Goal: Task Accomplishment & Management: Manage account settings

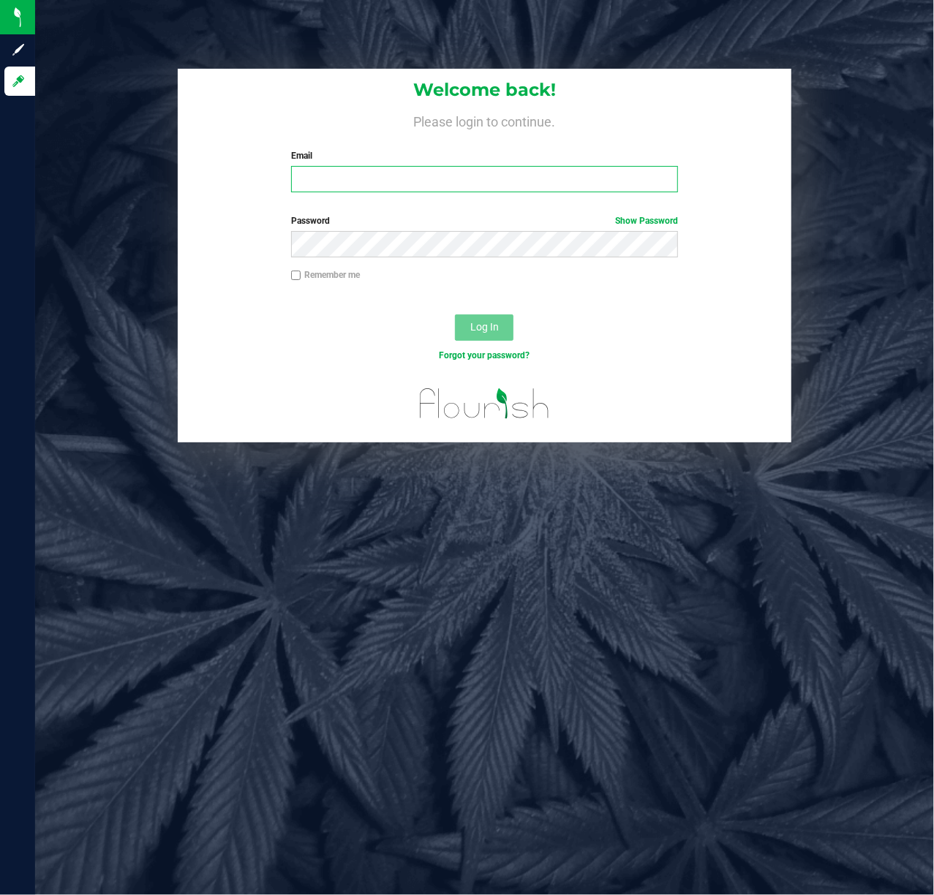
click at [367, 175] on input "Email" at bounding box center [484, 179] width 387 height 26
type input "[EMAIL_ADDRESS][DOMAIN_NAME]"
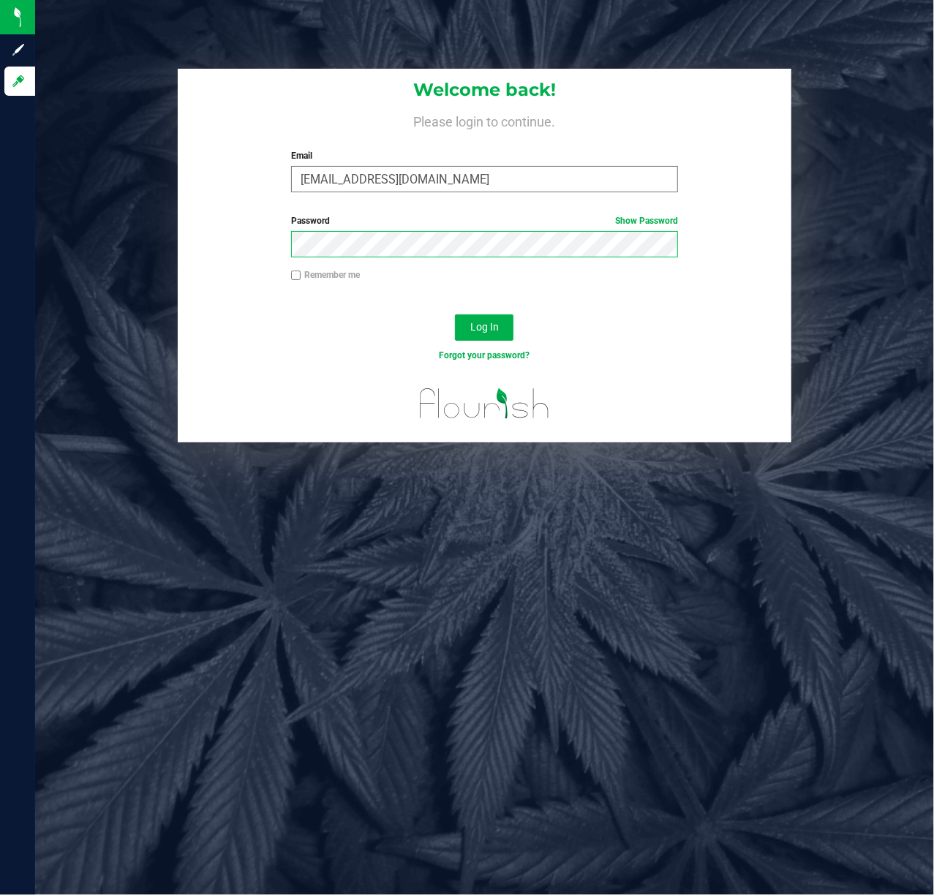
click at [455, 314] on button "Log In" at bounding box center [484, 327] width 58 height 26
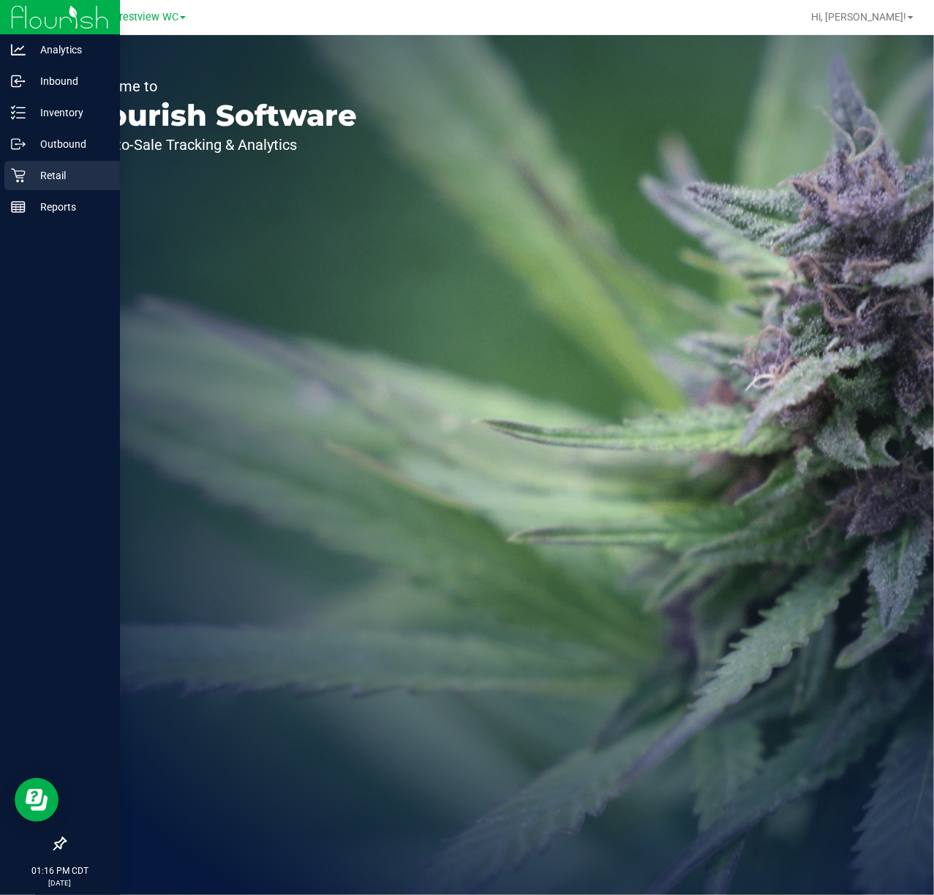
click at [45, 184] on div "Retail" at bounding box center [62, 175] width 116 height 29
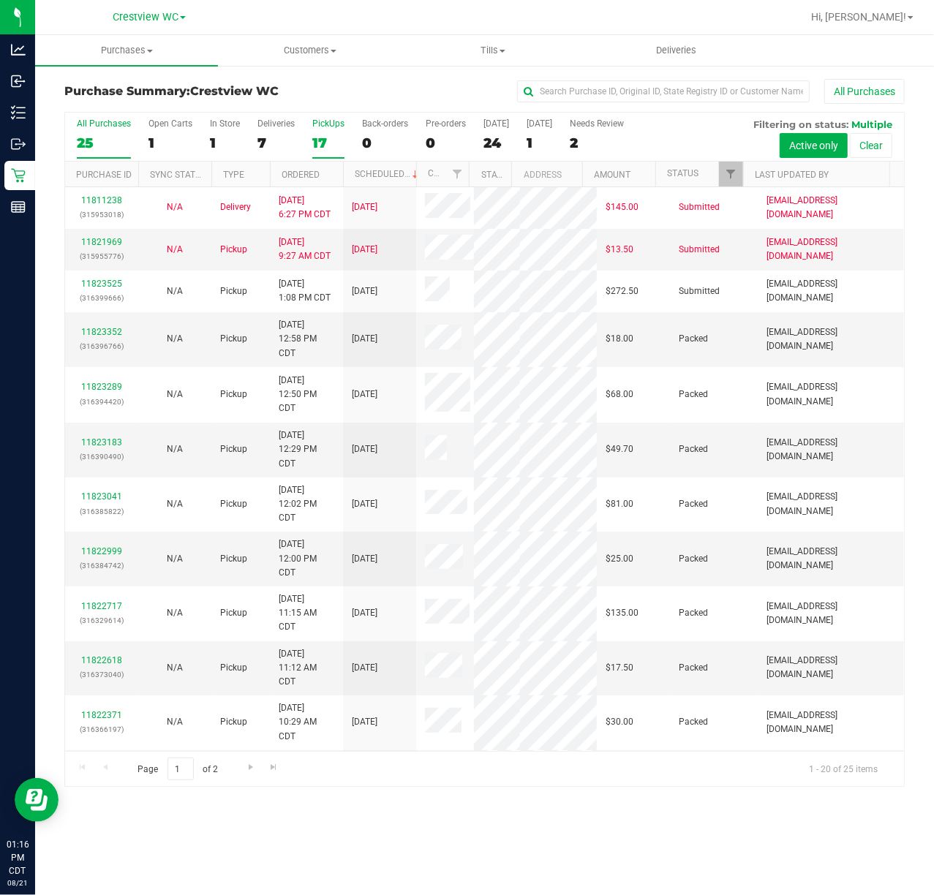
click at [316, 140] on div "17" at bounding box center [328, 143] width 32 height 17
click at [0, 0] on input "PickUps 17" at bounding box center [0, 0] width 0 height 0
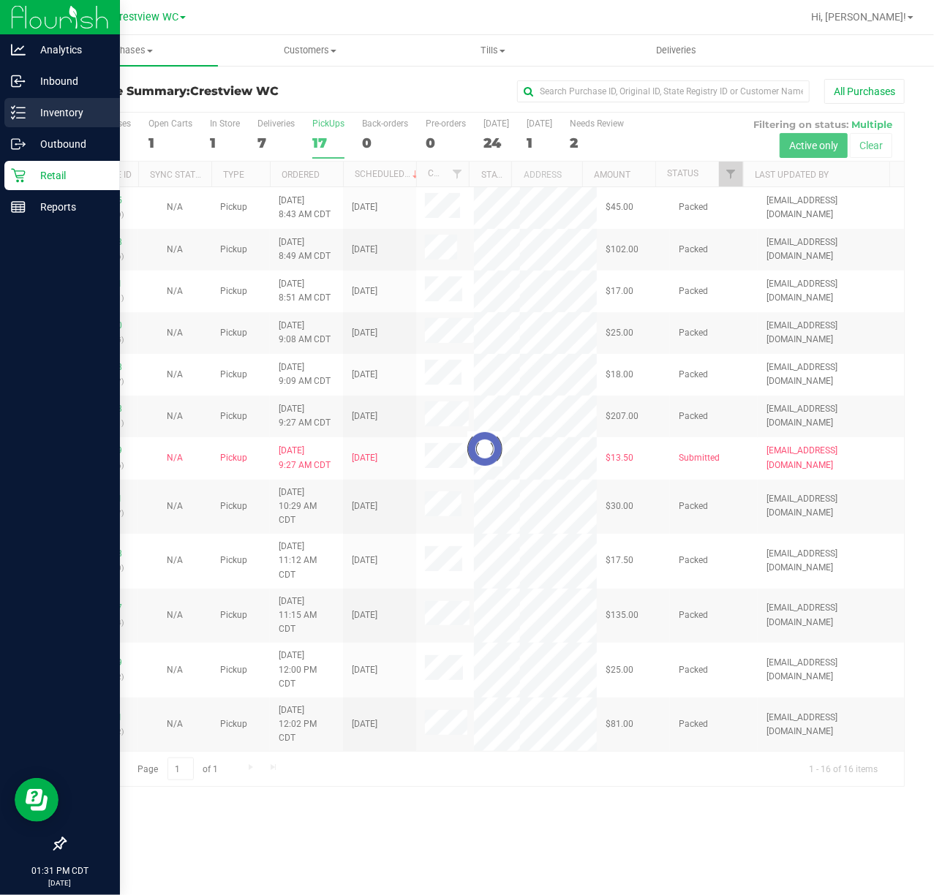
drag, startPoint x: 37, startPoint y: 124, endPoint x: 30, endPoint y: 103, distance: 21.5
click at [36, 124] on div "Inventory" at bounding box center [62, 112] width 116 height 29
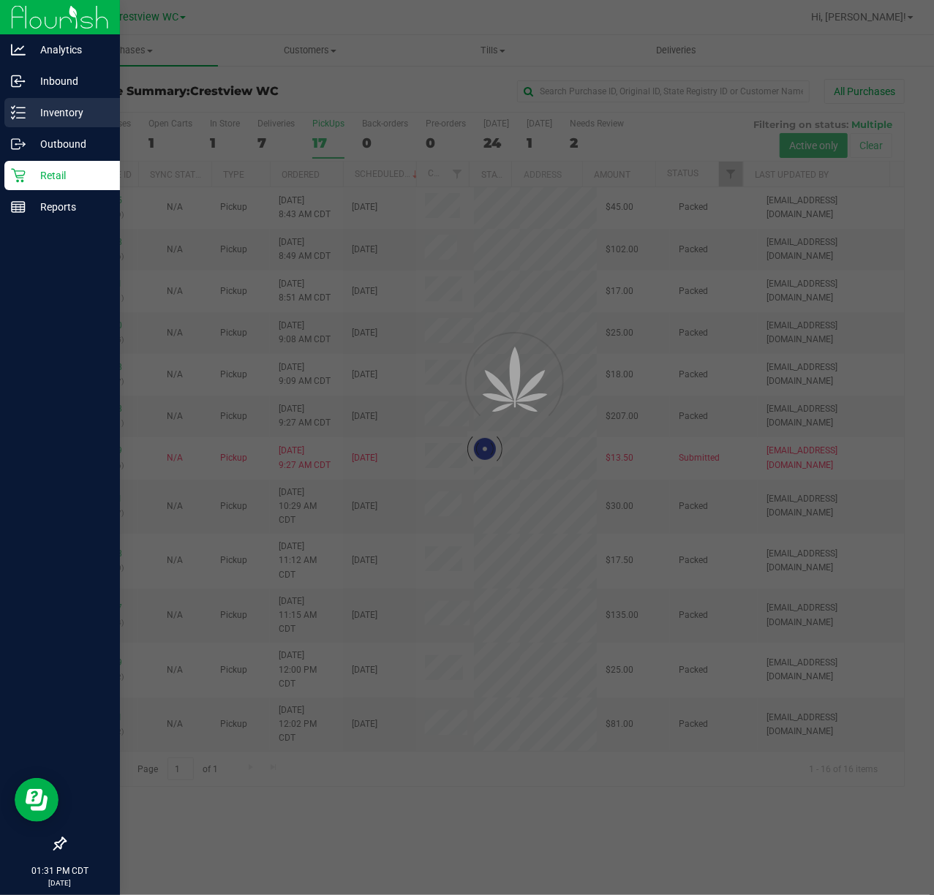
click at [56, 110] on p "Inventory" at bounding box center [70, 113] width 88 height 18
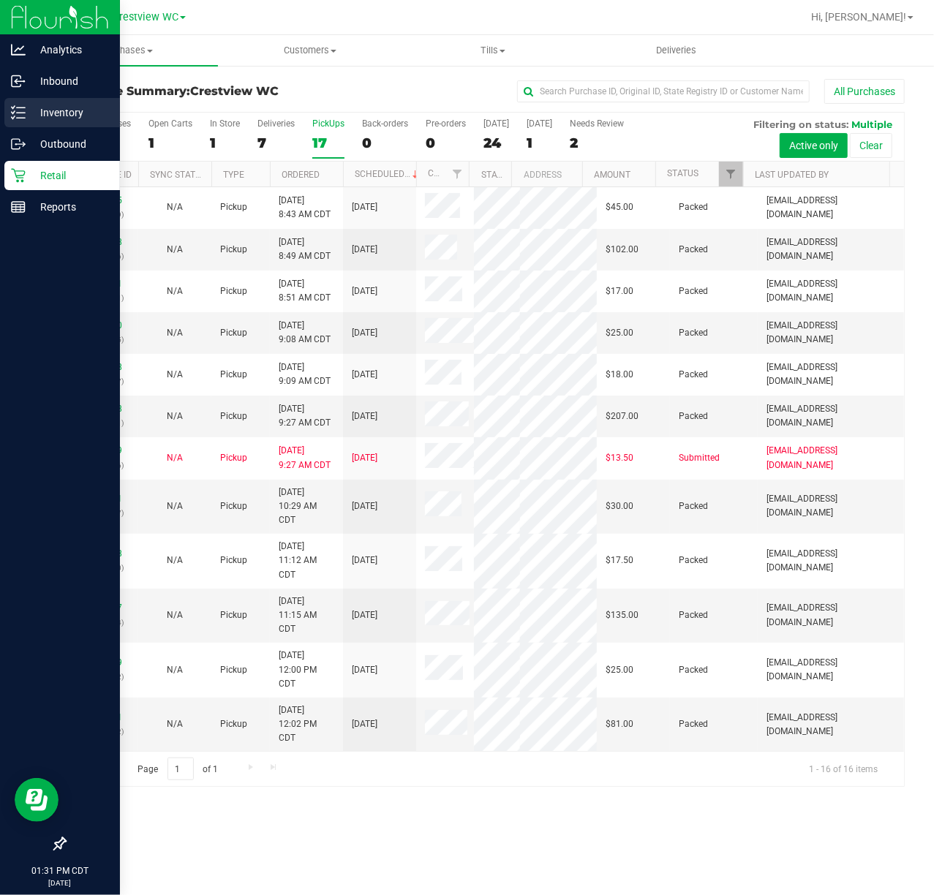
click at [29, 121] on div "Inventory" at bounding box center [62, 112] width 116 height 29
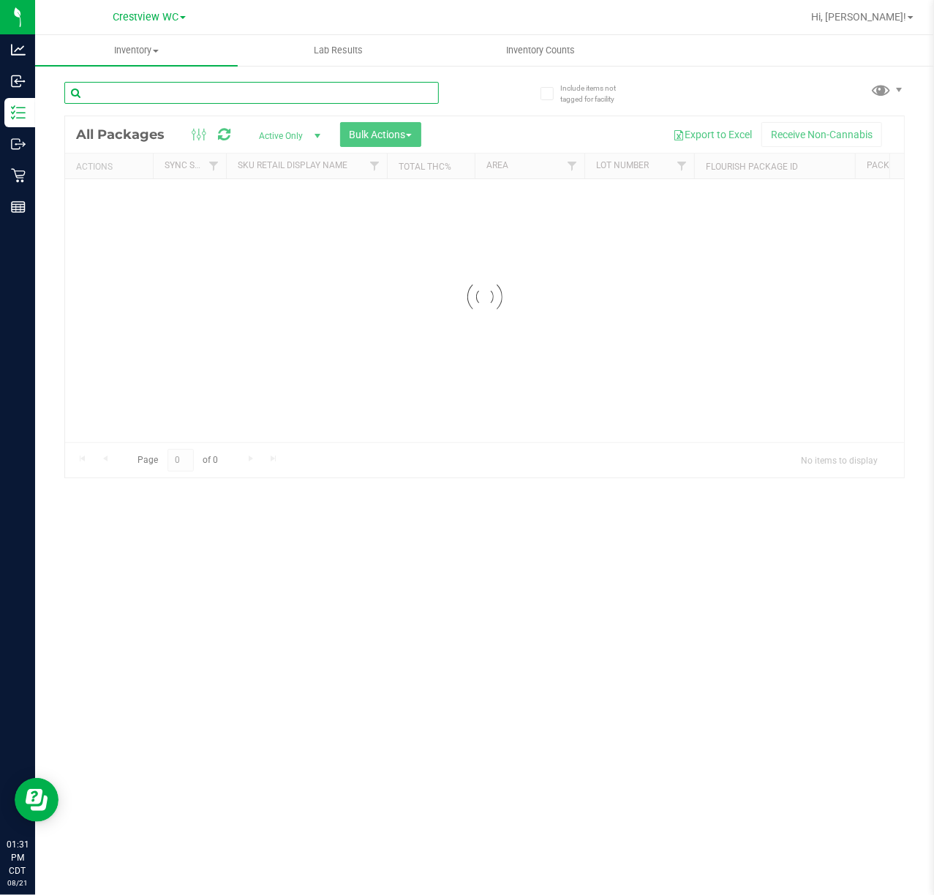
click at [170, 98] on input "text" at bounding box center [251, 93] width 374 height 22
paste input "W-AUG25GRZ01-0809"
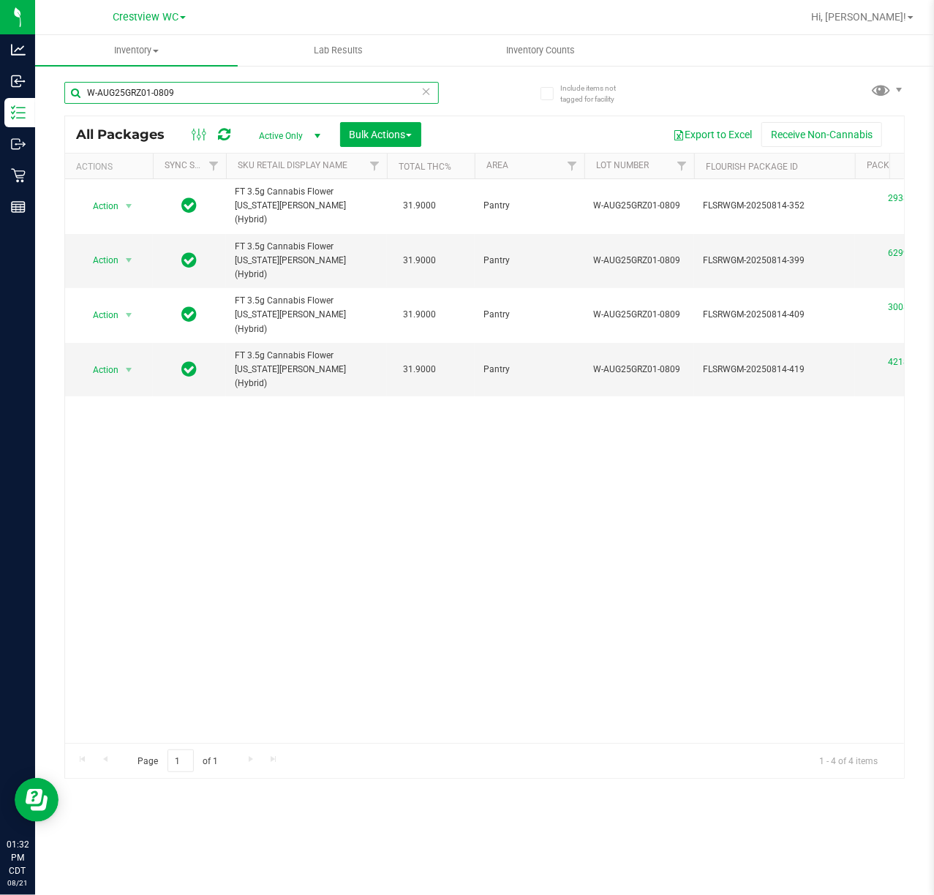
type input "W-AUG25GRZ01-0809"
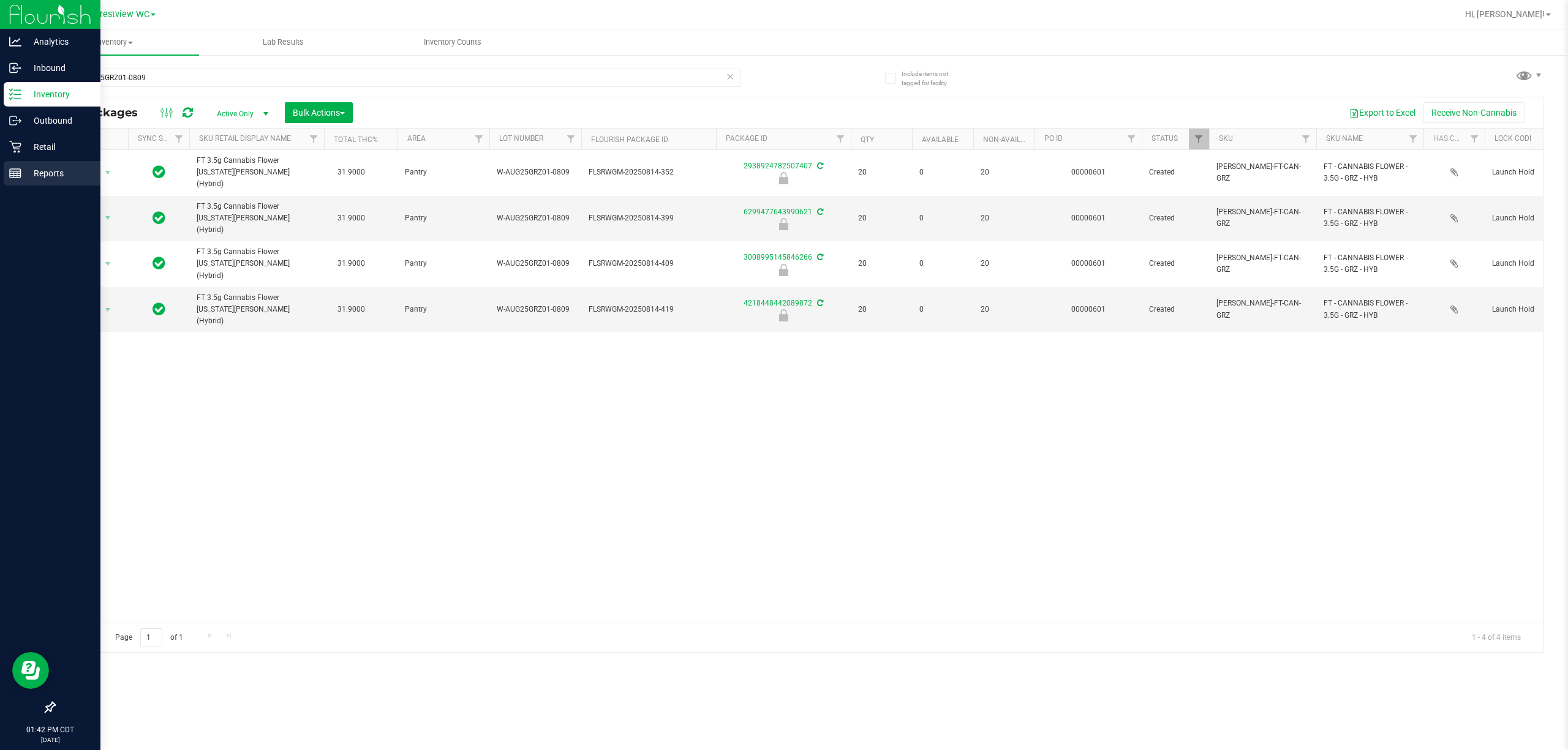
click at [60, 172] on p "Reports" at bounding box center [59, 173] width 74 height 15
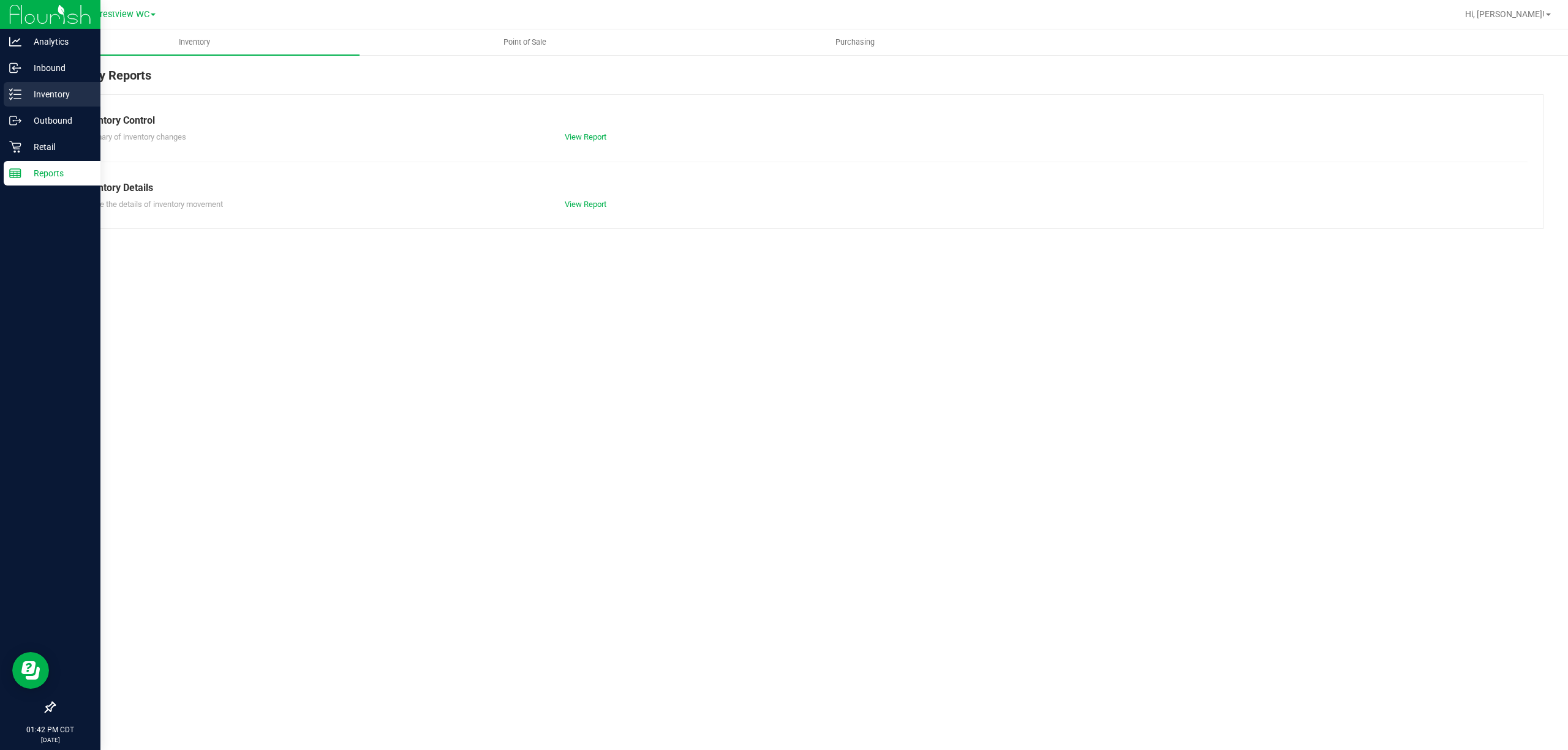
click at [62, 98] on p "Inventory" at bounding box center [59, 95] width 74 height 15
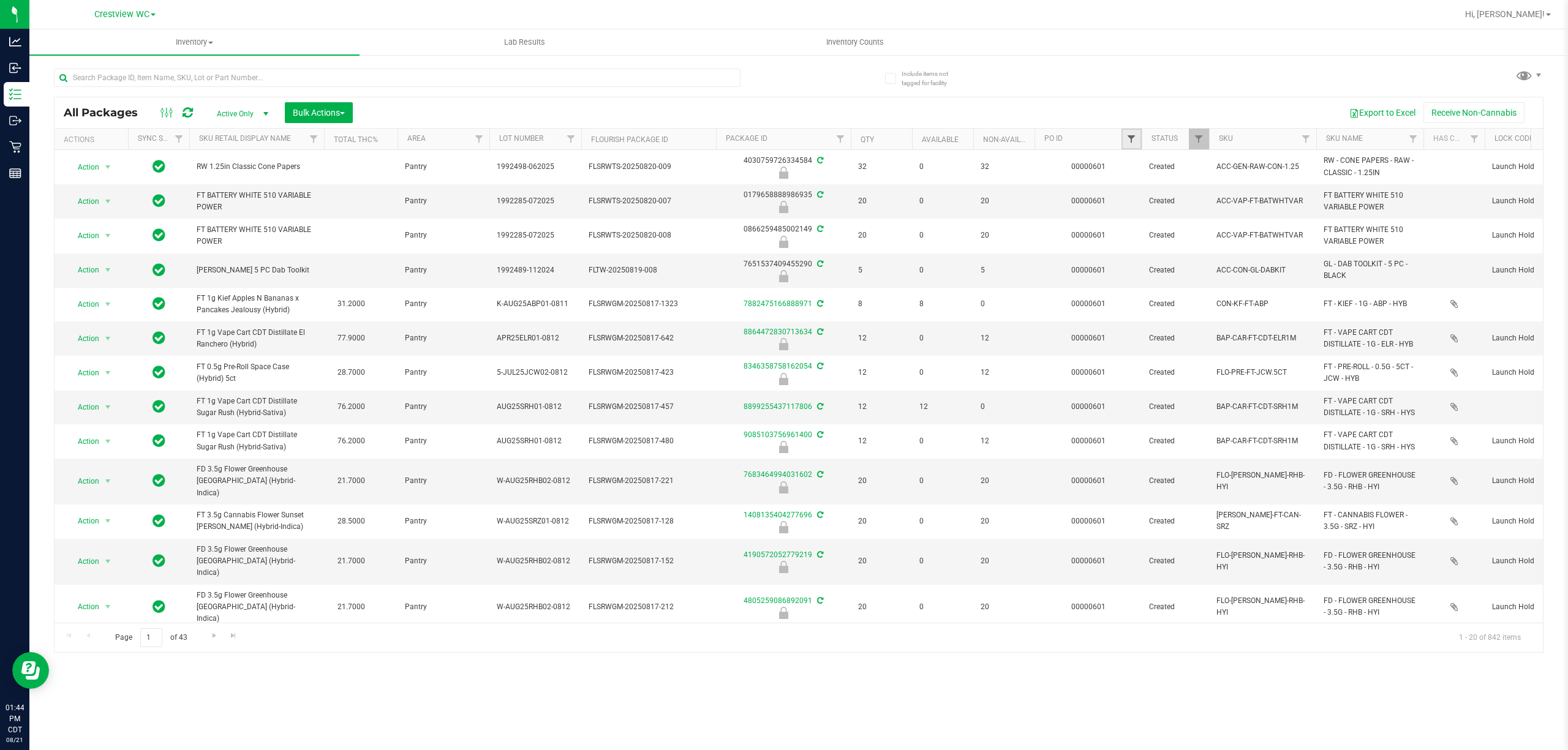
click at [781, 142] on span "Filter" at bounding box center [1132, 139] width 10 height 10
type input "601"
click at [781, 186] on button "Filter" at bounding box center [1158, 199] width 59 height 27
click at [334, 118] on button "Bulk Actions" at bounding box center [318, 112] width 68 height 21
click at [329, 235] on div "Lock/Unlock packages" at bounding box center [343, 231] width 101 height 19
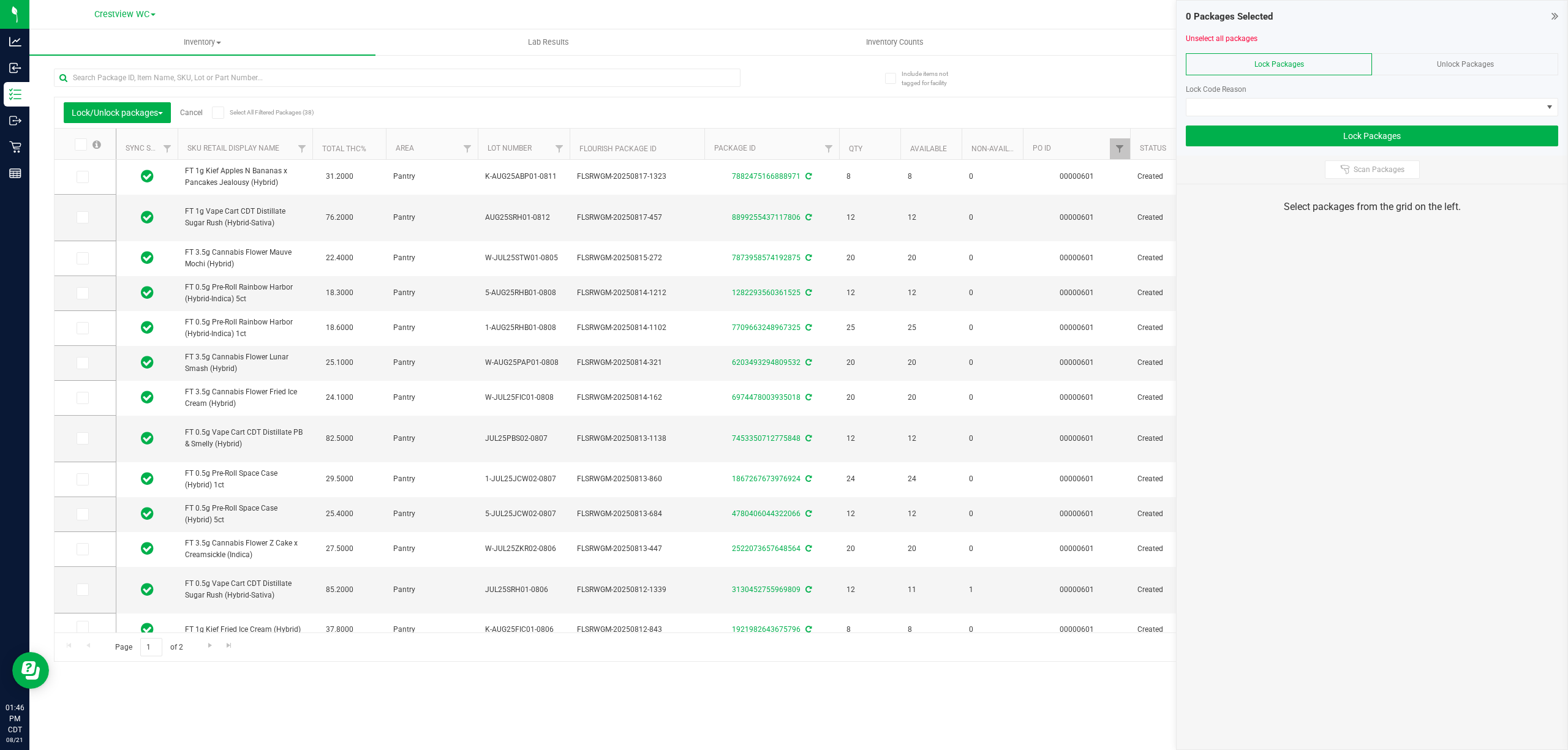
click at [218, 113] on icon at bounding box center [218, 113] width 8 height 0
click at [0, 0] on input "Select All Filtered Packages (38)" at bounding box center [0, 0] width 0 height 0
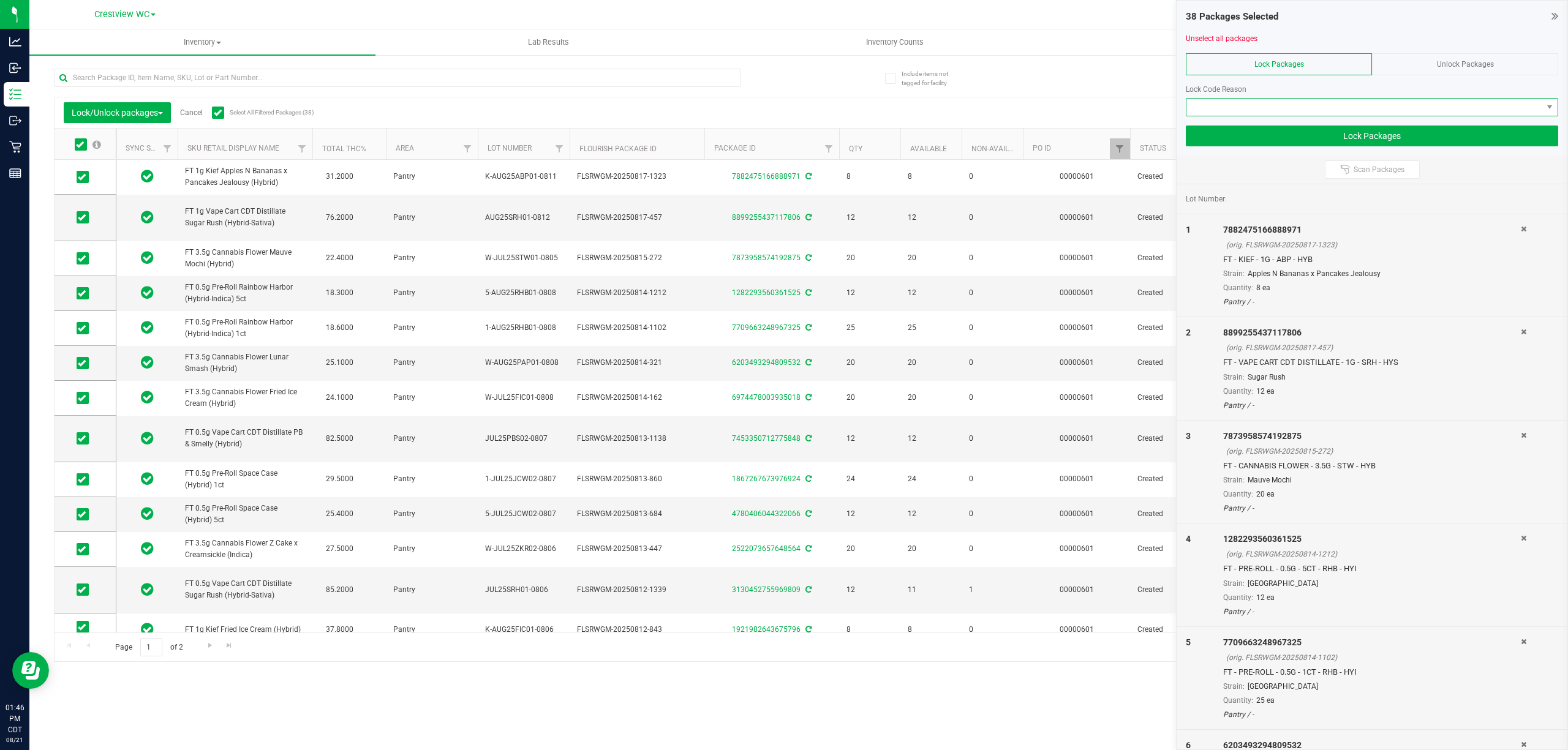
click at [781, 104] on span at bounding box center [1364, 107] width 356 height 17
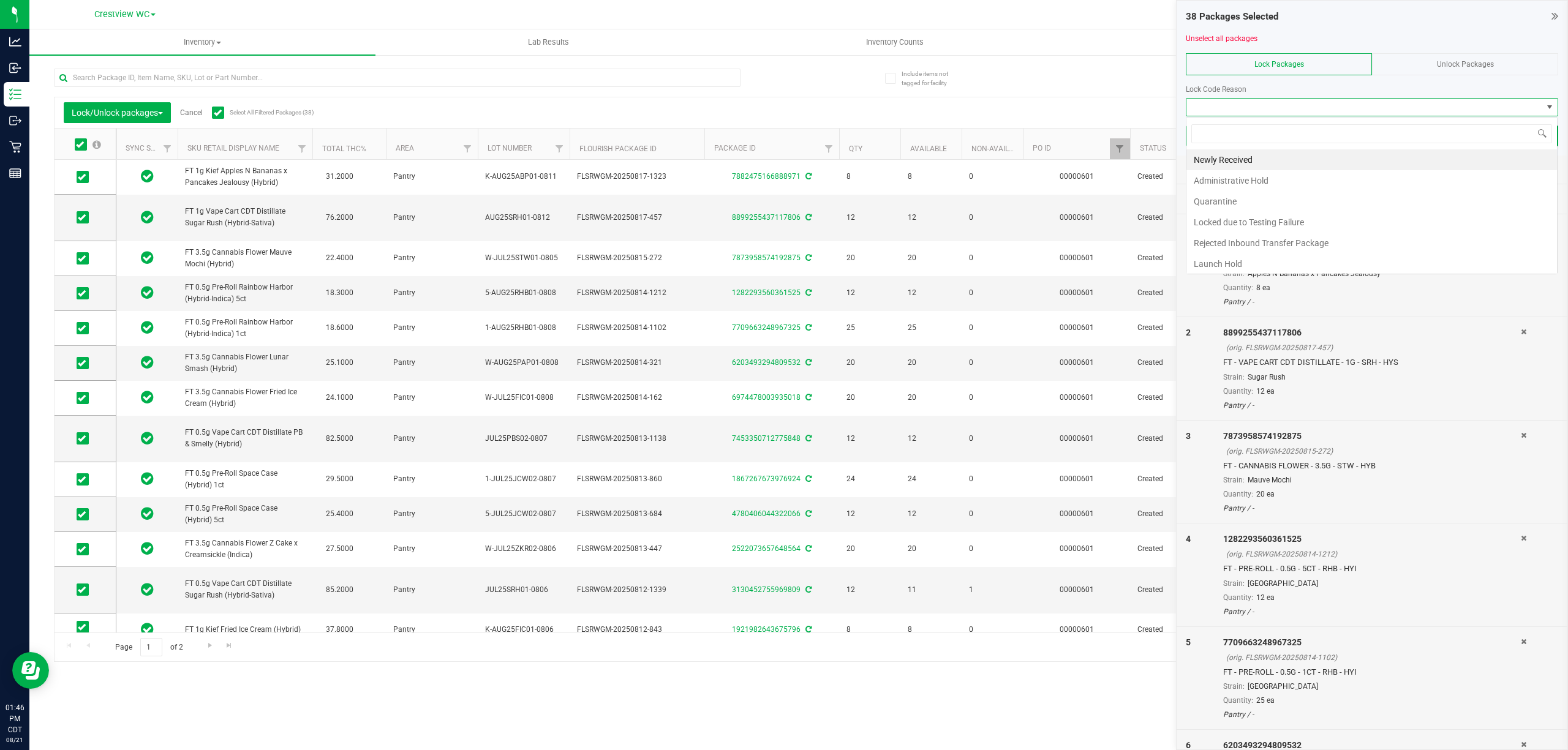
scroll to position [18, 371]
click at [781, 169] on li "Newly Received" at bounding box center [1371, 159] width 370 height 21
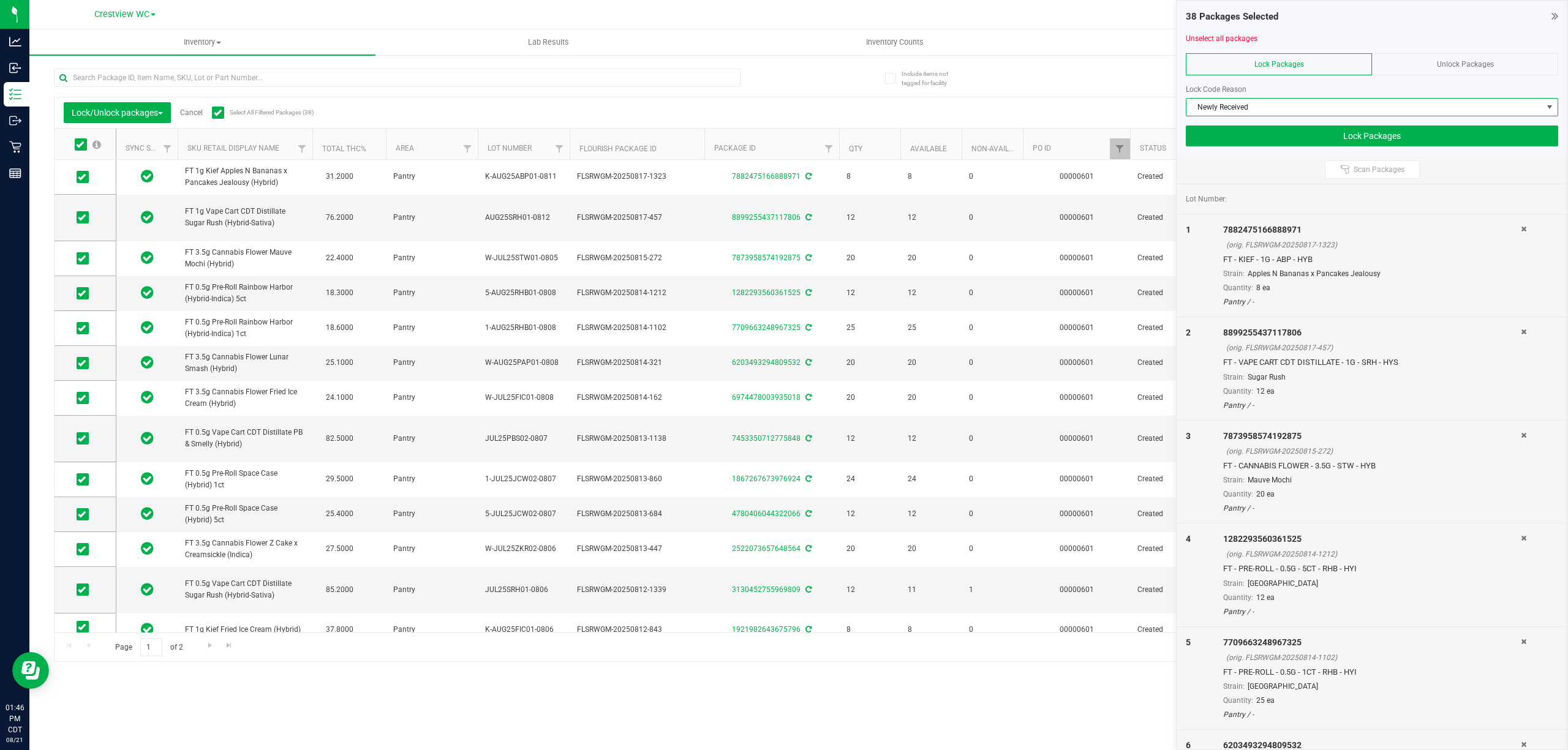
click at [781, 101] on span "Newly Received" at bounding box center [1364, 107] width 356 height 17
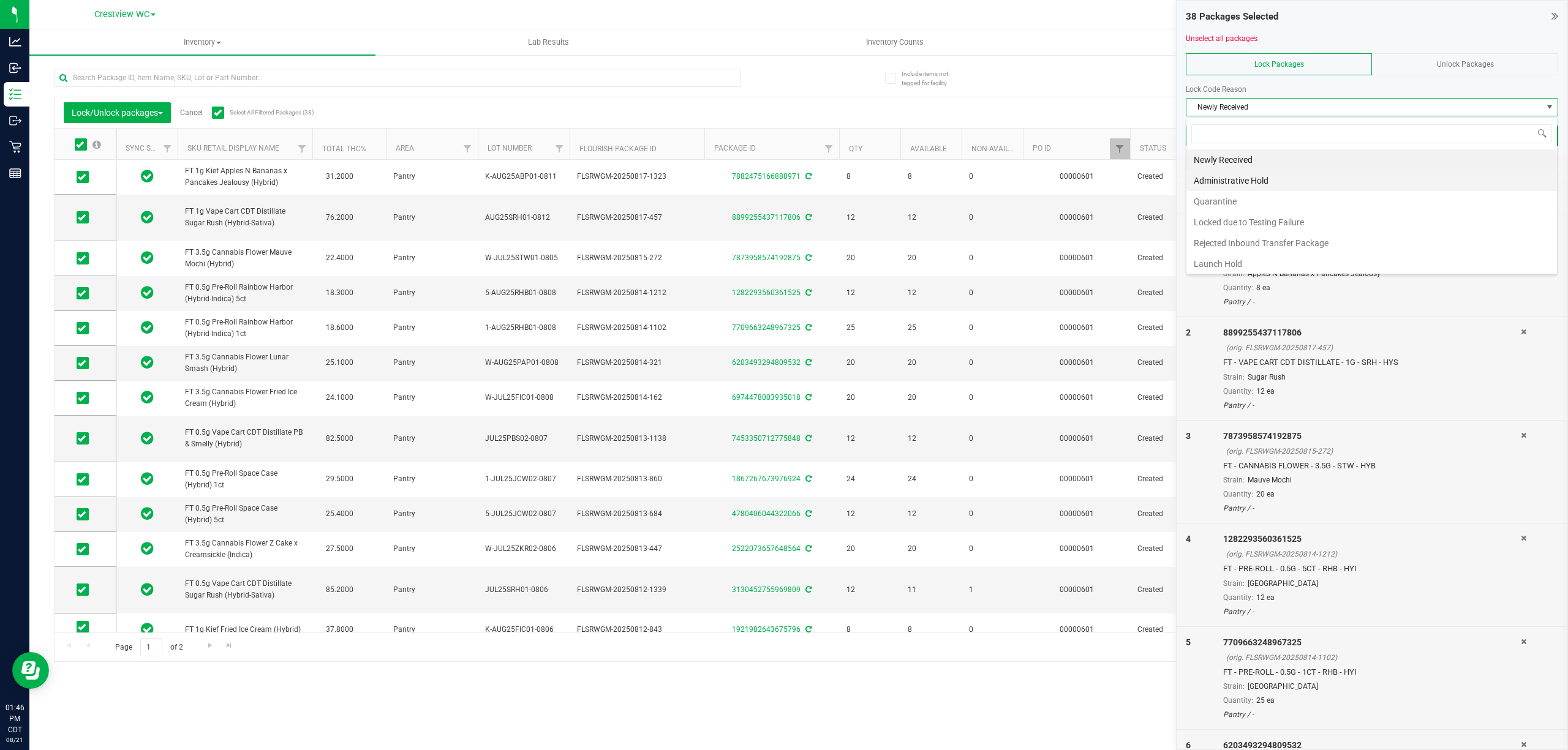
click at [781, 179] on li "Administrative Hold" at bounding box center [1371, 180] width 370 height 21
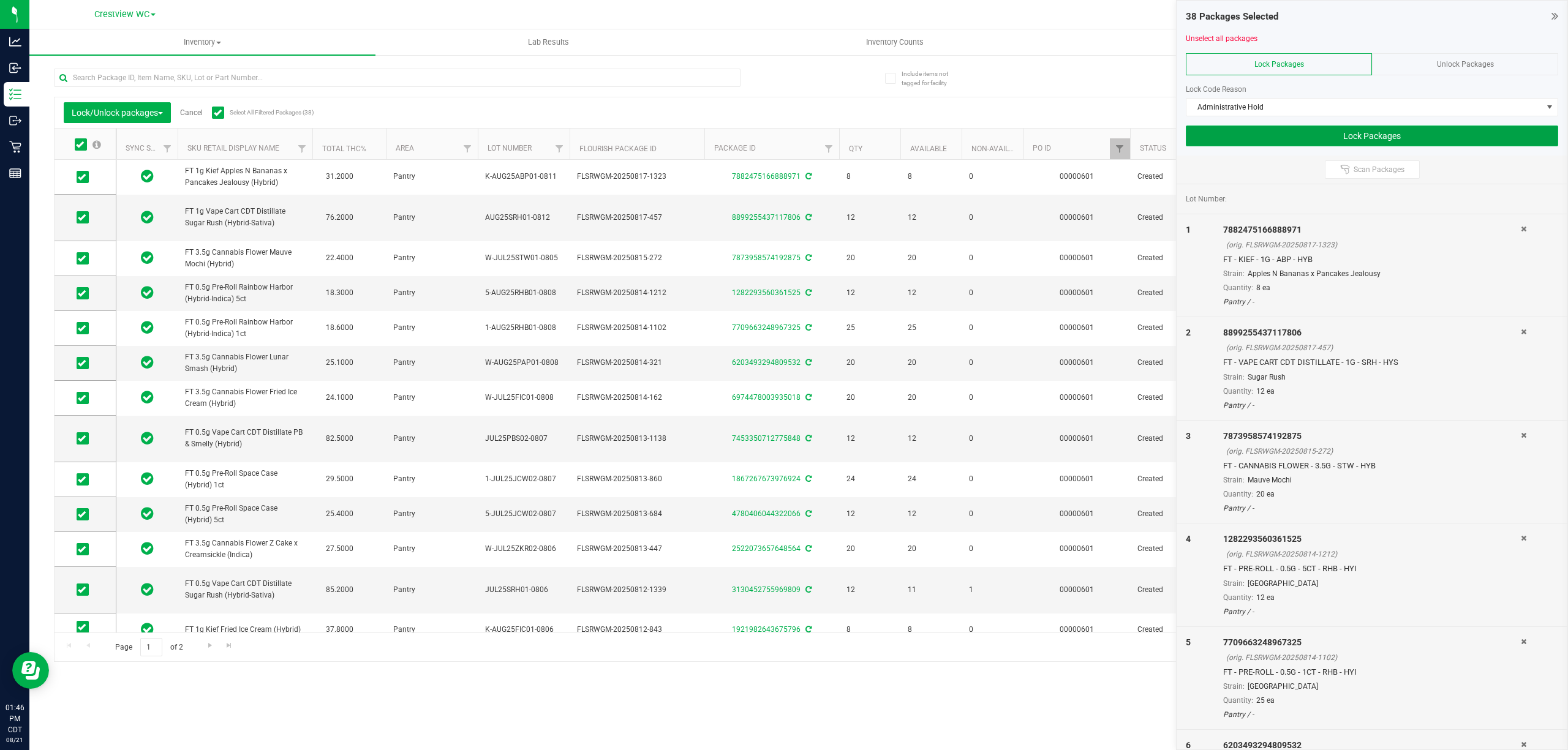
click at [781, 137] on button "Lock Packages" at bounding box center [1371, 136] width 373 height 21
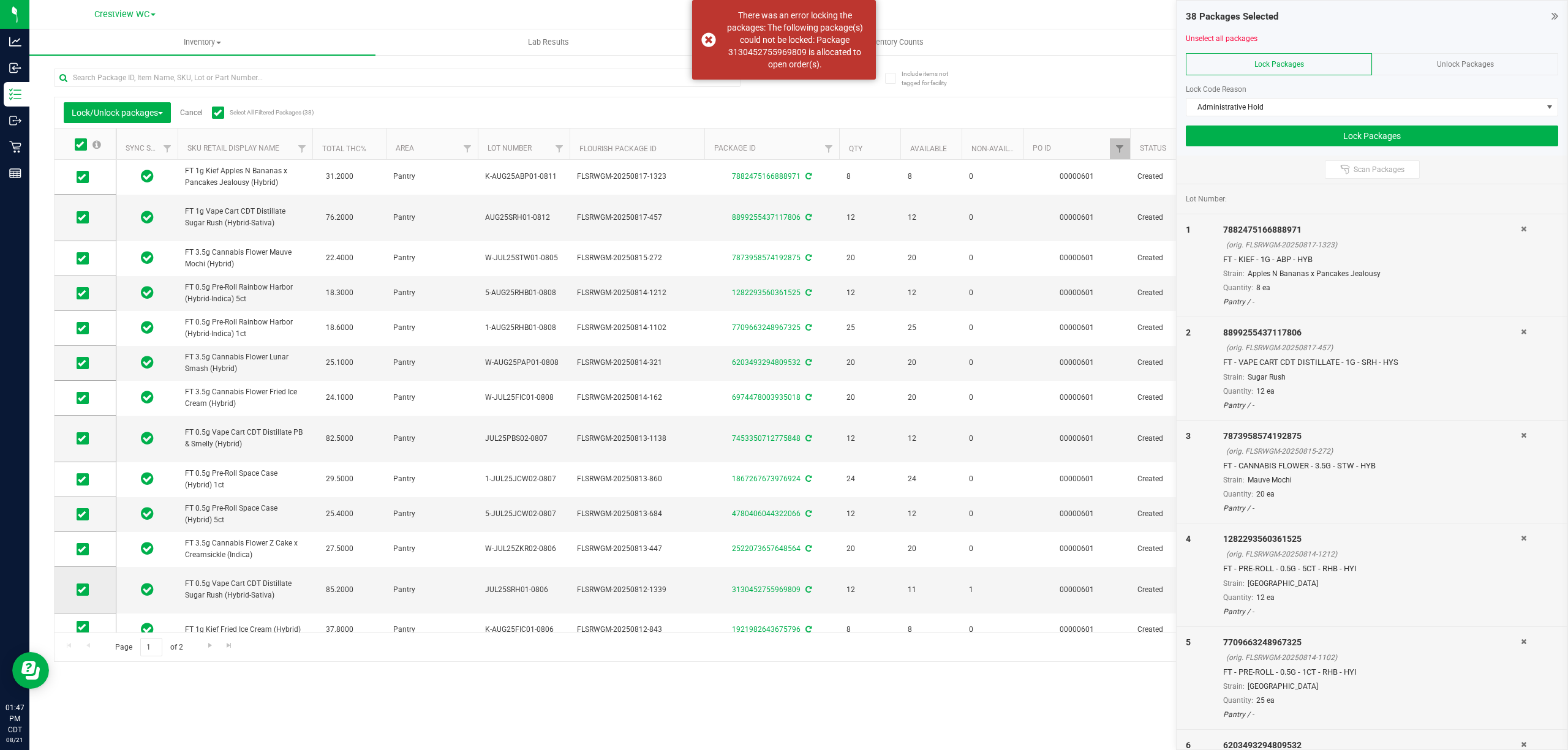
click at [85, 589] on icon at bounding box center [82, 589] width 8 height 0
click at [0, 0] on input "checkbox" at bounding box center [0, 0] width 0 height 0
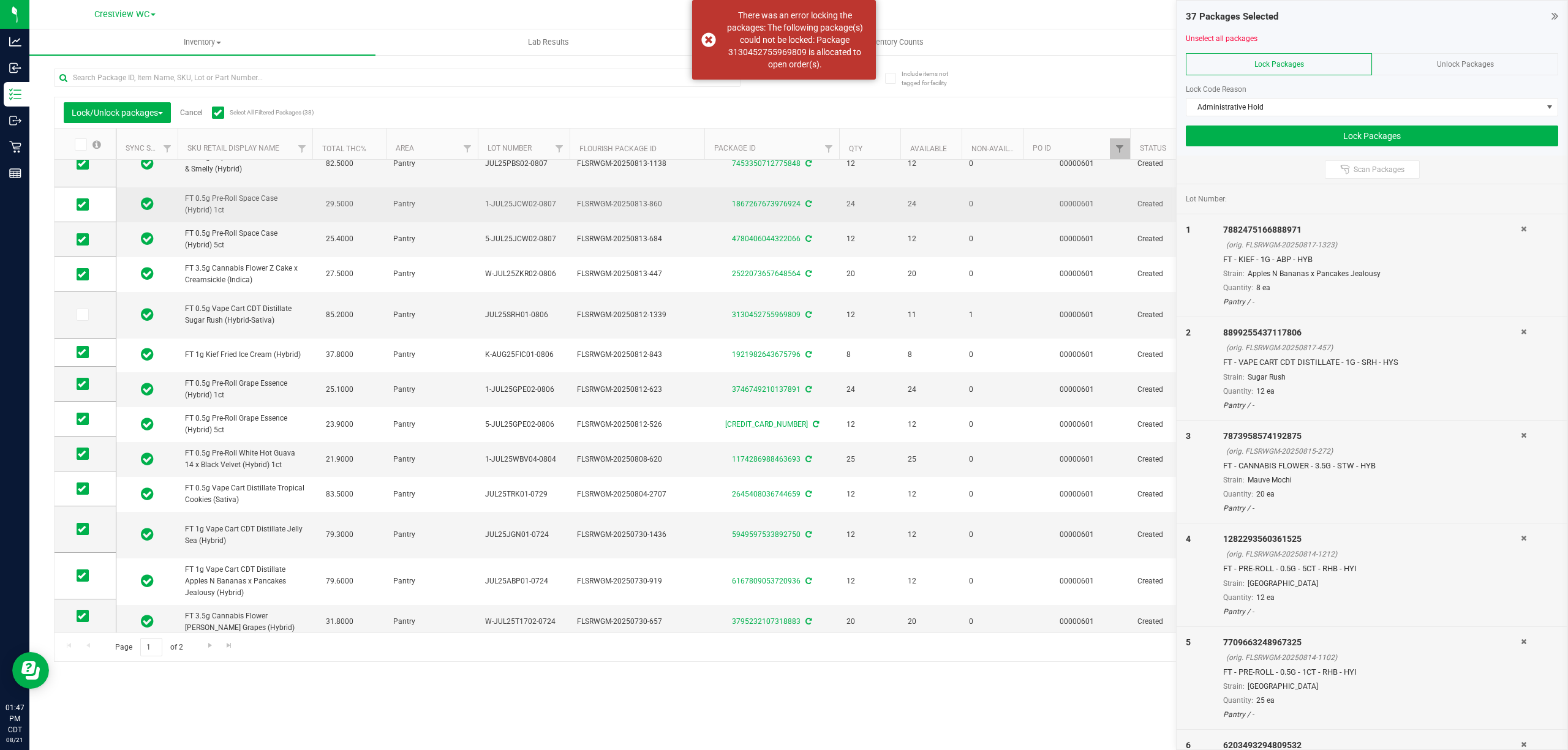
scroll to position [0, 0]
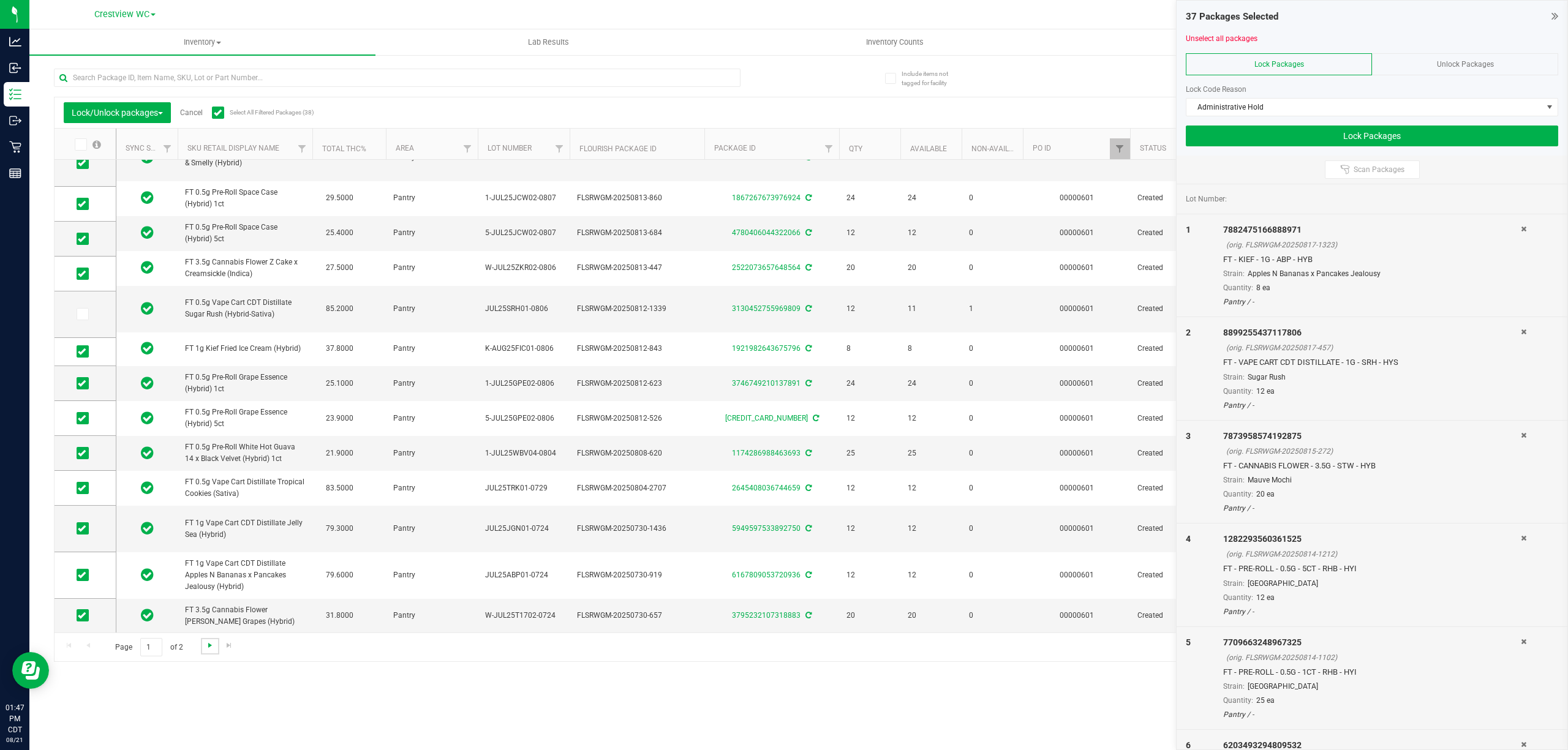
click at [206, 644] on span "Go to the next page" at bounding box center [210, 645] width 10 height 10
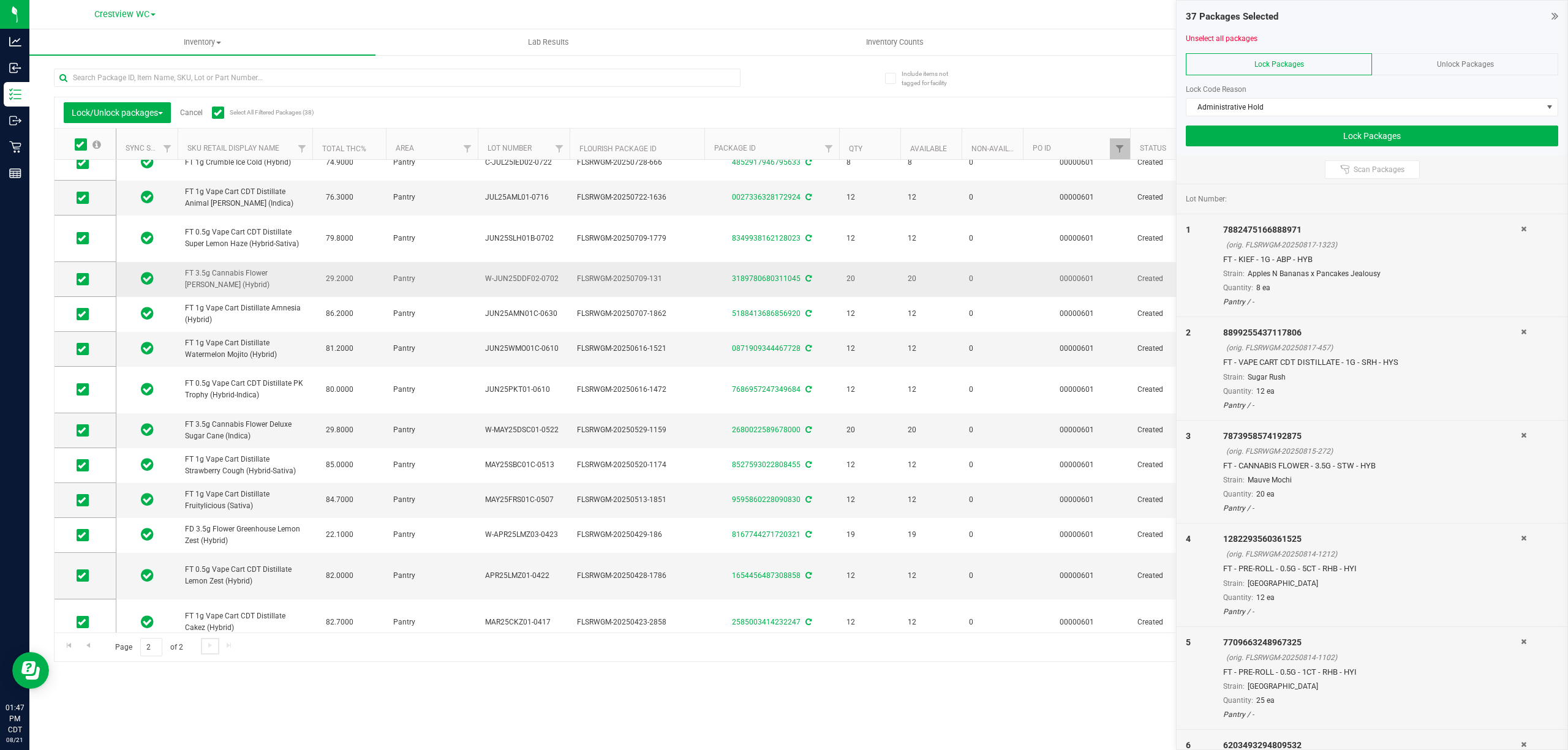
scroll to position [162, 0]
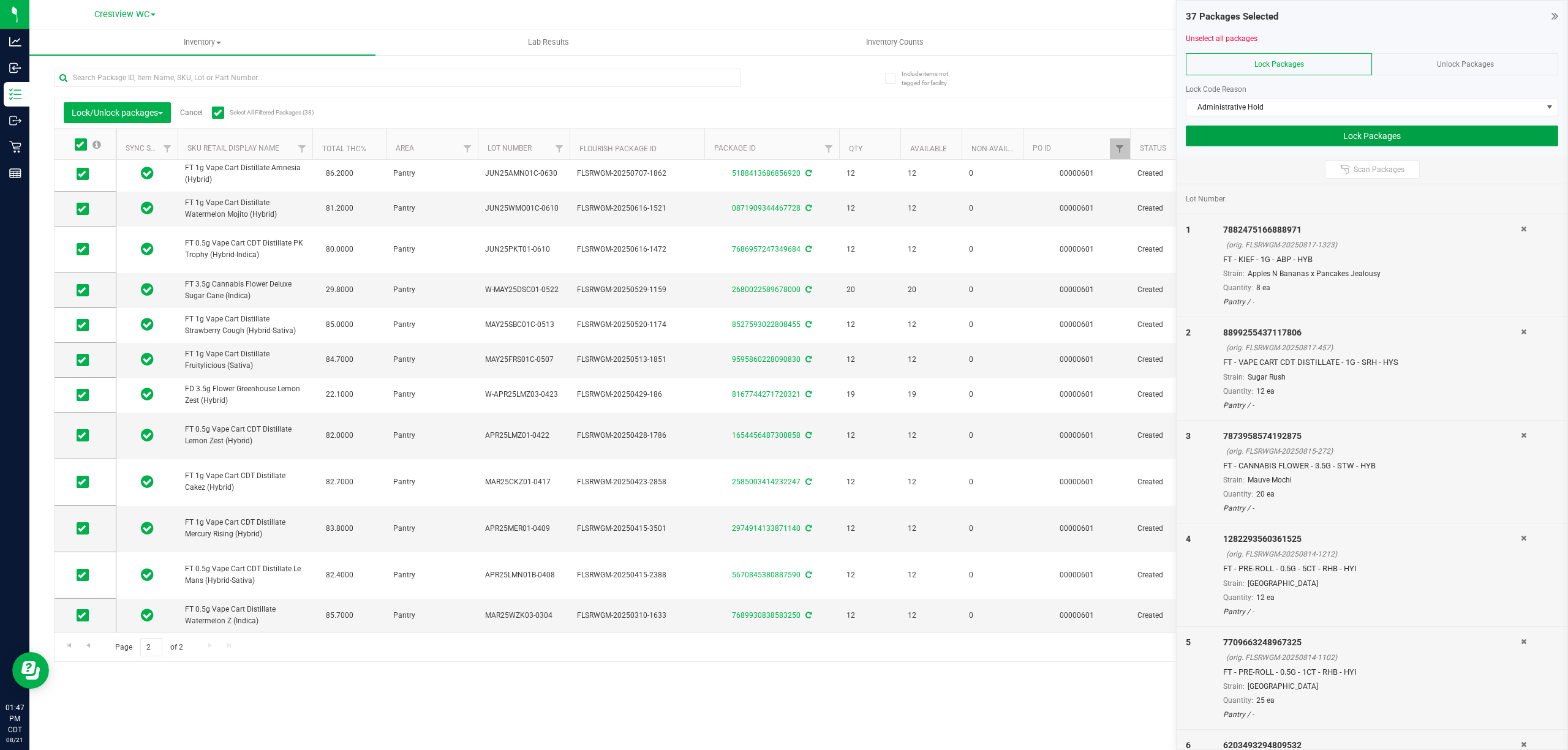
click at [781, 135] on button "Lock Packages" at bounding box center [1371, 136] width 373 height 21
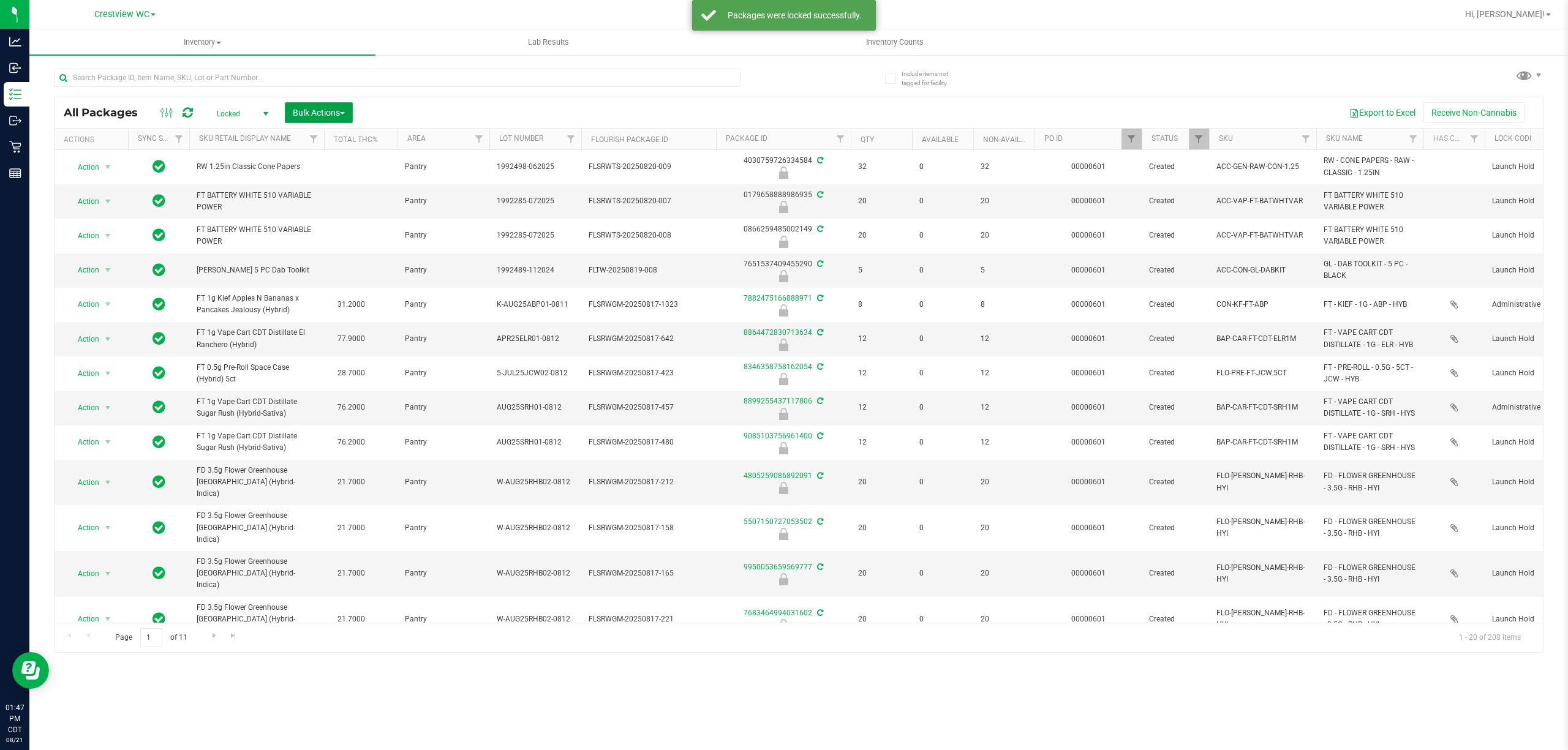
click at [315, 115] on span "Bulk Actions" at bounding box center [318, 113] width 52 height 10
click at [339, 229] on span "Lock/Unlock packages" at bounding box center [334, 230] width 84 height 10
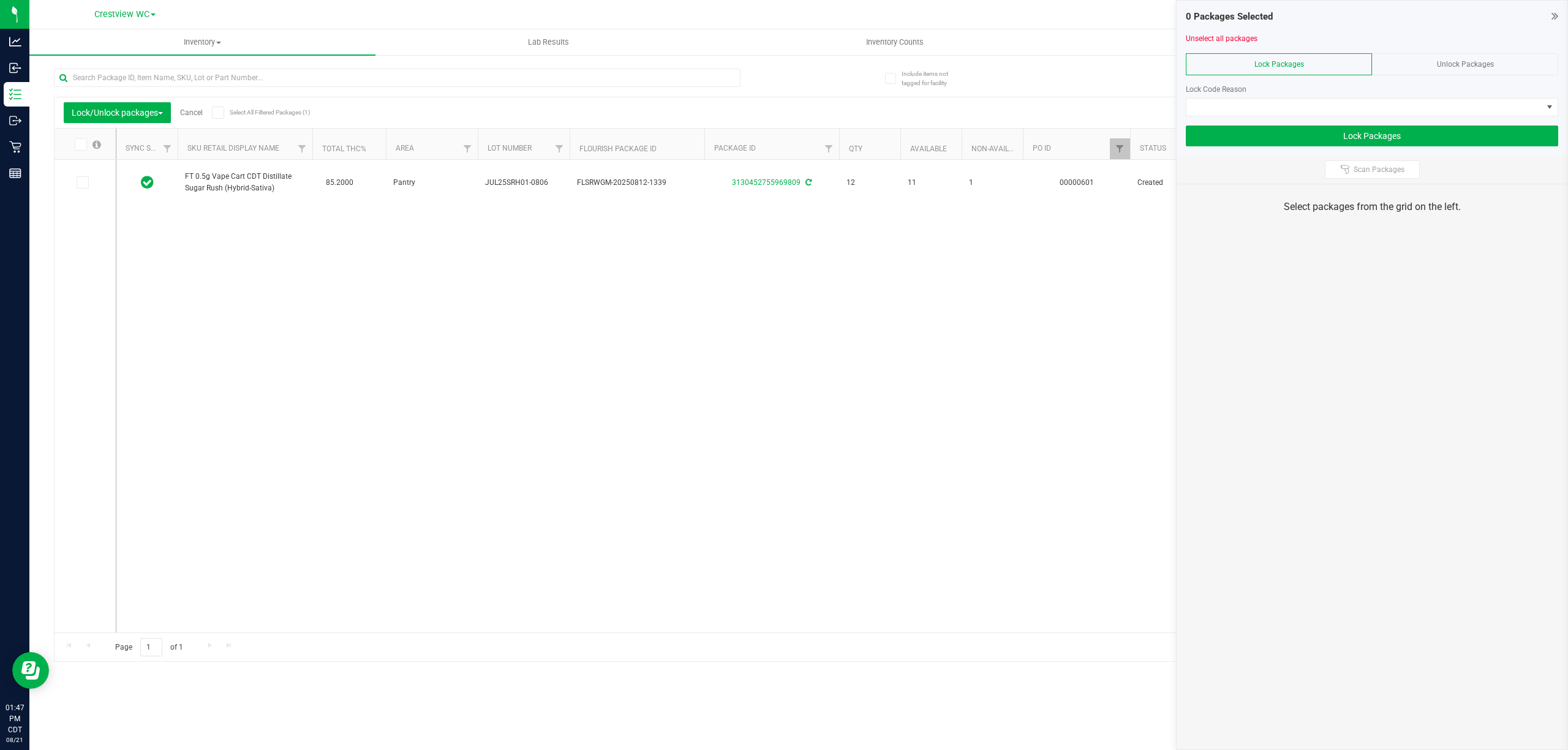
click at [781, 57] on div "Unlock Packages" at bounding box center [1465, 64] width 186 height 22
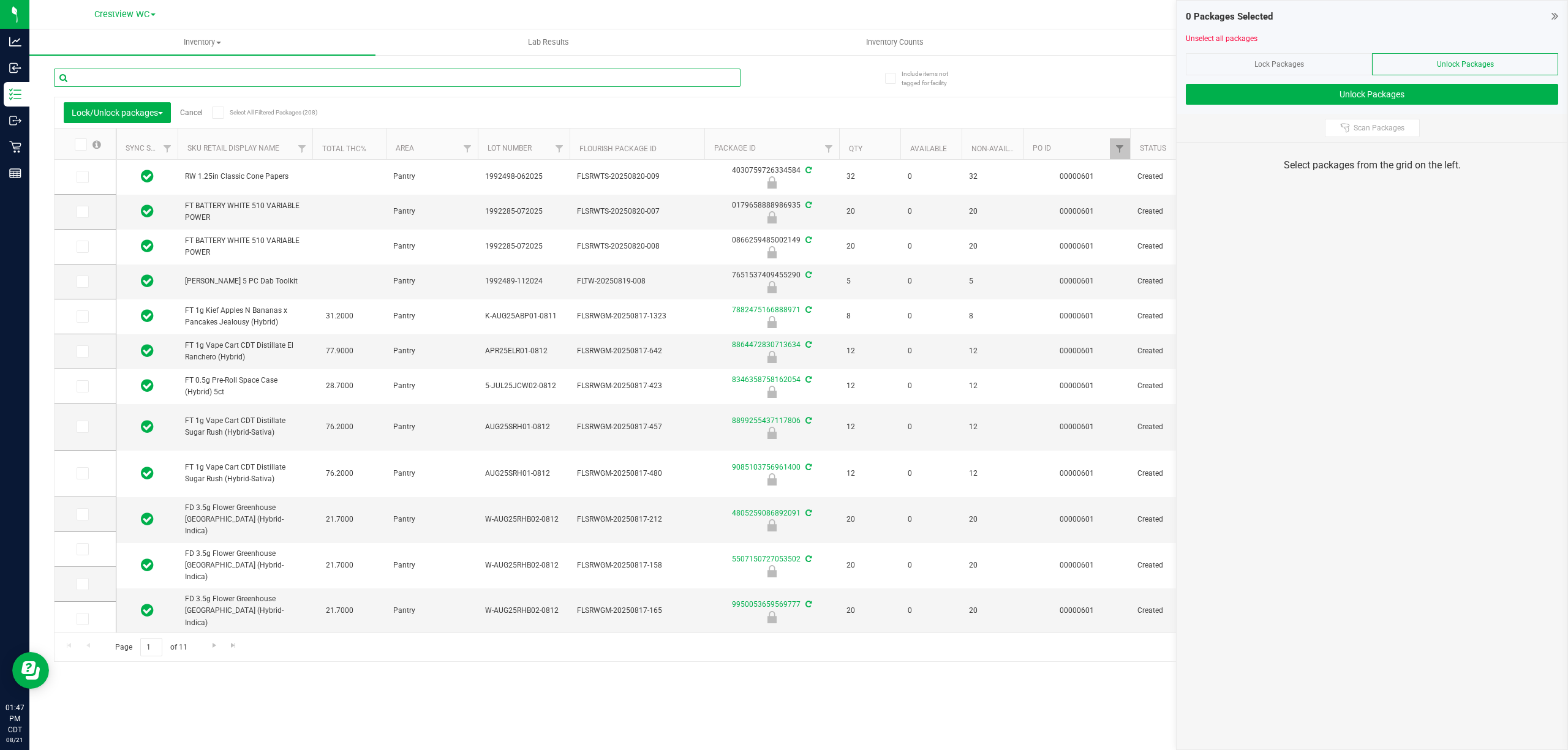
click at [299, 69] on input "text" at bounding box center [397, 78] width 687 height 18
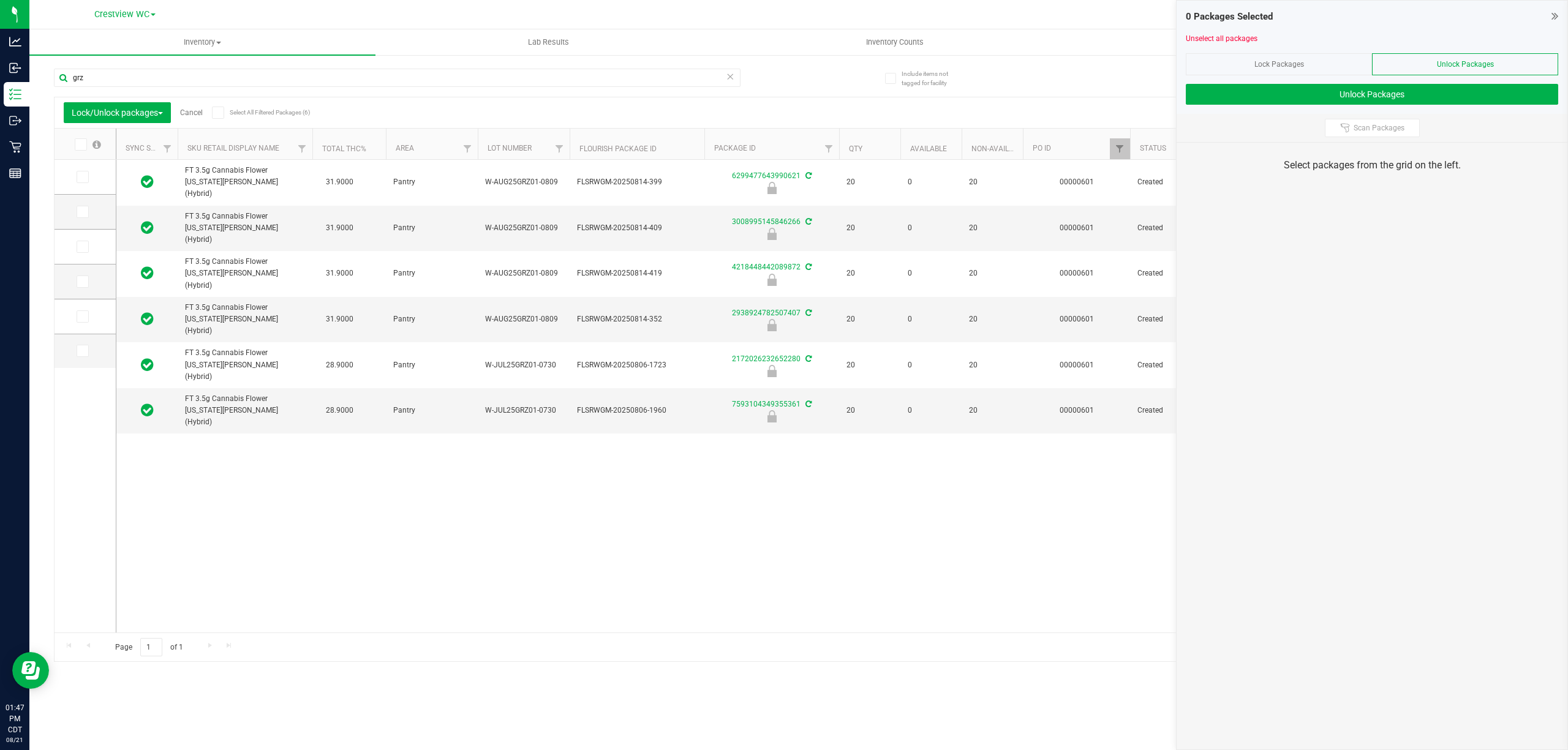
click at [221, 113] on icon at bounding box center [218, 113] width 8 height 0
click at [0, 0] on input "Select All Filtered Packages (6)" at bounding box center [0, 0] width 0 height 0
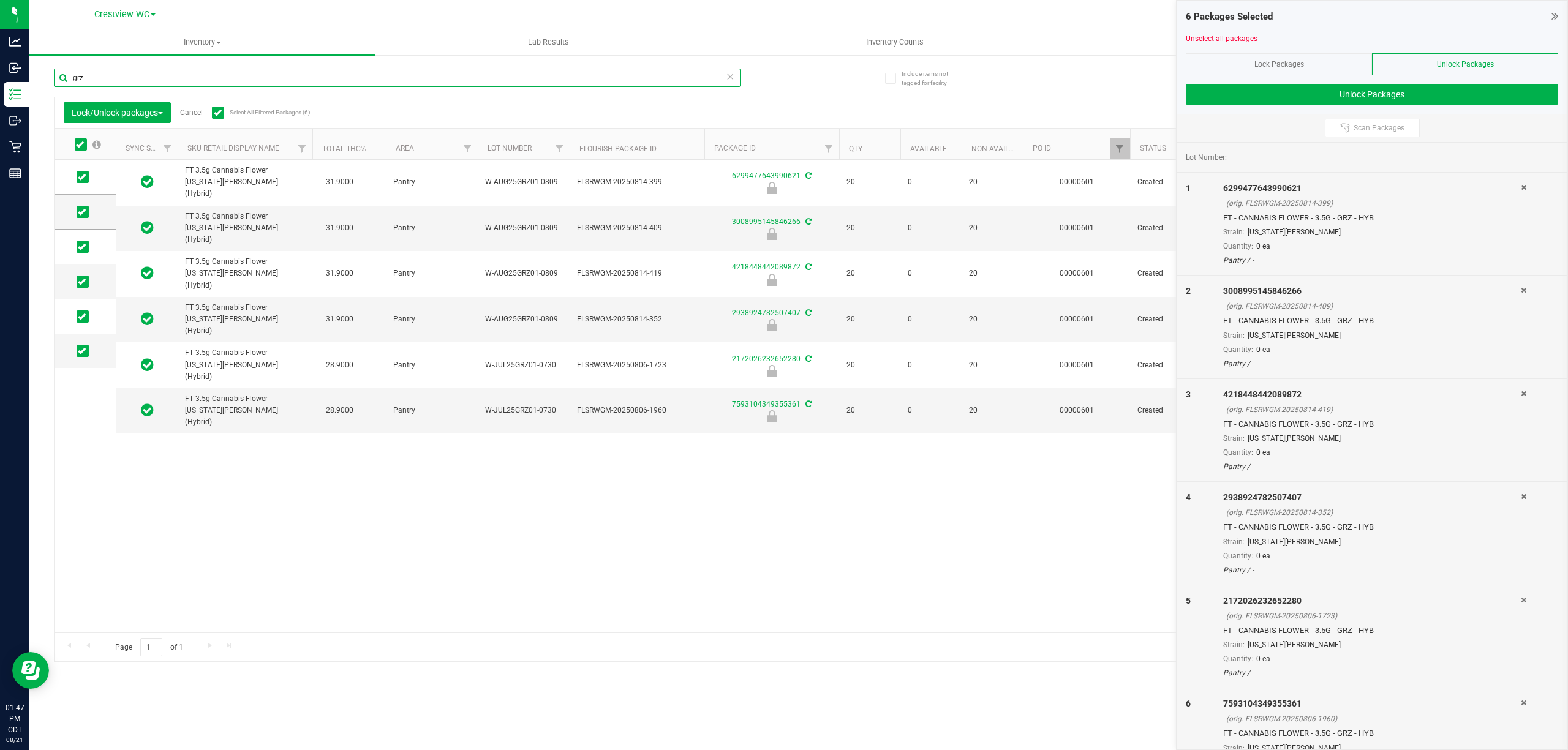
click at [224, 74] on input "grz" at bounding box center [397, 78] width 687 height 18
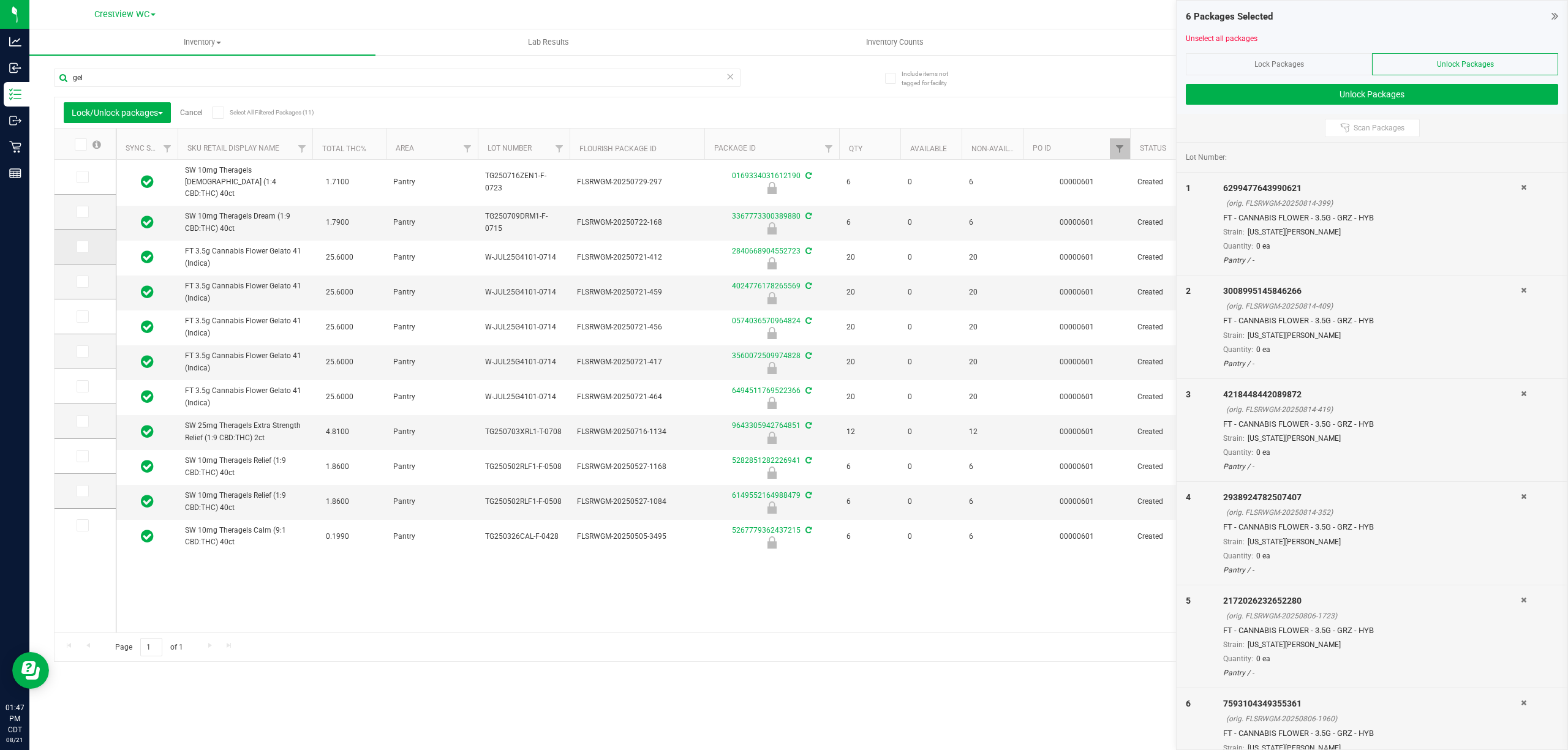
click at [84, 241] on span at bounding box center [82, 246] width 13 height 13
click at [0, 0] on input "checkbox" at bounding box center [0, 0] width 0 height 0
click at [84, 281] on icon at bounding box center [82, 281] width 8 height 0
click at [0, 0] on input "checkbox" at bounding box center [0, 0] width 0 height 0
click at [82, 316] on icon at bounding box center [82, 316] width 8 height 0
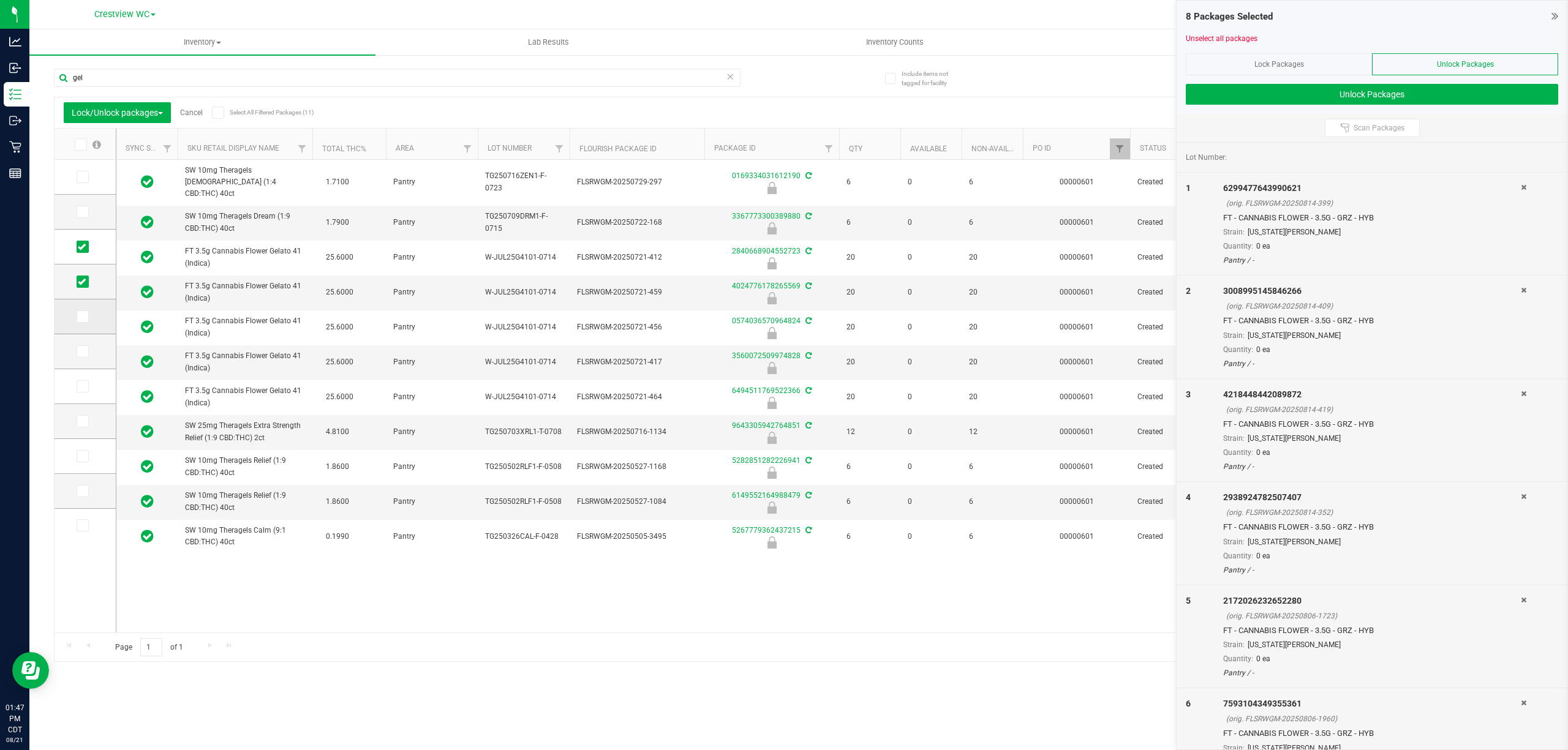
click at [0, 0] on input "checkbox" at bounding box center [0, 0] width 0 height 0
click at [83, 352] on icon at bounding box center [82, 352] width 8 height 0
click at [0, 0] on input "checkbox" at bounding box center [0, 0] width 0 height 0
click at [84, 393] on span at bounding box center [82, 386] width 13 height 13
click at [0, 0] on input "checkbox" at bounding box center [0, 0] width 0 height 0
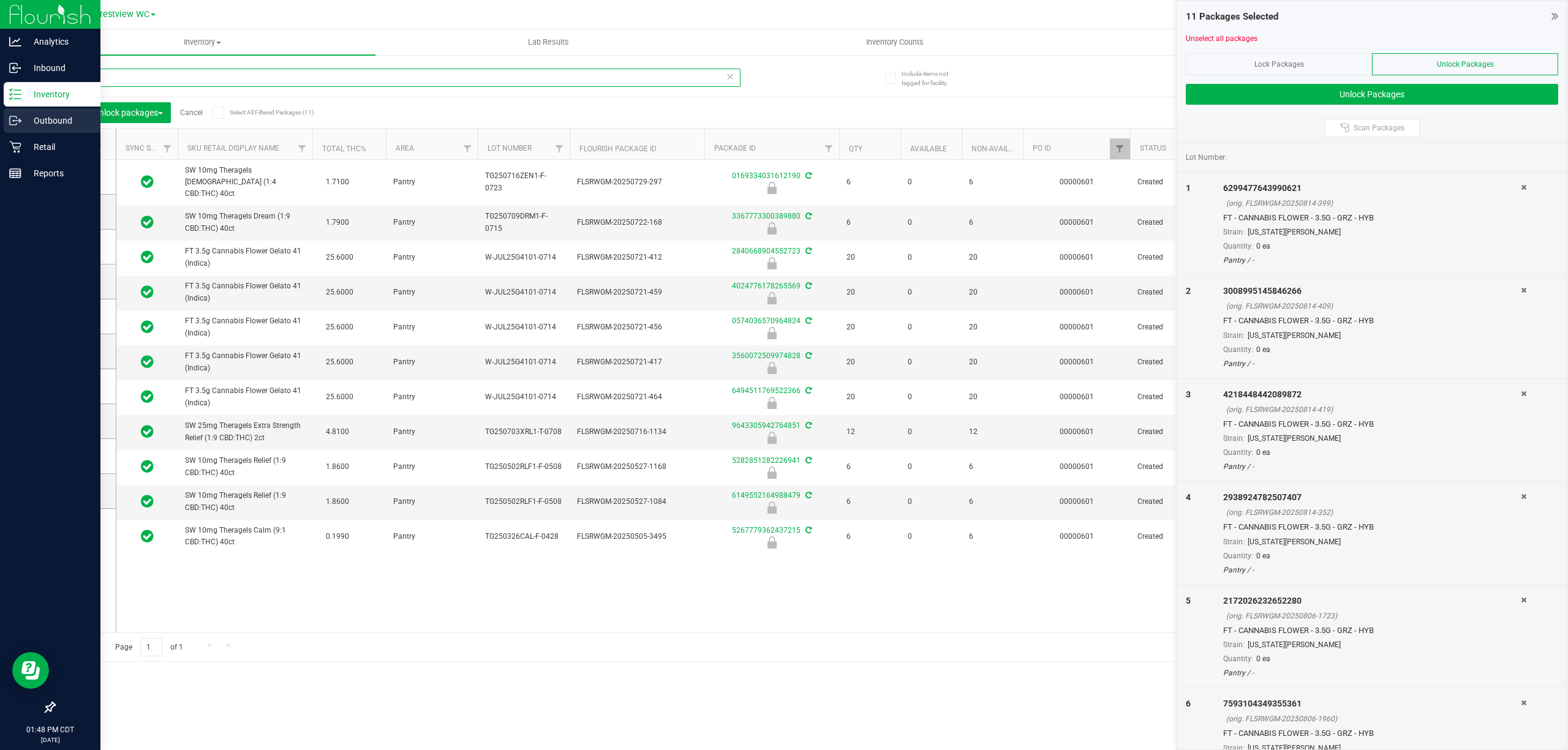
drag, startPoint x: 196, startPoint y: 72, endPoint x: 0, endPoint y: 120, distance: 201.8
click at [0, 120] on div "Analytics Inbound Inventory Outbound Retail Reports 01:48 PM CDT [DATE] 08/21 C…" at bounding box center [784, 375] width 1568 height 750
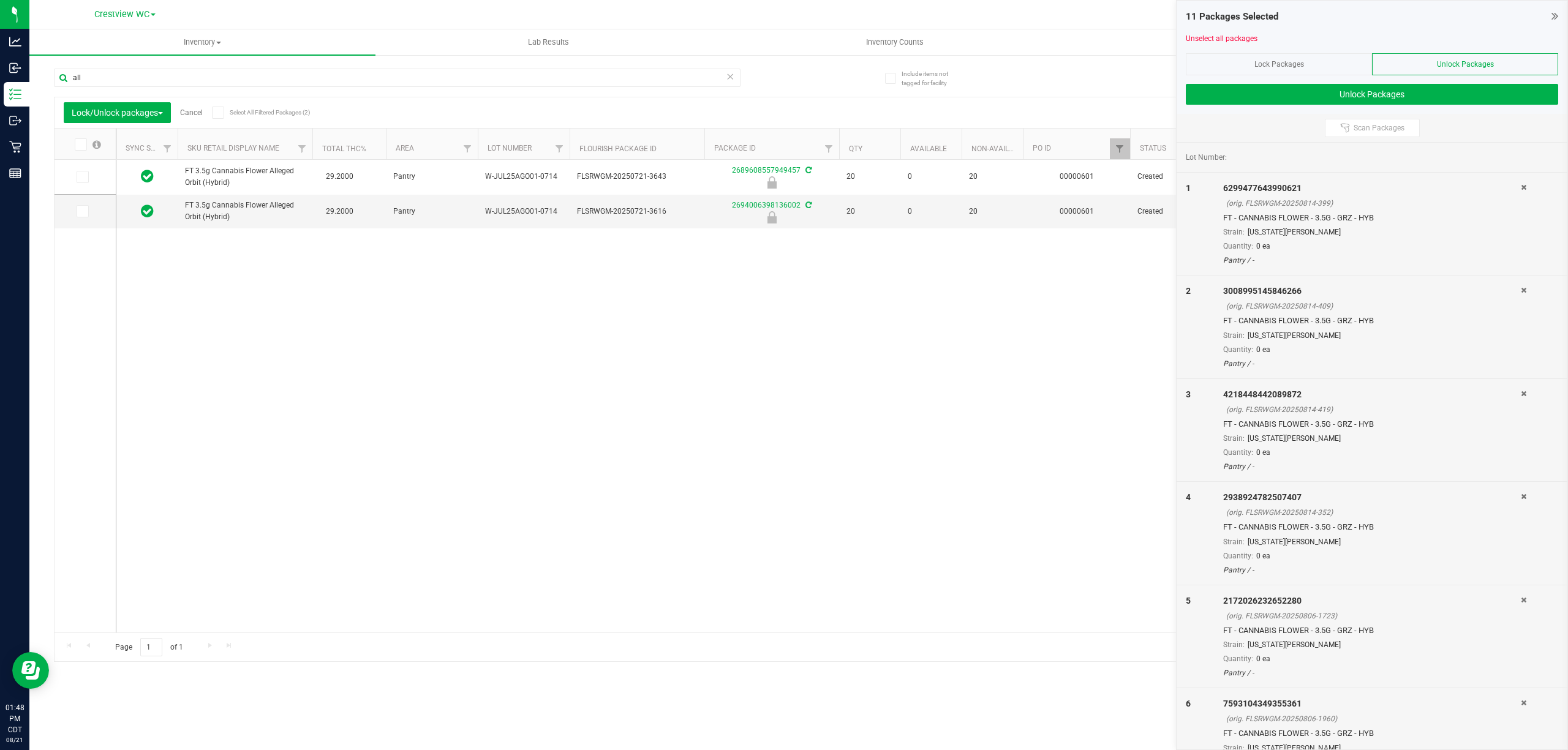
click at [218, 117] on span at bounding box center [218, 112] width 13 height 13
click at [0, 0] on input "Select All Filtered Packages (2)" at bounding box center [0, 0] width 0 height 0
click at [175, 69] on input "all" at bounding box center [397, 78] width 687 height 18
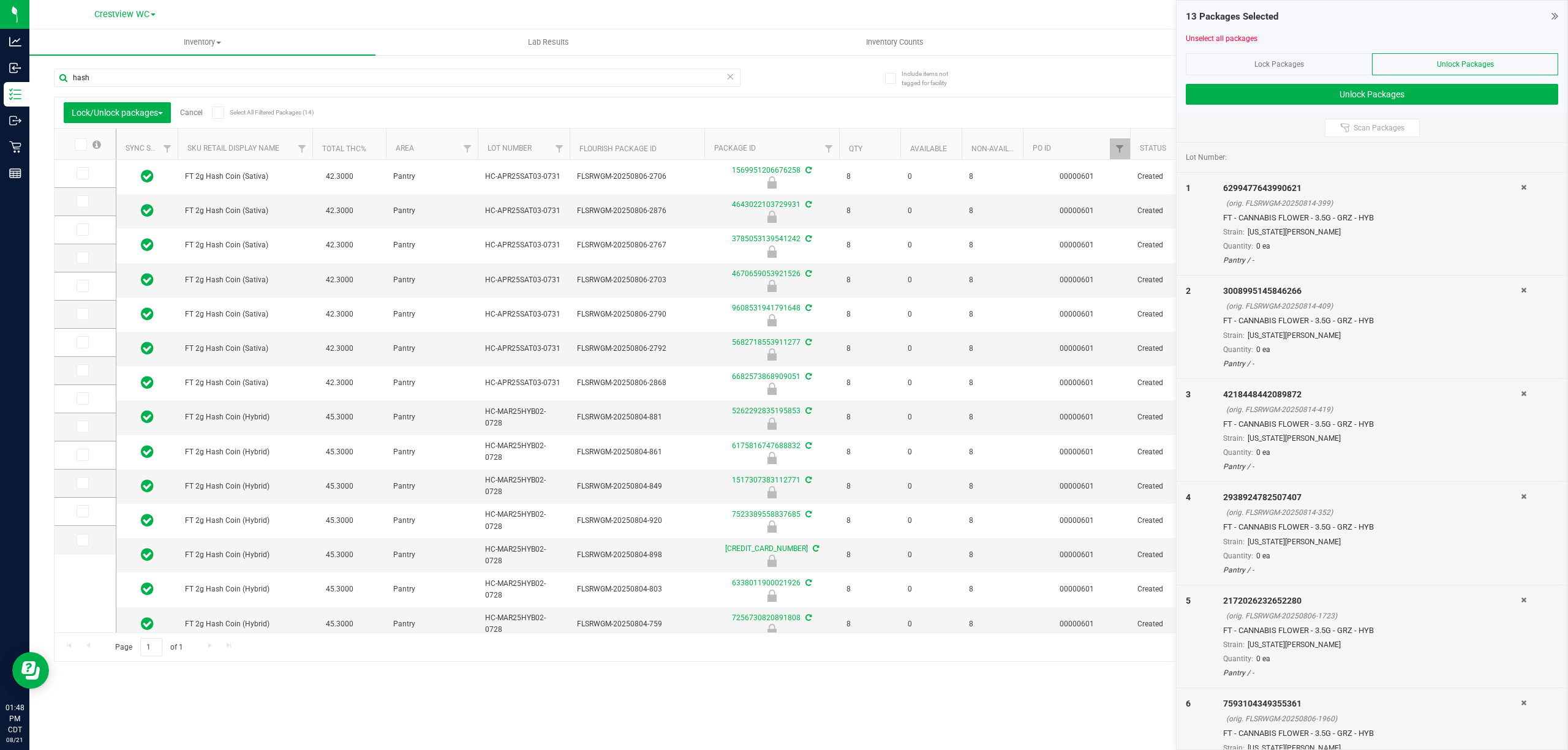
click at [222, 113] on icon at bounding box center [218, 113] width 8 height 0
click at [0, 0] on input "Select All Filtered Packages (14)" at bounding box center [0, 0] width 0 height 0
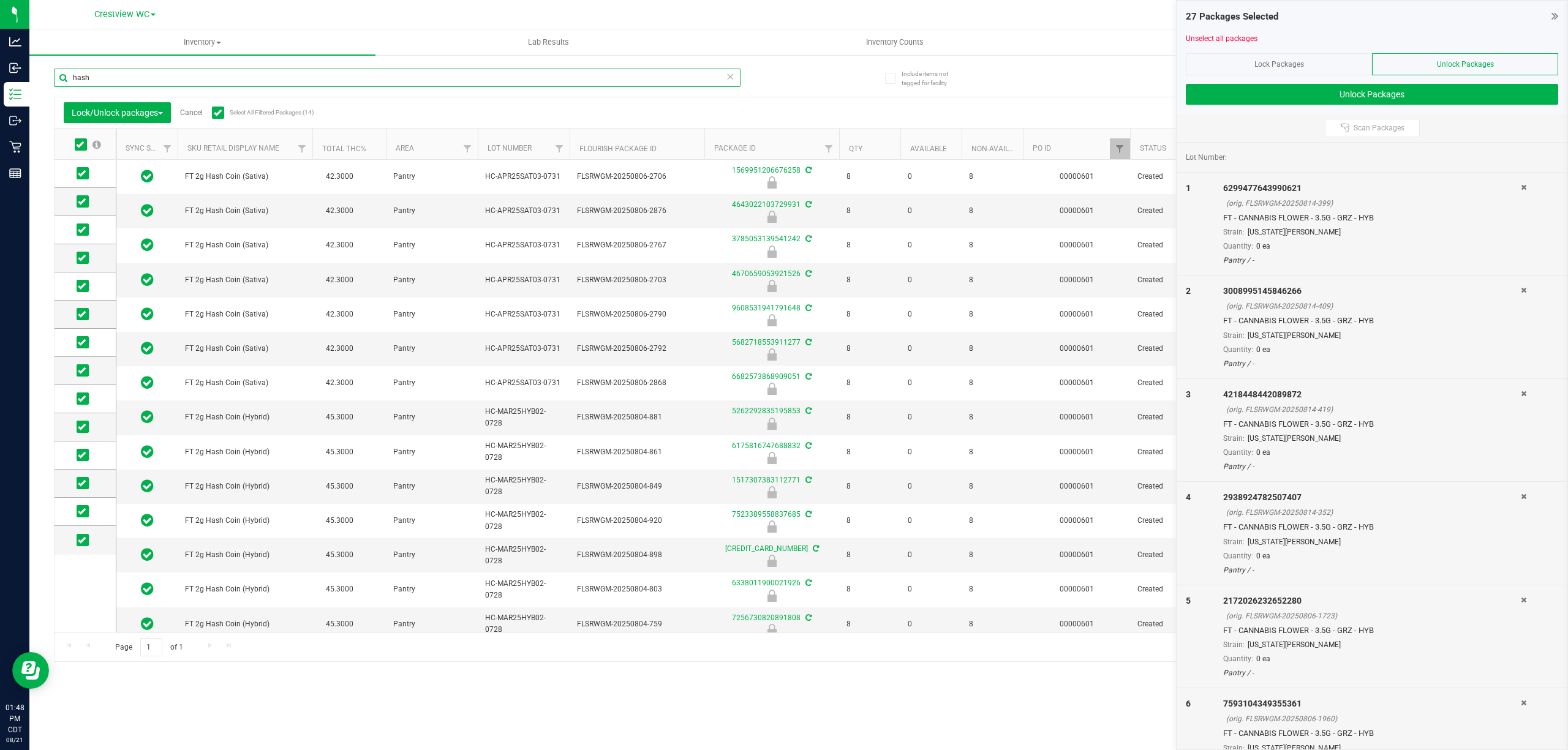
click at [225, 76] on input "hash" at bounding box center [397, 78] width 687 height 18
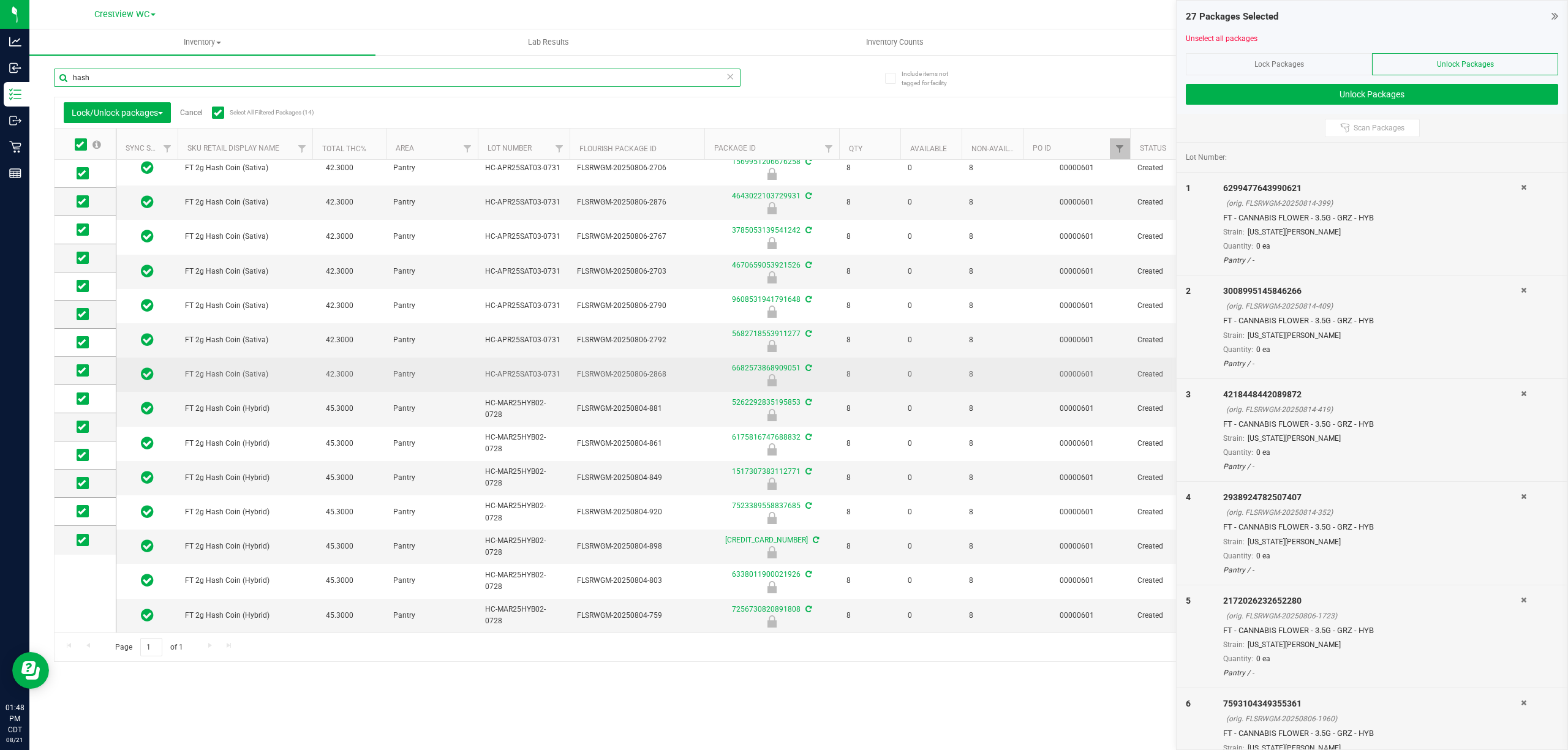
scroll to position [23, 0]
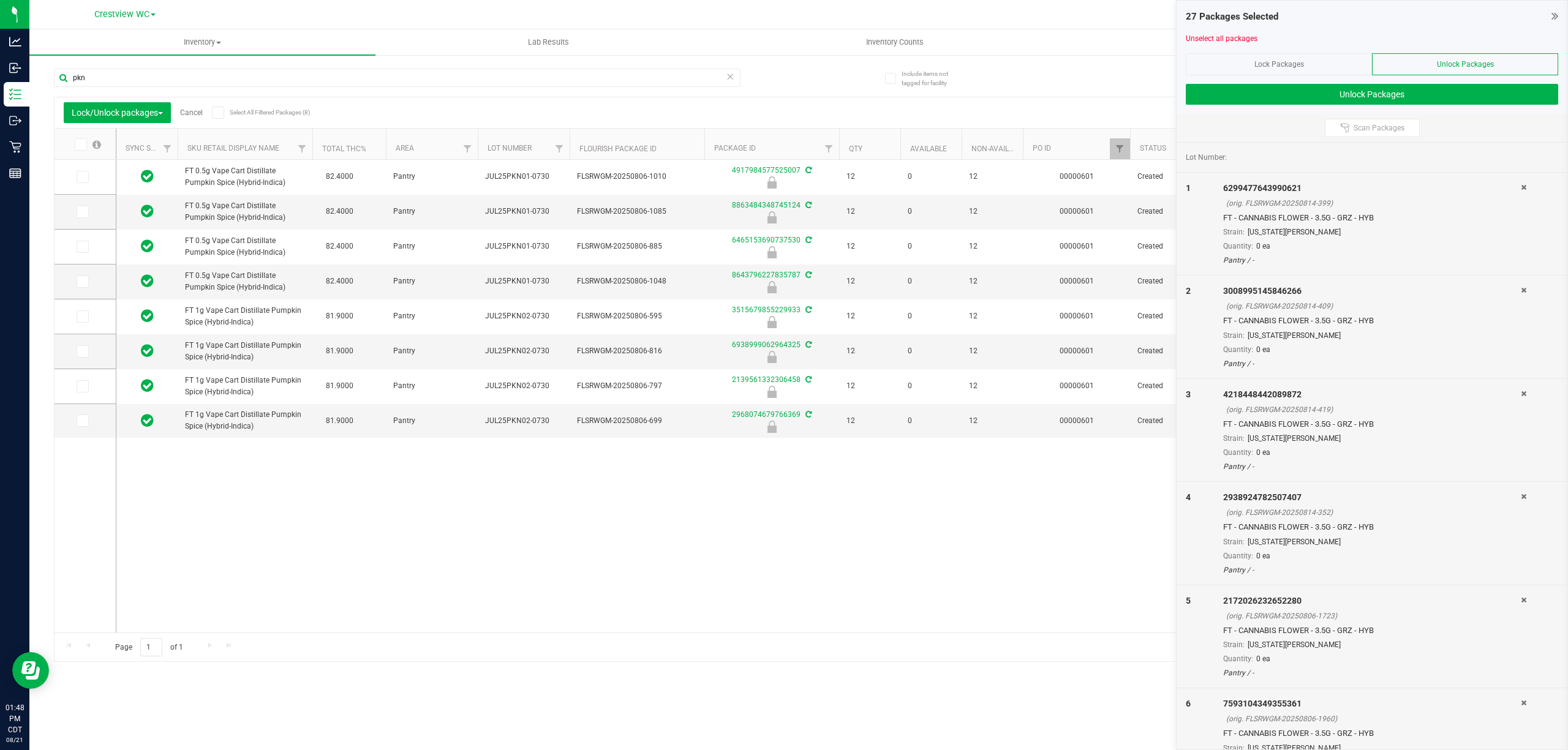
click at [219, 113] on icon at bounding box center [218, 113] width 8 height 0
click at [0, 0] on input "Select All Filtered Packages (8)" at bounding box center [0, 0] width 0 height 0
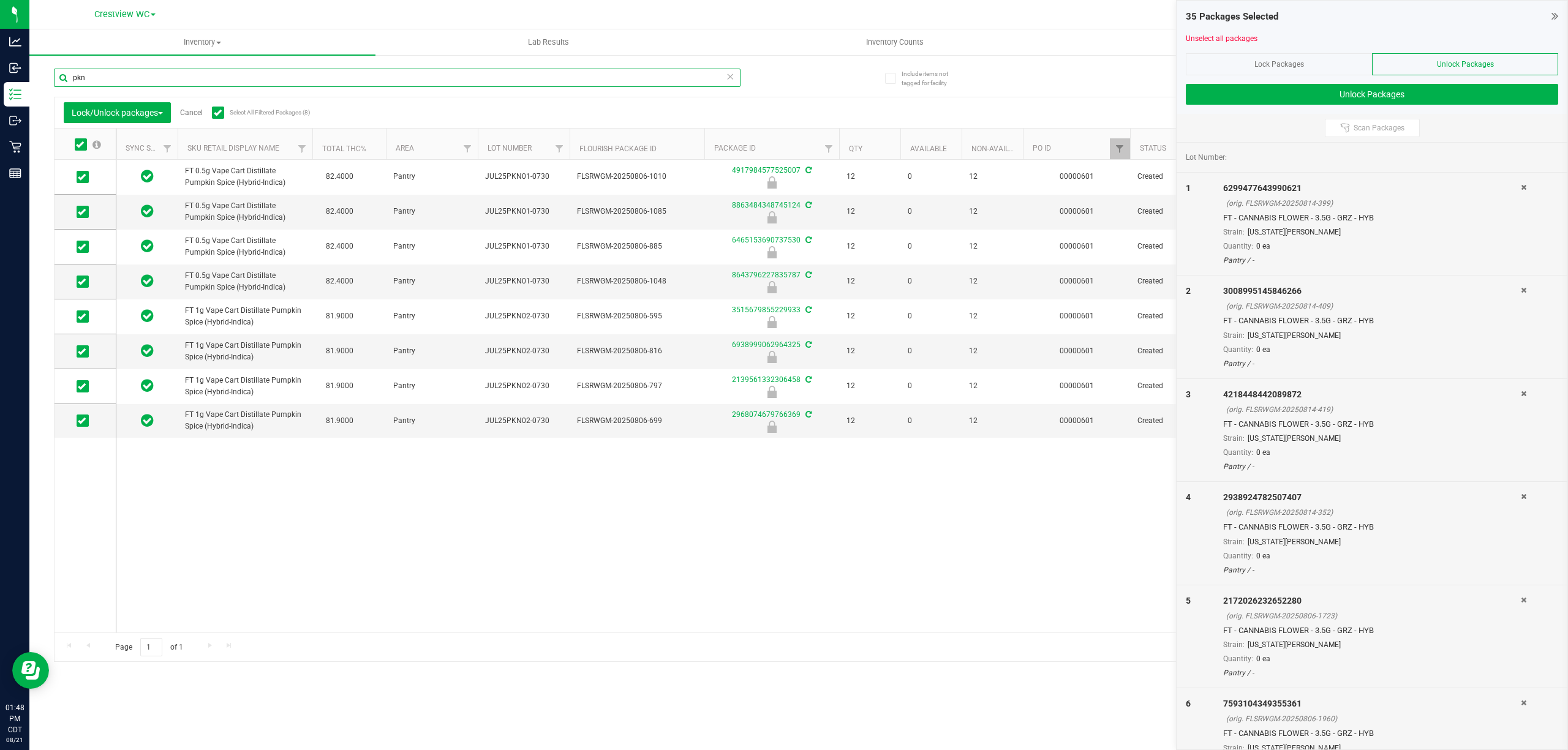
click at [247, 69] on input "pkn" at bounding box center [397, 78] width 687 height 18
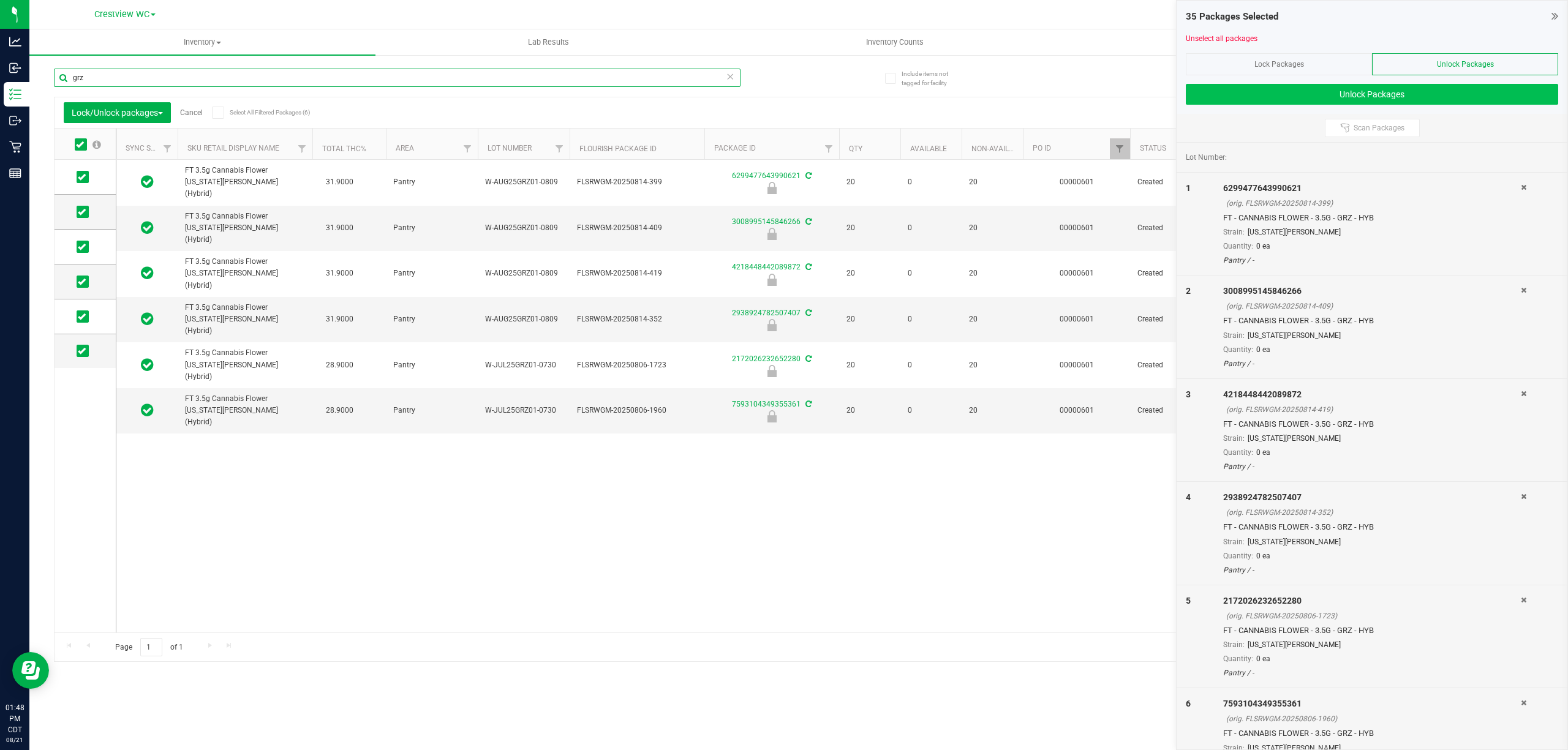
type input "grz"
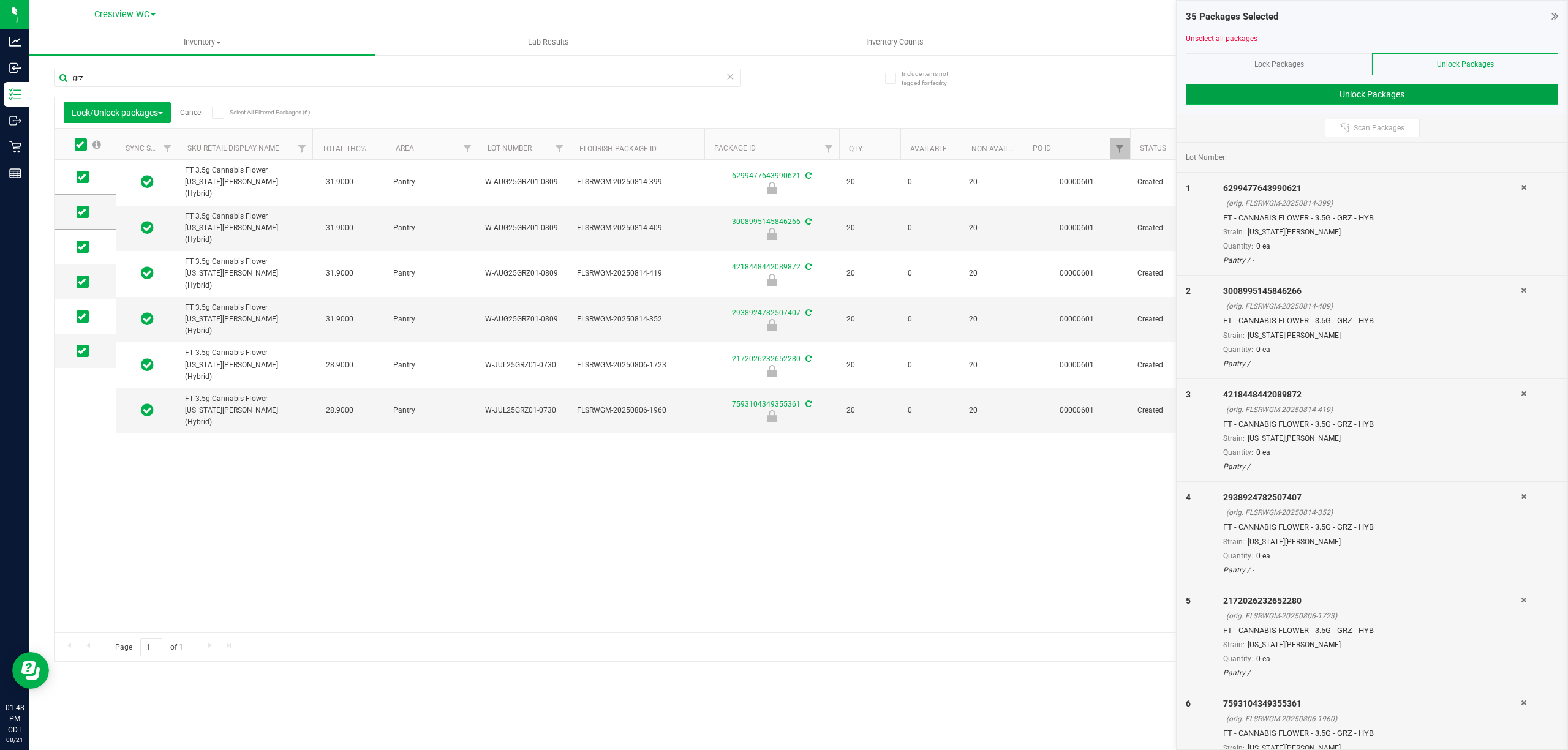
click at [781, 94] on button "Unlock Packages" at bounding box center [1371, 94] width 373 height 21
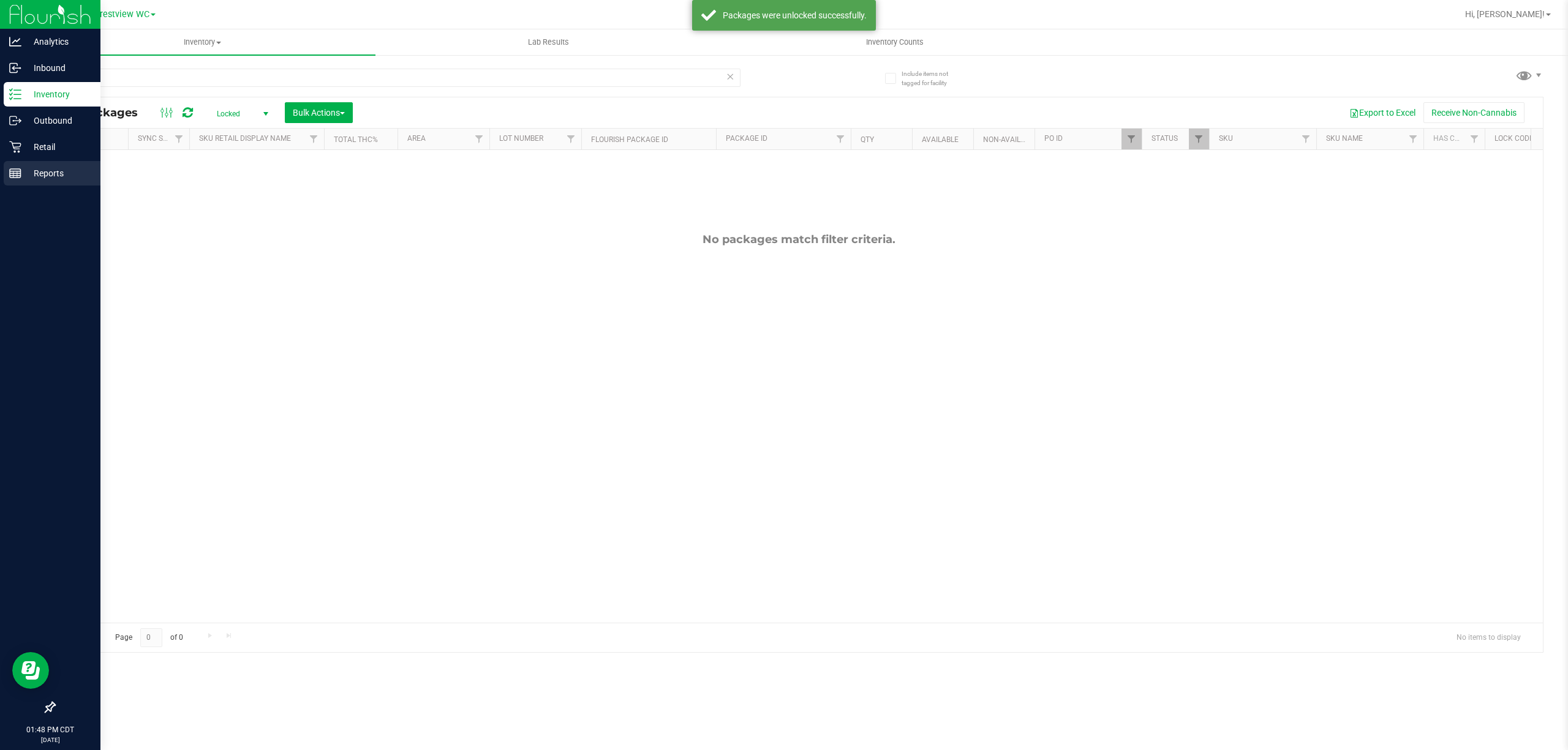
click at [31, 167] on p "Reports" at bounding box center [59, 173] width 74 height 15
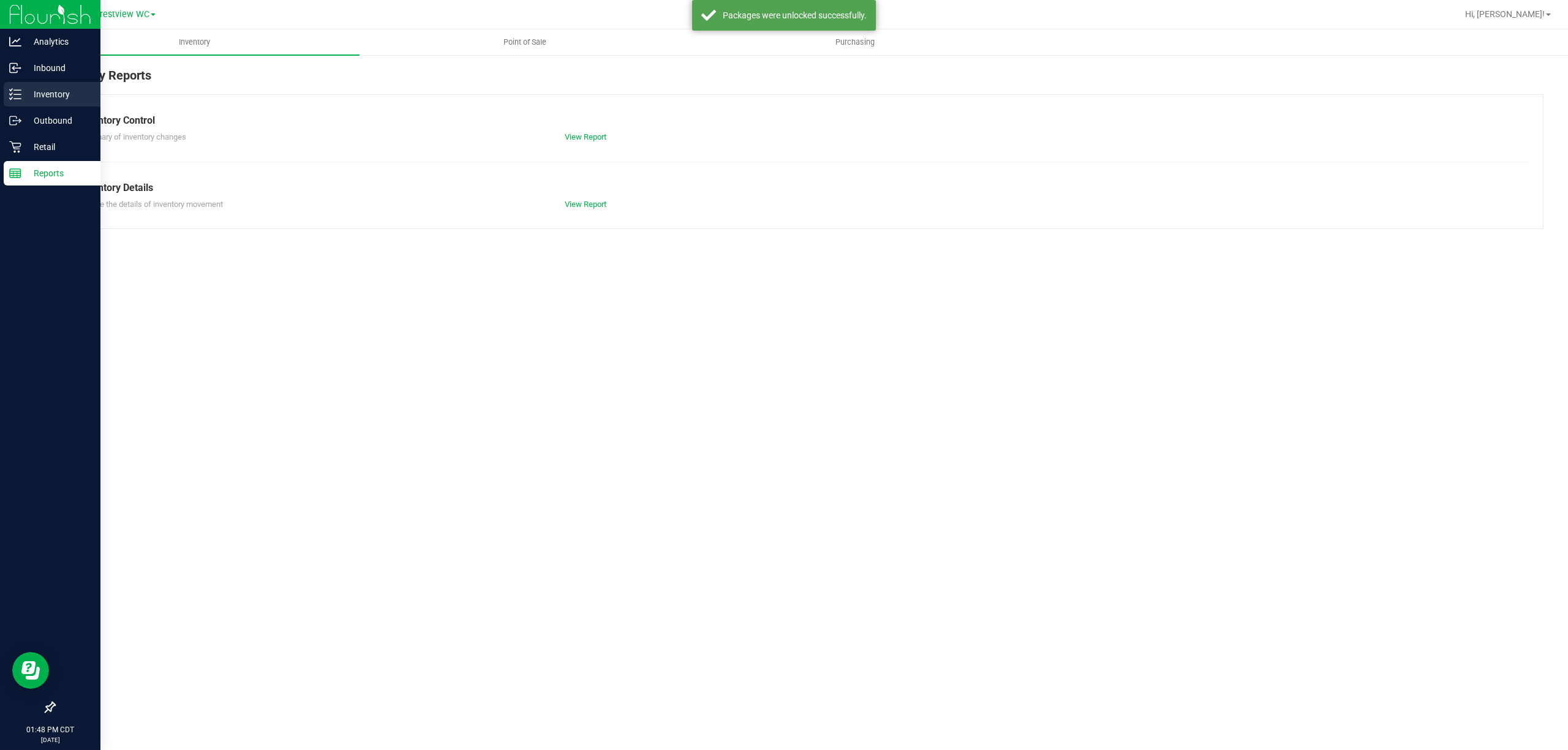
click at [53, 99] on p "Inventory" at bounding box center [59, 95] width 74 height 15
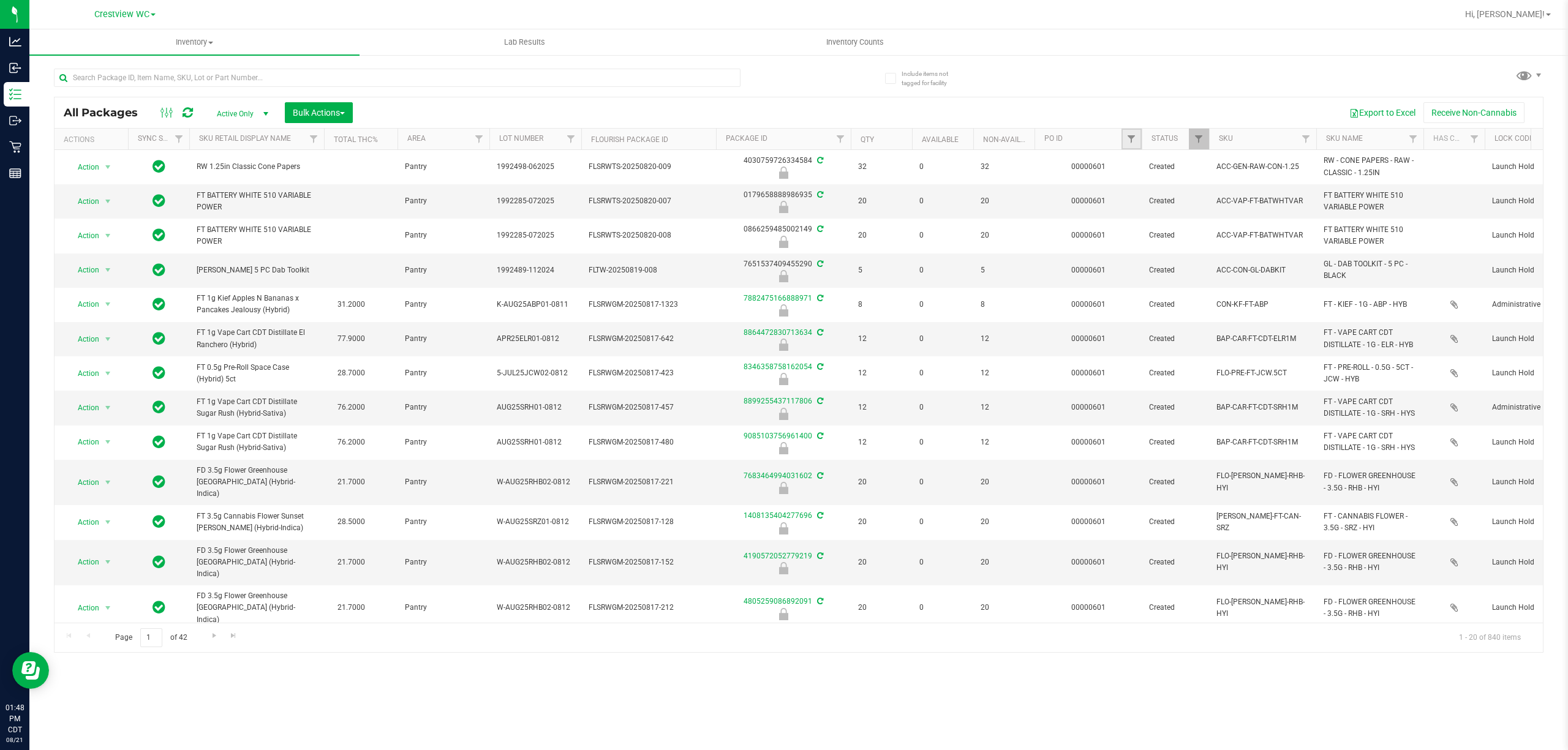
click at [781, 145] on link "Filter" at bounding box center [1132, 139] width 20 height 21
type input "601"
click at [781, 186] on button "Filter" at bounding box center [1158, 199] width 59 height 27
click at [333, 113] on span "Bulk Actions" at bounding box center [318, 113] width 52 height 10
click at [353, 233] on span "Lock/Unlock packages" at bounding box center [334, 230] width 84 height 10
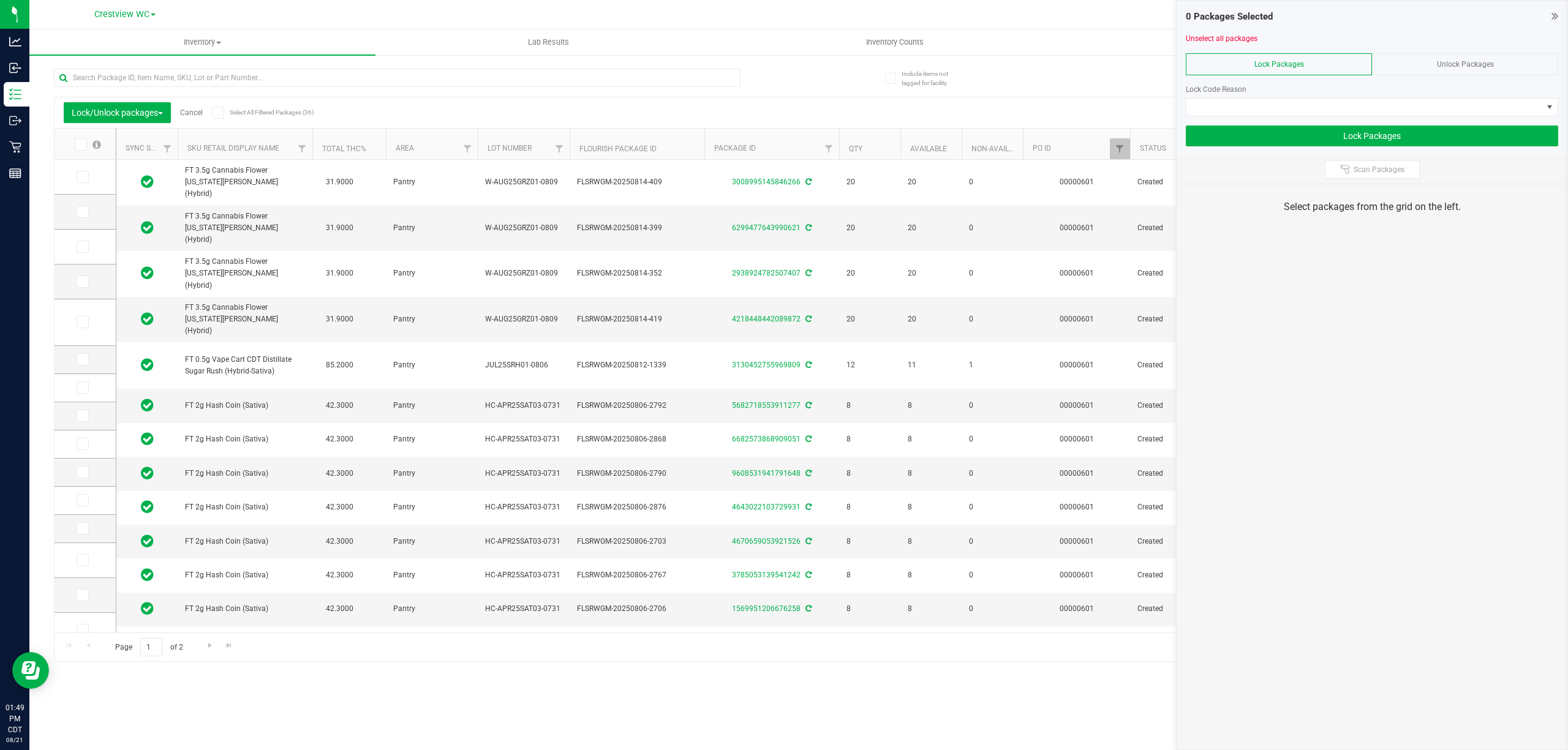
click at [219, 113] on icon at bounding box center [218, 113] width 8 height 0
click at [0, 0] on input "Select All Filtered Packages (36)" at bounding box center [0, 0] width 0 height 0
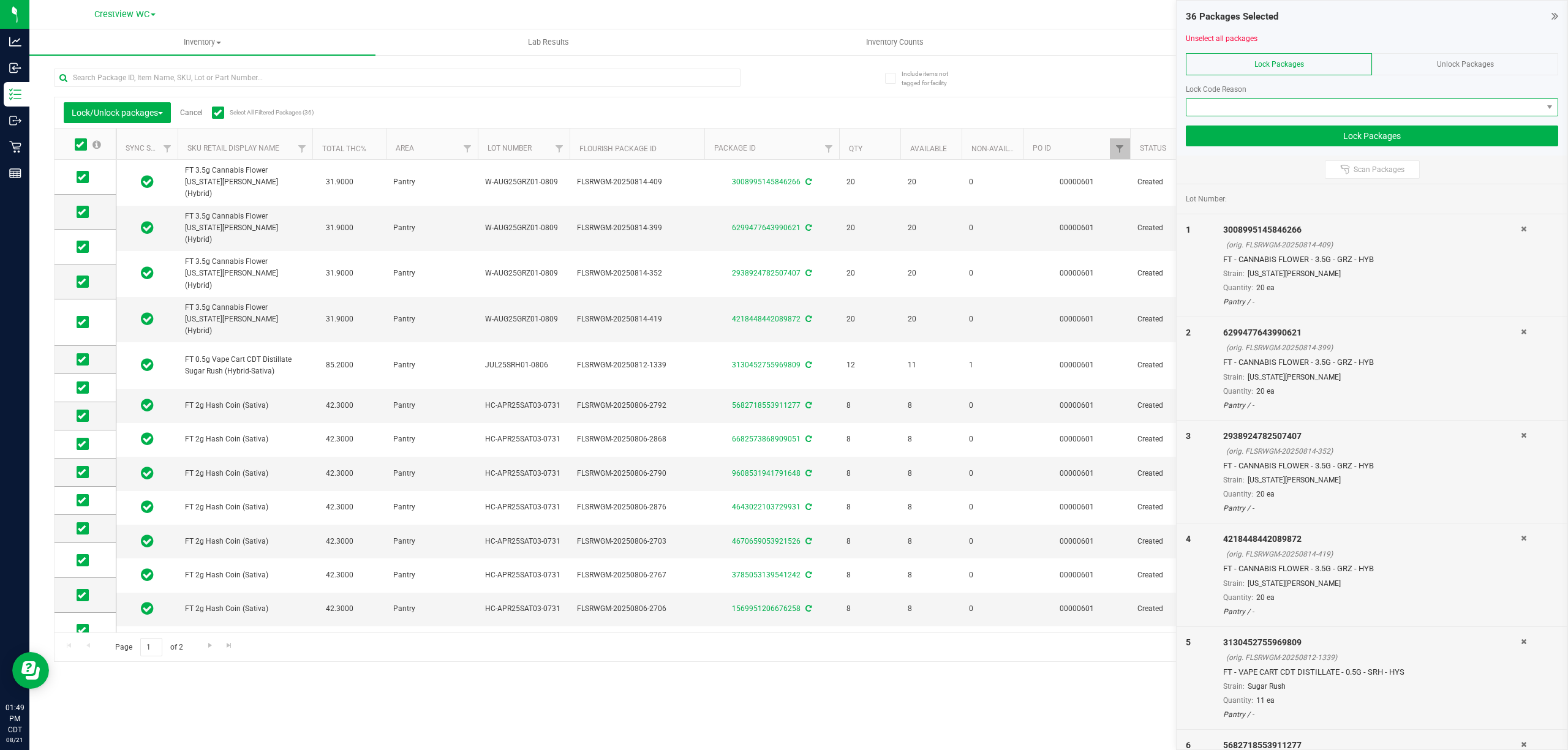
click at [781, 106] on span at bounding box center [1364, 107] width 356 height 17
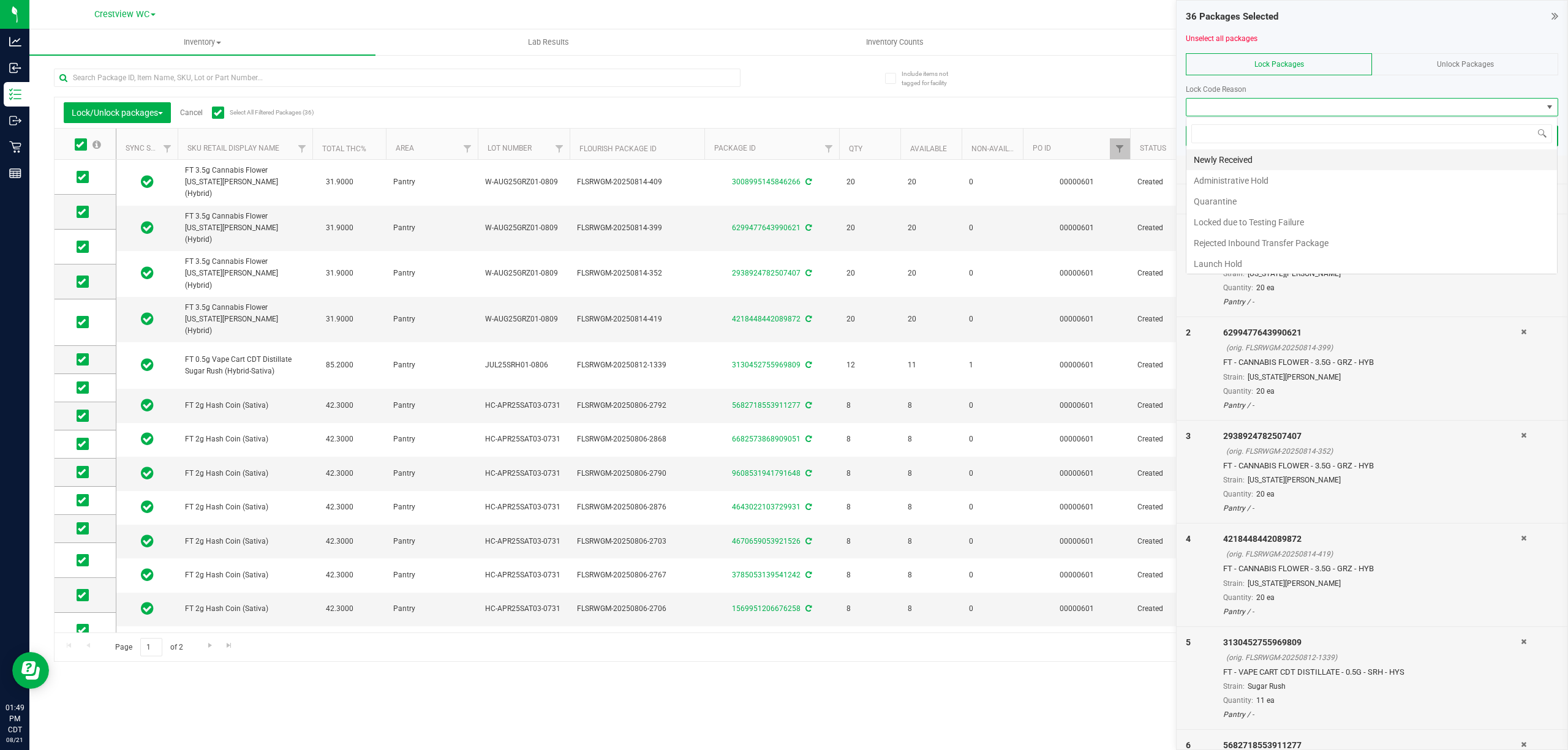
scroll to position [18, 371]
click at [781, 199] on li "Quarantine" at bounding box center [1371, 201] width 370 height 21
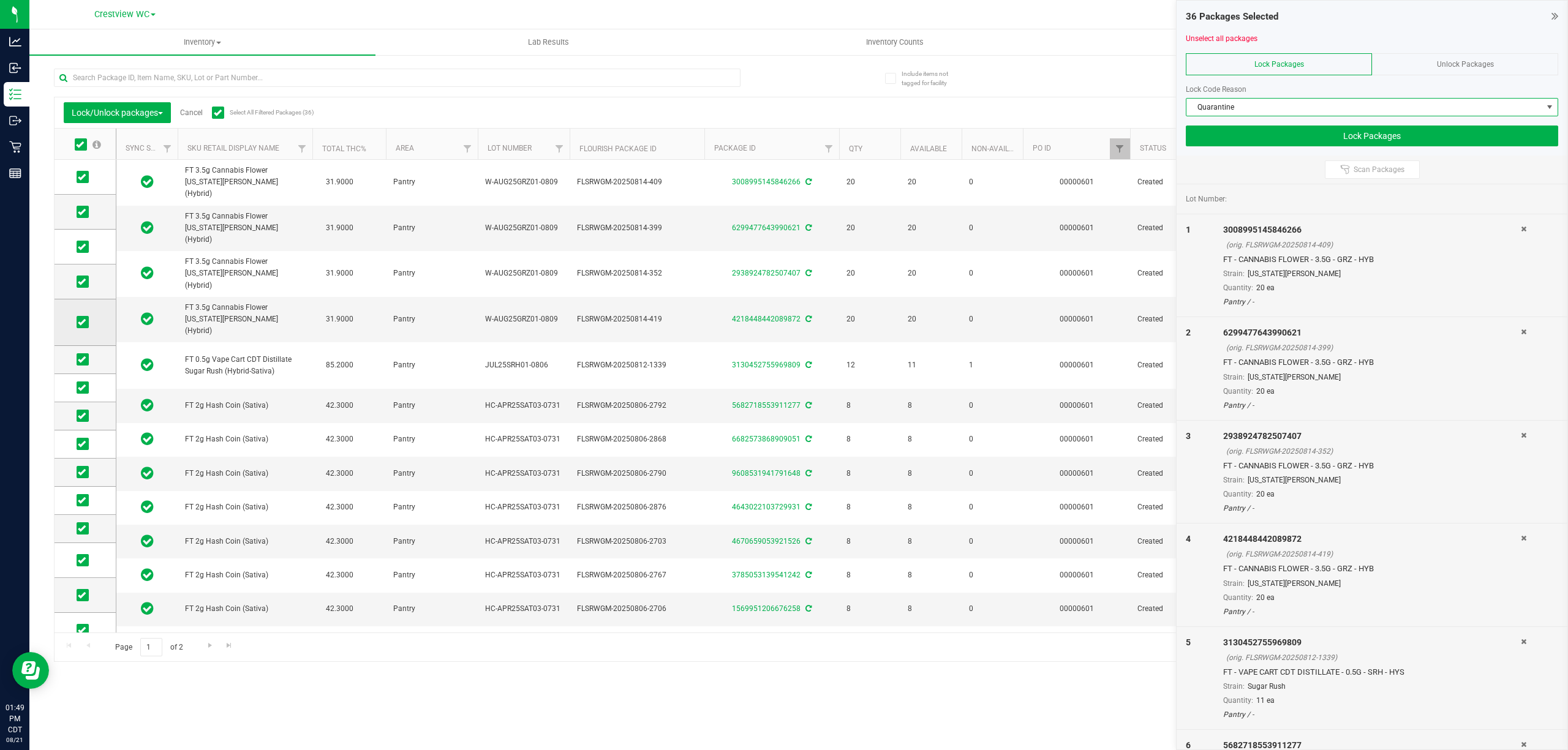
click at [85, 322] on icon at bounding box center [82, 322] width 8 height 0
click at [0, 0] on input "checkbox" at bounding box center [0, 0] width 0 height 0
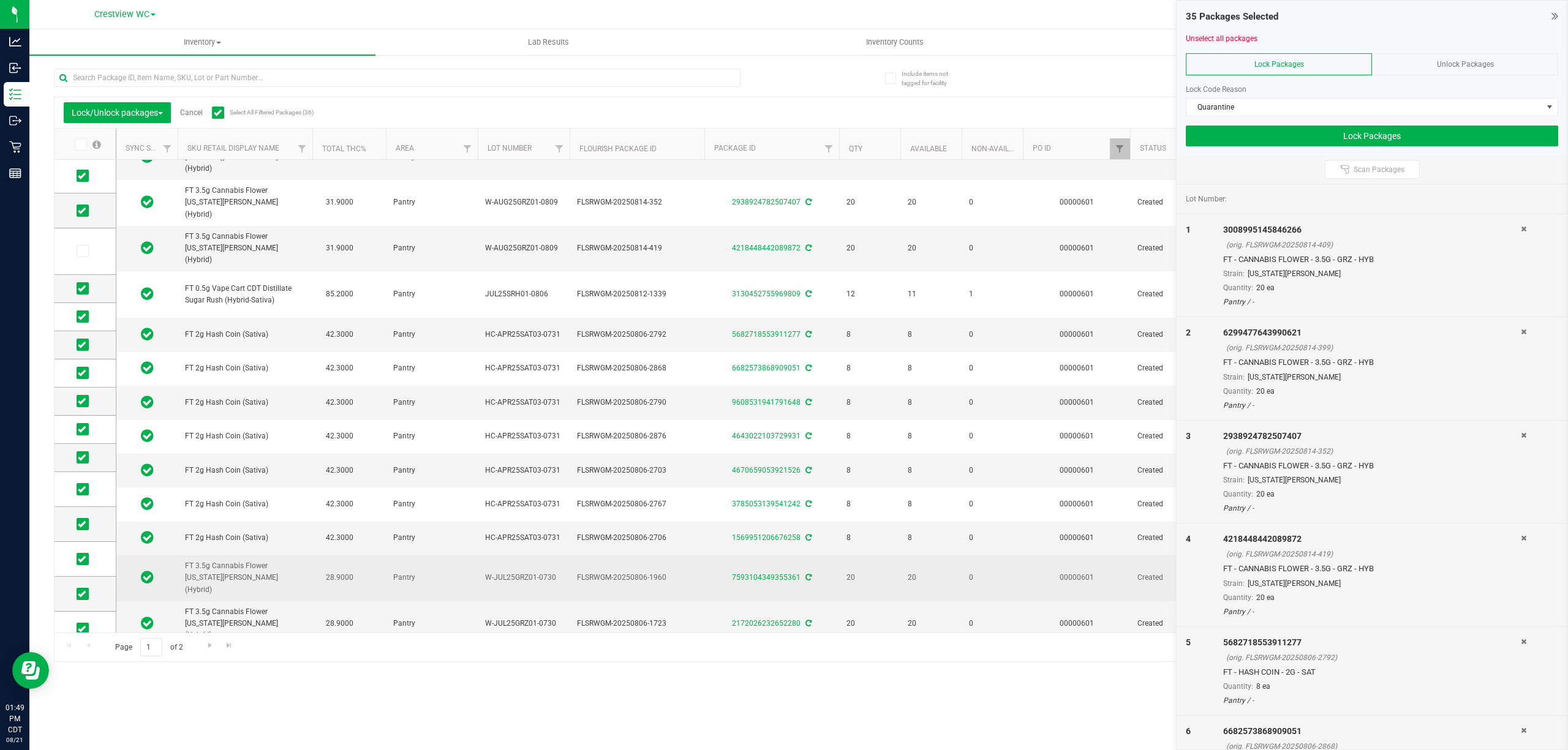
scroll to position [193, 0]
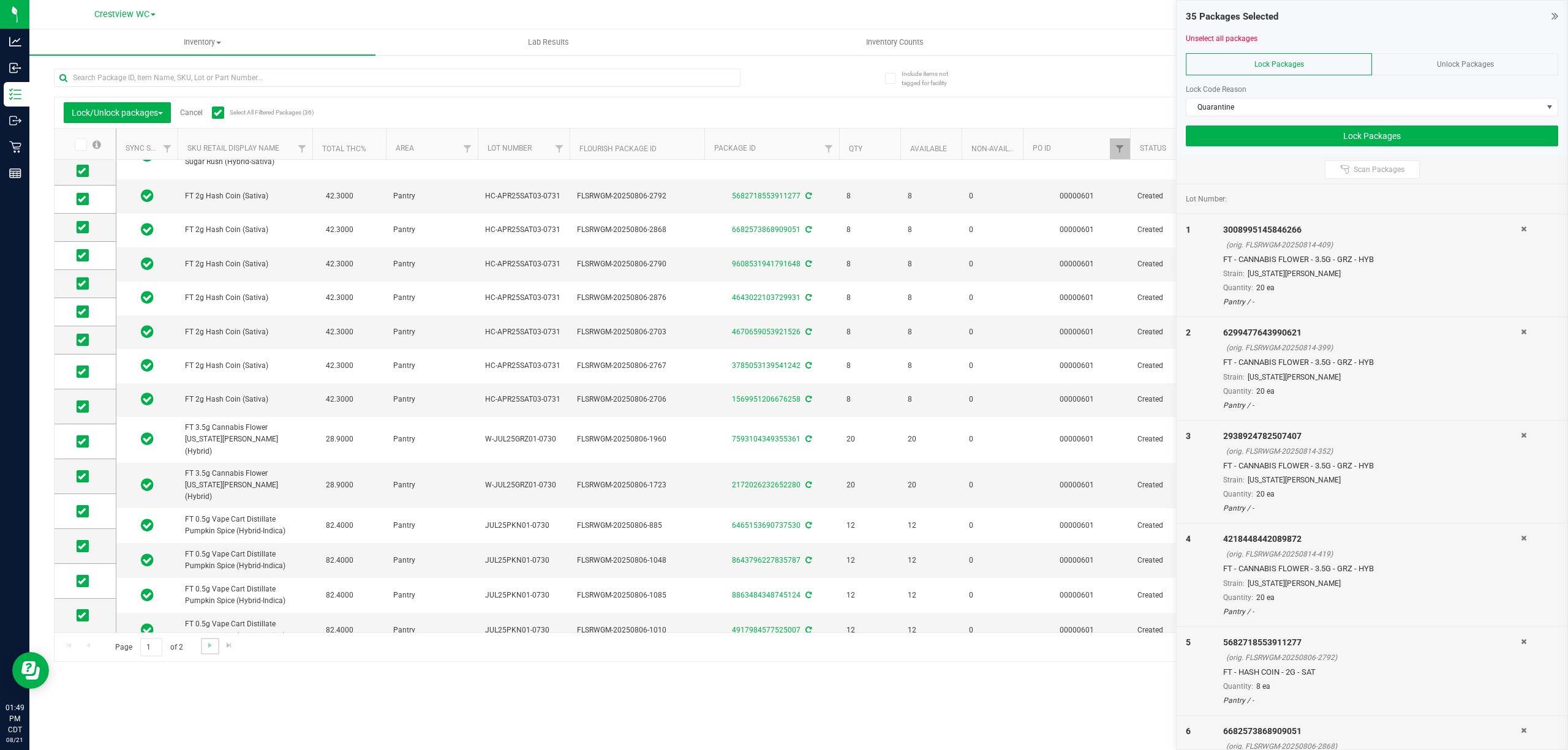
click at [204, 642] on link "Go to the next page" at bounding box center [209, 646] width 18 height 17
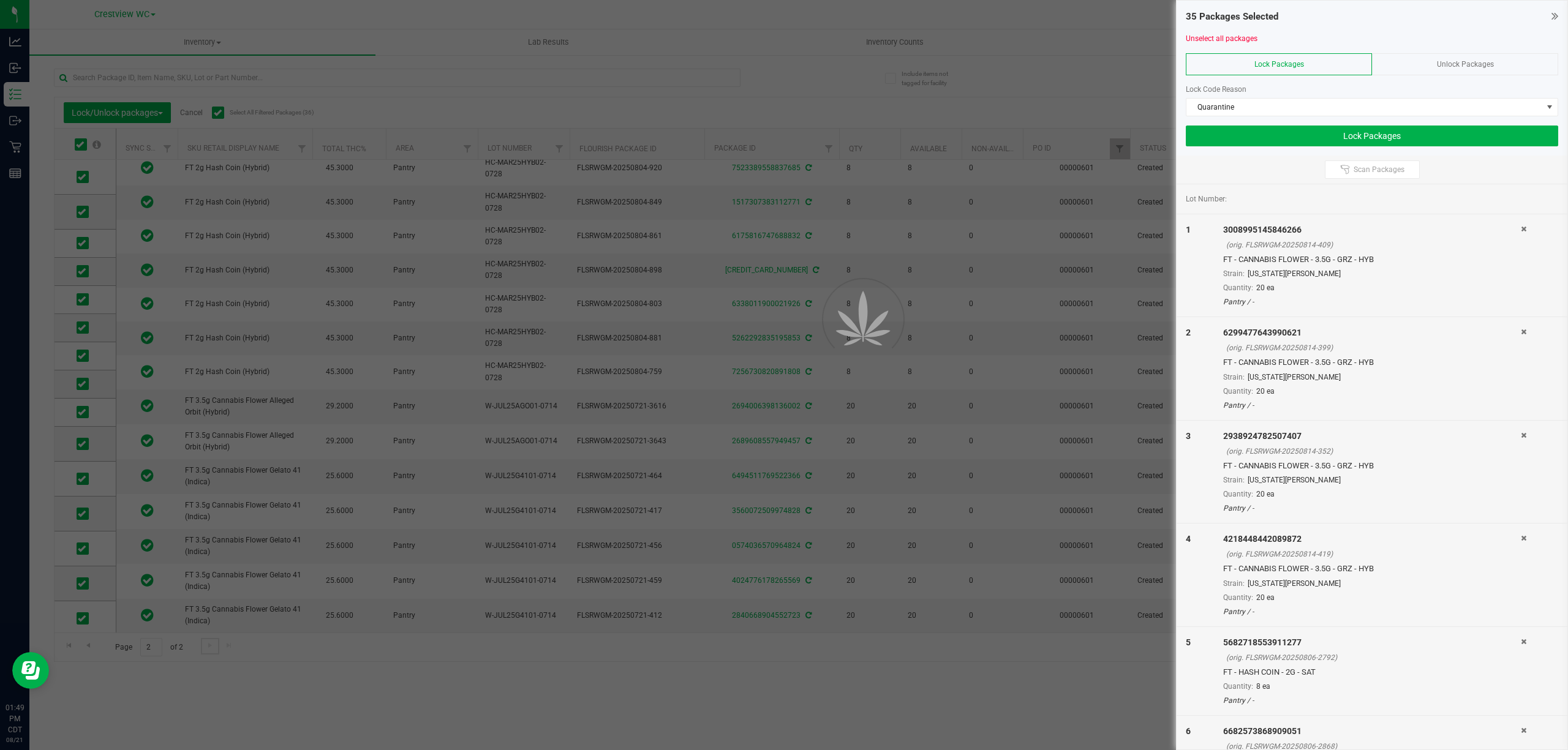
scroll to position [0, 0]
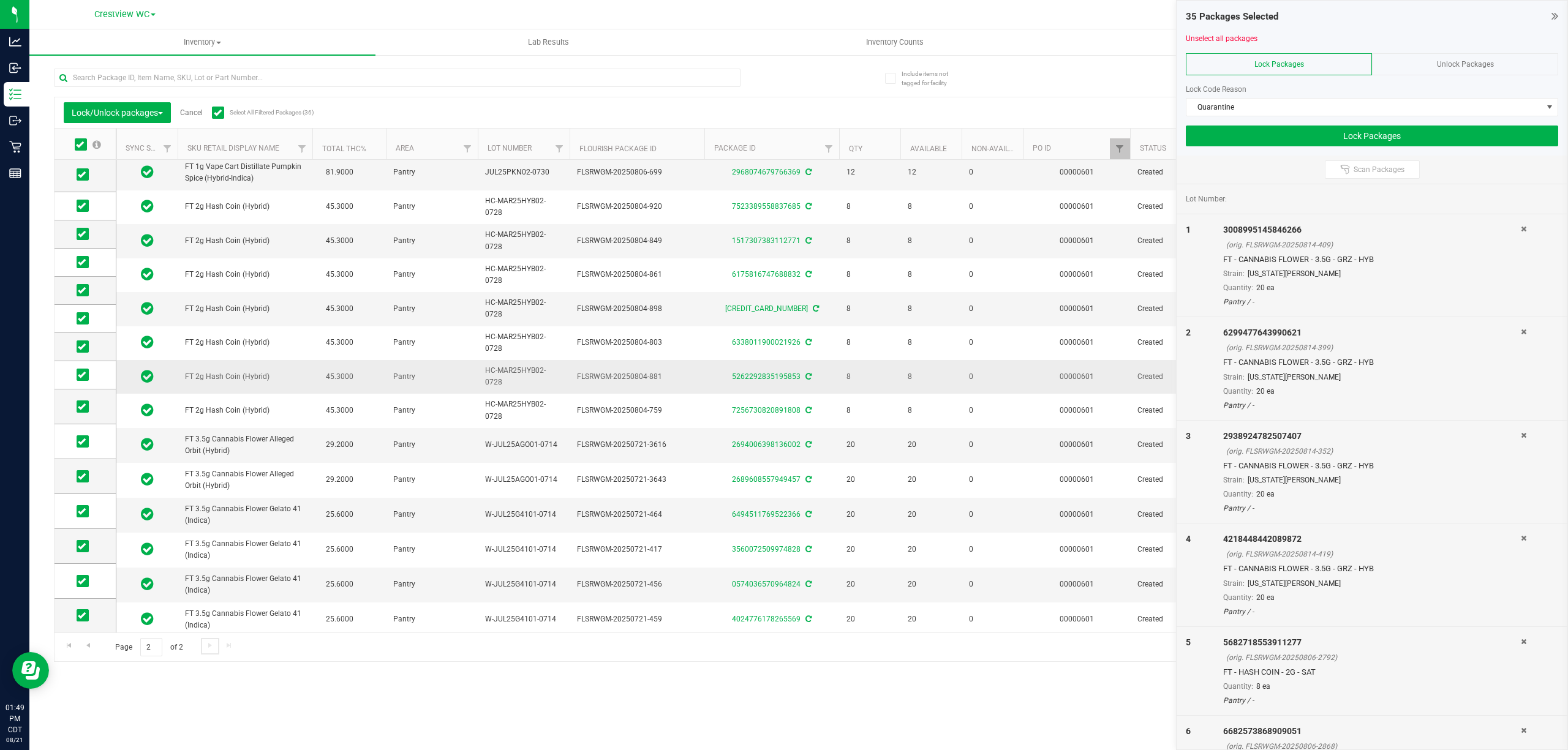
scroll to position [42, 0]
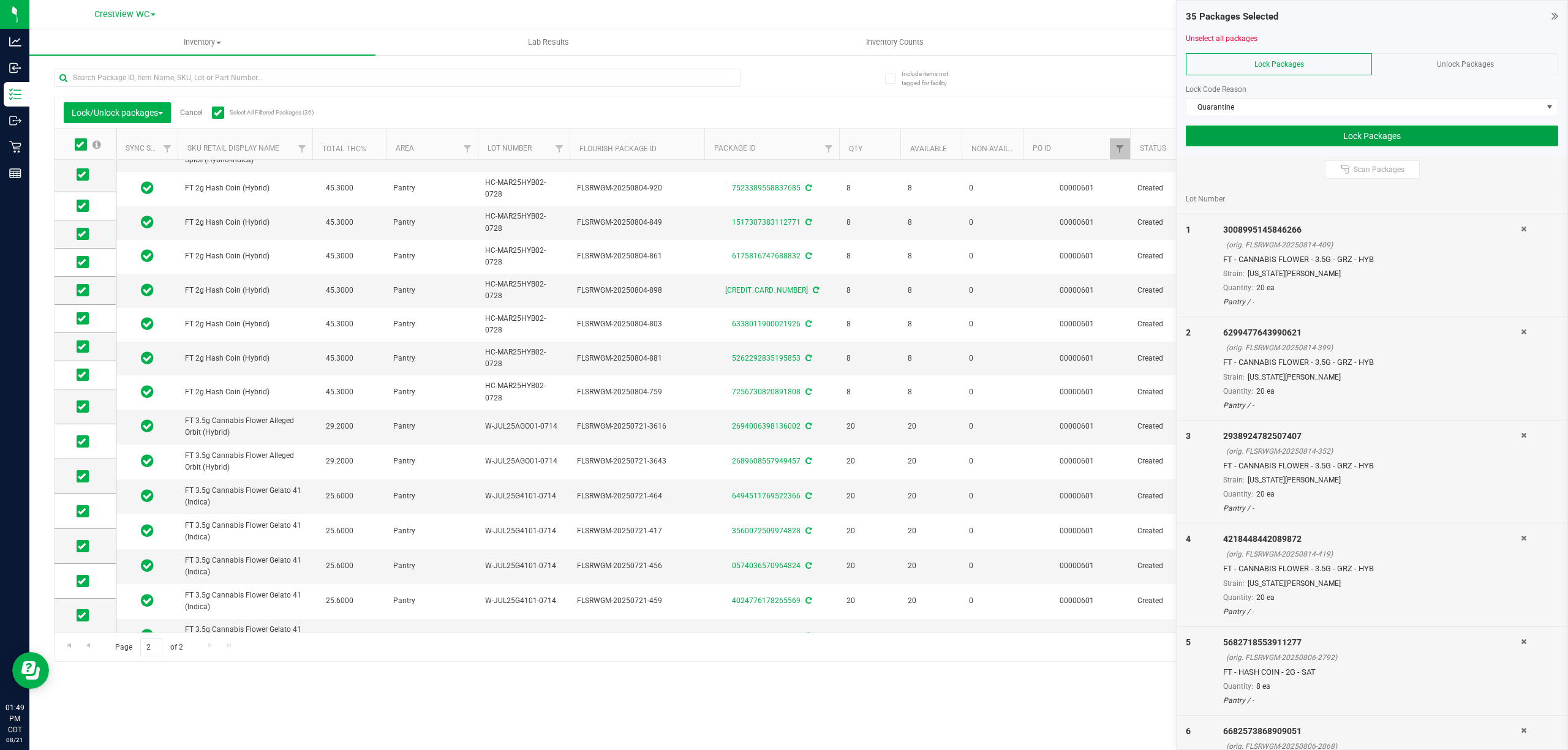
click at [781, 136] on button "Lock Packages" at bounding box center [1371, 136] width 373 height 21
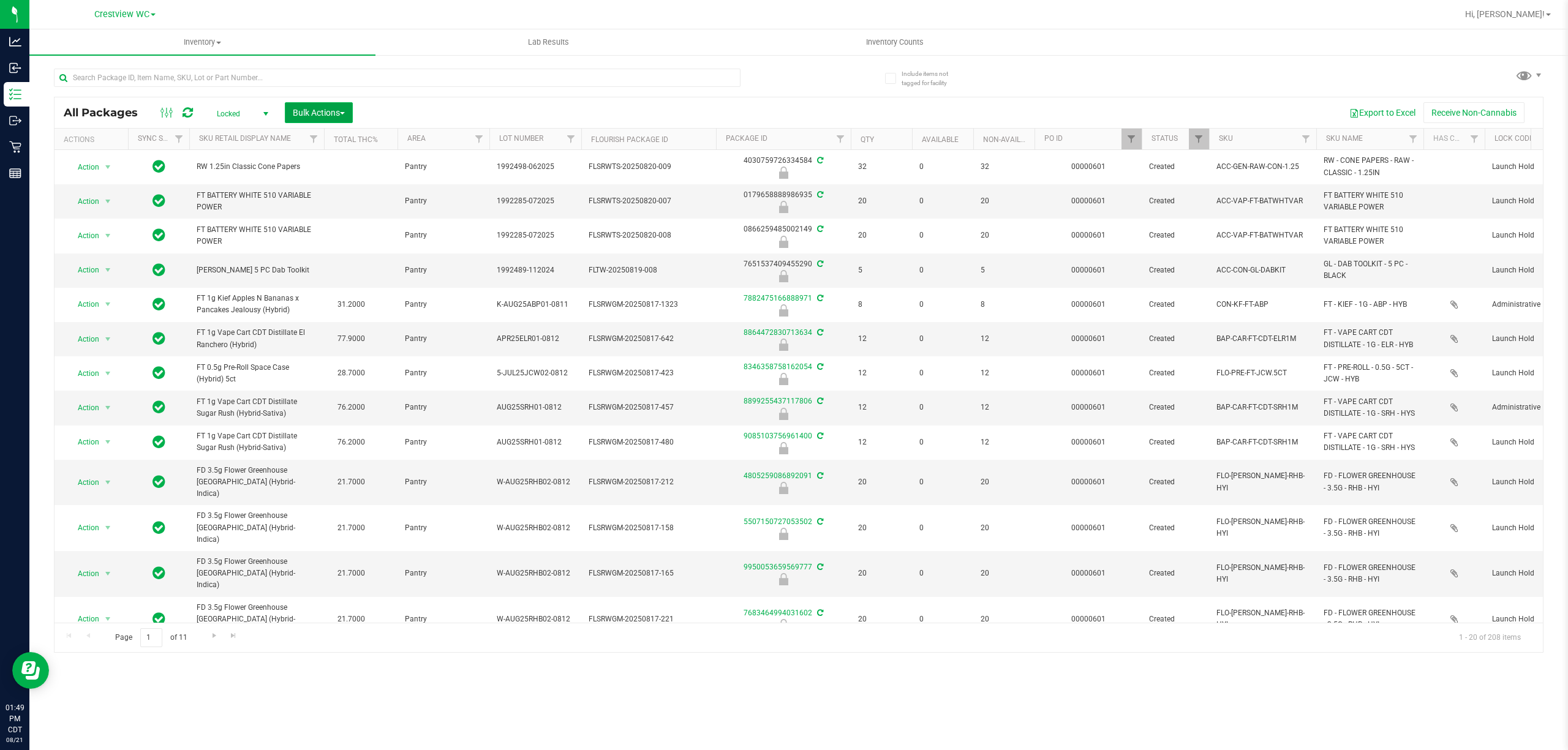
click at [302, 113] on span "Bulk Actions" at bounding box center [318, 113] width 52 height 10
click at [368, 231] on span "Lock/Unlock packages" at bounding box center [334, 230] width 84 height 10
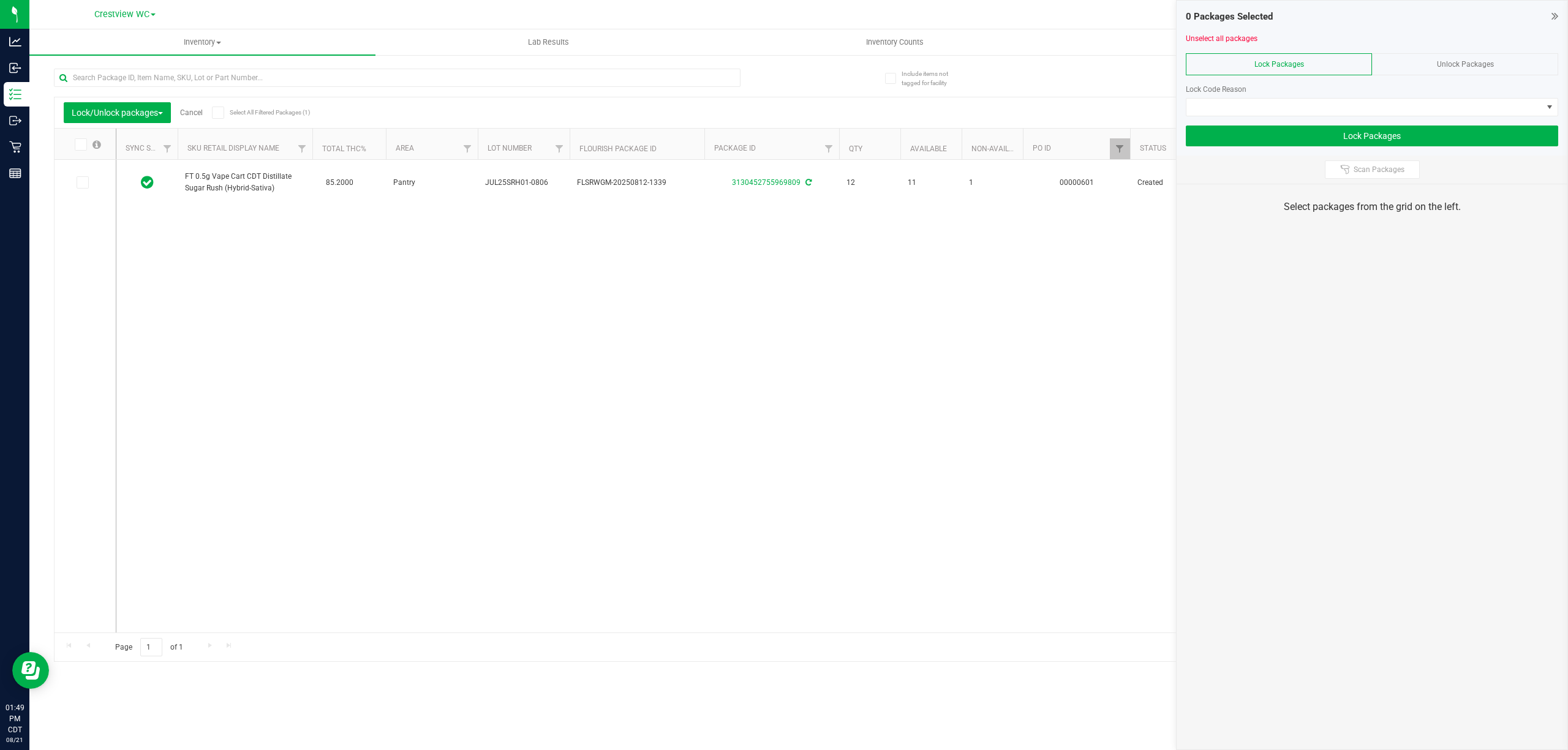
click at [781, 59] on div "Unlock Packages" at bounding box center [1465, 64] width 186 height 22
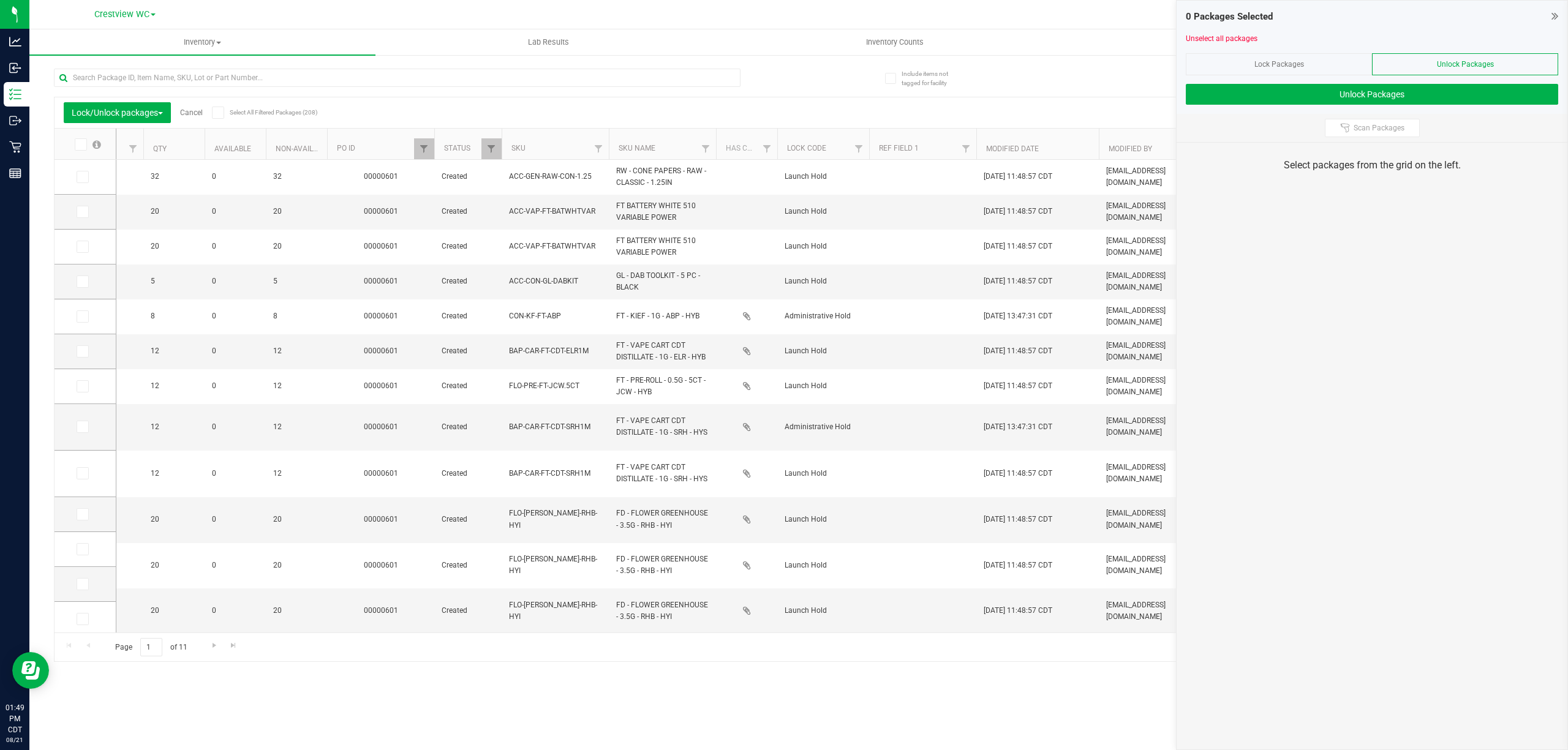
scroll to position [0, 712]
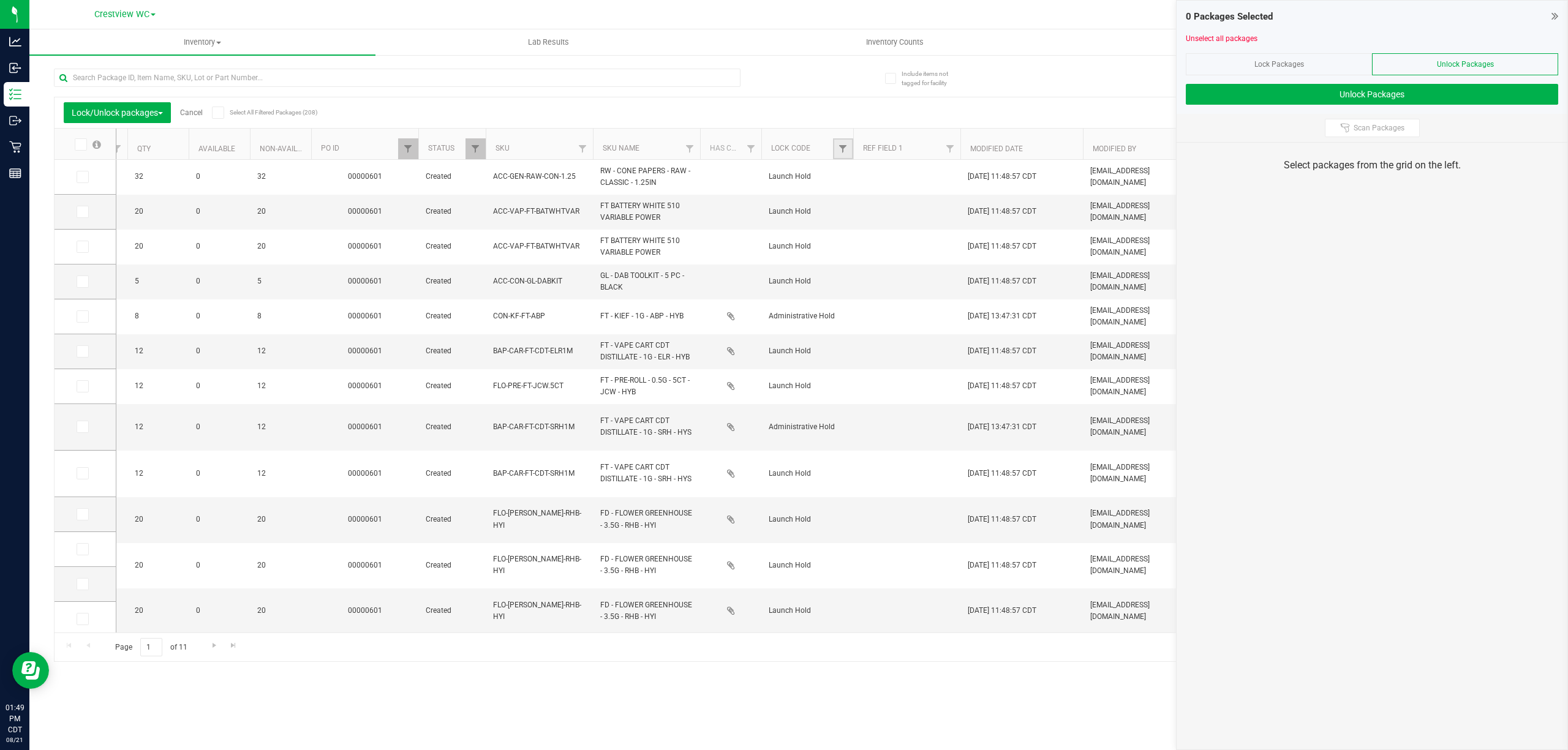
click at [781, 142] on link "Filter" at bounding box center [843, 148] width 20 height 21
click at [781, 234] on span "Launch Hold" at bounding box center [879, 234] width 42 height 8
click at [781, 234] on input "Launch Hold" at bounding box center [849, 234] width 8 height 8
checkbox input "true"
click at [781, 358] on button "Filter" at bounding box center [873, 347] width 65 height 27
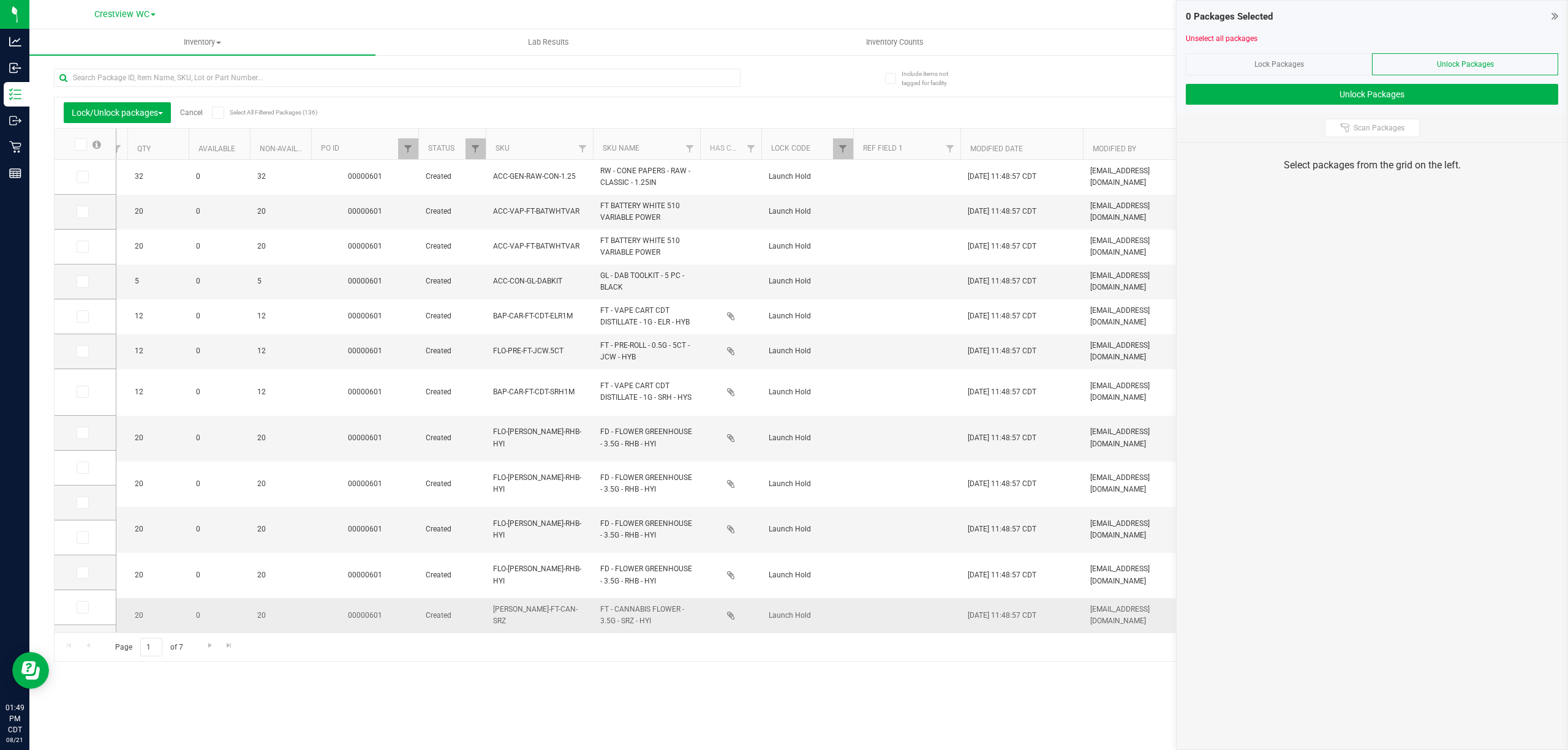
scroll to position [235, 0]
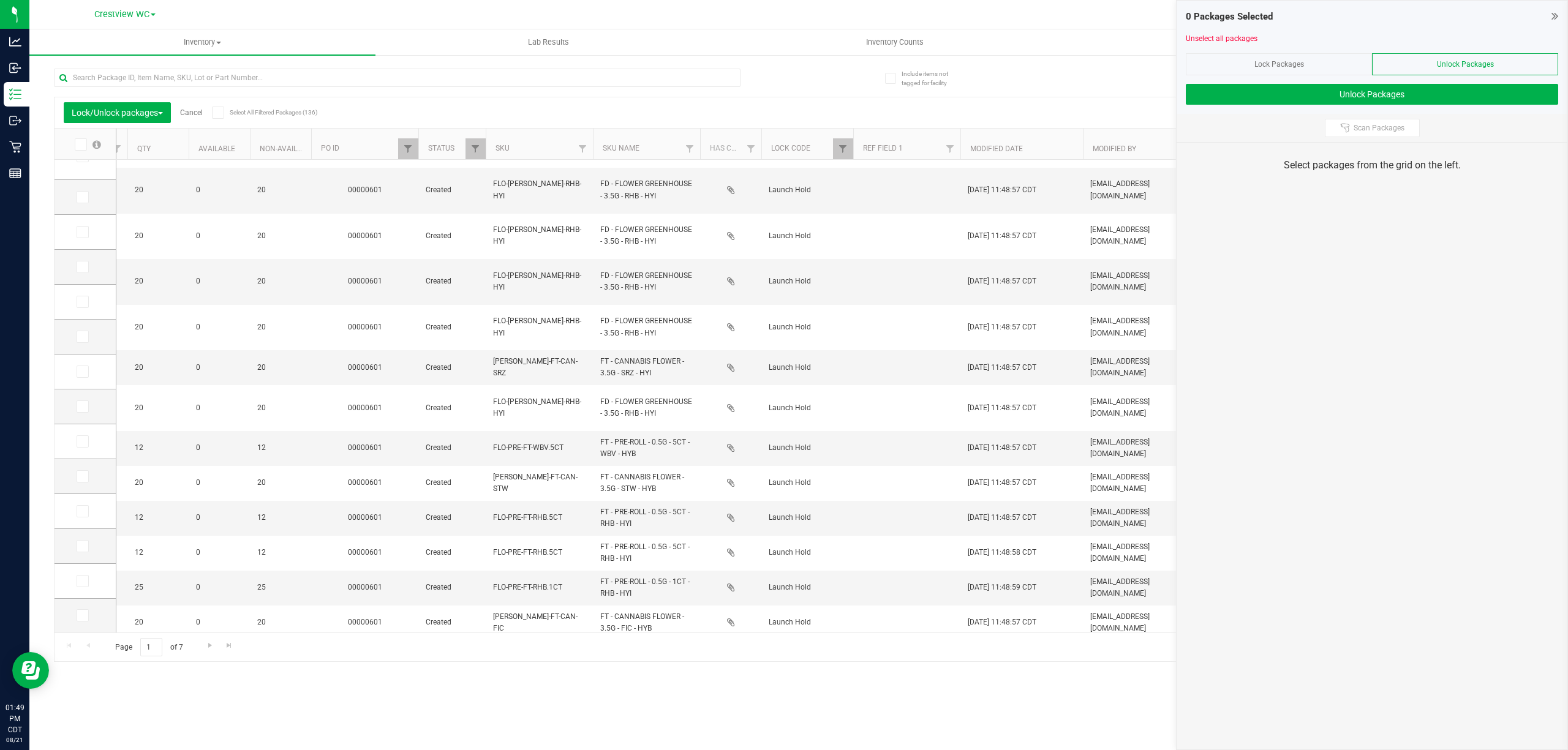
click at [224, 113] on span at bounding box center [218, 112] width 13 height 13
click at [0, 0] on input "Select All Filtered Packages (136)" at bounding box center [0, 0] width 0 height 0
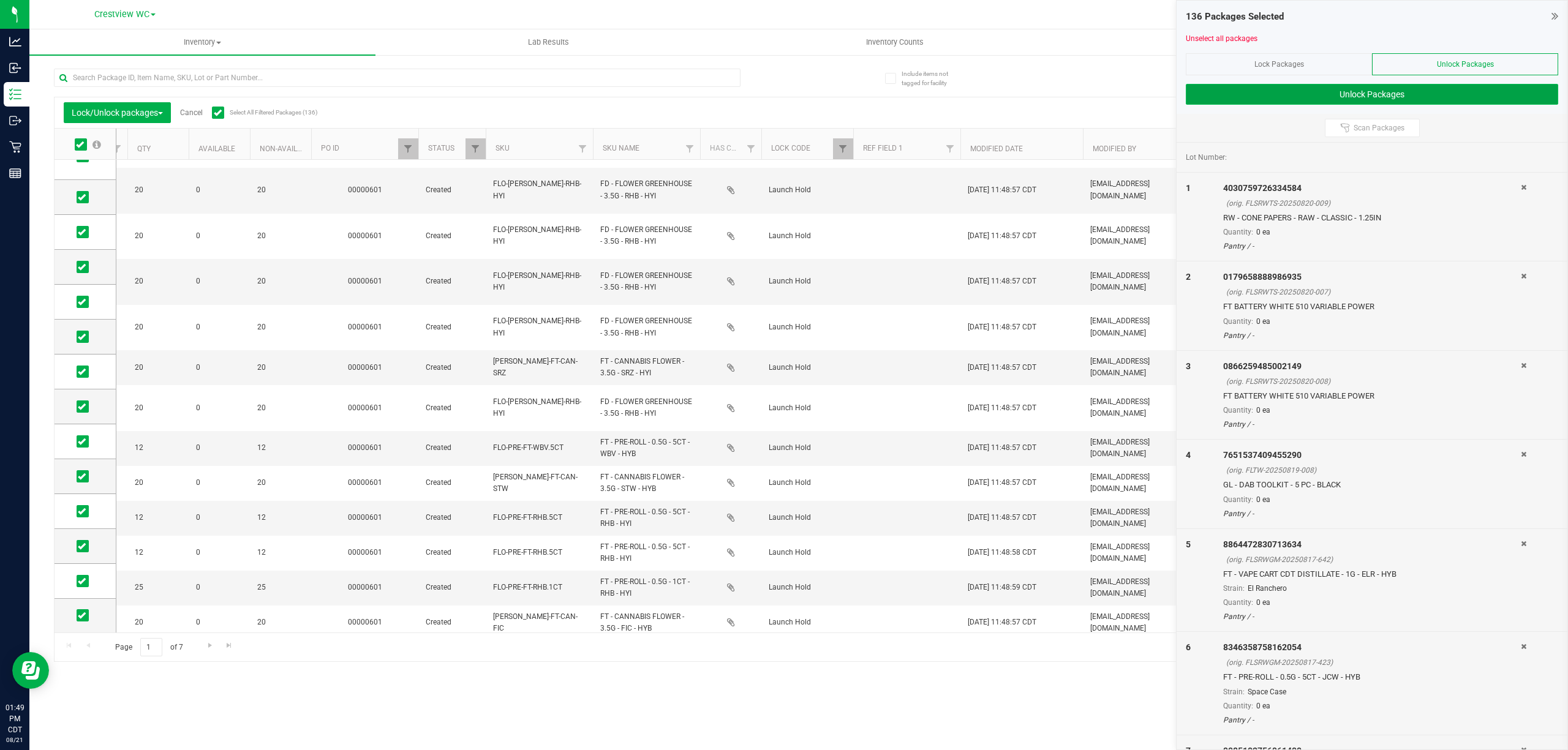
click at [781, 91] on button "Unlock Packages" at bounding box center [1371, 94] width 373 height 21
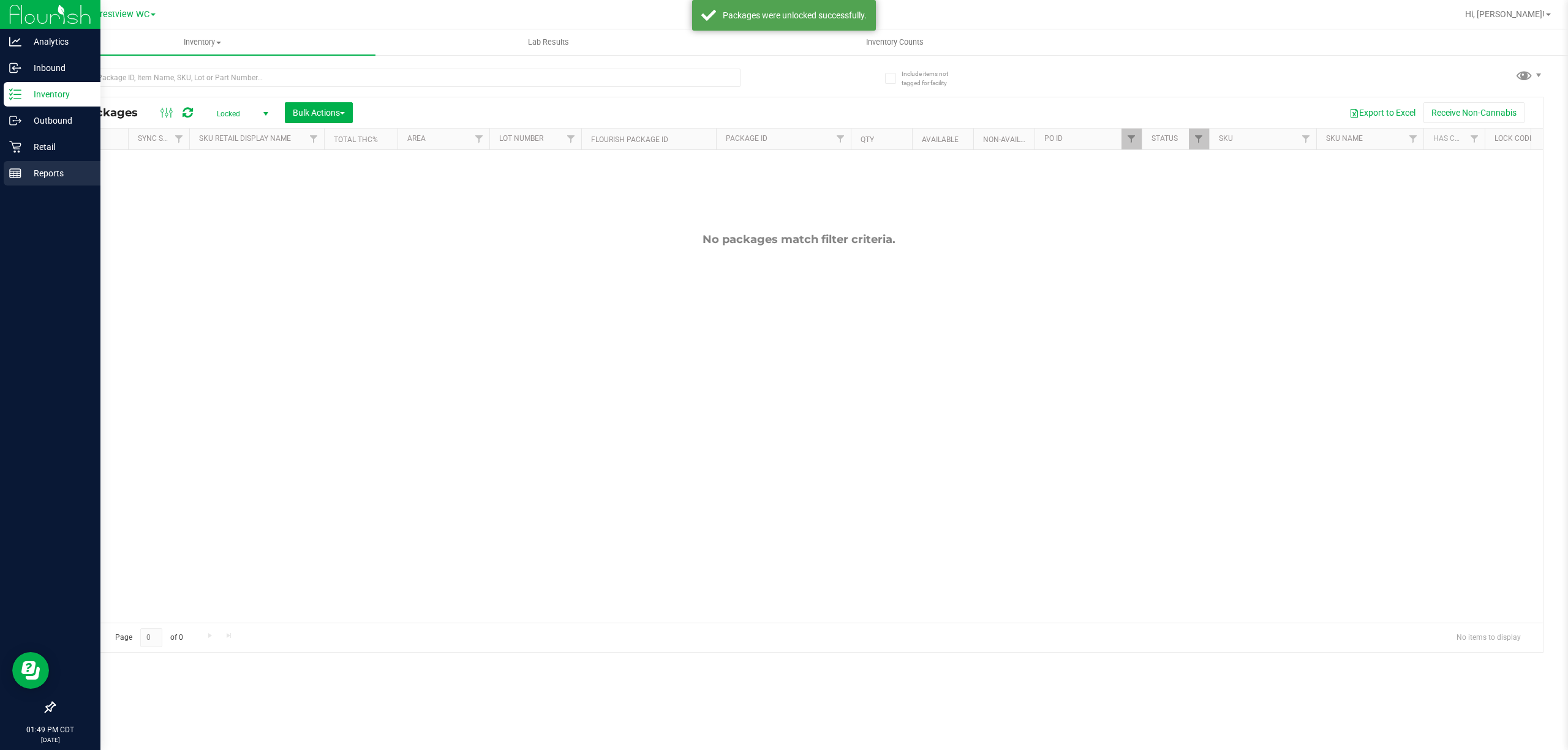
click at [38, 167] on p "Reports" at bounding box center [59, 173] width 74 height 15
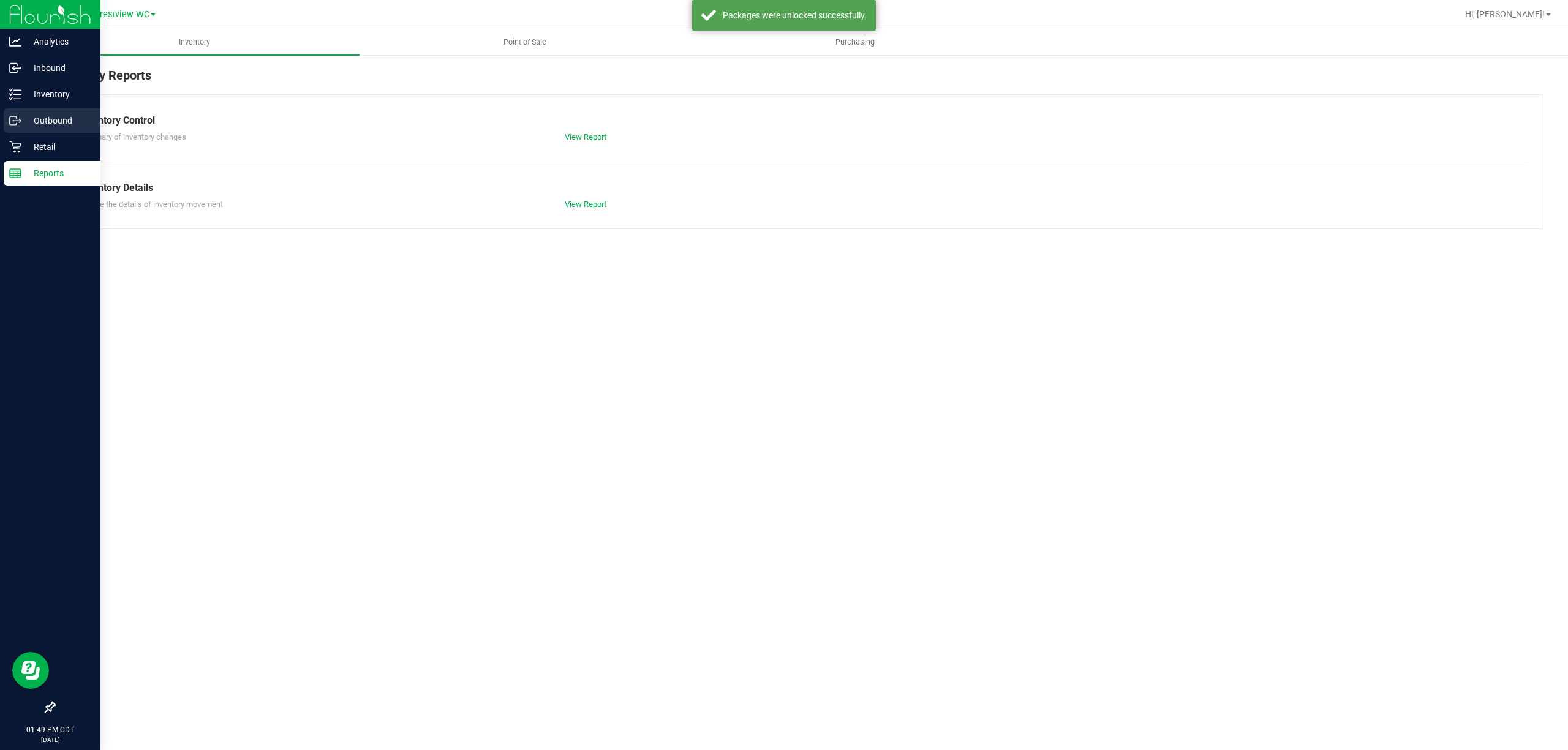
click at [54, 110] on div "Outbound" at bounding box center [52, 120] width 97 height 24
click at [64, 90] on p "Inventory" at bounding box center [59, 95] width 74 height 15
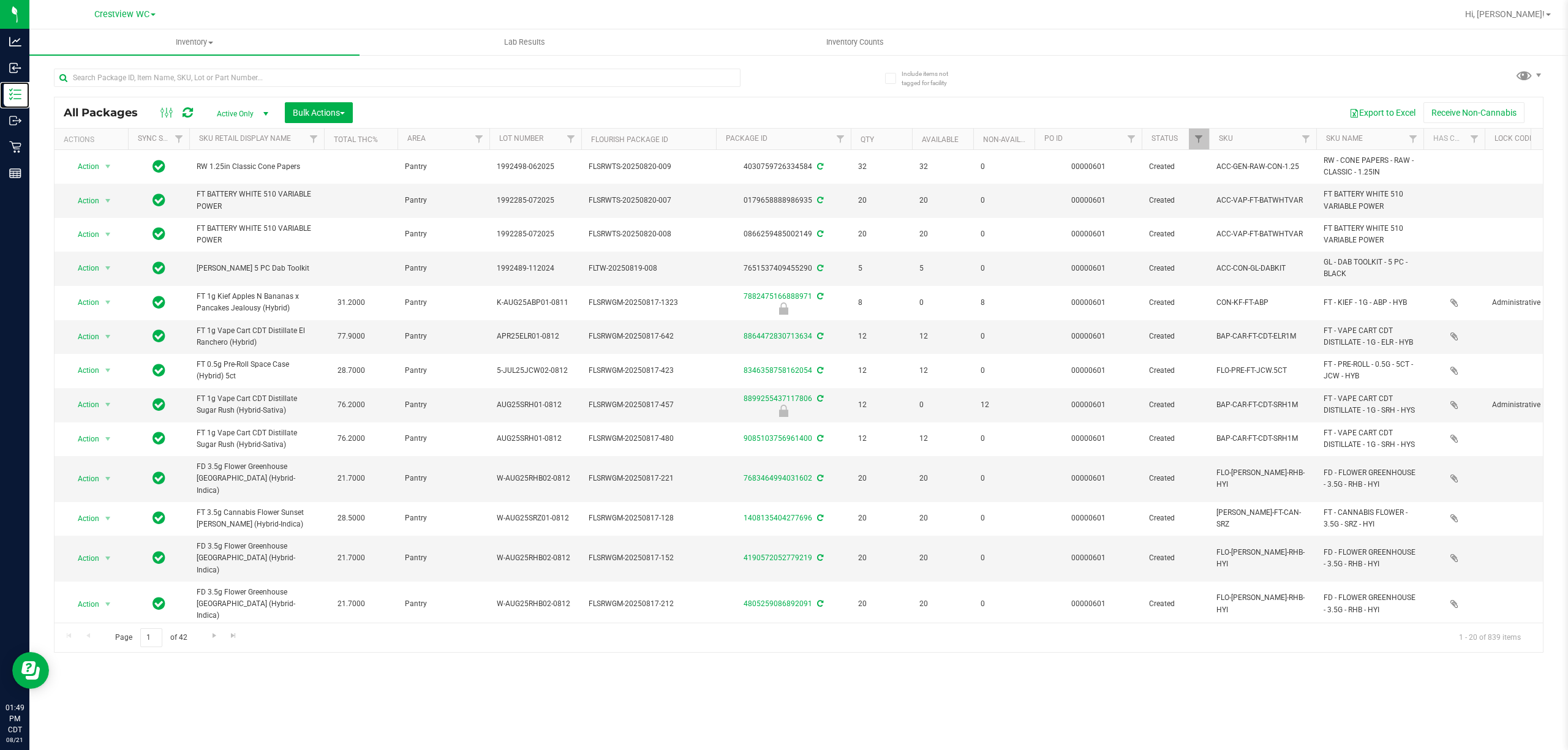
click at [781, 146] on div at bounding box center [1142, 140] width 6 height 22
click at [781, 146] on link "Filter" at bounding box center [1132, 139] width 20 height 21
type input "601"
click at [781, 186] on button "Filter" at bounding box center [1158, 199] width 59 height 27
click at [294, 115] on span "Bulk Actions" at bounding box center [318, 113] width 52 height 10
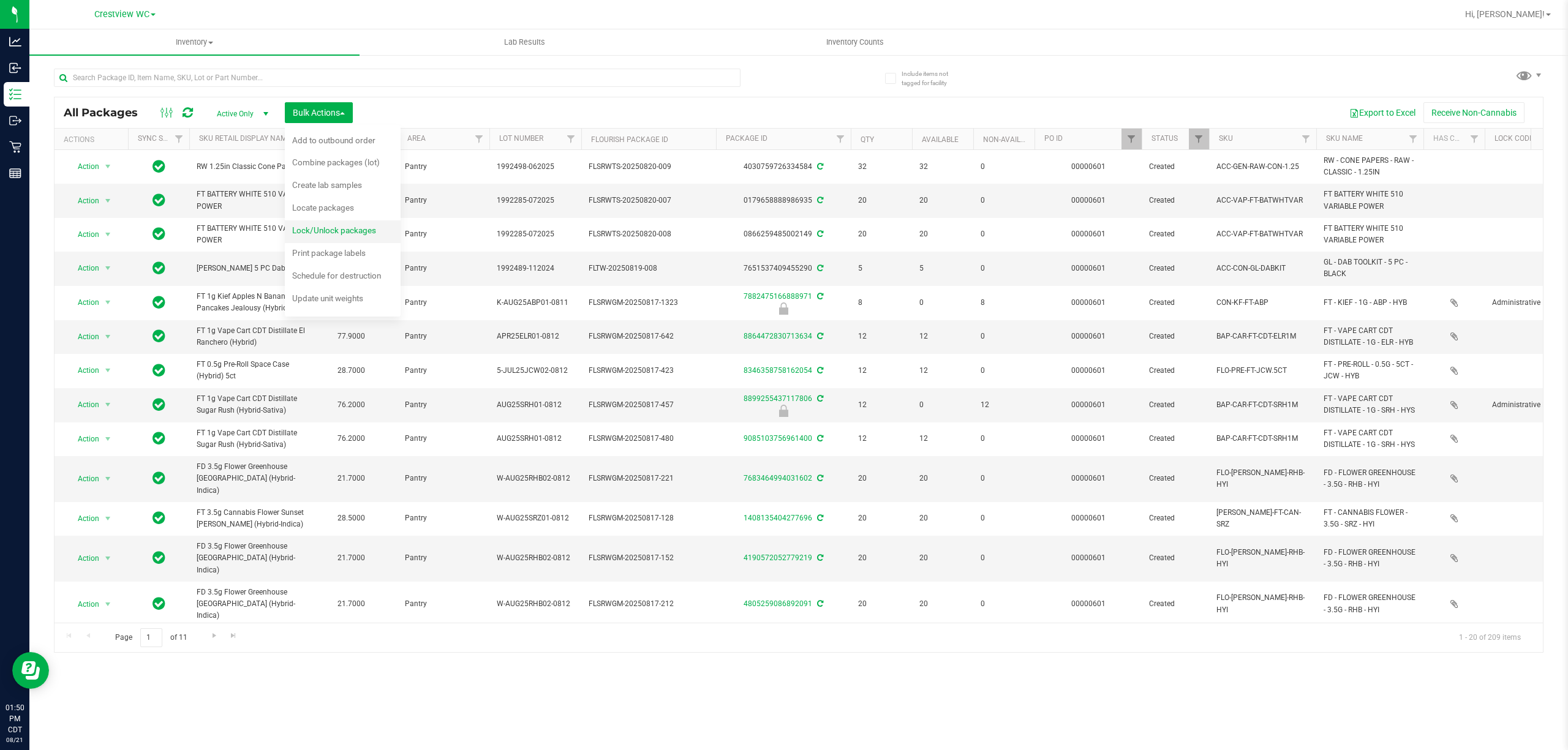
click at [312, 234] on span "Lock/Unlock packages" at bounding box center [334, 230] width 84 height 10
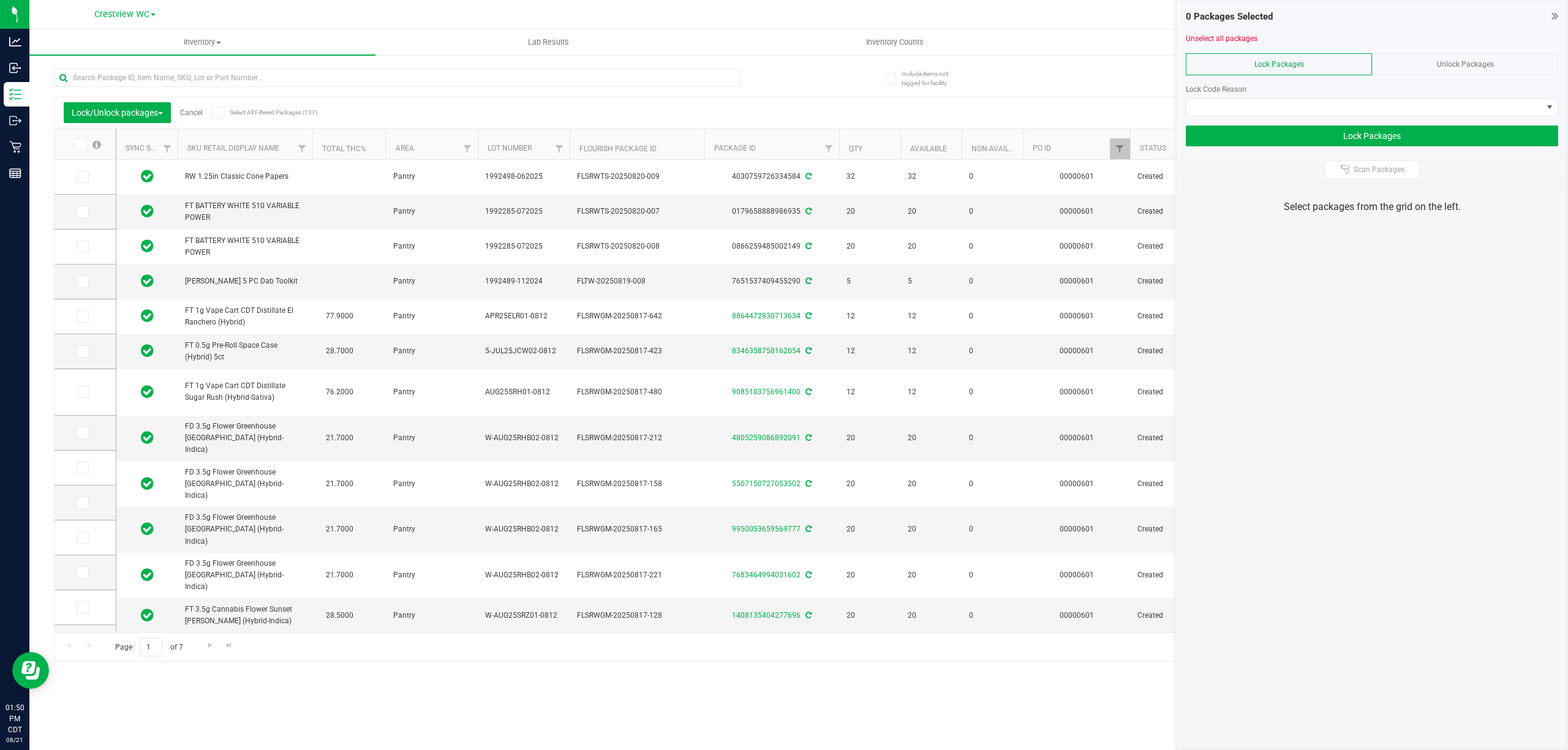
click at [224, 118] on span at bounding box center [218, 112] width 13 height 13
click at [0, 0] on input "Select All Filtered Packages (137)" at bounding box center [0, 0] width 0 height 0
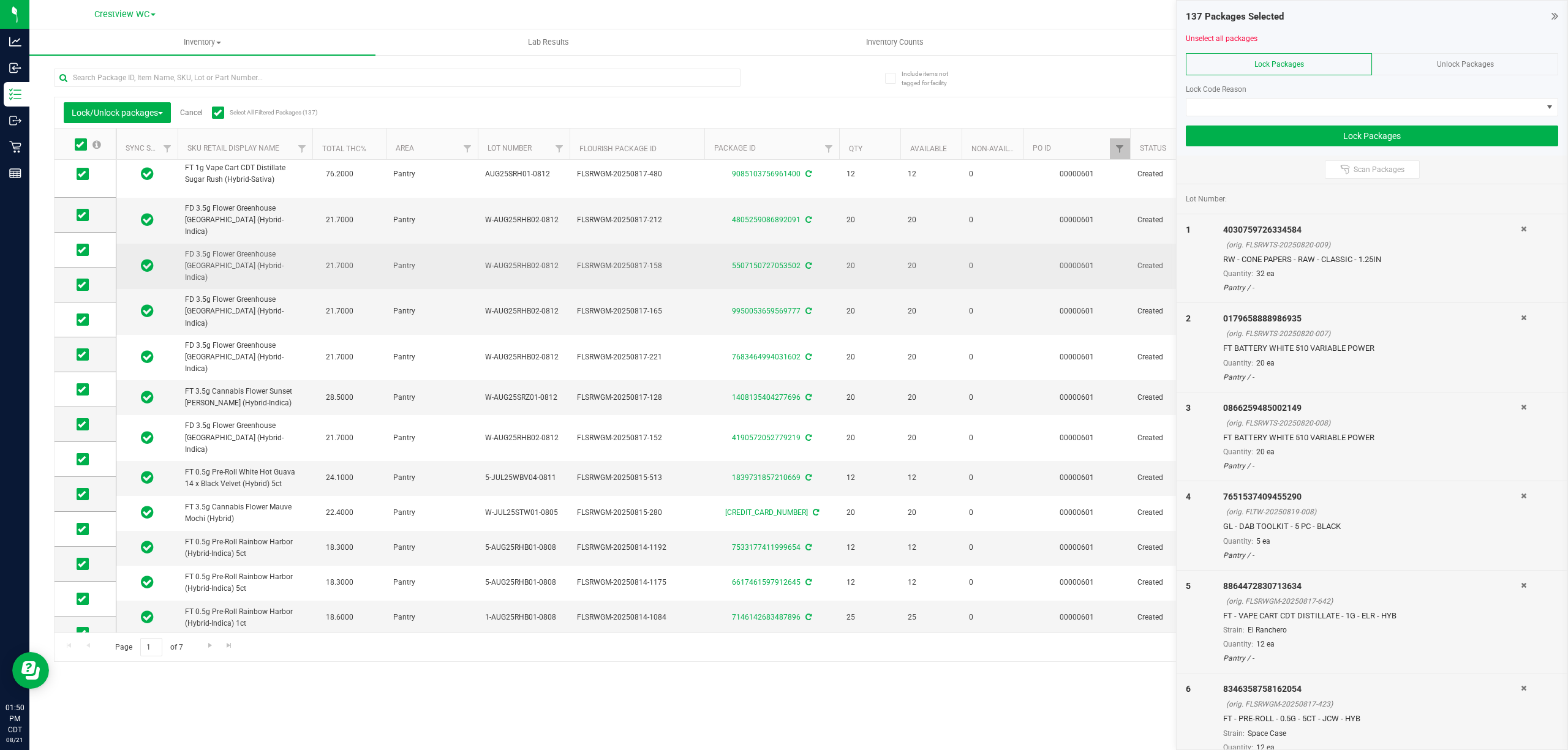
scroll to position [235, 0]
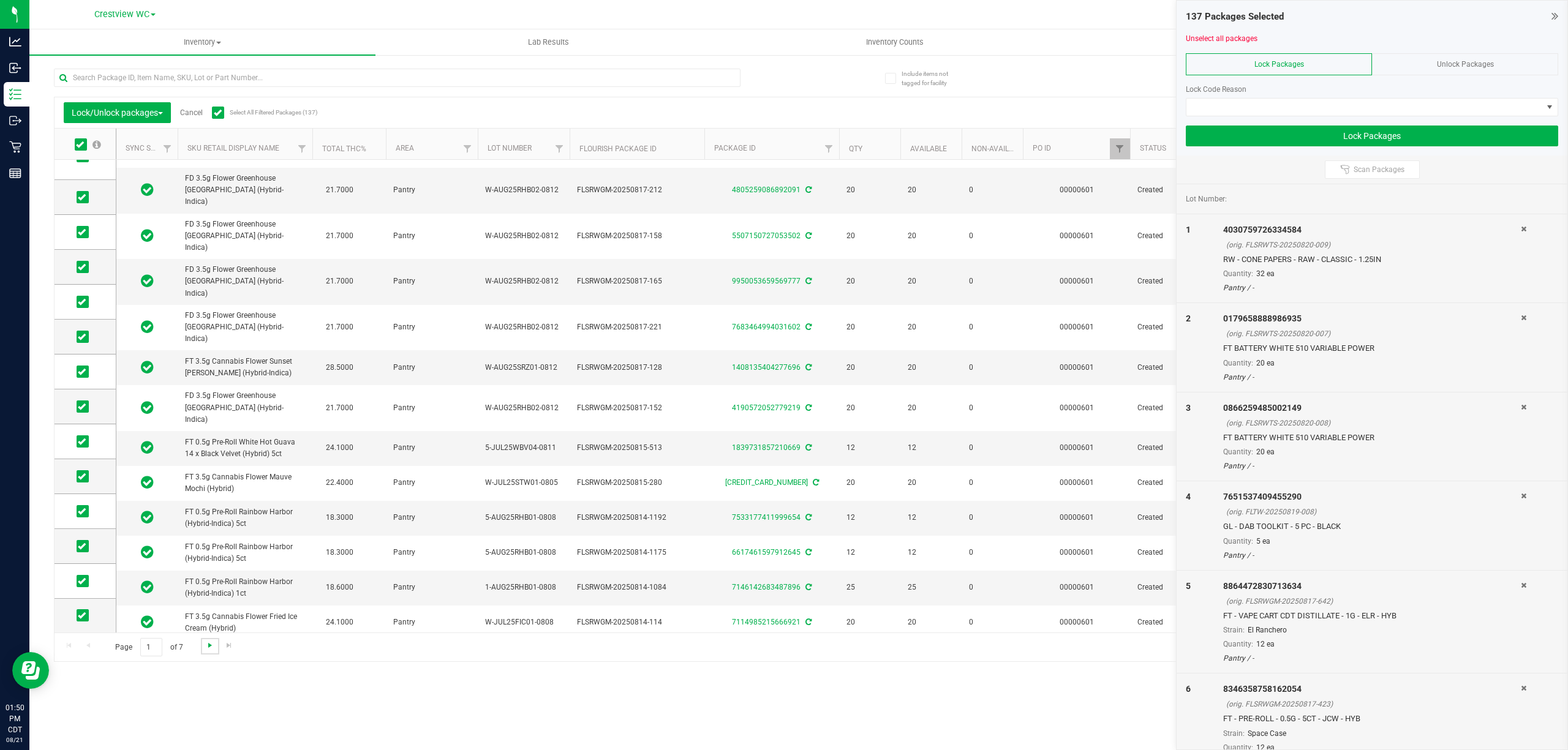
click at [211, 647] on span "Go to the next page" at bounding box center [210, 645] width 10 height 10
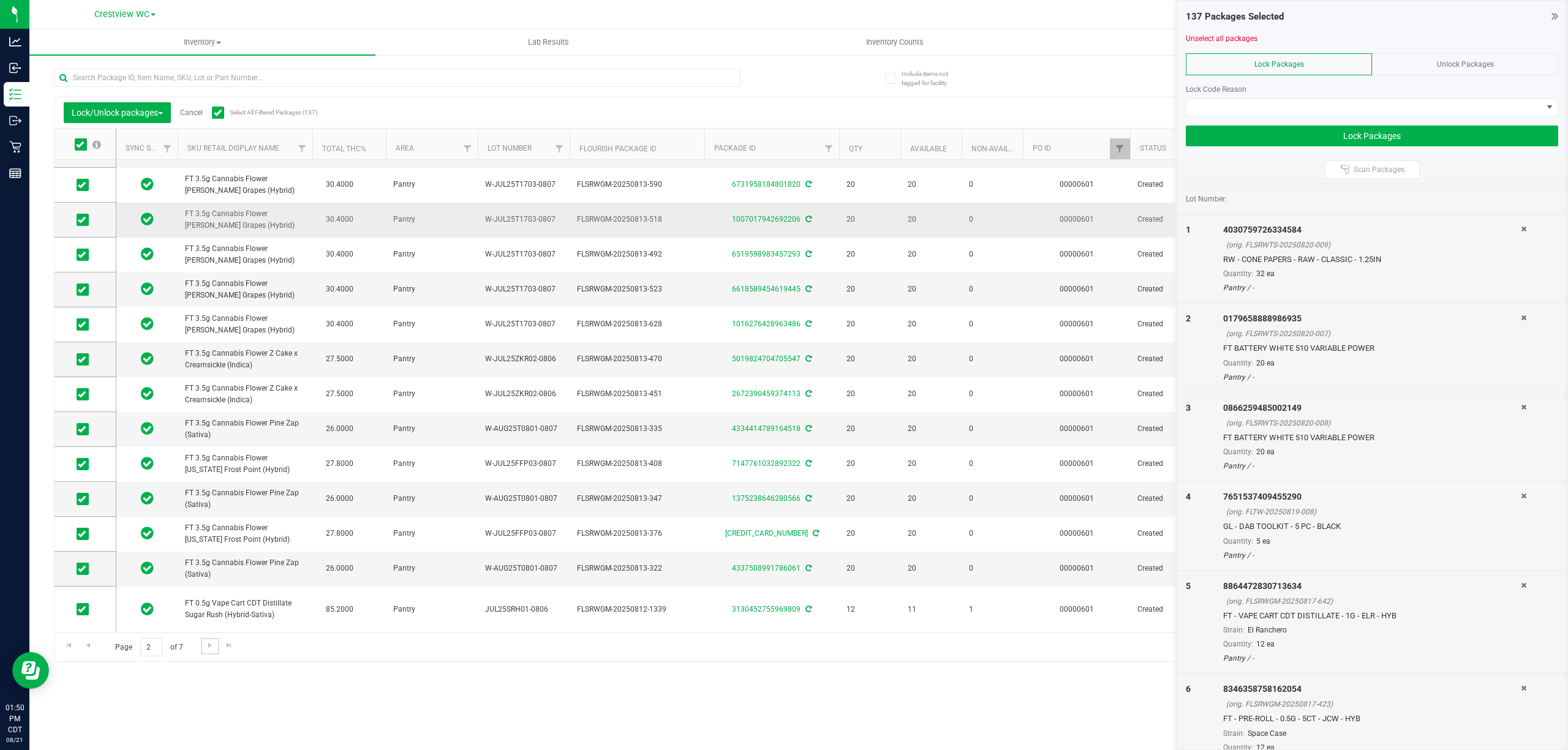
scroll to position [150, 0]
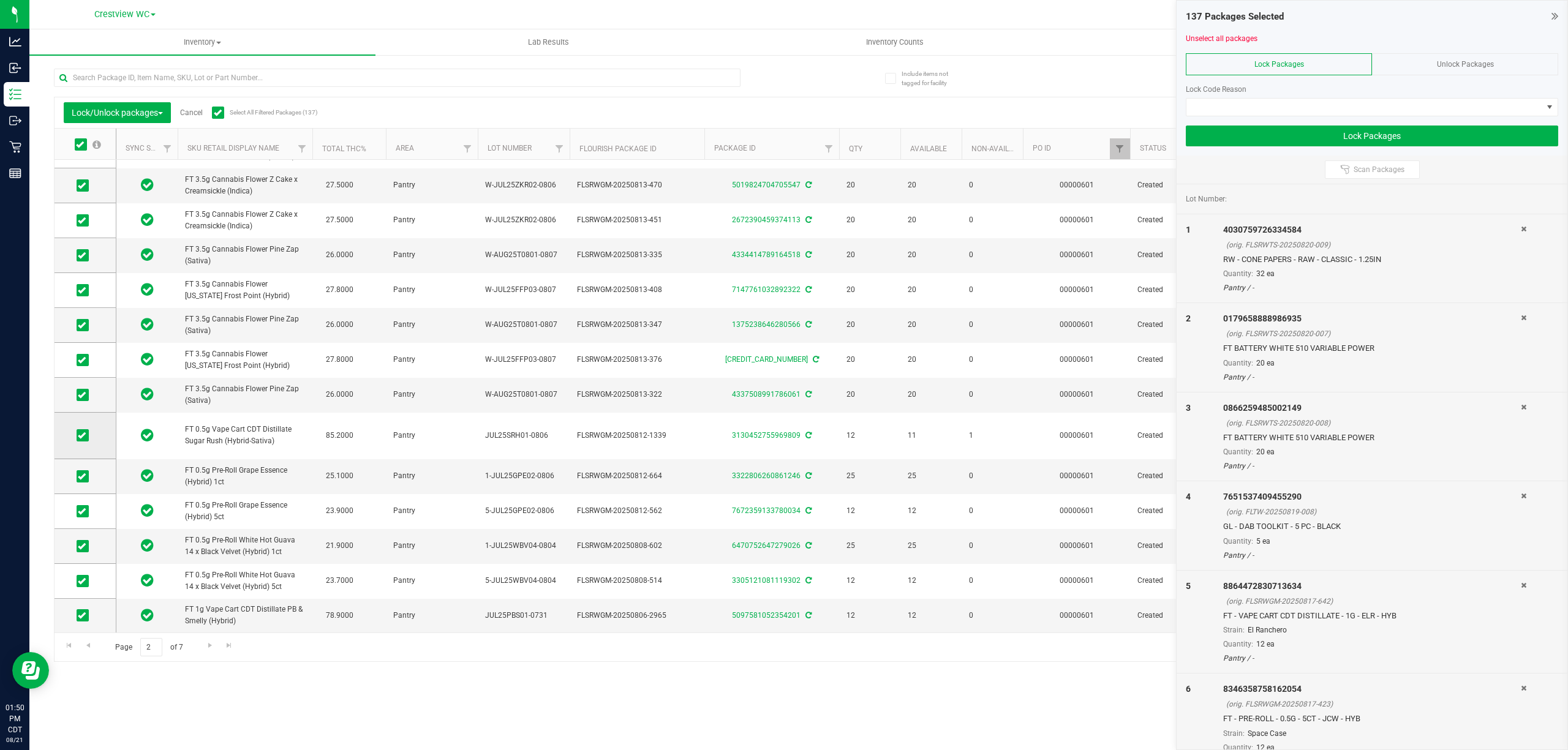
click at [76, 437] on span at bounding box center [82, 435] width 13 height 13
click at [0, 0] on input "checkbox" at bounding box center [0, 0] width 0 height 0
click at [781, 105] on span at bounding box center [1364, 107] width 356 height 17
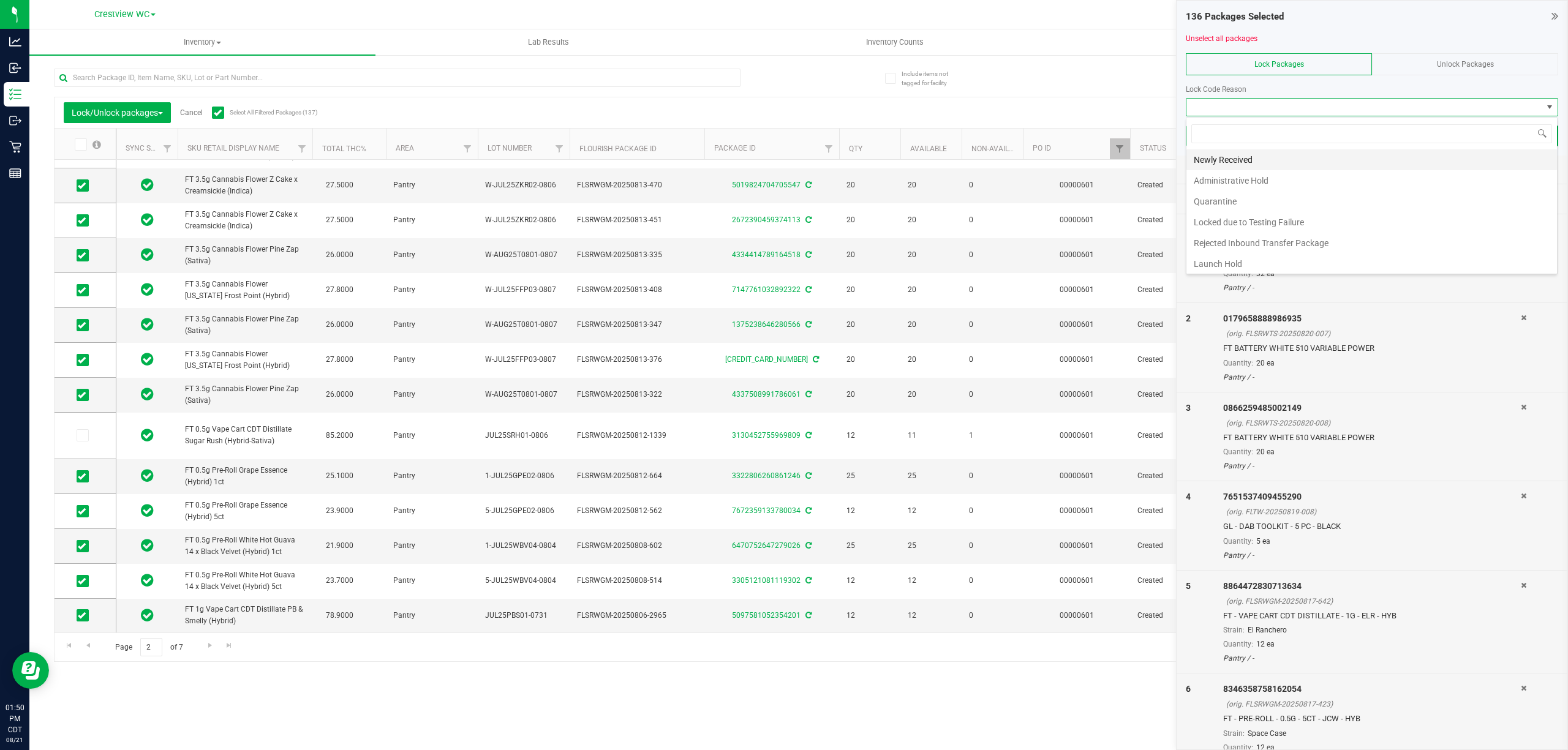
click at [781, 153] on li "Newly Received" at bounding box center [1371, 159] width 370 height 21
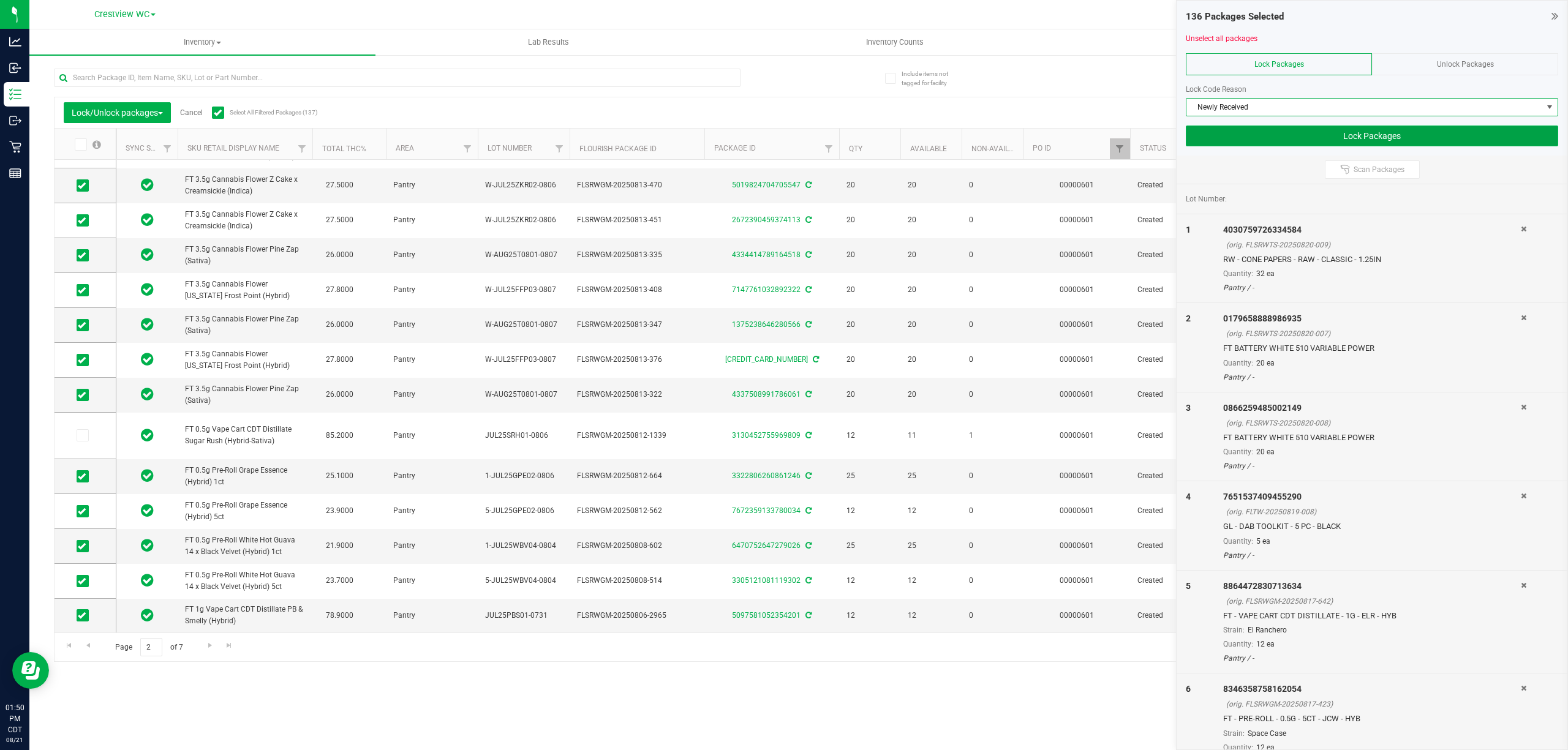
click at [781, 138] on button "Lock Packages" at bounding box center [1371, 136] width 373 height 21
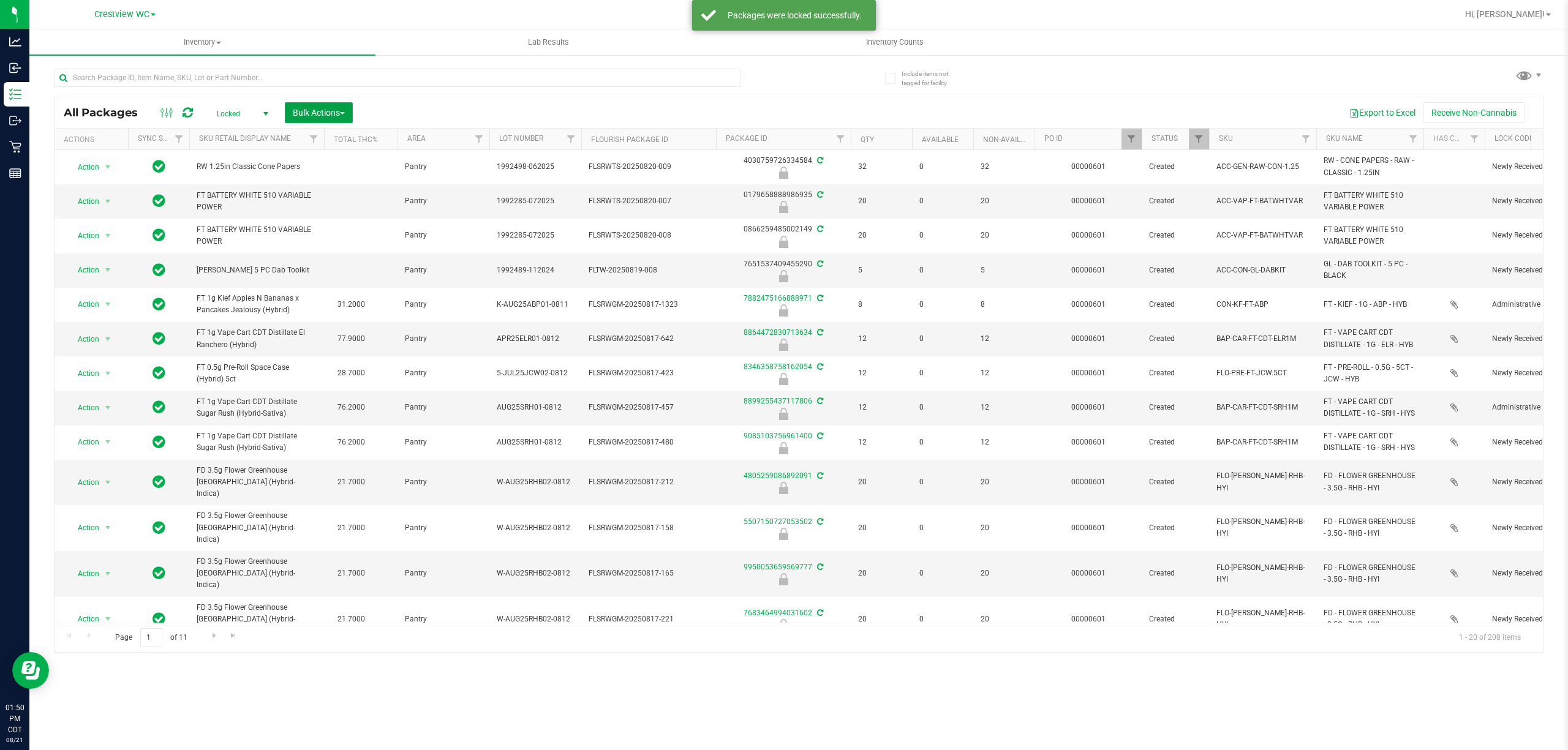
click at [308, 110] on span "Bulk Actions" at bounding box center [318, 113] width 52 height 10
click at [331, 235] on div "Lock/Unlock packages" at bounding box center [343, 231] width 101 height 19
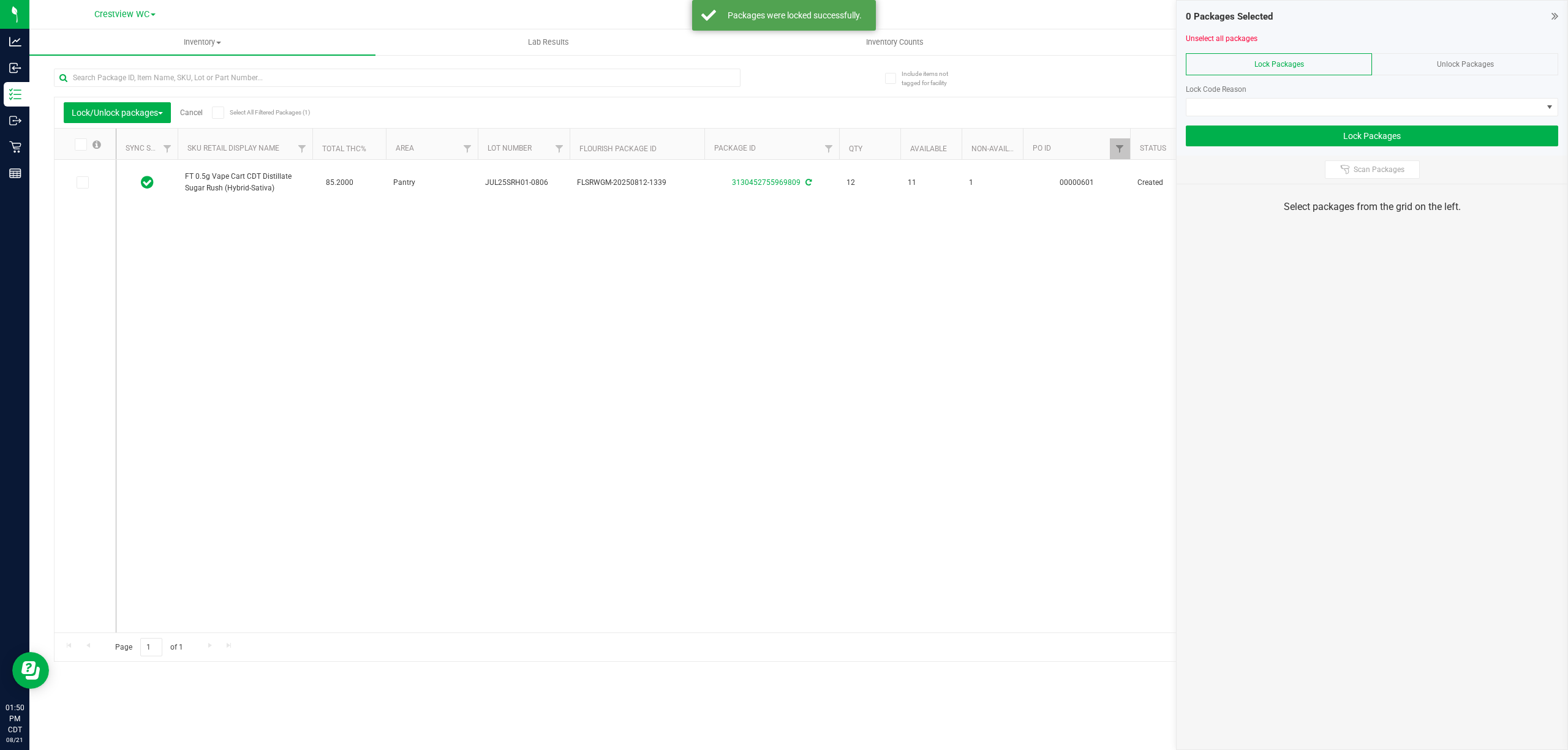
click at [781, 62] on span "Unlock Packages" at bounding box center [1465, 64] width 57 height 8
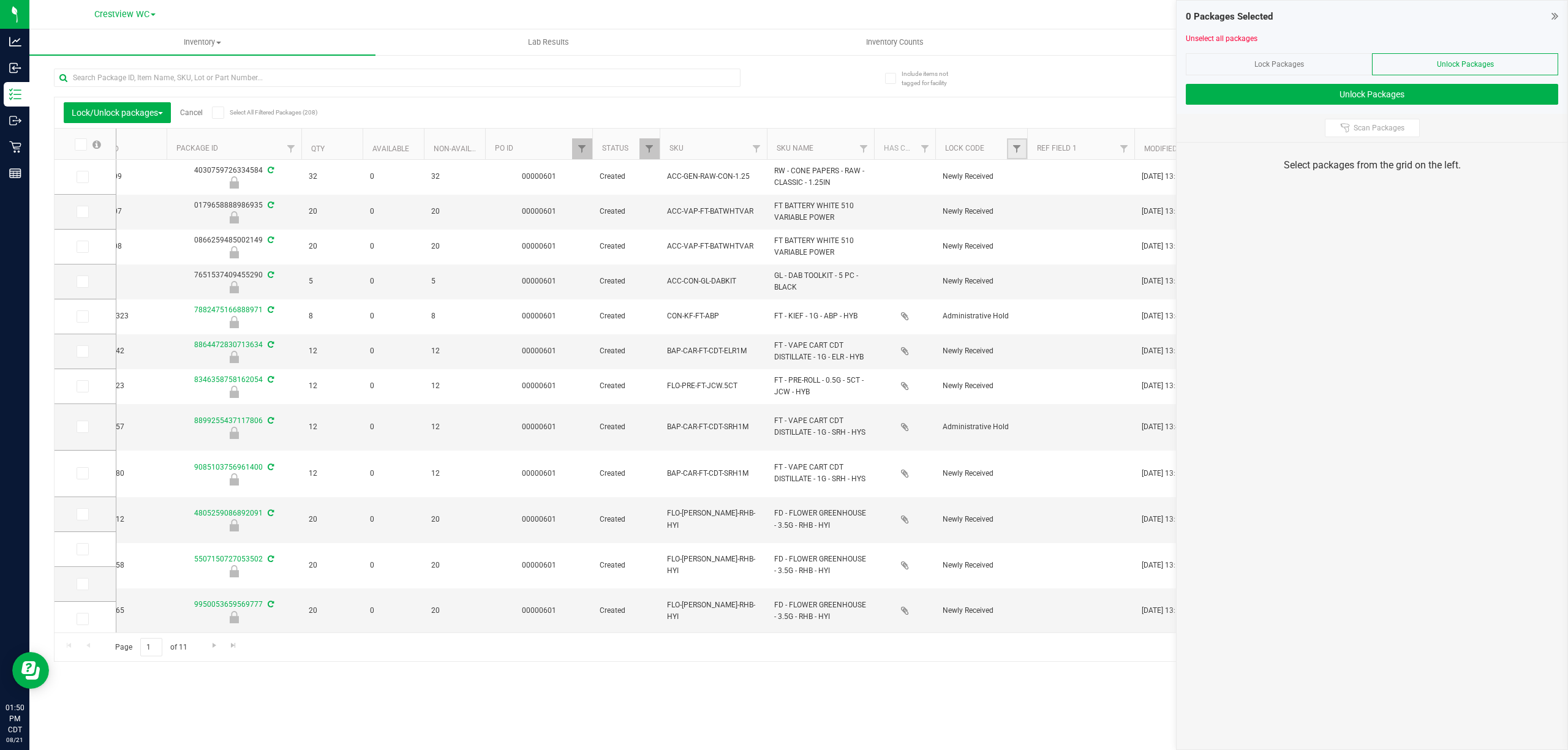
click at [781, 154] on link "Filter" at bounding box center [1017, 148] width 20 height 21
click at [781, 278] on li "Quarantine" at bounding box center [1084, 283] width 140 height 13
click at [781, 275] on ul "Select All Administrative Hold Launch Hold Locked due to Testing Failure Newly …" at bounding box center [1084, 250] width 140 height 112
click at [781, 281] on input "Quarantine" at bounding box center [1024, 284] width 8 height 8
checkbox input "true"
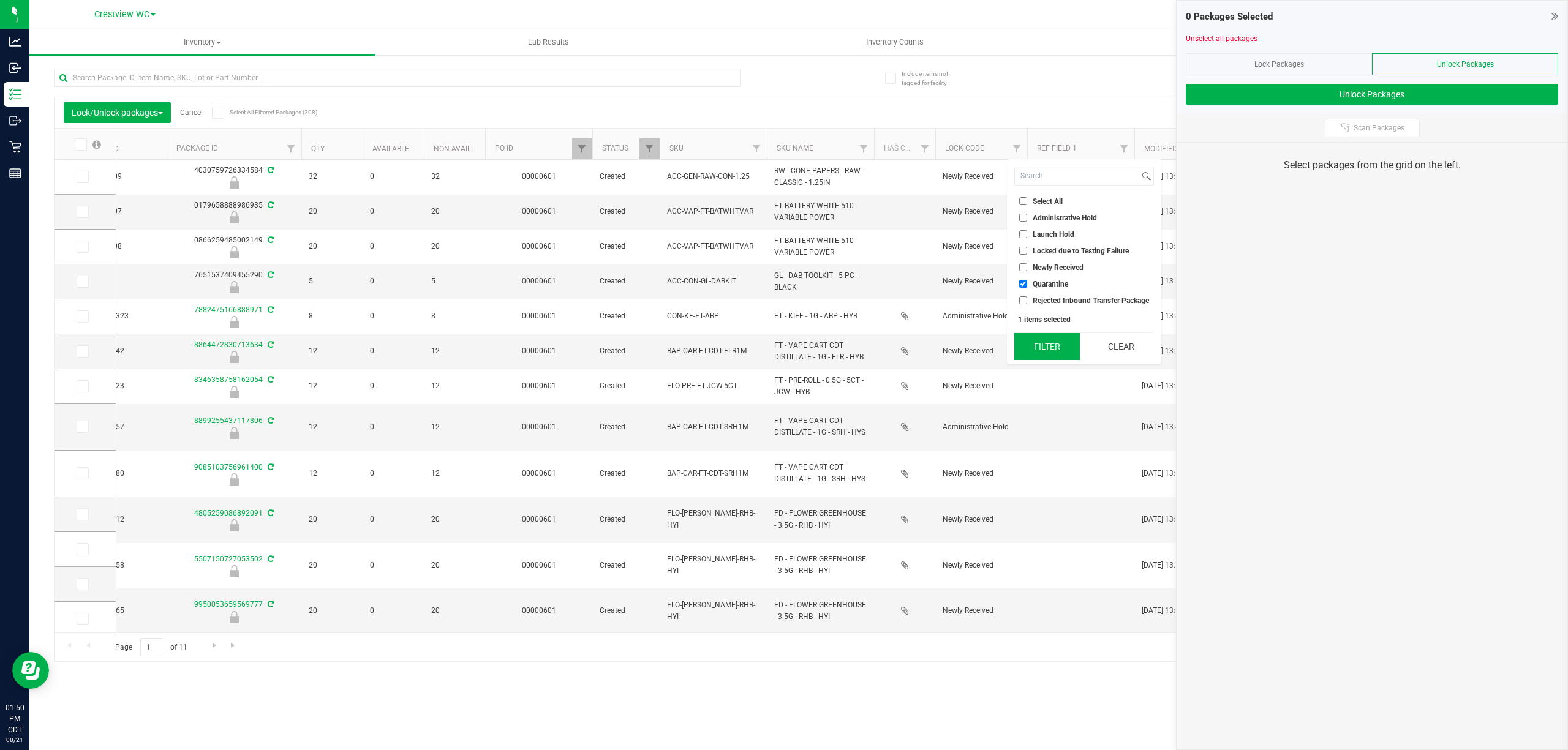
click at [781, 349] on button "Filter" at bounding box center [1047, 347] width 65 height 27
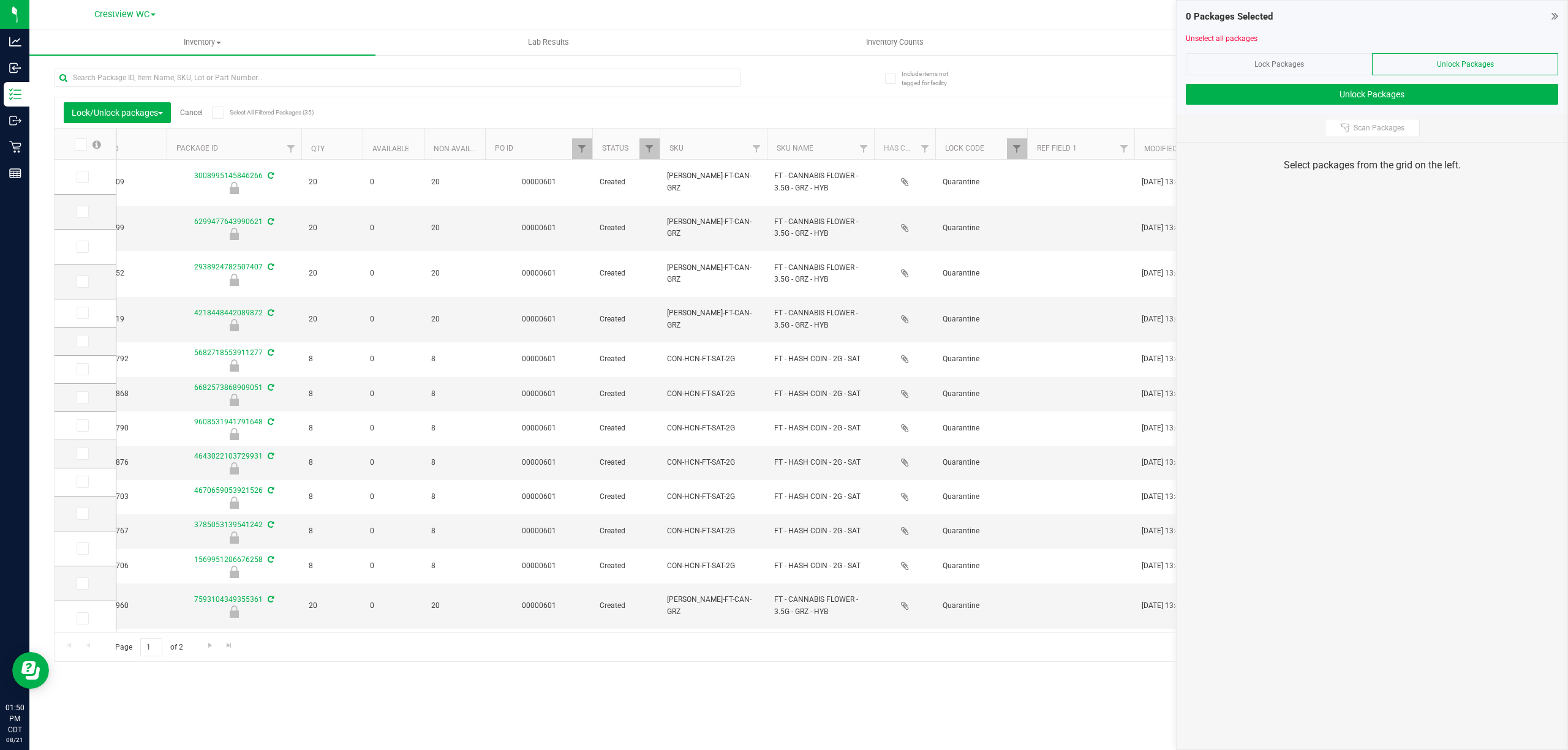
click at [218, 113] on icon at bounding box center [218, 113] width 8 height 0
click at [0, 0] on input "Select All Filtered Packages (35)" at bounding box center [0, 0] width 0 height 0
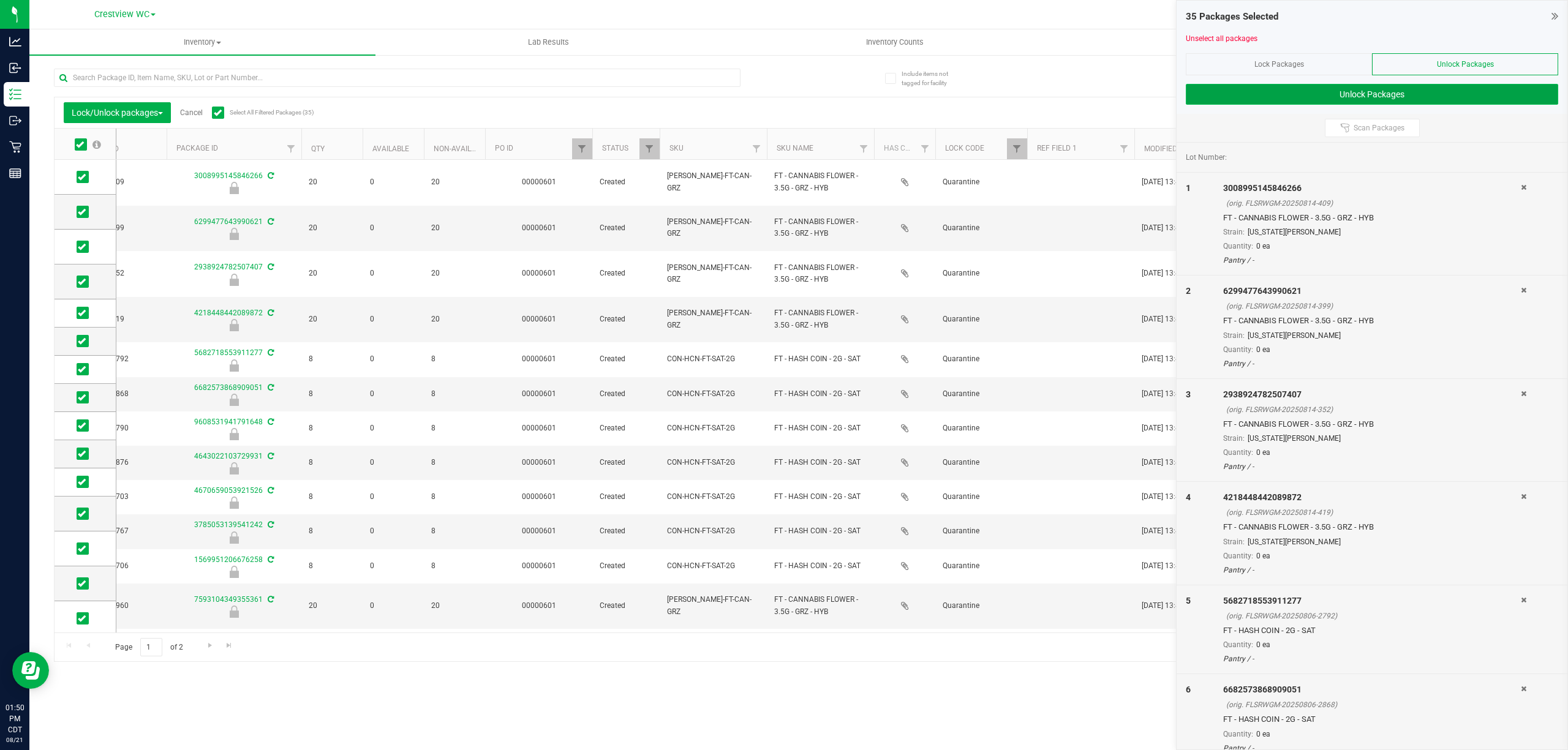
click at [781, 96] on button "Unlock Packages" at bounding box center [1371, 94] width 373 height 21
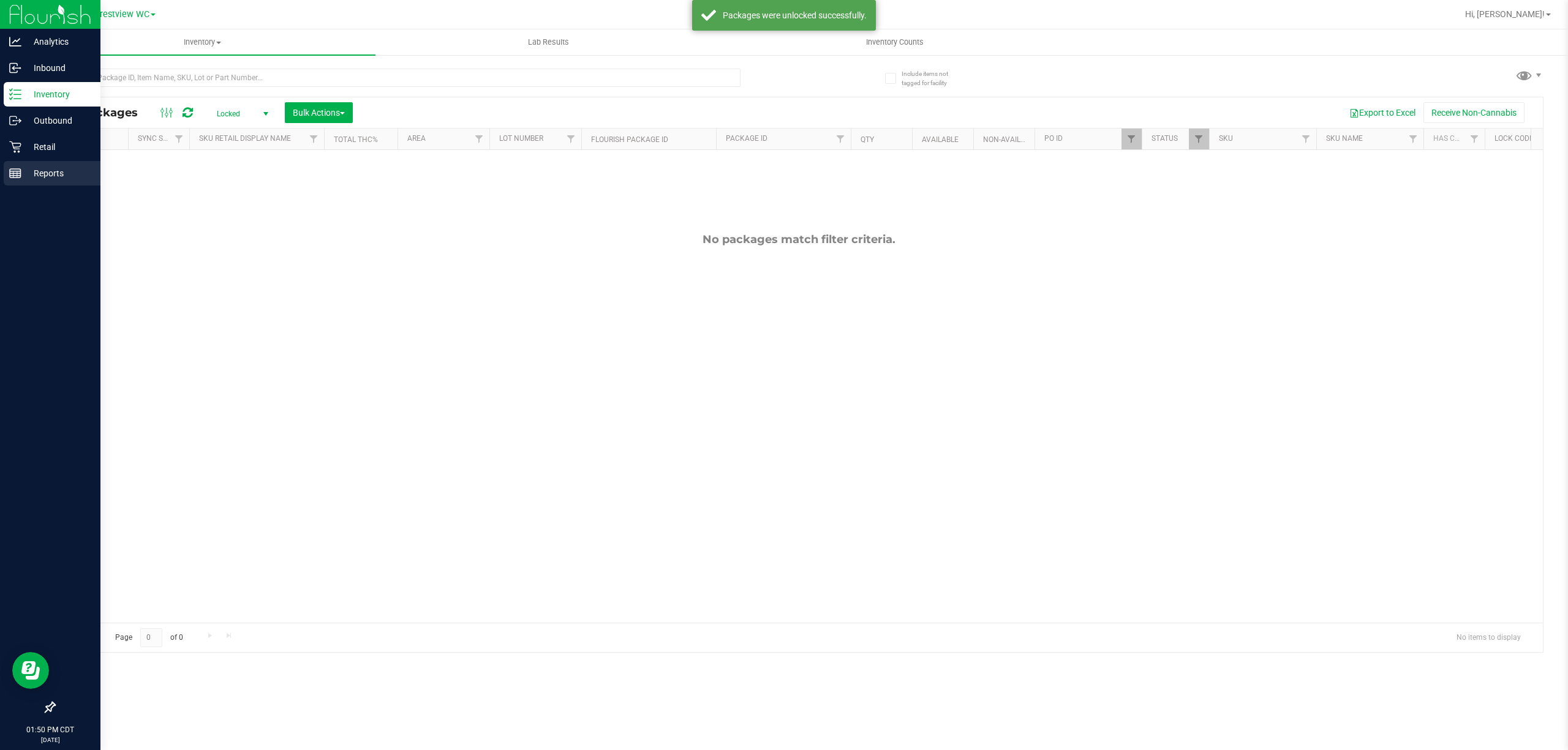
click at [22, 172] on p "Reports" at bounding box center [59, 173] width 74 height 15
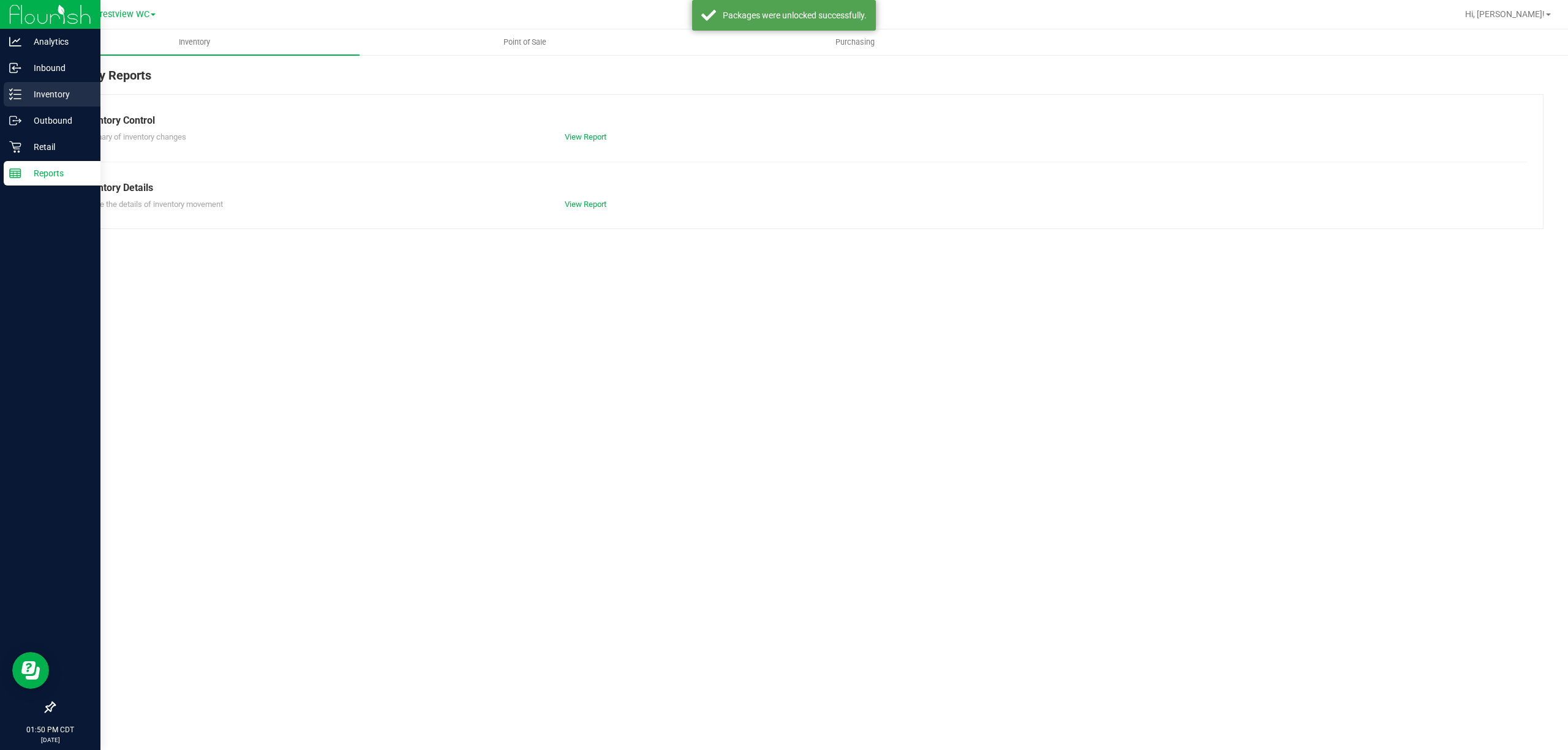
click at [49, 96] on p "Inventory" at bounding box center [59, 95] width 74 height 15
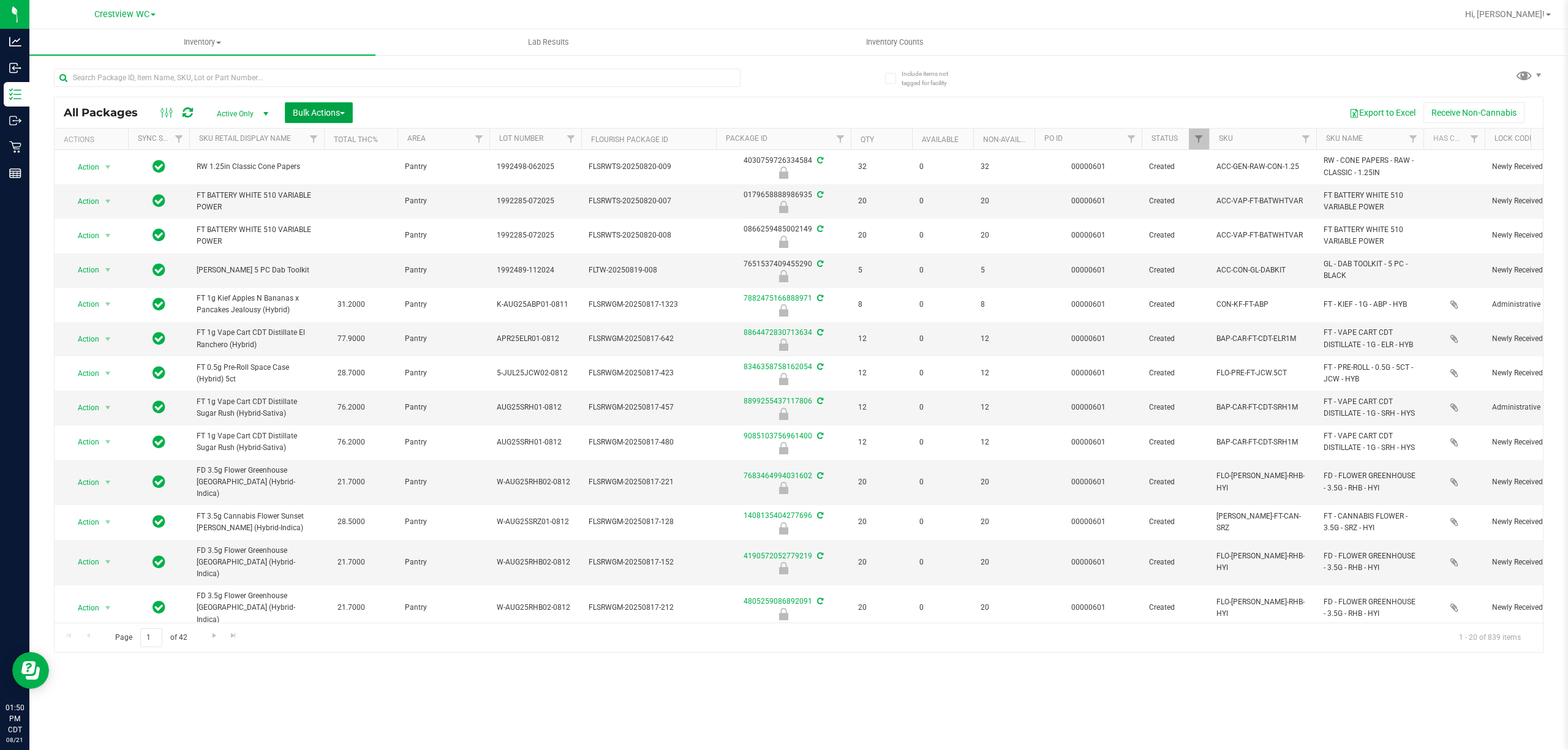
click at [336, 111] on span "Bulk Actions" at bounding box center [318, 113] width 52 height 10
click at [344, 240] on div "Lock/Unlock packages" at bounding box center [343, 231] width 101 height 19
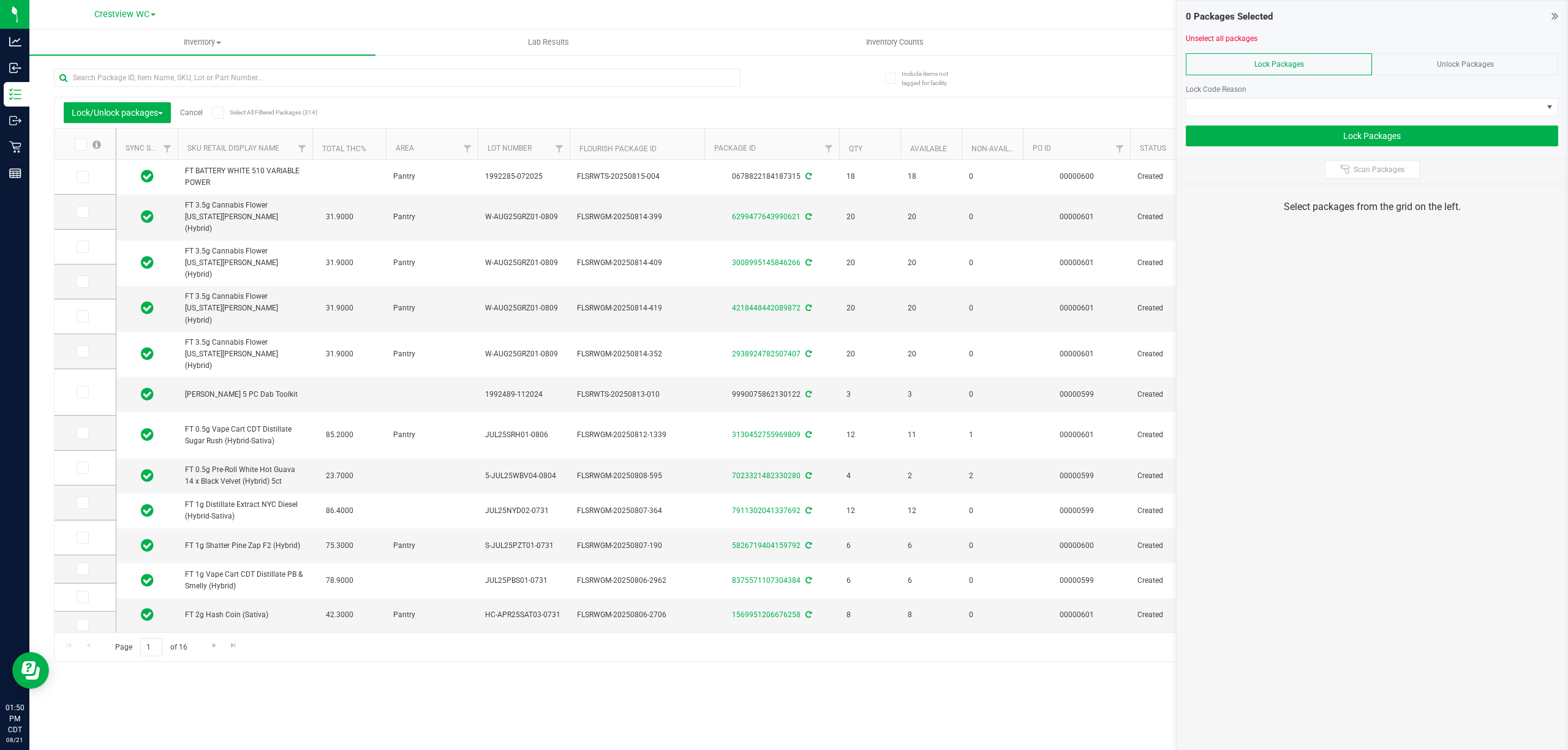
click at [221, 117] on span at bounding box center [218, 112] width 13 height 13
click at [0, 0] on input "Select All Filtered Packages (314)" at bounding box center [0, 0] width 0 height 0
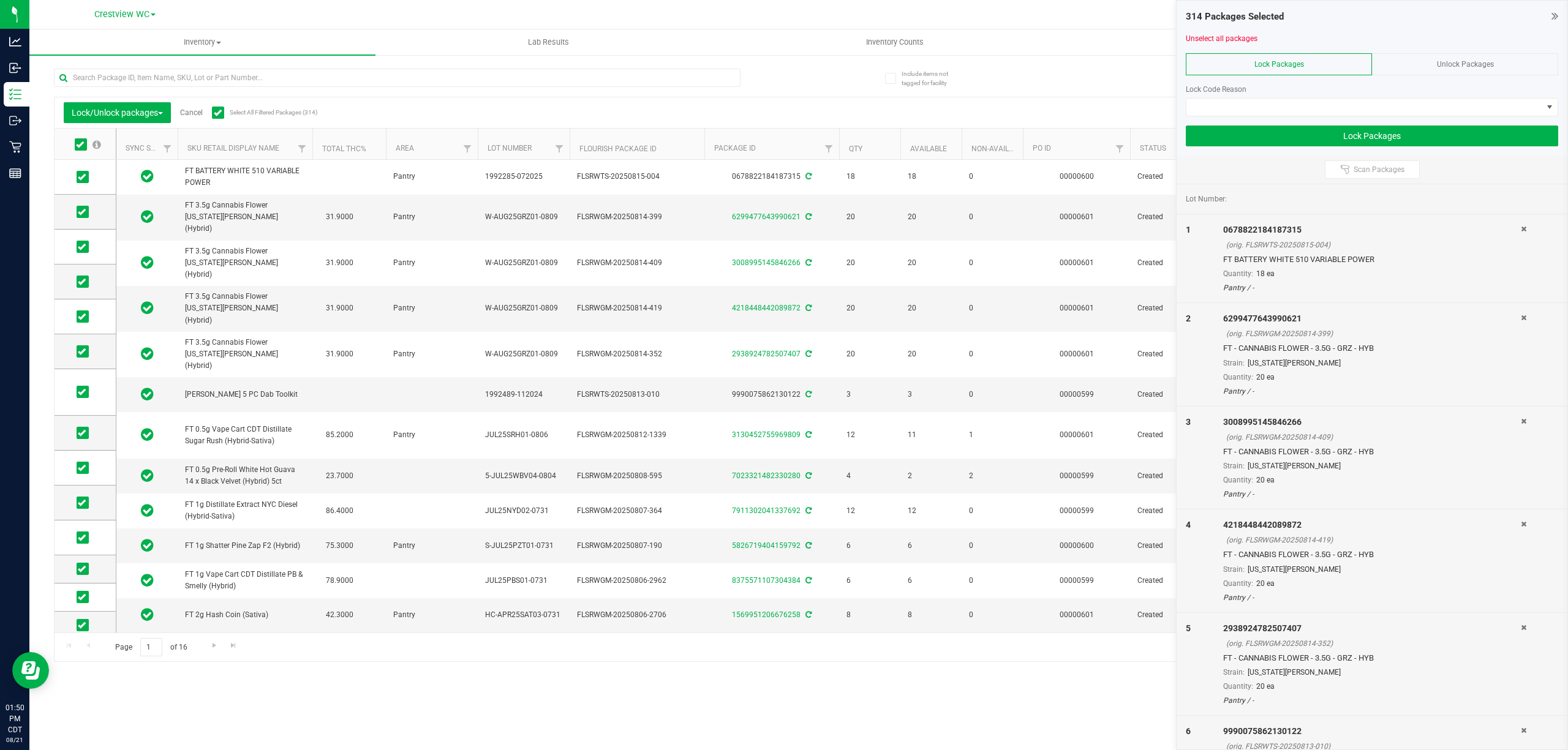
click at [230, 108] on label "Select All Filtered Packages (314)" at bounding box center [251, 112] width 79 height 13
click at [0, 0] on input "Select All Filtered Packages (314)" at bounding box center [0, 0] width 0 height 0
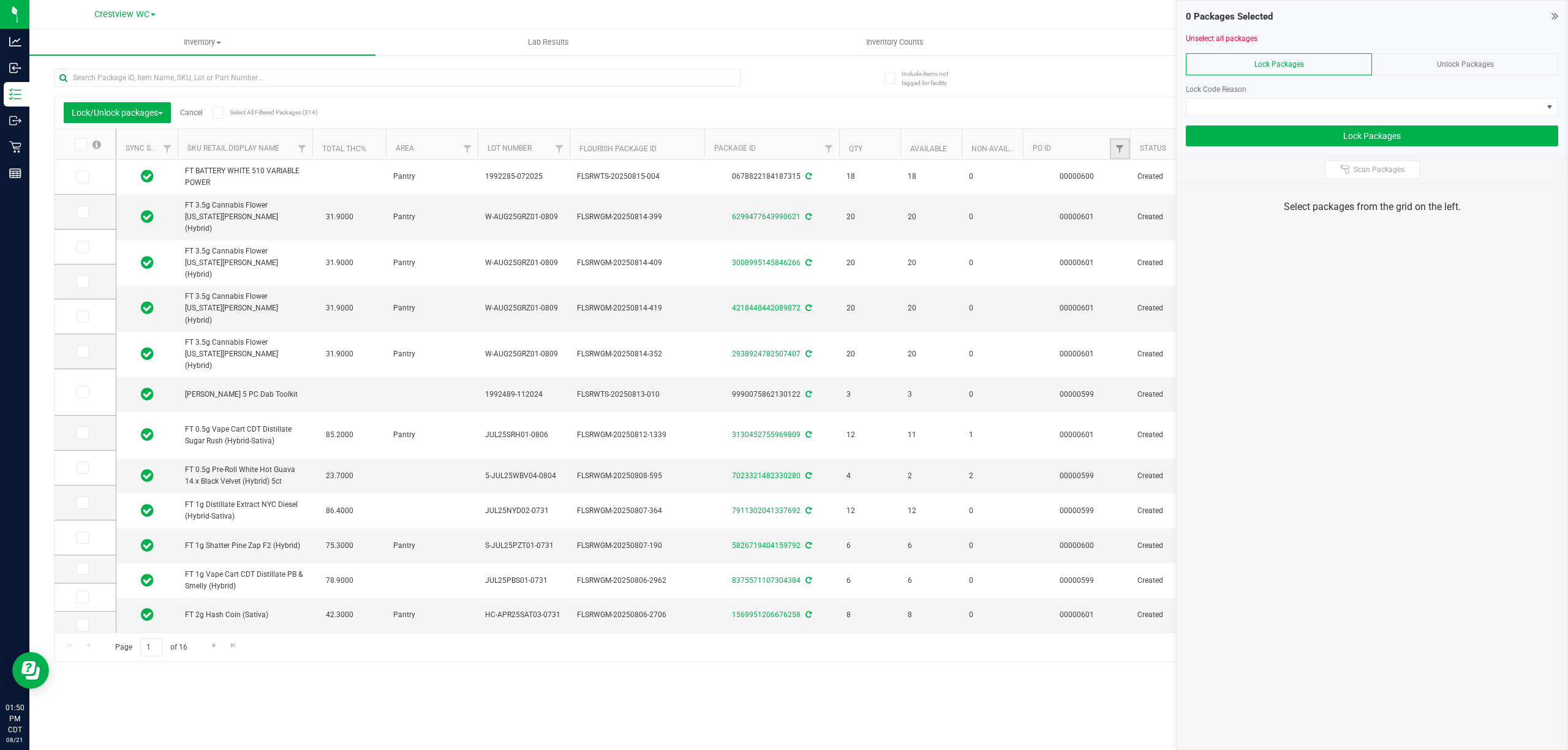
click at [781, 152] on link "Filter" at bounding box center [1120, 148] width 20 height 21
type input "601"
click at [781, 194] on button "Filter" at bounding box center [1147, 208] width 59 height 27
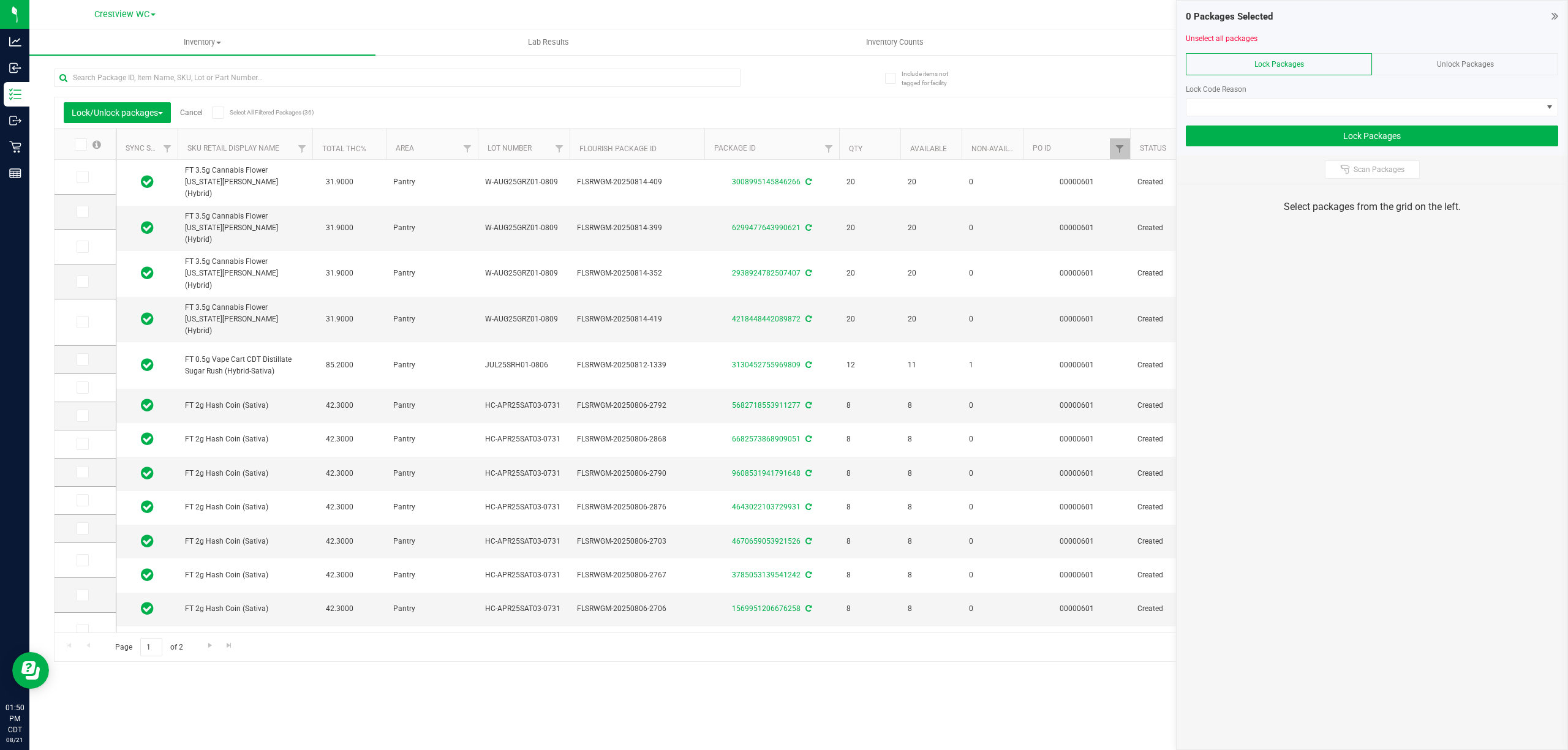
click at [220, 113] on icon at bounding box center [218, 113] width 8 height 0
click at [0, 0] on input "Select All Filtered Packages (36)" at bounding box center [0, 0] width 0 height 0
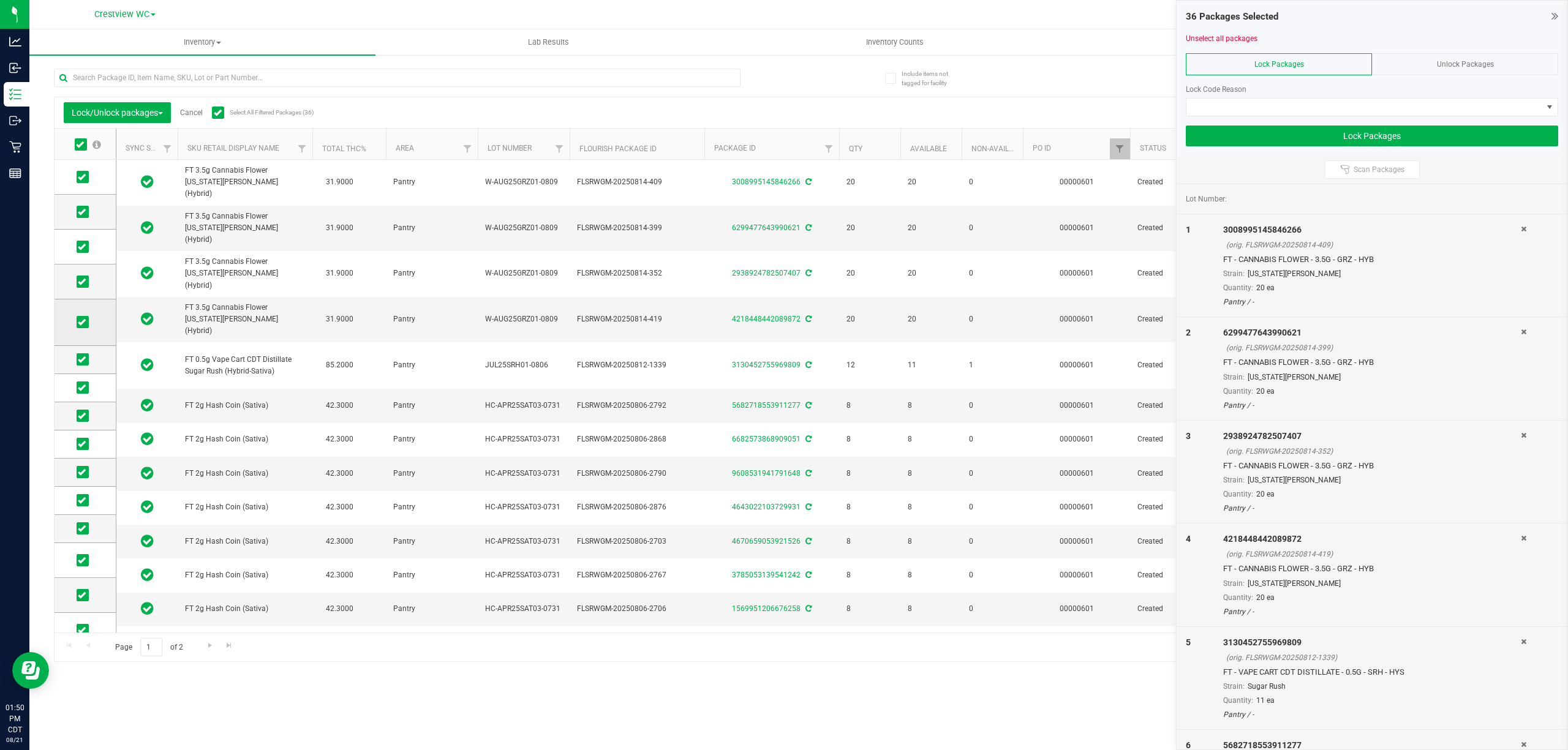
click at [83, 322] on icon at bounding box center [82, 322] width 8 height 0
click at [0, 0] on input "checkbox" at bounding box center [0, 0] width 0 height 0
click at [781, 113] on span at bounding box center [1364, 107] width 356 height 17
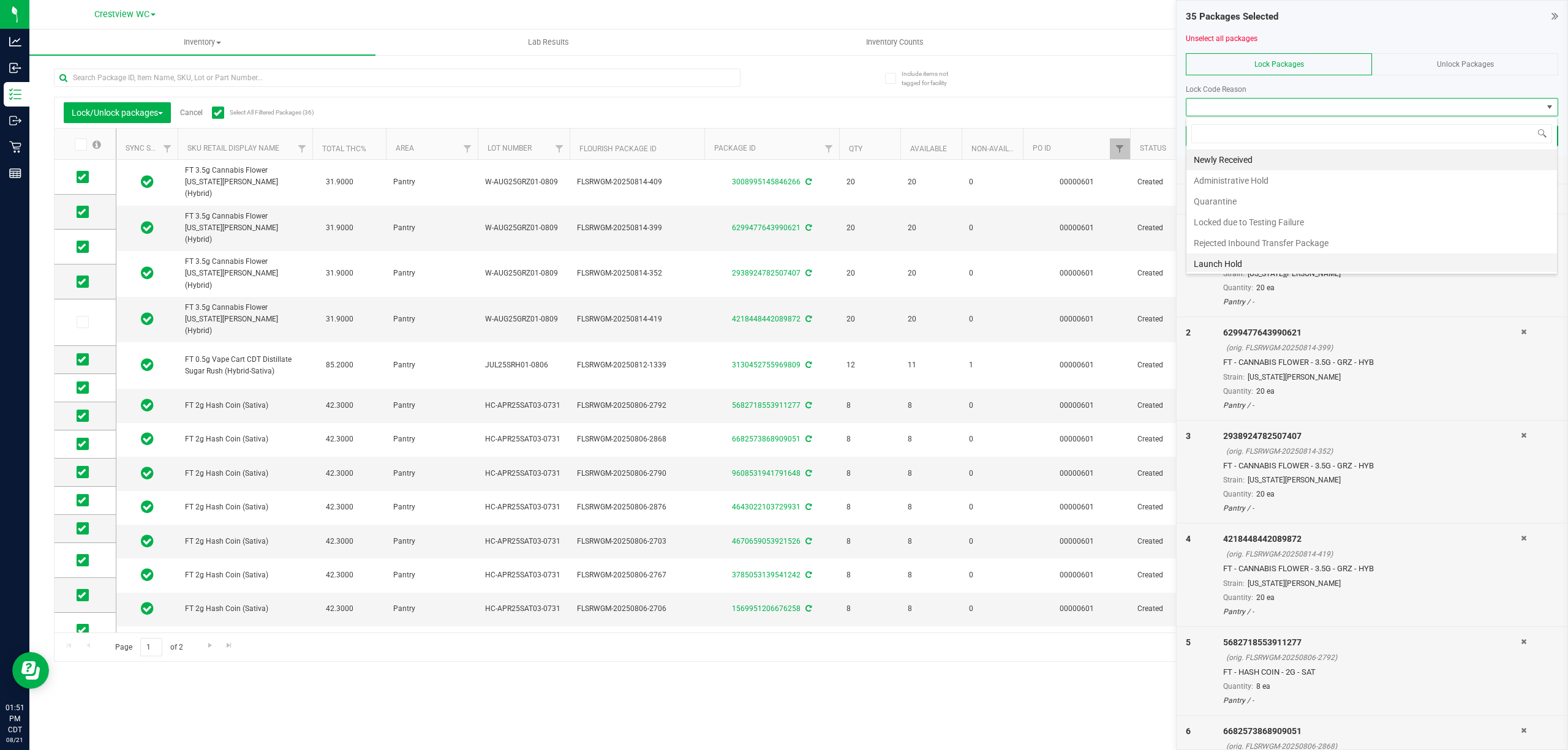
click at [781, 267] on li "Launch Hold" at bounding box center [1371, 264] width 370 height 21
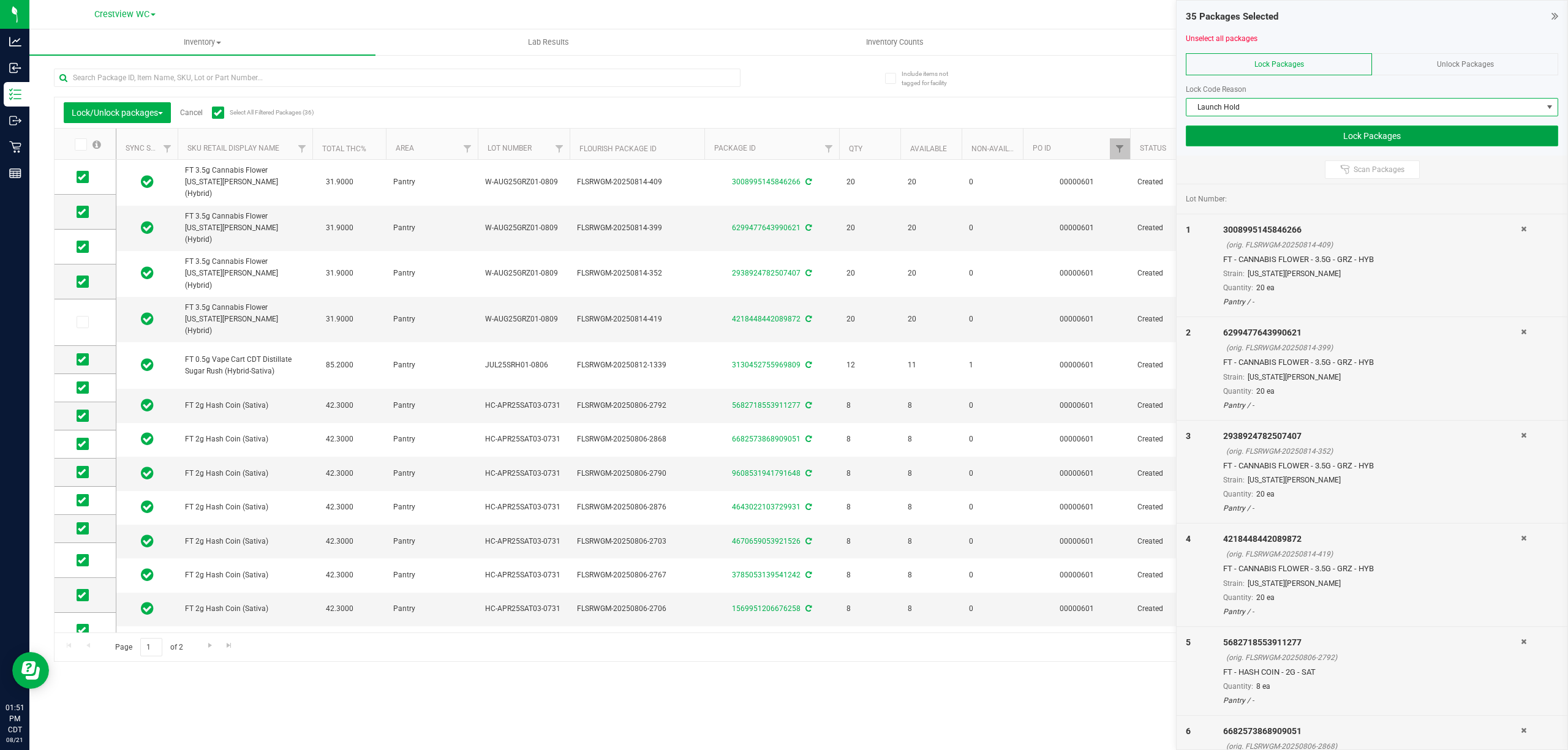
click at [781, 140] on button "Lock Packages" at bounding box center [1371, 136] width 373 height 21
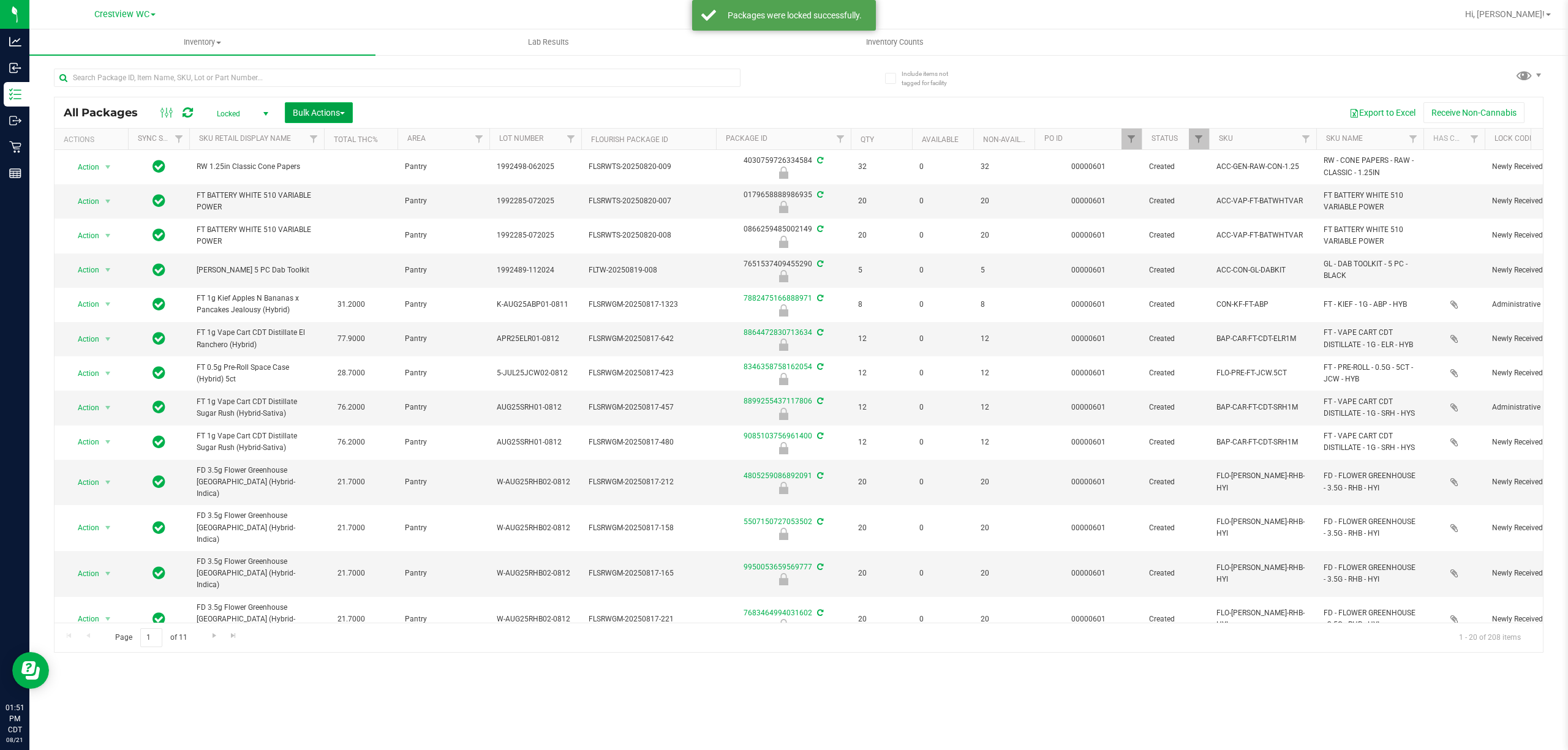
click at [304, 113] on span "Bulk Actions" at bounding box center [318, 113] width 52 height 10
click at [346, 225] on span "Lock/Unlock packages" at bounding box center [334, 230] width 84 height 10
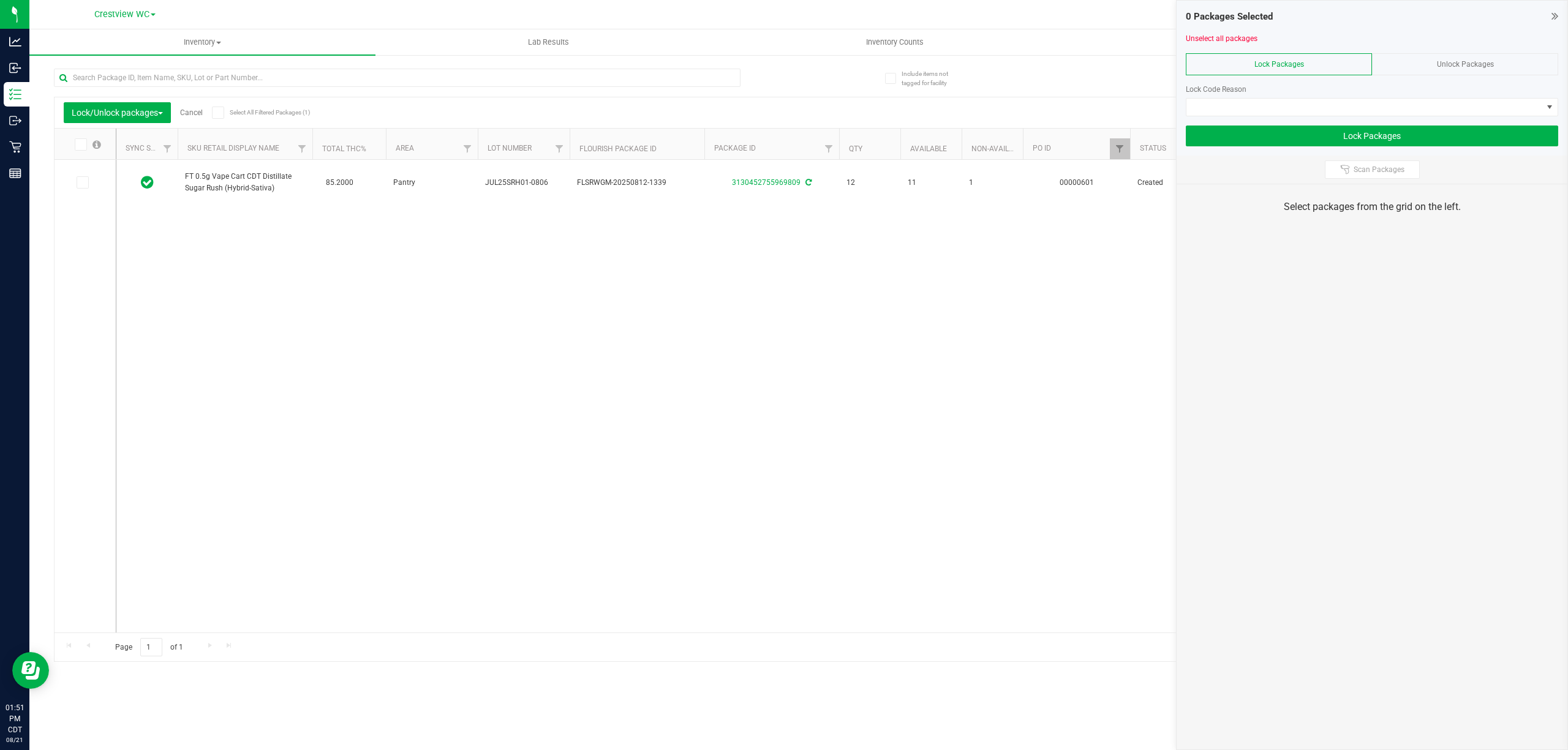
click at [781, 72] on div "Unlock Packages" at bounding box center [1465, 64] width 186 height 22
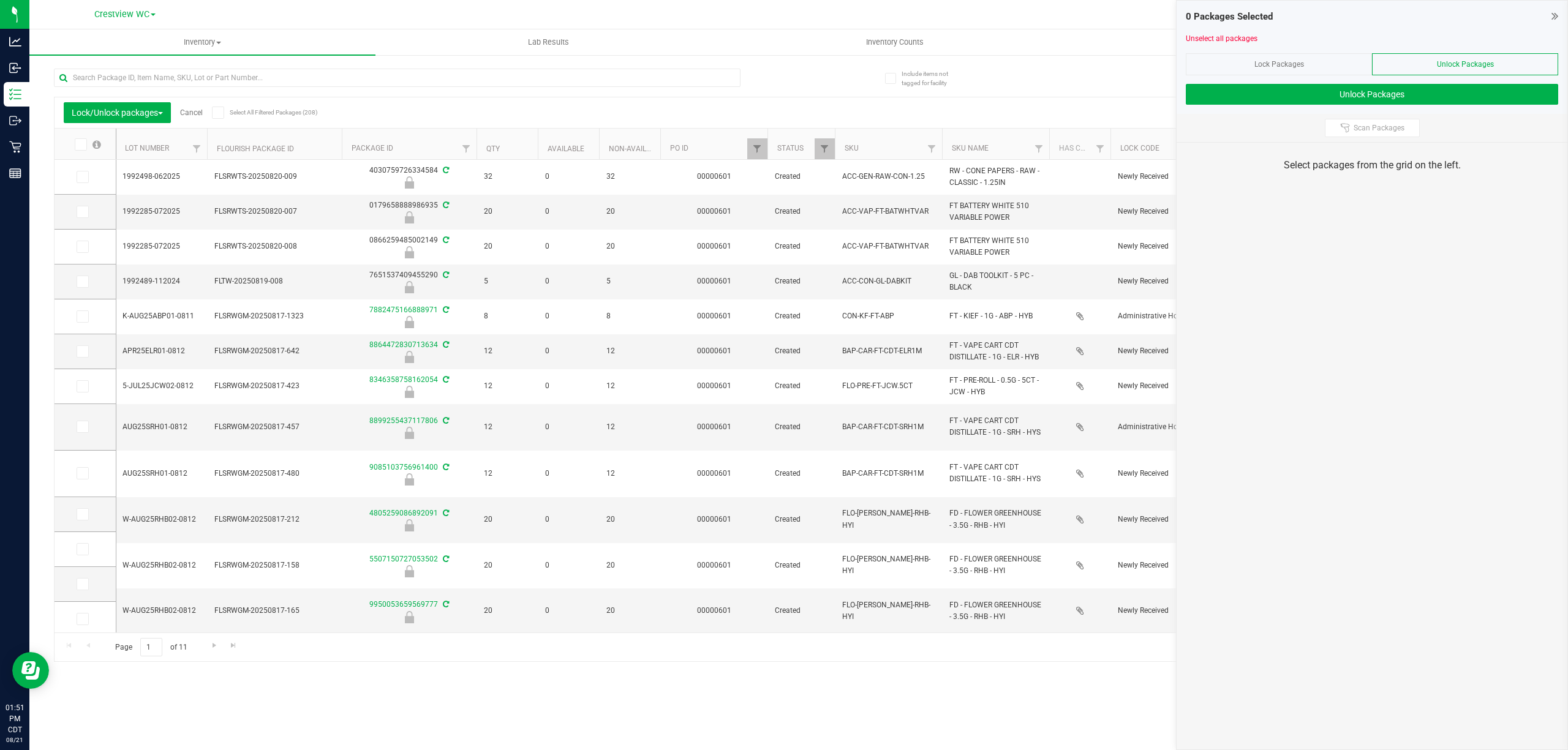
scroll to position [0, 425]
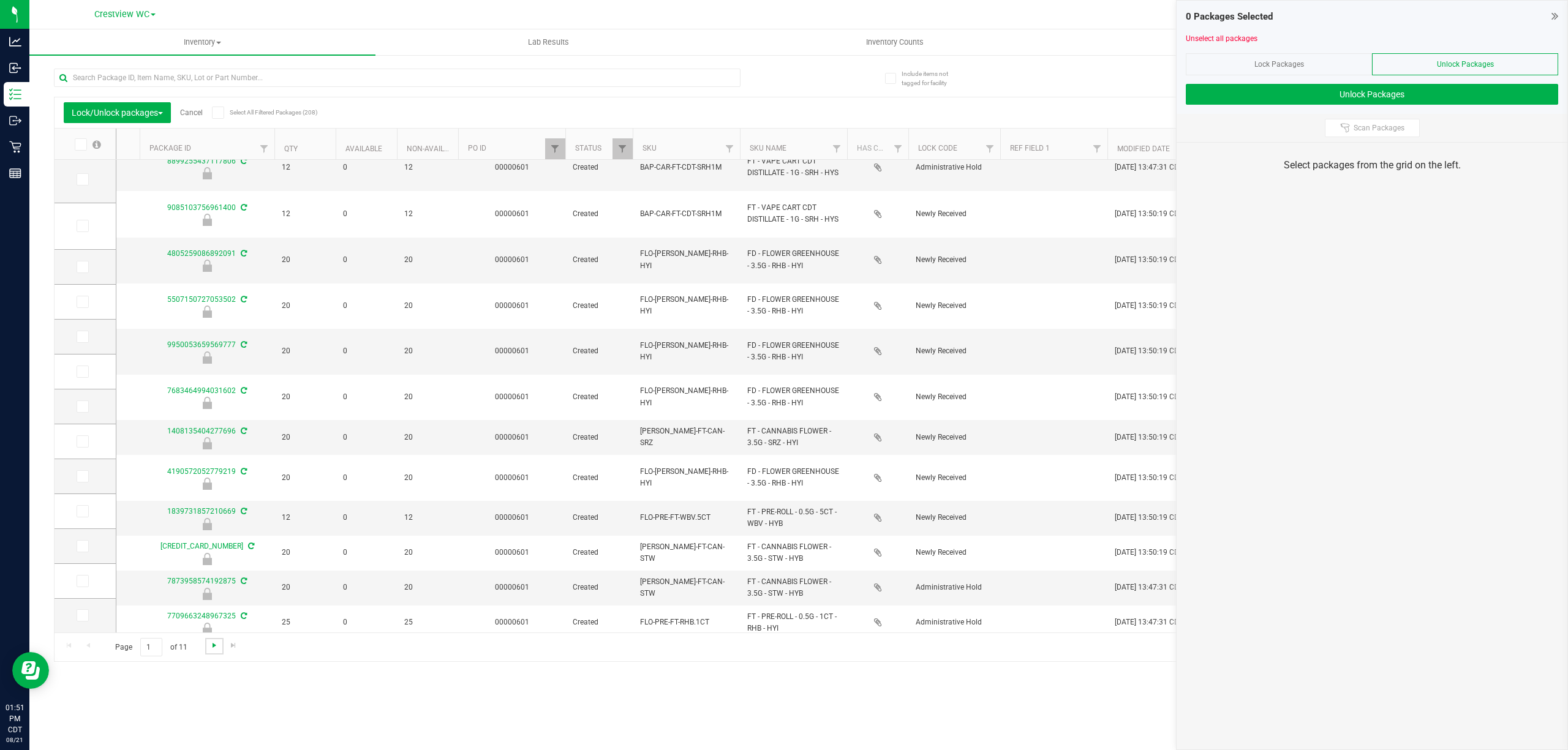
click at [213, 643] on span "Go to the next page" at bounding box center [214, 645] width 10 height 10
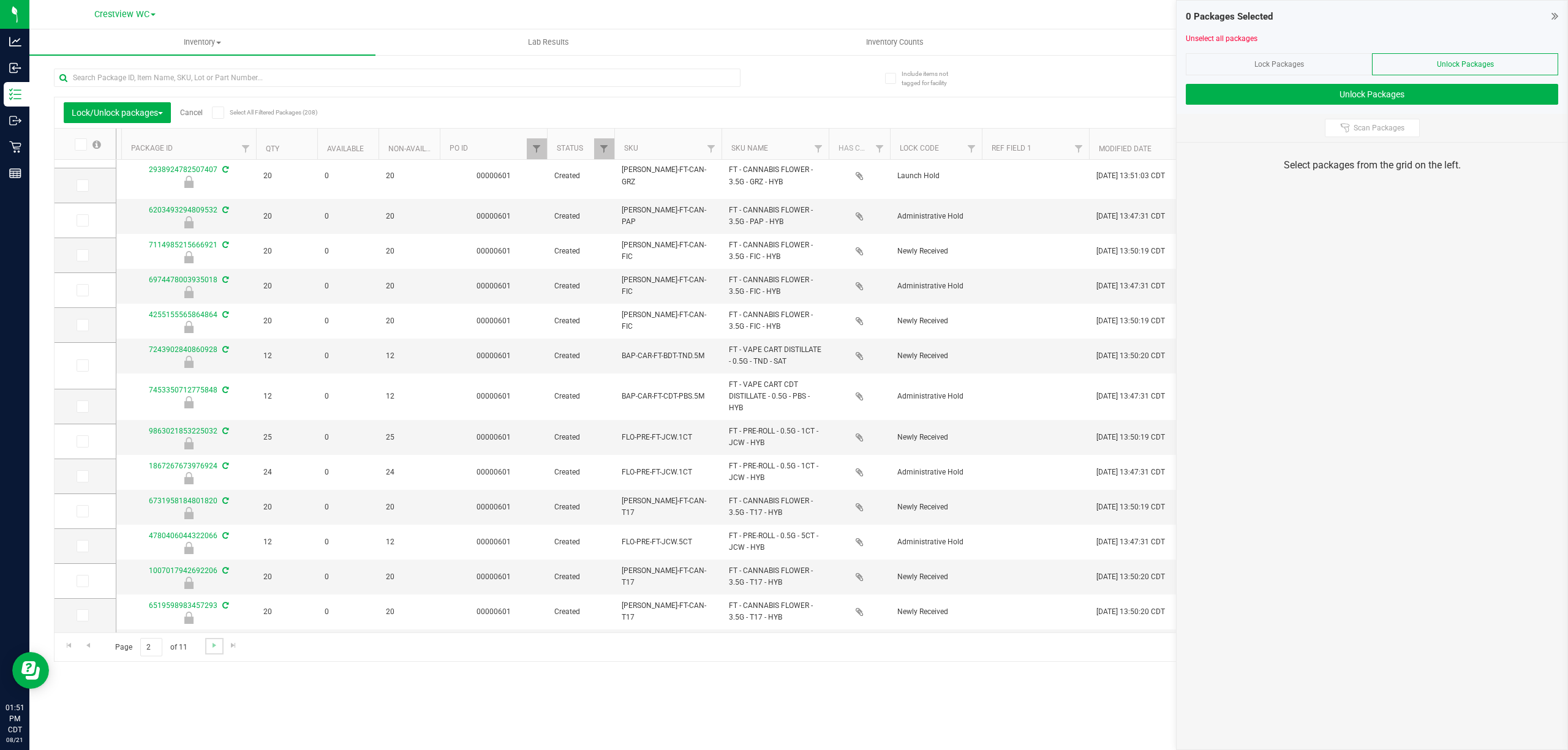
click at [206, 650] on link "Go to the next page" at bounding box center [214, 646] width 18 height 17
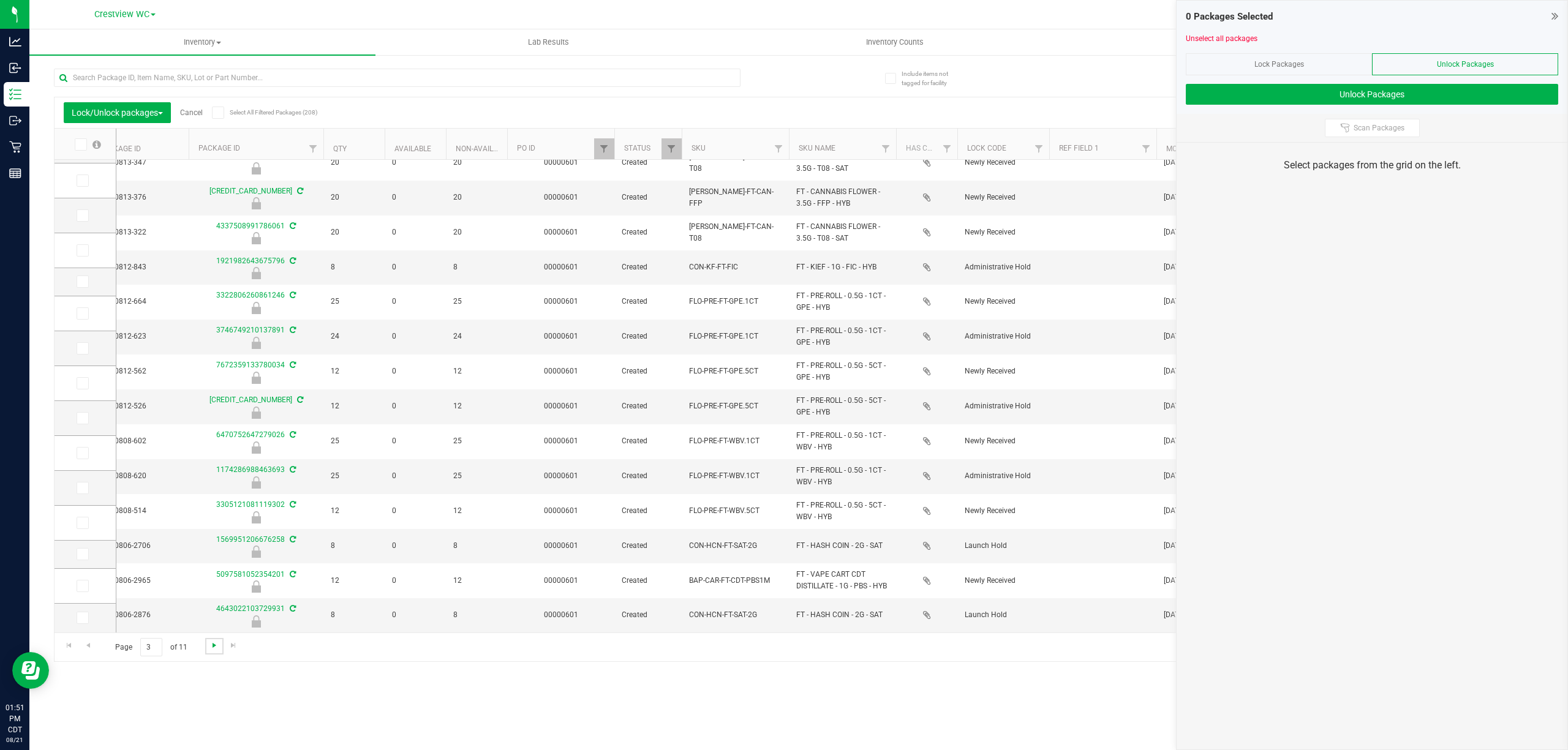
click at [209, 649] on span "Go to the next page" at bounding box center [214, 645] width 10 height 10
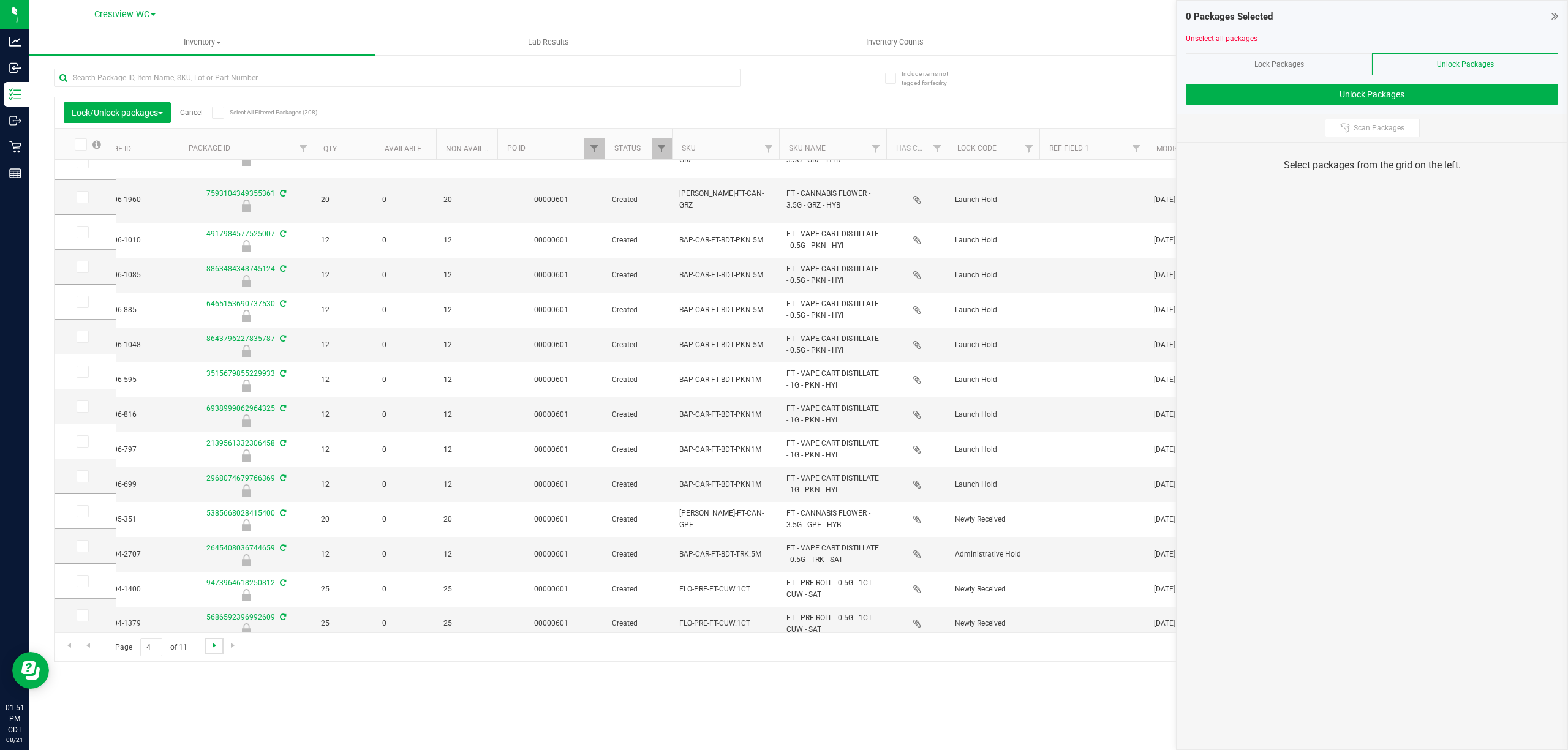
click at [217, 649] on span "Go to the next page" at bounding box center [214, 645] width 10 height 10
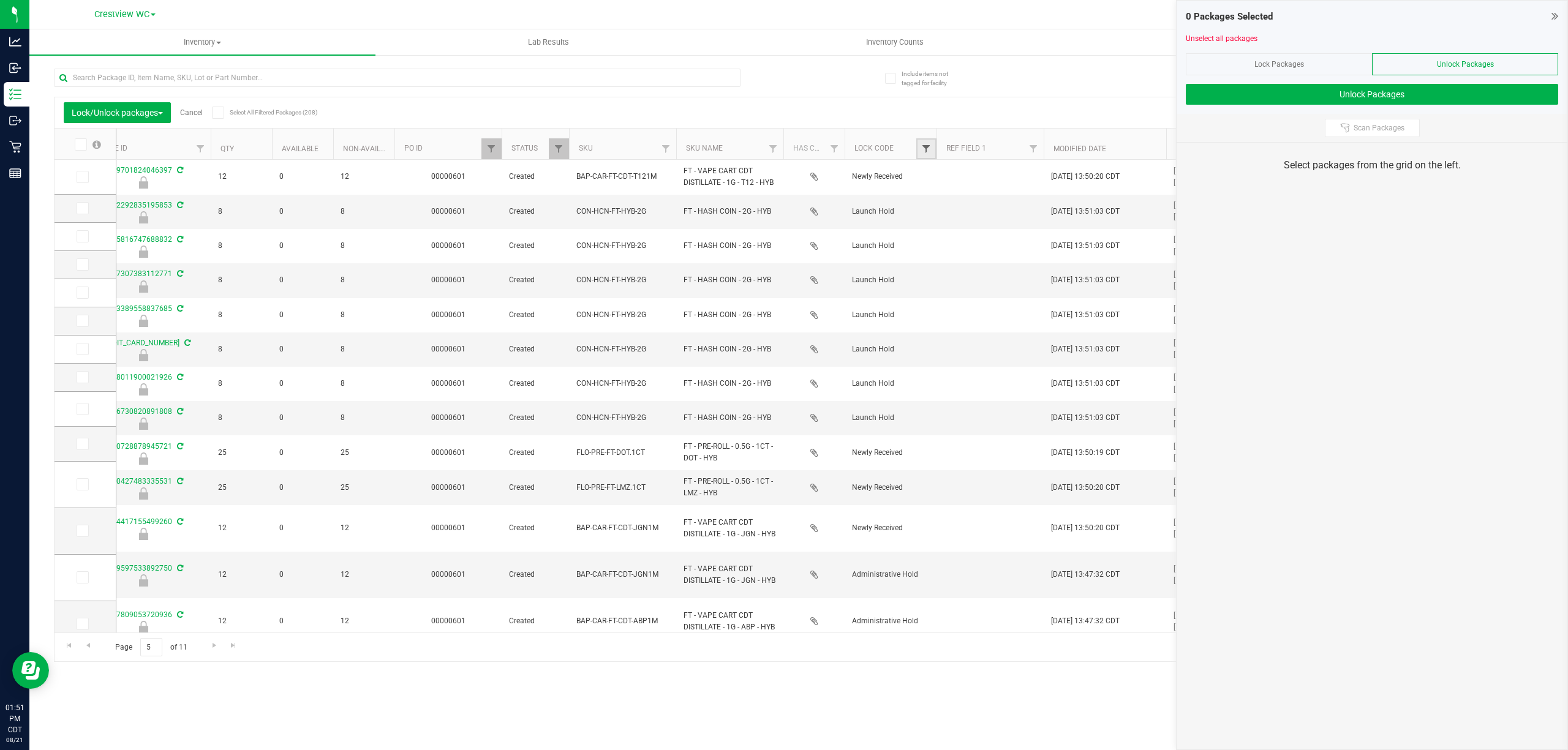
click at [781, 147] on span "Filter" at bounding box center [926, 149] width 10 height 10
click at [781, 206] on li "Select All" at bounding box center [993, 200] width 140 height 13
click at [781, 215] on span "Administrative Hold" at bounding box center [973, 218] width 64 height 8
click at [781, 215] on input "Administrative Hold" at bounding box center [932, 218] width 8 height 8
checkbox input "true"
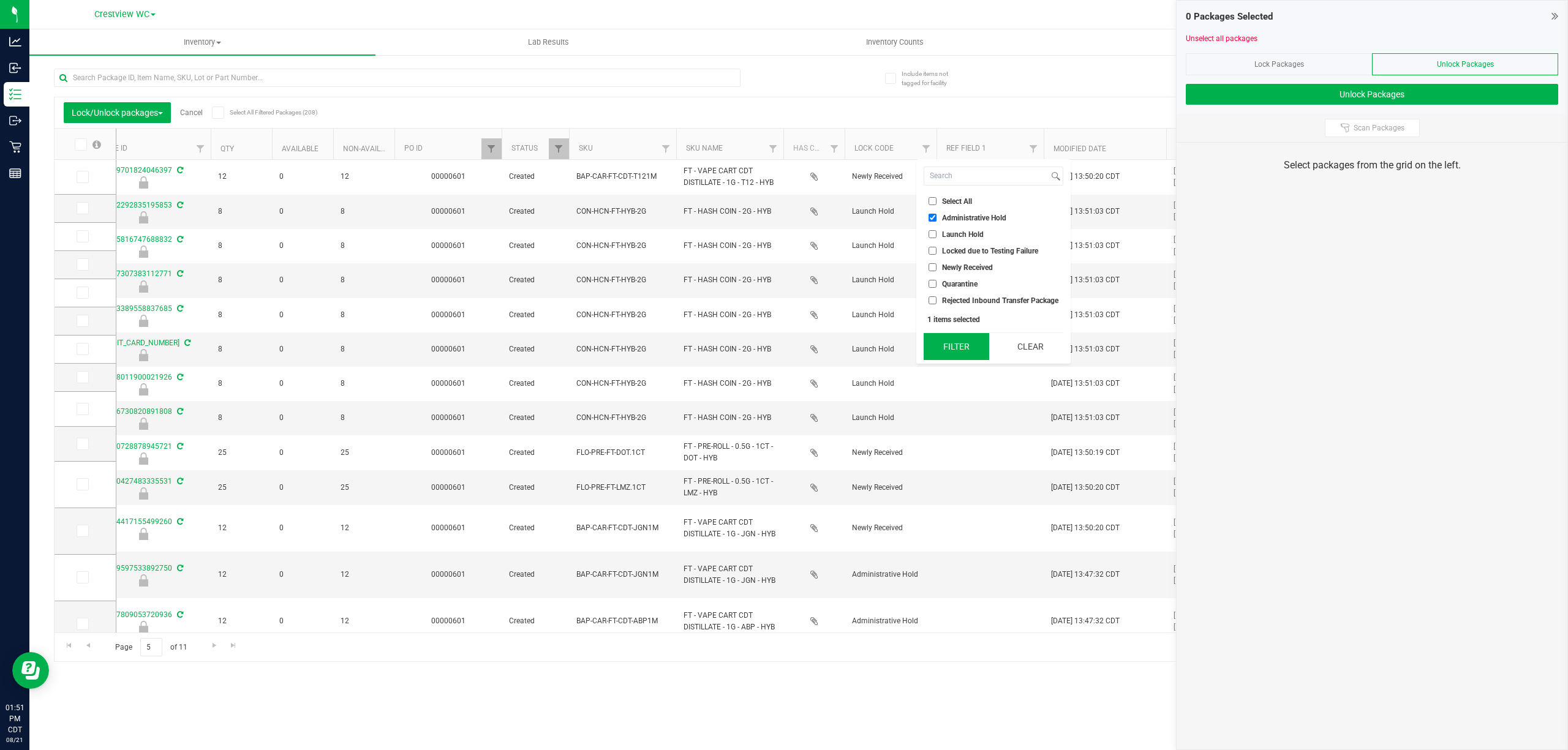
click at [781, 351] on button "Filter" at bounding box center [957, 347] width 65 height 27
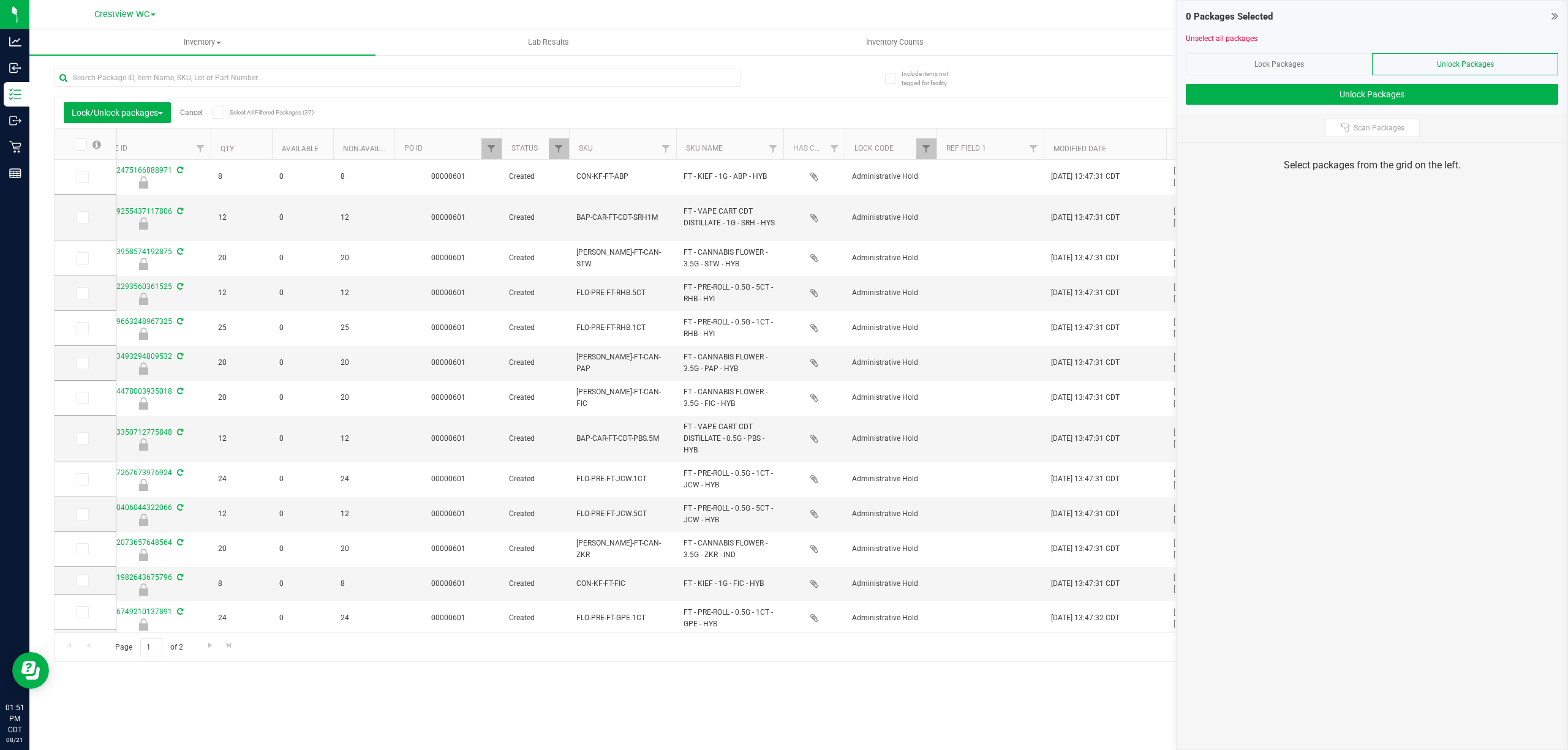
click at [219, 113] on icon at bounding box center [218, 113] width 8 height 0
click at [0, 0] on input "Select All Filtered Packages (37)" at bounding box center [0, 0] width 0 height 0
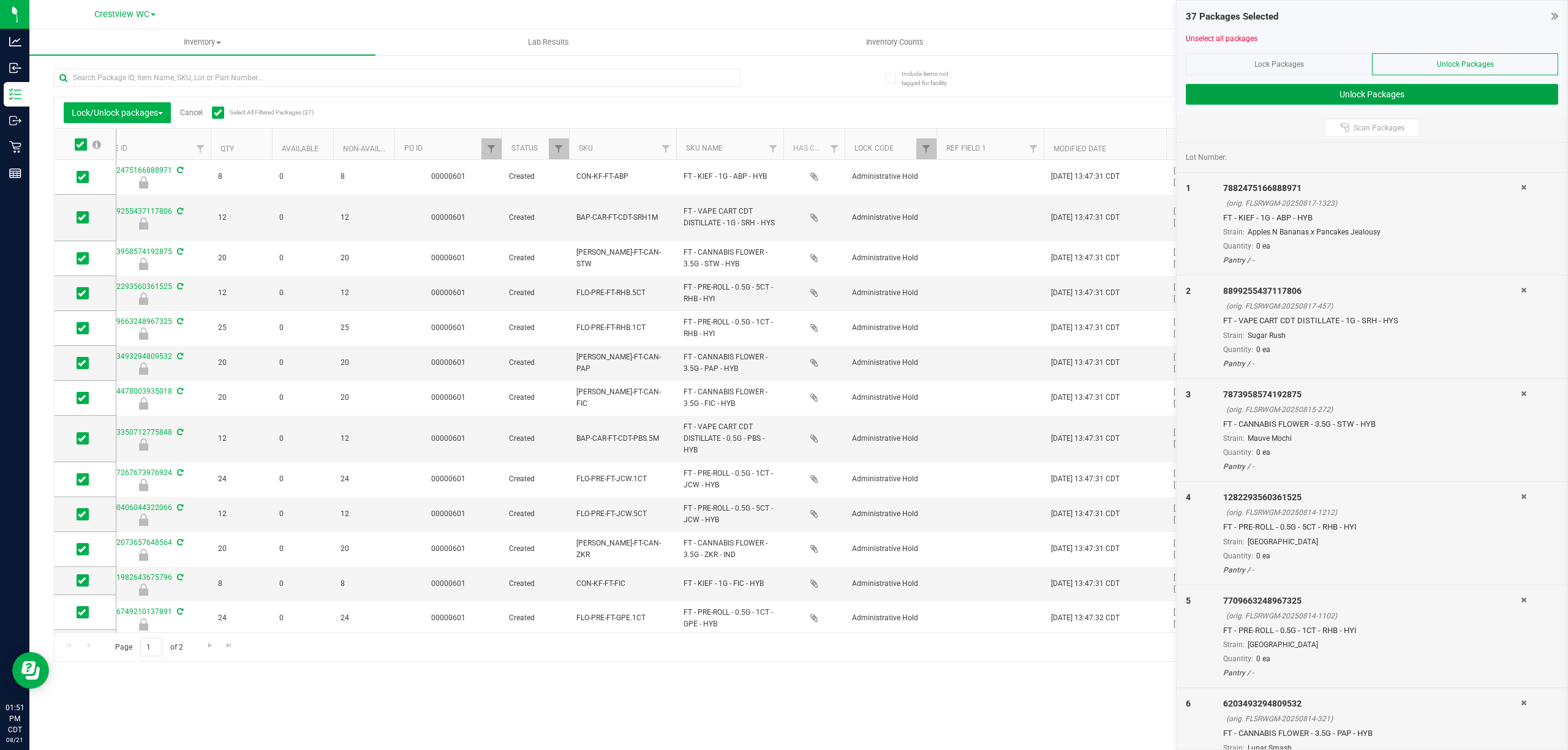
click at [781, 92] on button "Unlock Packages" at bounding box center [1371, 94] width 373 height 21
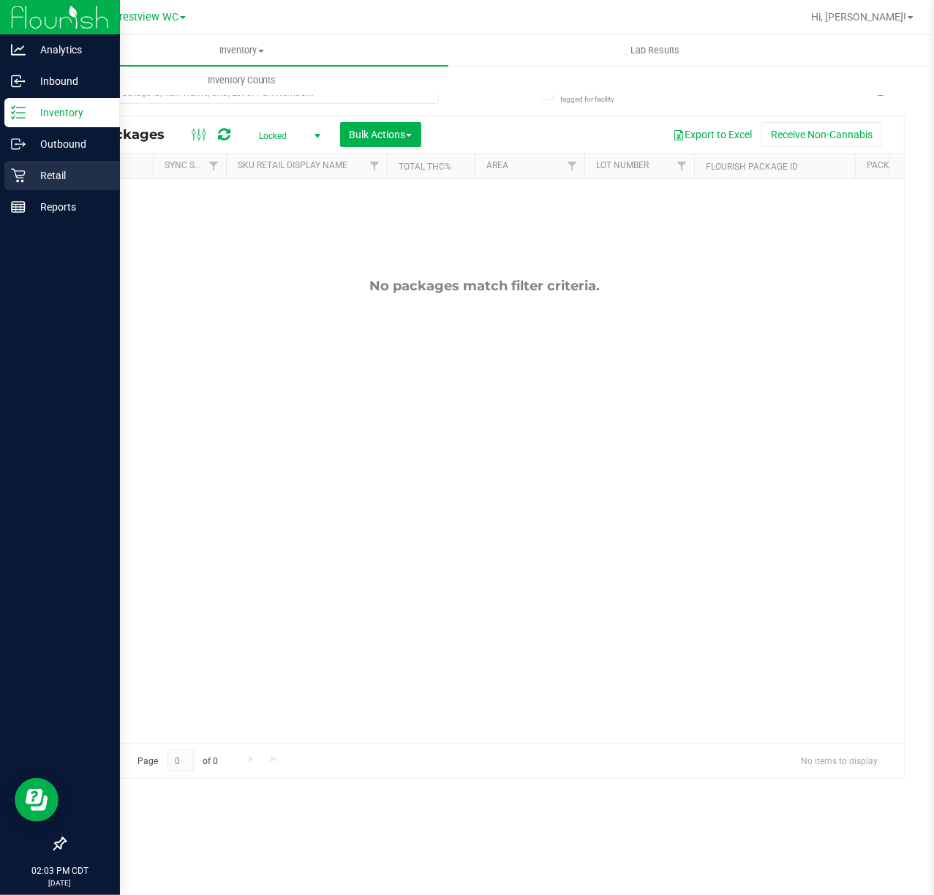
click at [22, 181] on icon at bounding box center [18, 176] width 14 height 14
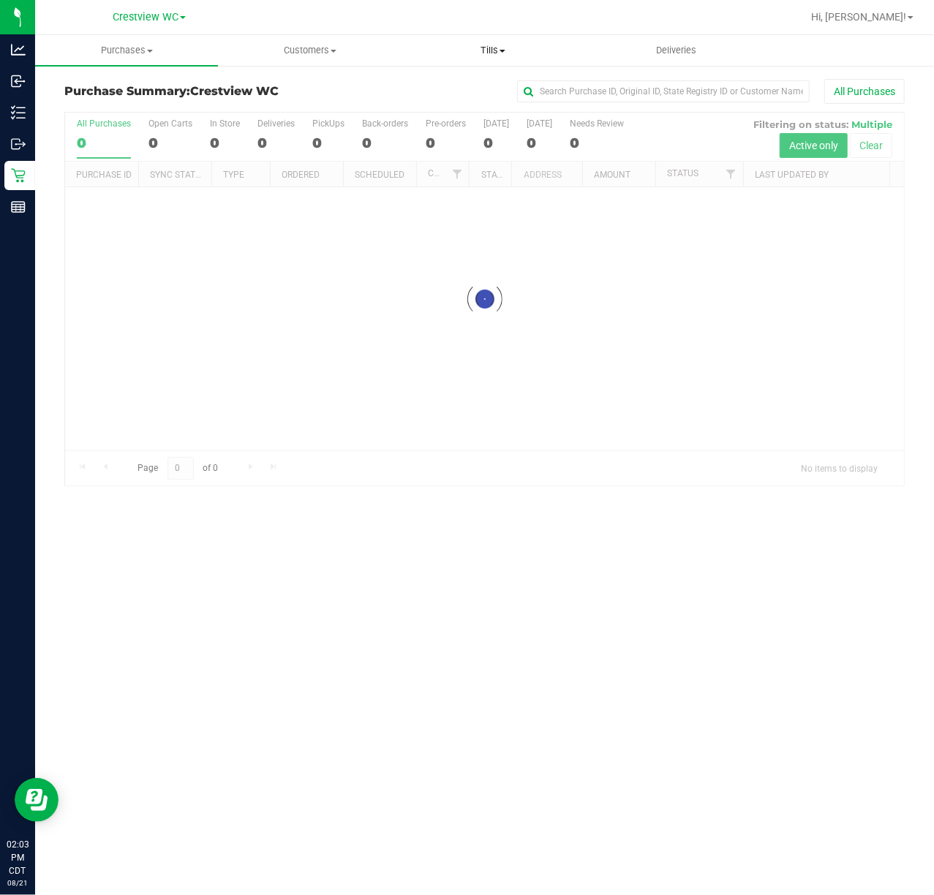
click at [513, 60] on uib-tab-heading "Tills Manage tills Reconcile e-payments" at bounding box center [492, 50] width 181 height 29
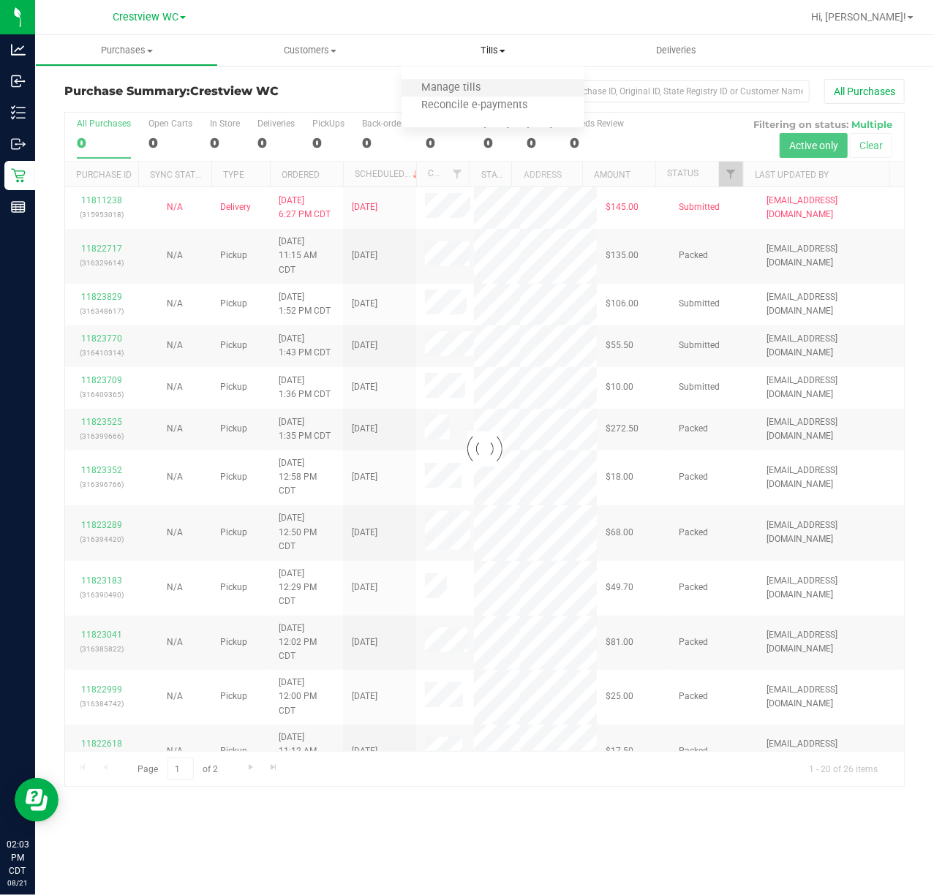
click at [507, 86] on li "Manage tills" at bounding box center [492, 89] width 183 height 18
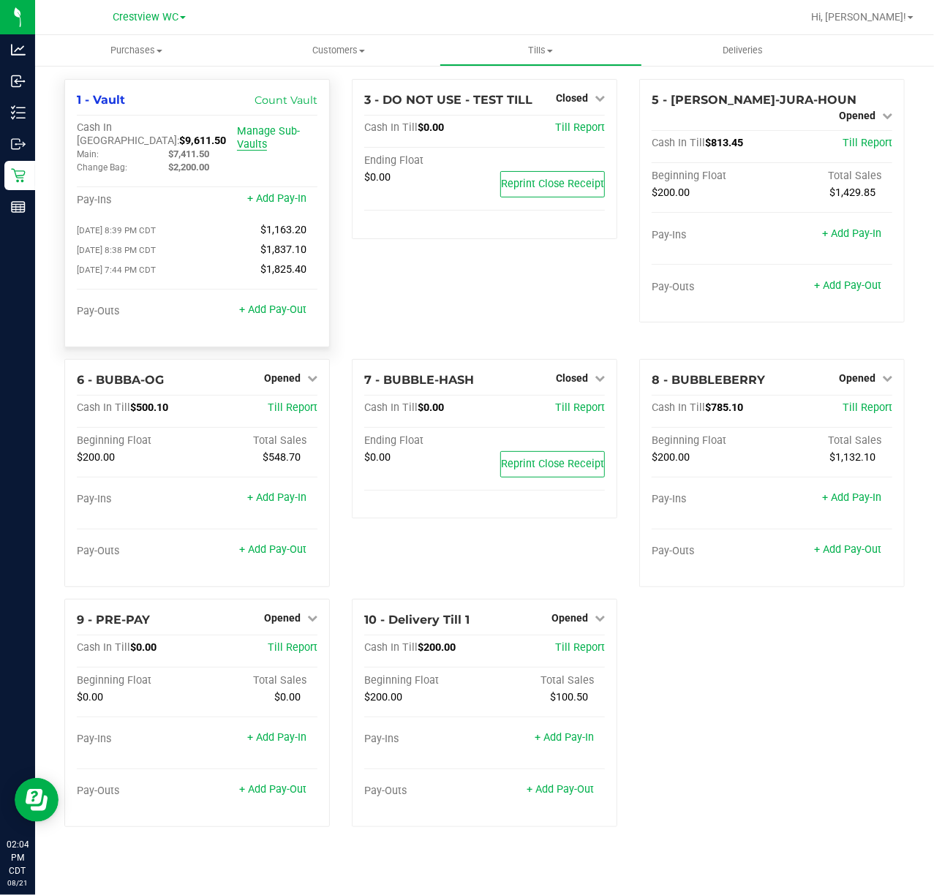
click at [250, 148] on link "Manage Sub-Vaults" at bounding box center [268, 138] width 63 height 26
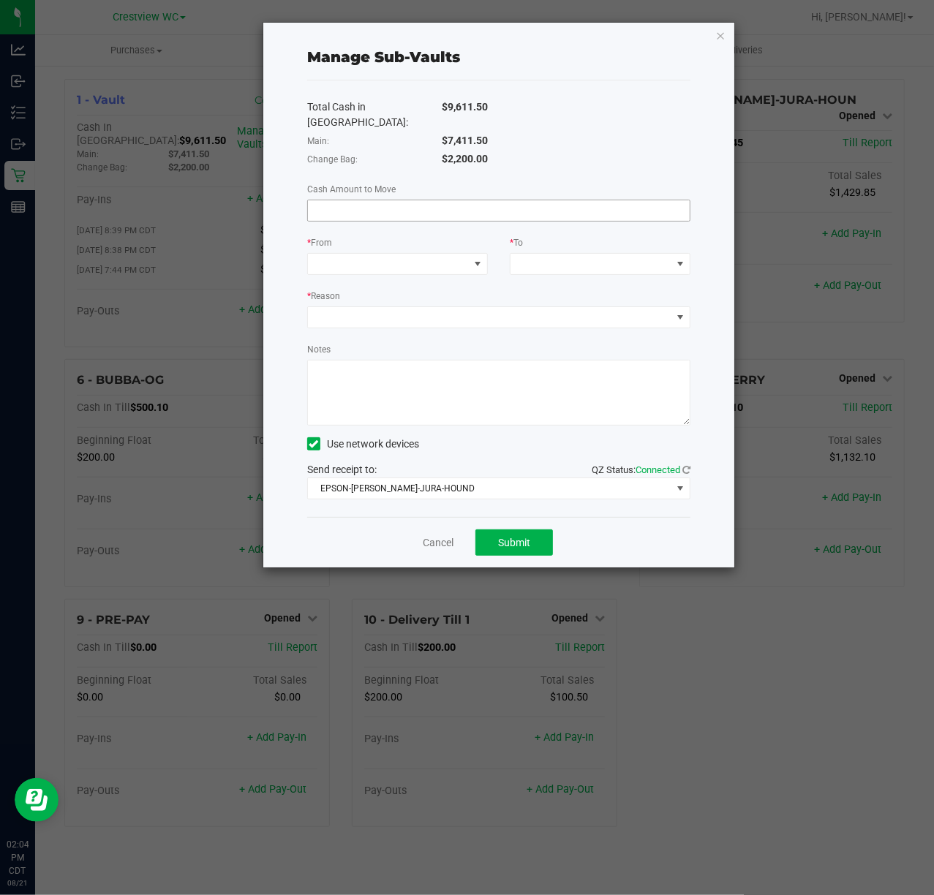
click at [372, 200] on input at bounding box center [499, 210] width 382 height 20
type input "$1,800.00"
click at [398, 253] on span at bounding box center [397, 264] width 181 height 22
click at [393, 319] on span "(Vault)" at bounding box center [392, 314] width 31 height 12
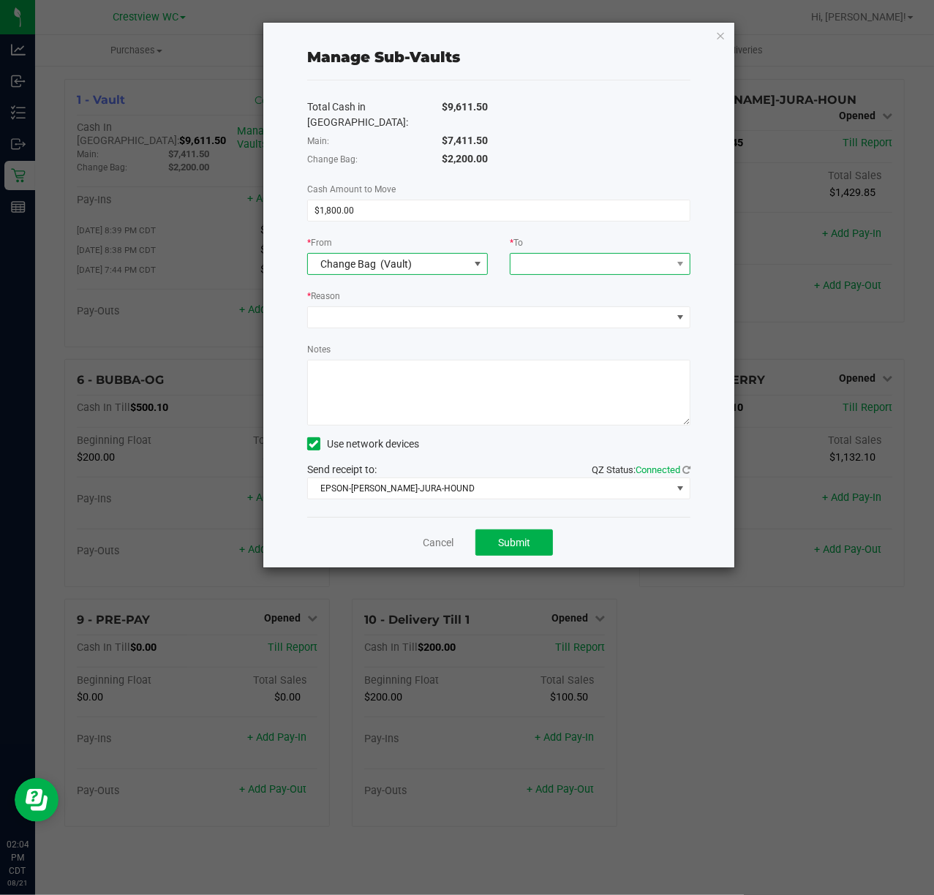
click at [551, 254] on span at bounding box center [590, 264] width 161 height 20
click at [564, 317] on span "(Vault)" at bounding box center [561, 314] width 31 height 12
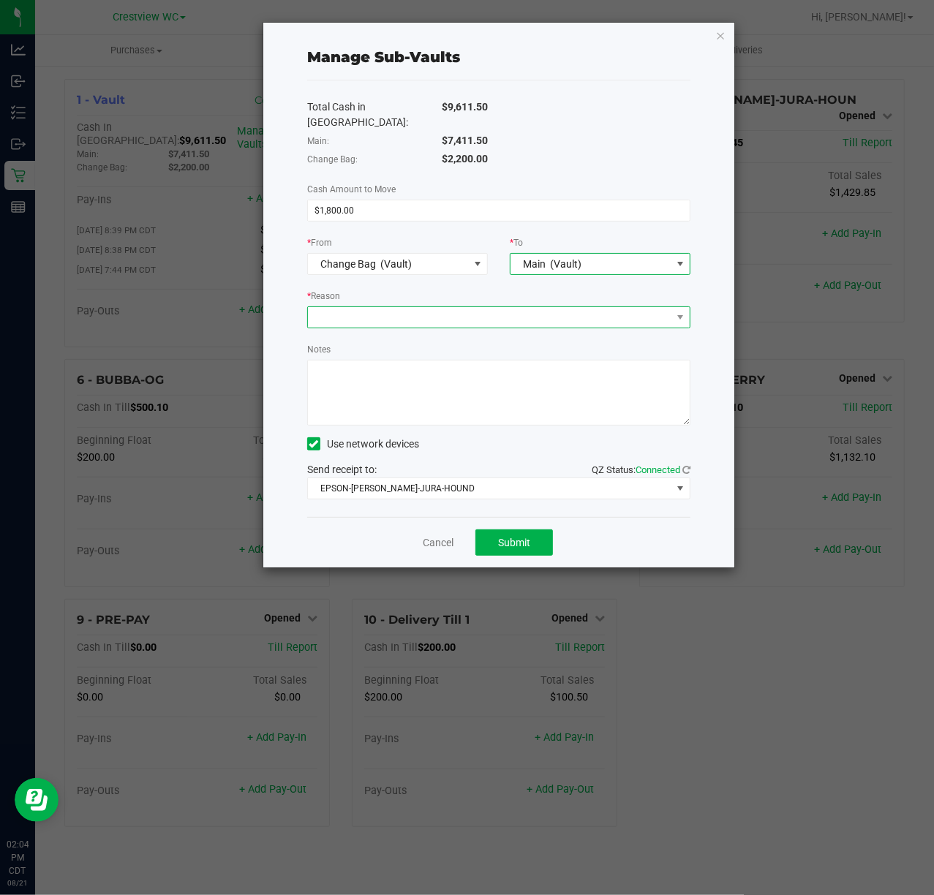
click at [536, 310] on span at bounding box center [489, 317] width 363 height 20
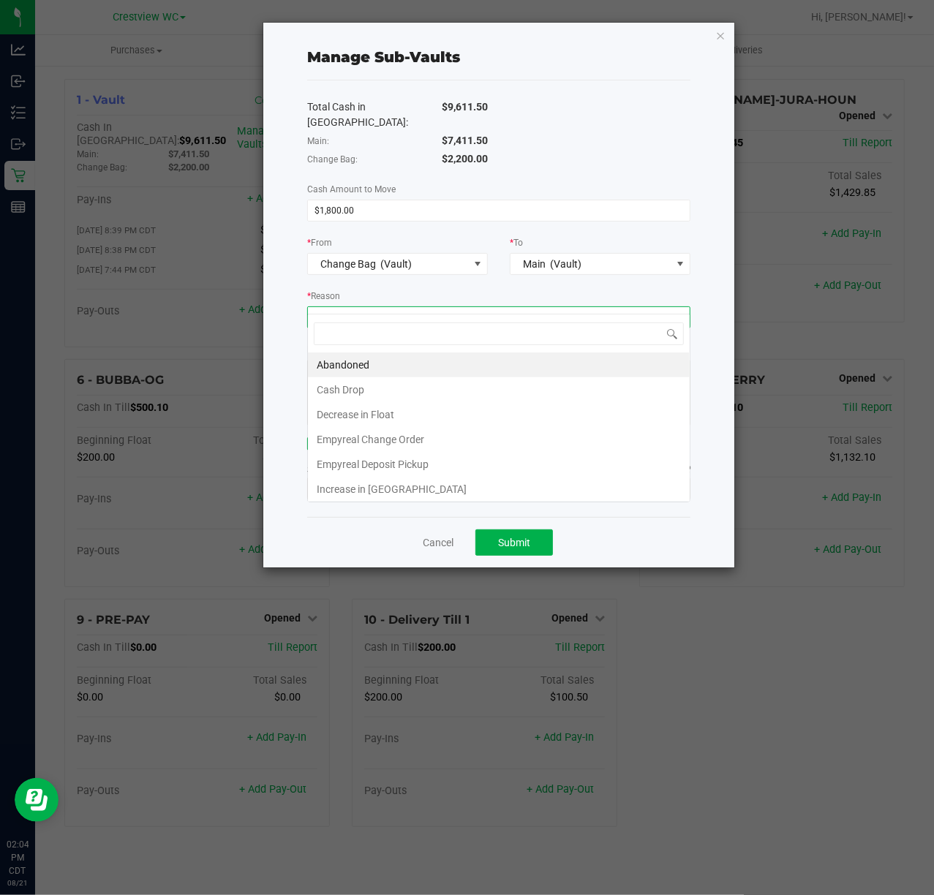
scroll to position [22, 382]
click at [434, 442] on li "Empyreal Change Order" at bounding box center [499, 439] width 382 height 25
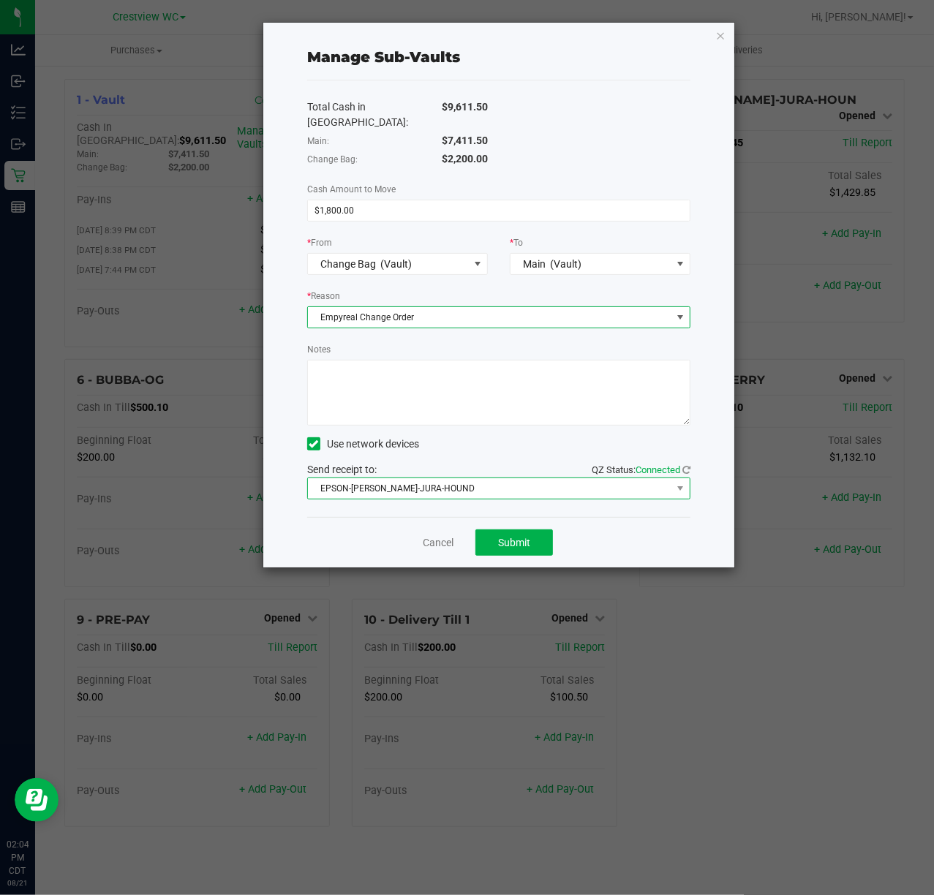
click at [454, 478] on span "EPSON-[PERSON_NAME]-JURA-HOUND" at bounding box center [489, 488] width 363 height 20
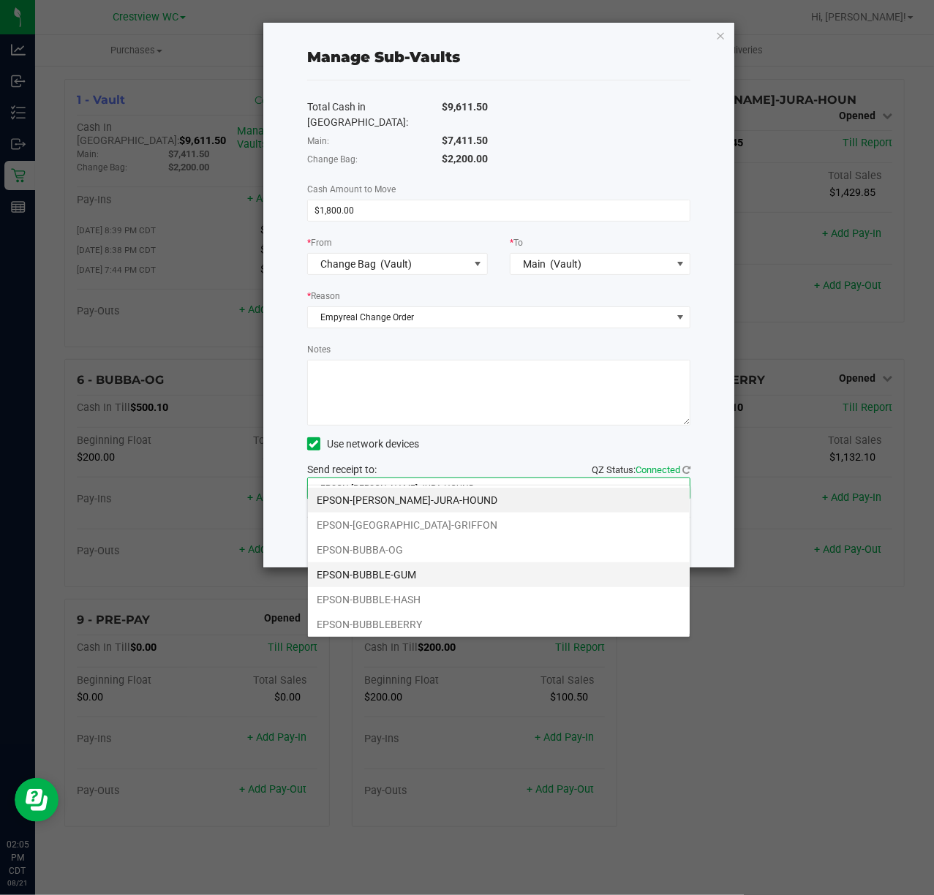
click at [408, 577] on li "EPSON-BUBBLE-GUM" at bounding box center [499, 574] width 382 height 25
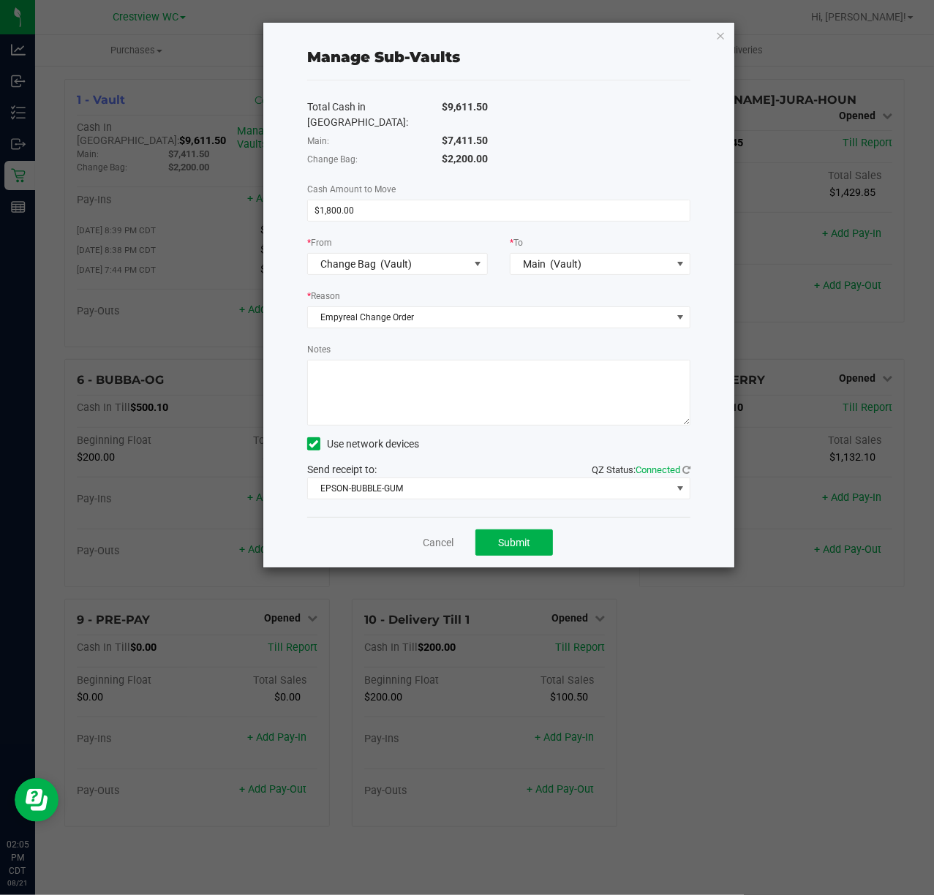
click at [407, 375] on textarea "Notes" at bounding box center [498, 393] width 383 height 66
drag, startPoint x: 489, startPoint y: 360, endPoint x: 205, endPoint y: 419, distance: 289.6
click at [241, 414] on div "Manage Sub-Vaults Total Cash in Vault: $9,611.50 Main: $7,411.50 Change Bag: $2…" at bounding box center [472, 295] width 525 height 546
type textarea "1800 change order [DATE]"
click at [513, 529] on button "Submit" at bounding box center [513, 542] width 77 height 26
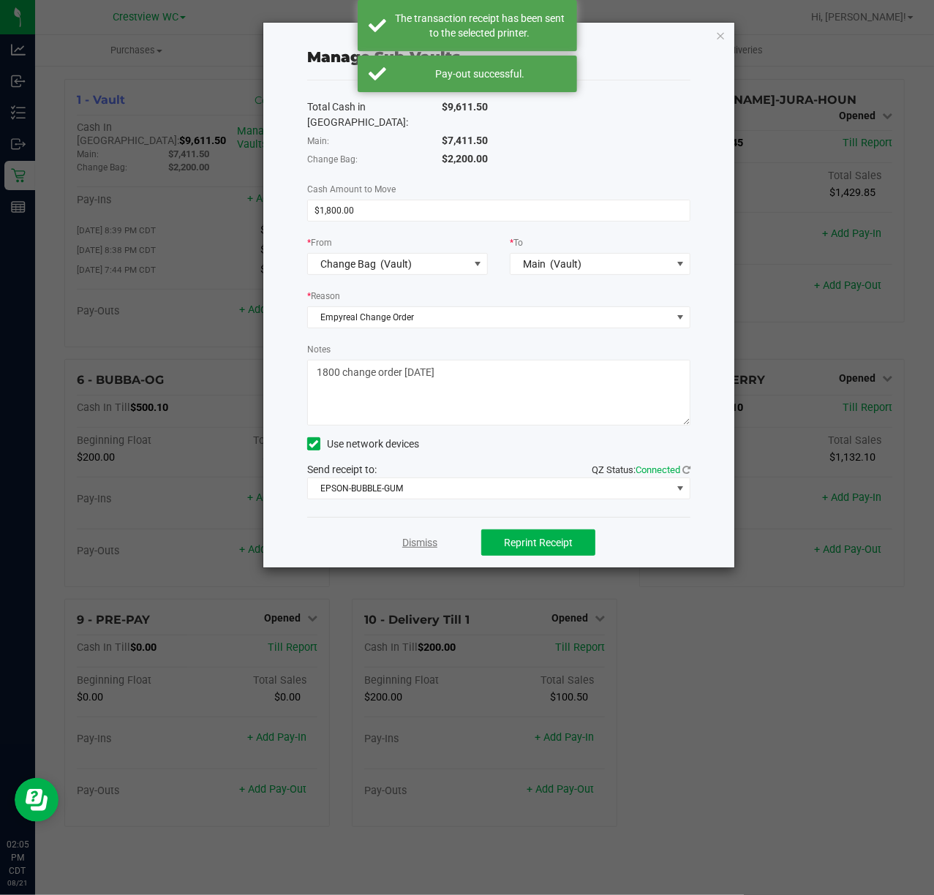
click at [415, 535] on link "Dismiss" at bounding box center [419, 542] width 35 height 15
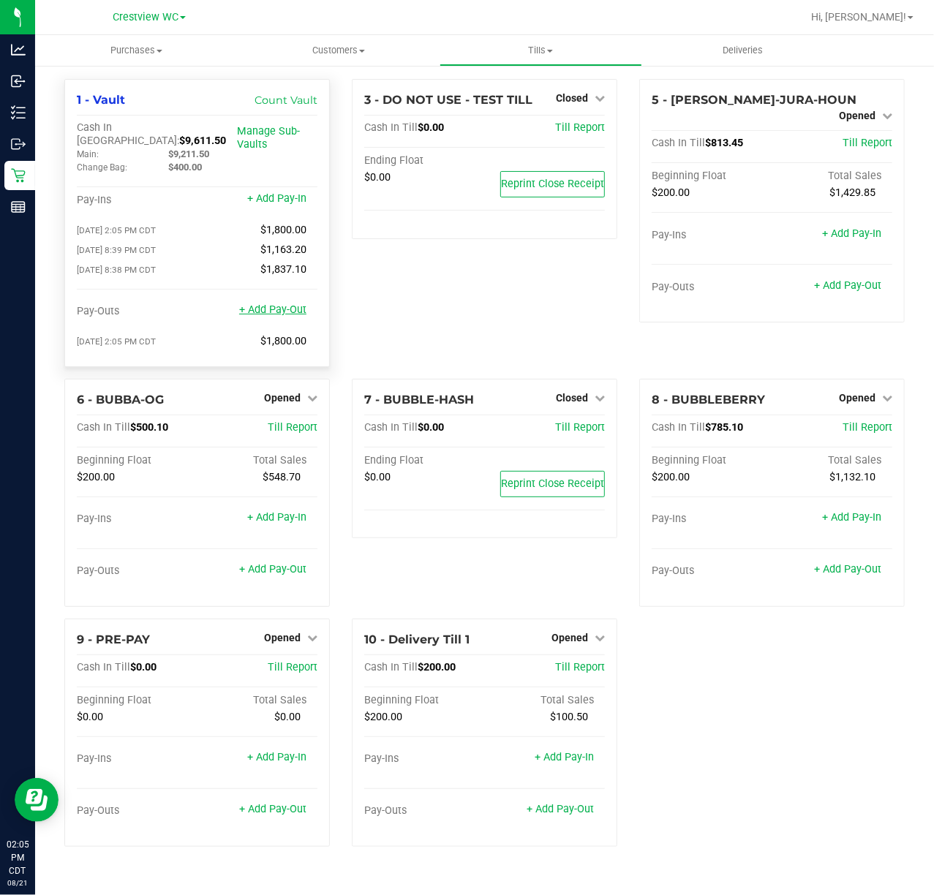
click at [284, 303] on link "+ Add Pay-Out" at bounding box center [272, 309] width 67 height 12
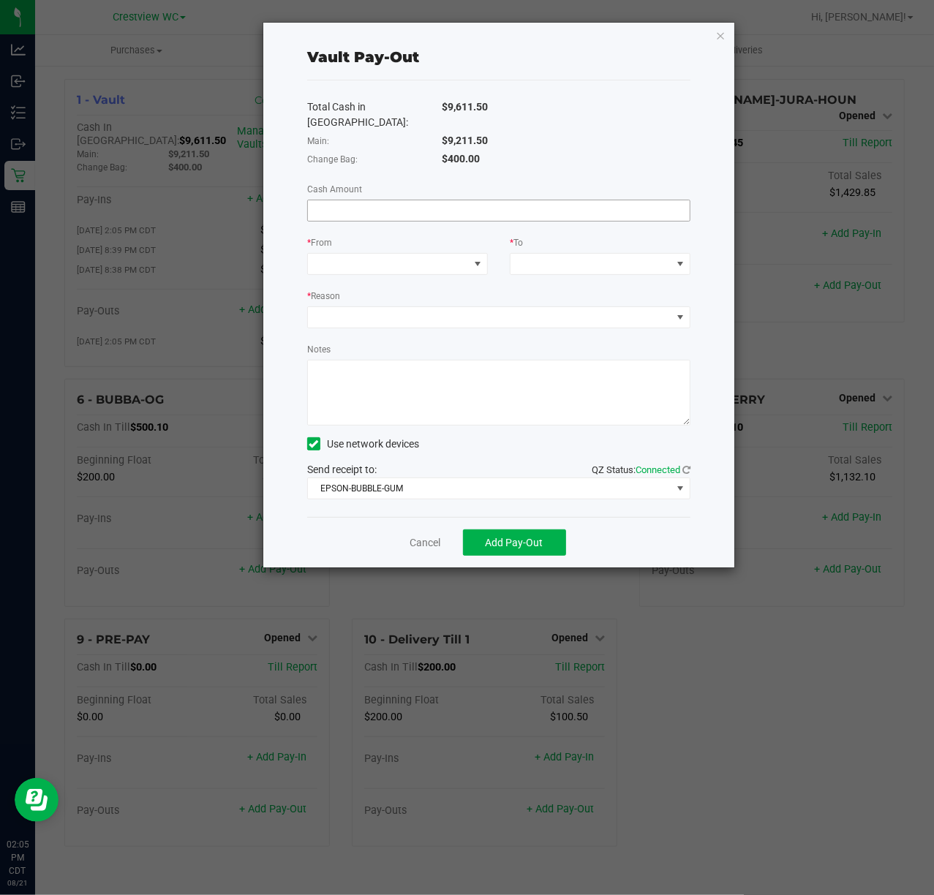
click at [518, 200] on input at bounding box center [499, 210] width 382 height 20
type input "$9,211.50"
click at [410, 254] on span at bounding box center [388, 264] width 161 height 20
click at [387, 335] on li "Main (Vault)" at bounding box center [397, 342] width 179 height 29
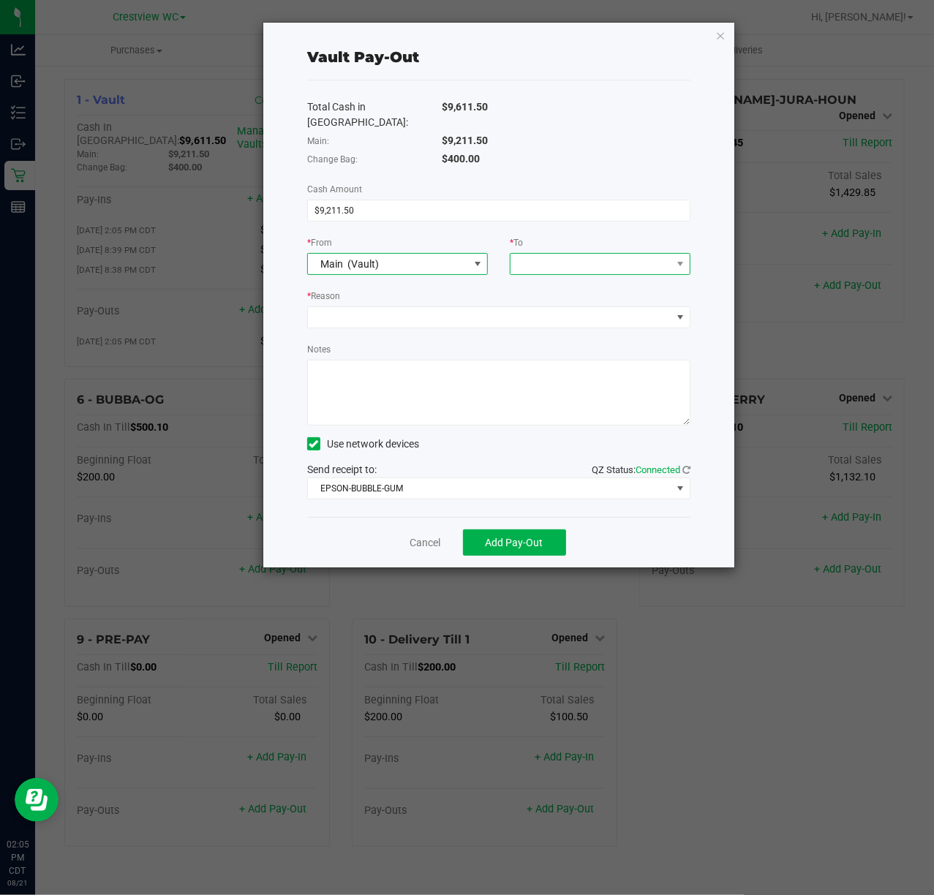
click at [571, 254] on span at bounding box center [590, 264] width 161 height 20
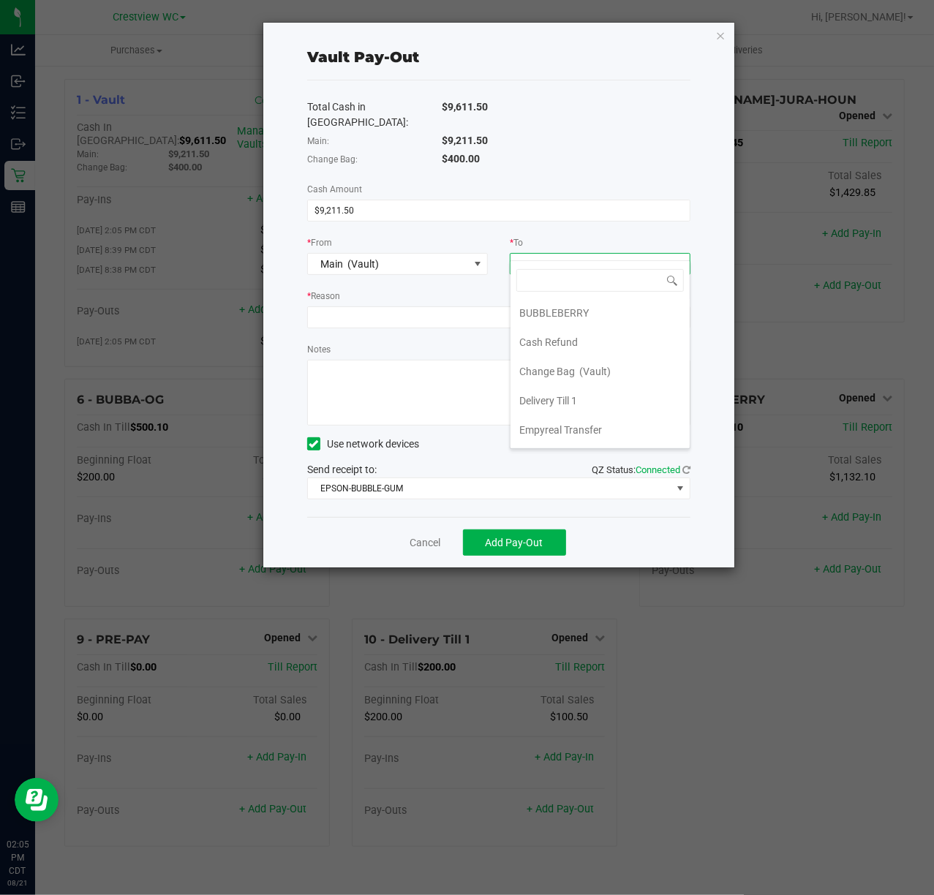
scroll to position [91, 0]
click at [586, 389] on div "Empyreal Transfer" at bounding box center [561, 401] width 85 height 26
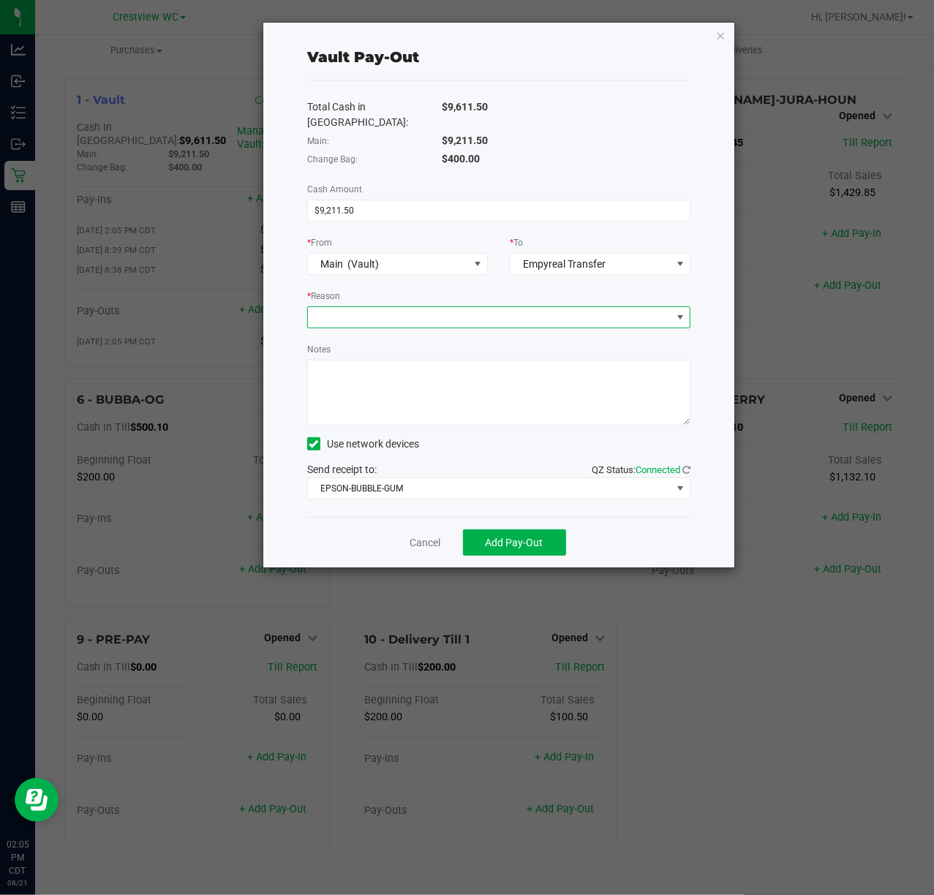
click at [506, 311] on span at bounding box center [489, 317] width 363 height 20
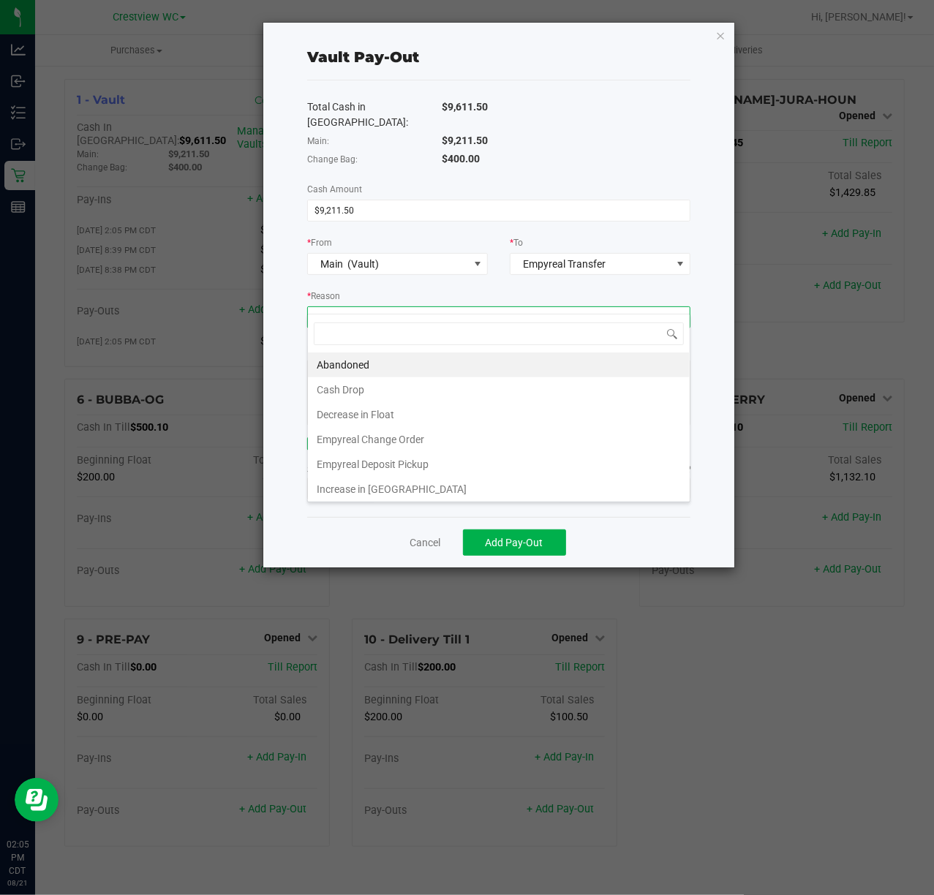
scroll to position [22, 382]
click at [418, 464] on li "Empyreal Deposit Pickup" at bounding box center [499, 464] width 382 height 25
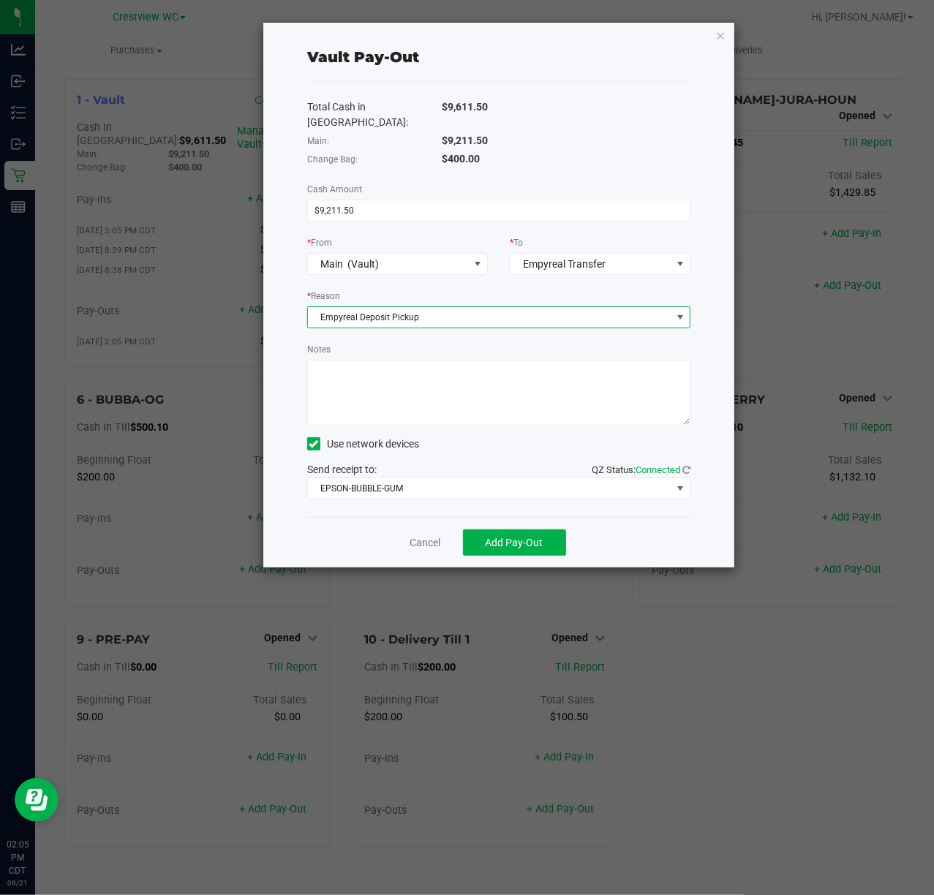
click at [445, 386] on textarea "Notes" at bounding box center [498, 393] width 383 height 66
type textarea "9211.5 deposit [DATE]"
click at [529, 537] on span "Add Pay-Out" at bounding box center [514, 543] width 58 height 12
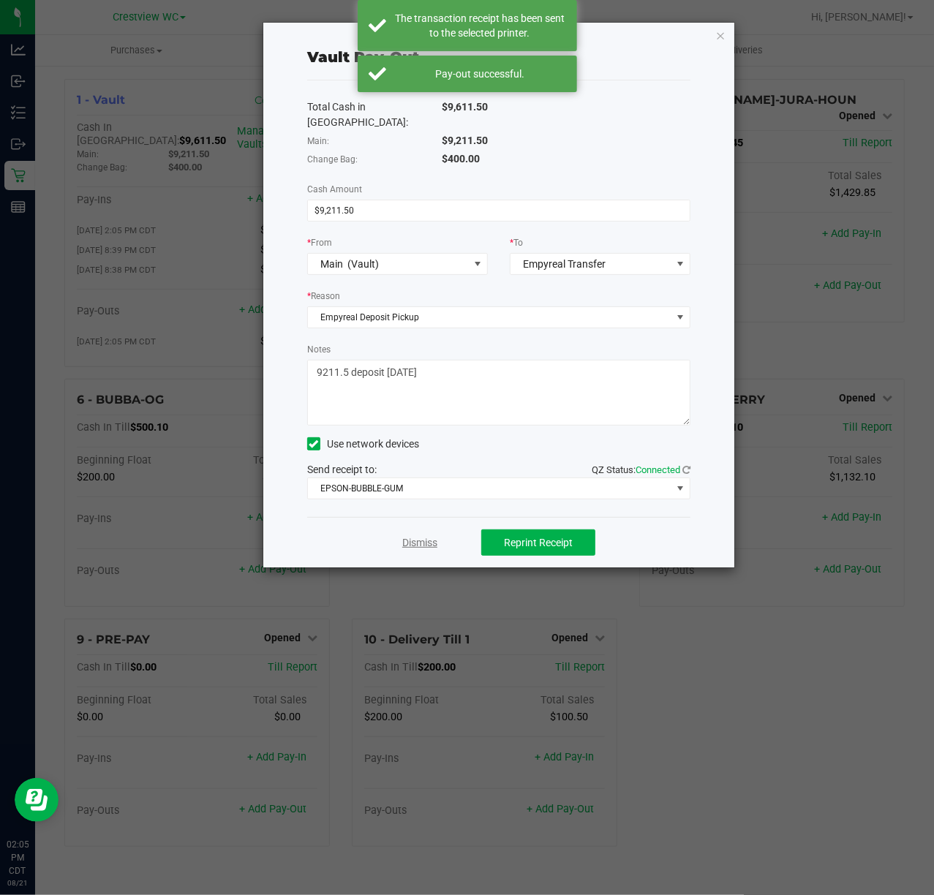
click at [417, 535] on link "Dismiss" at bounding box center [419, 542] width 35 height 15
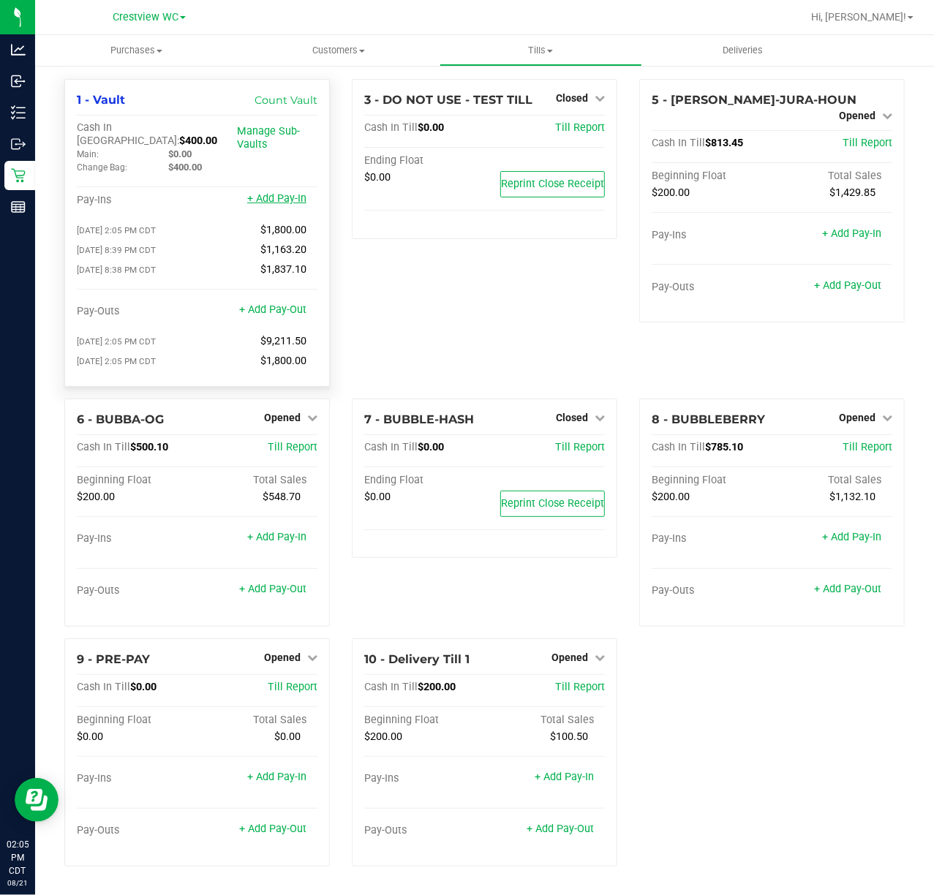
click at [295, 192] on link "+ Add Pay-In" at bounding box center [276, 198] width 59 height 12
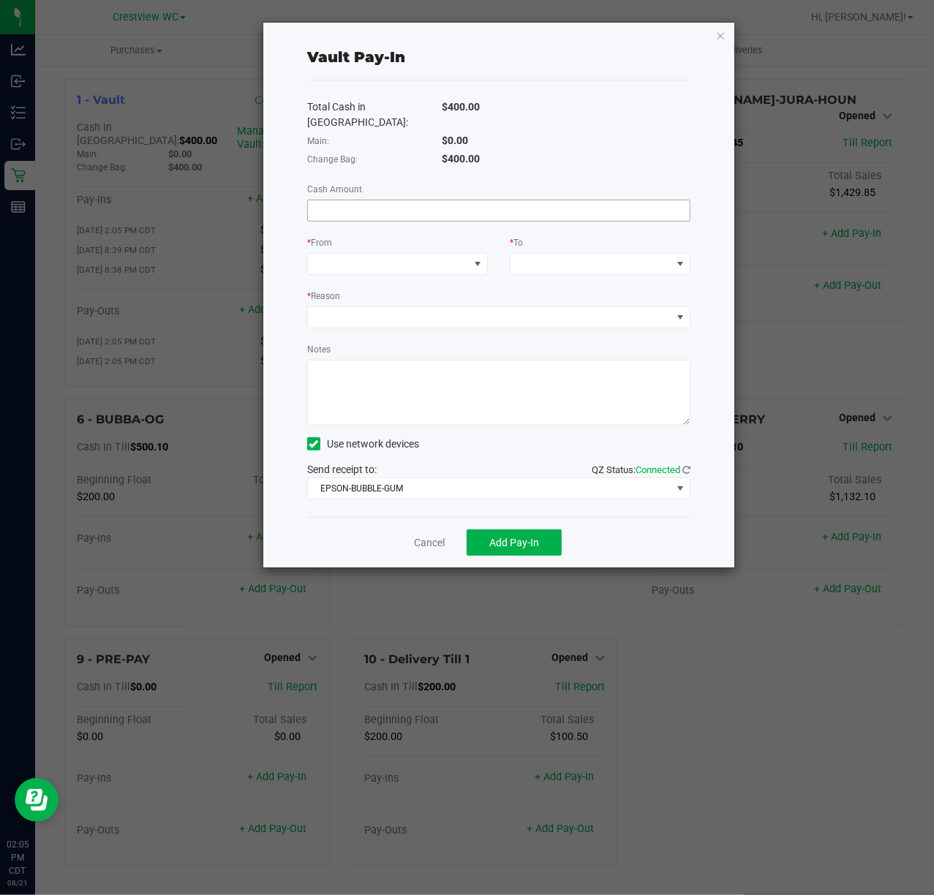
click at [425, 200] on input at bounding box center [499, 210] width 382 height 20
type input "$1,800.00"
click at [375, 254] on span at bounding box center [388, 264] width 161 height 20
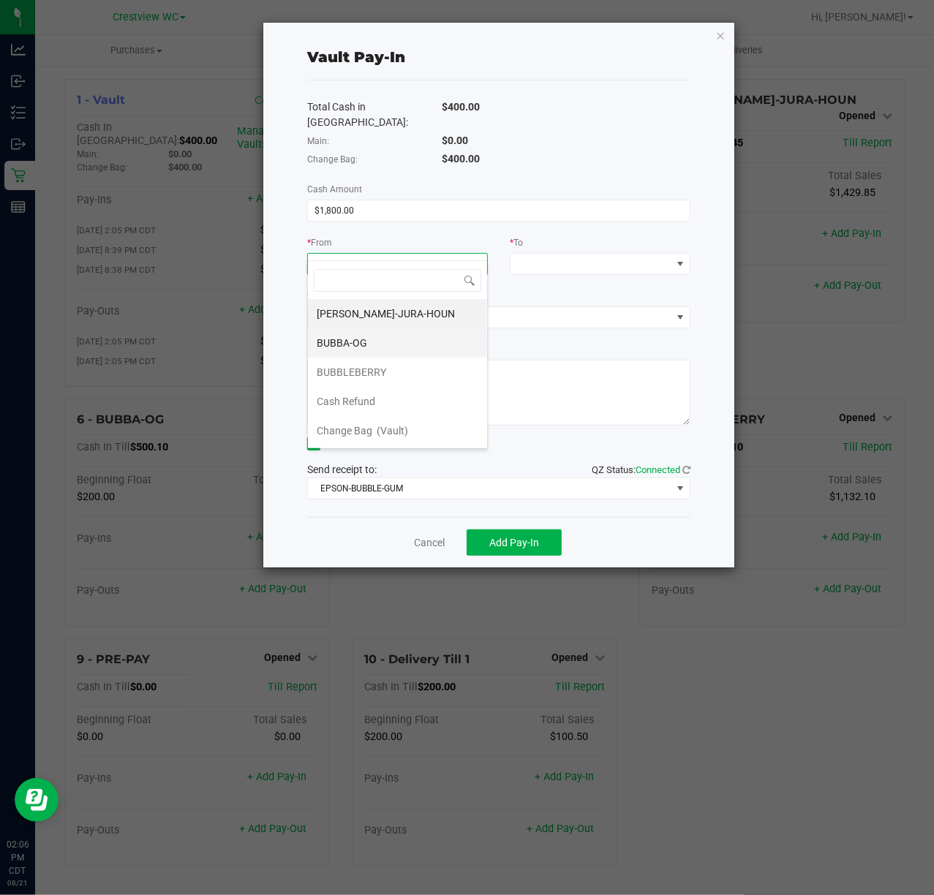
scroll to position [91, 0]
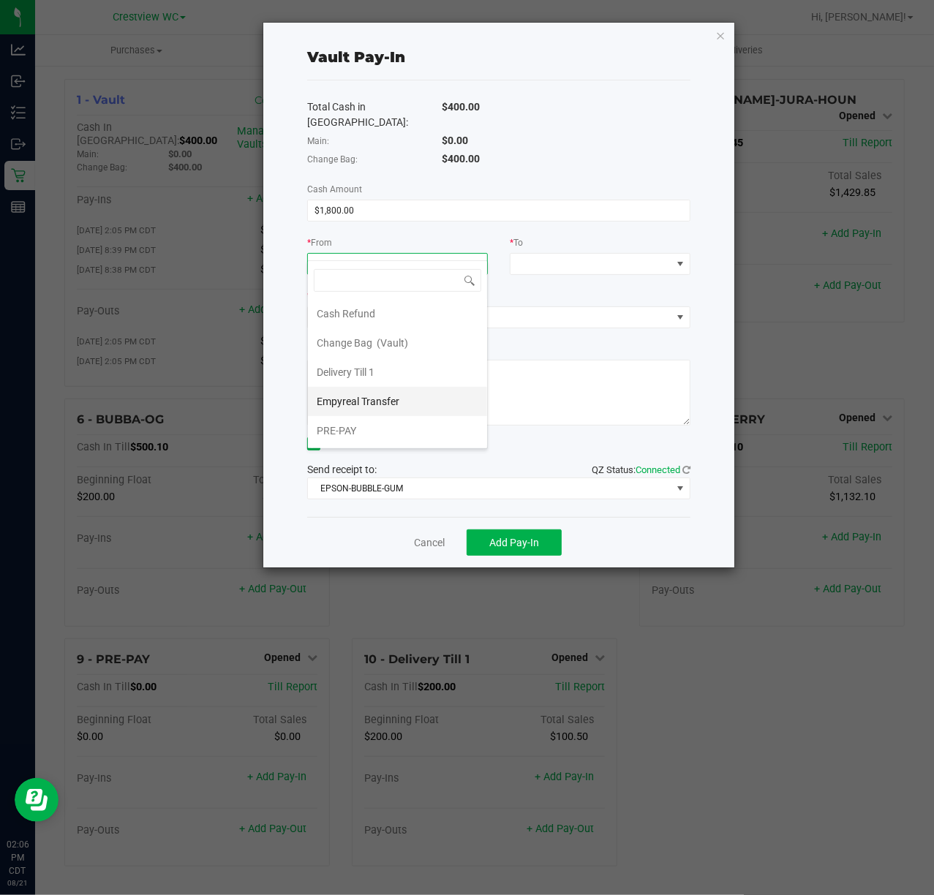
click at [380, 396] on span "Empyreal Transfer" at bounding box center [358, 402] width 83 height 12
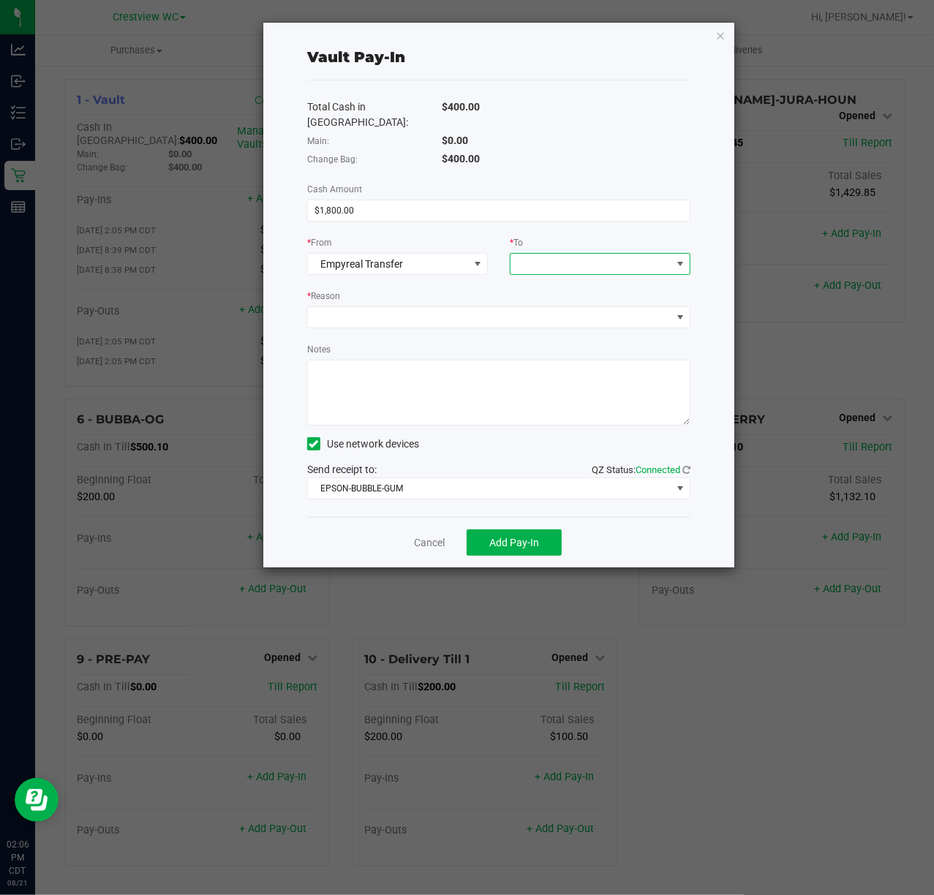
click at [646, 254] on span at bounding box center [590, 264] width 161 height 20
click at [635, 317] on li "Change Bag (Vault)" at bounding box center [599, 313] width 179 height 29
click at [573, 307] on span at bounding box center [489, 317] width 363 height 20
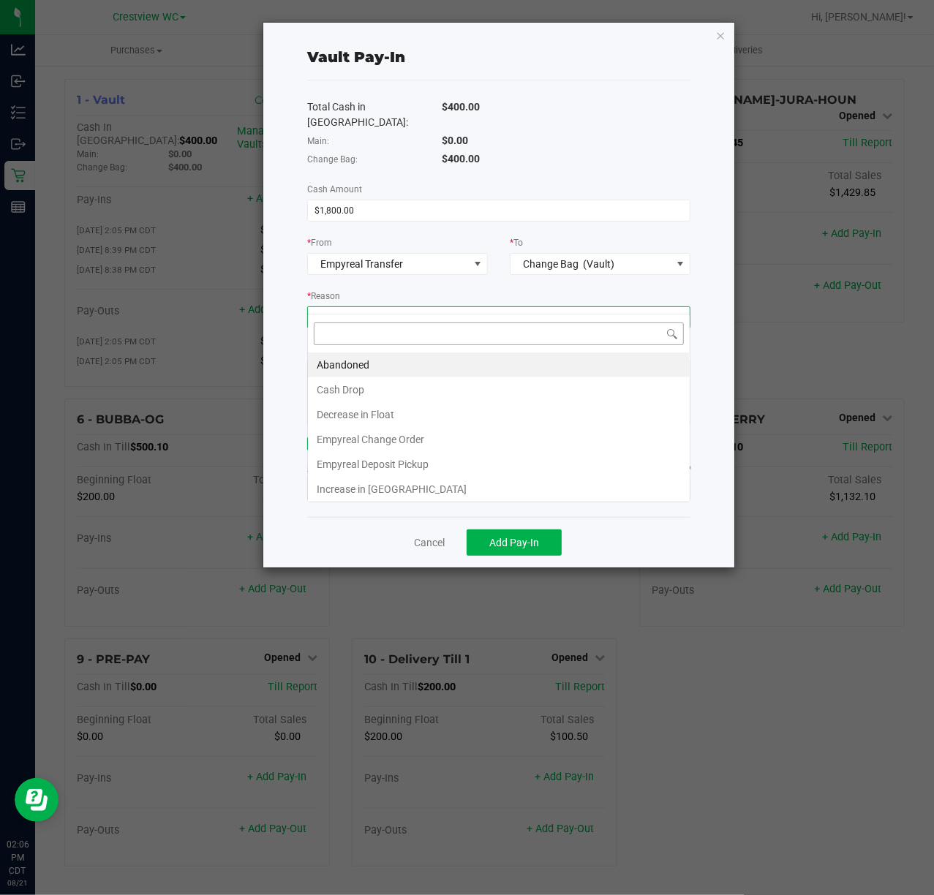
scroll to position [22, 382]
click at [430, 437] on li "Empyreal Change Order" at bounding box center [499, 439] width 382 height 25
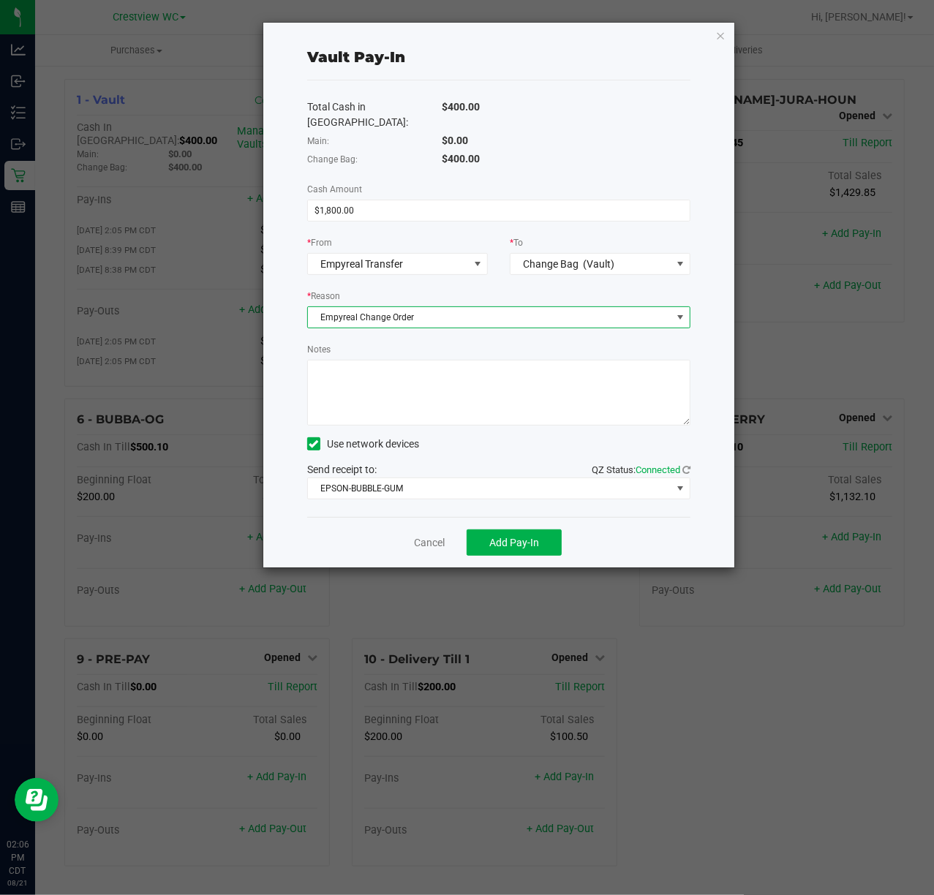
click at [437, 405] on textarea "Notes" at bounding box center [498, 393] width 383 height 66
paste textarea "1800 change order [DATE]"
type textarea "1800 change order [DATE]"
click at [545, 529] on button "Add Pay-In" at bounding box center [513, 542] width 95 height 26
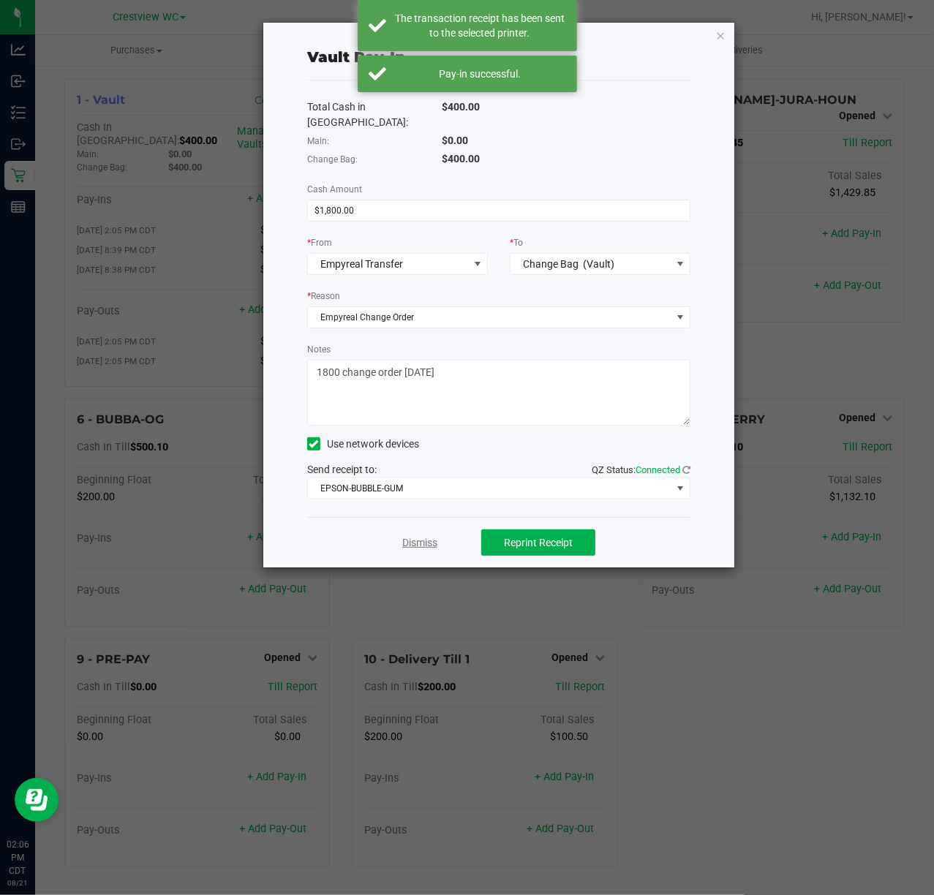
click at [425, 535] on link "Dismiss" at bounding box center [419, 542] width 35 height 15
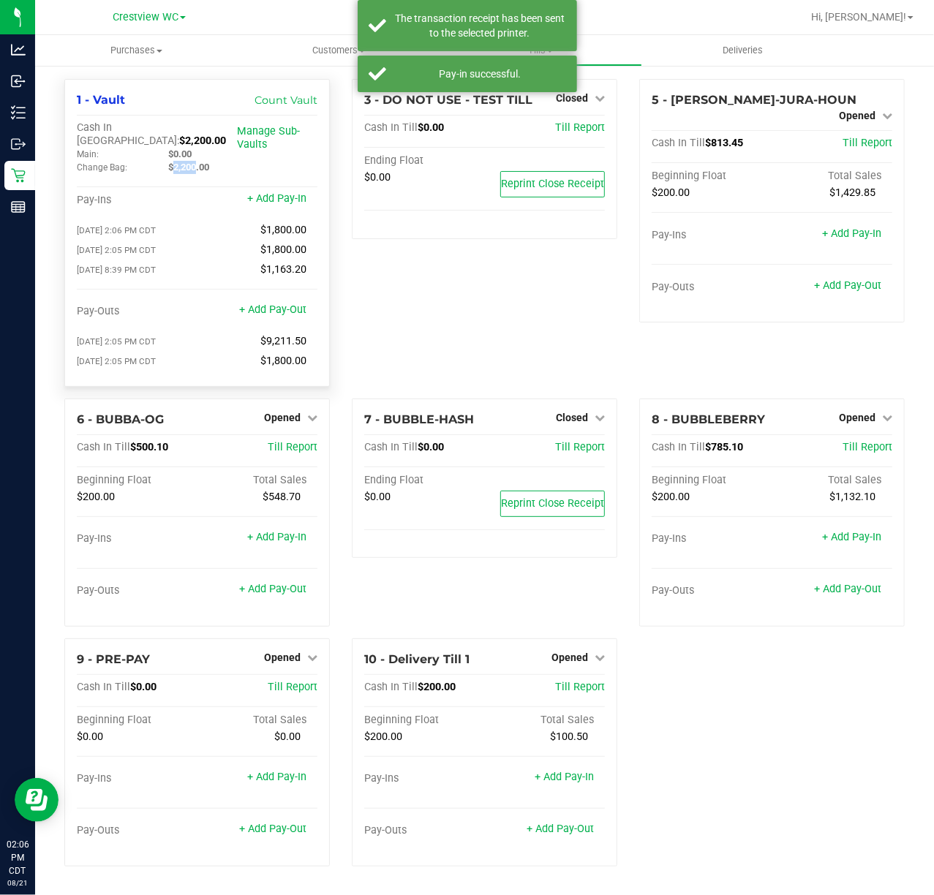
drag, startPoint x: 165, startPoint y: 155, endPoint x: 192, endPoint y: 155, distance: 27.1
click at [192, 161] on div "$2,200.00" at bounding box center [202, 167] width 91 height 13
click at [173, 162] on span "$2,200.00" at bounding box center [188, 167] width 41 height 11
drag, startPoint x: 162, startPoint y: 158, endPoint x: 211, endPoint y: 156, distance: 49.8
click at [211, 161] on div "$2,200.00" at bounding box center [202, 167] width 91 height 13
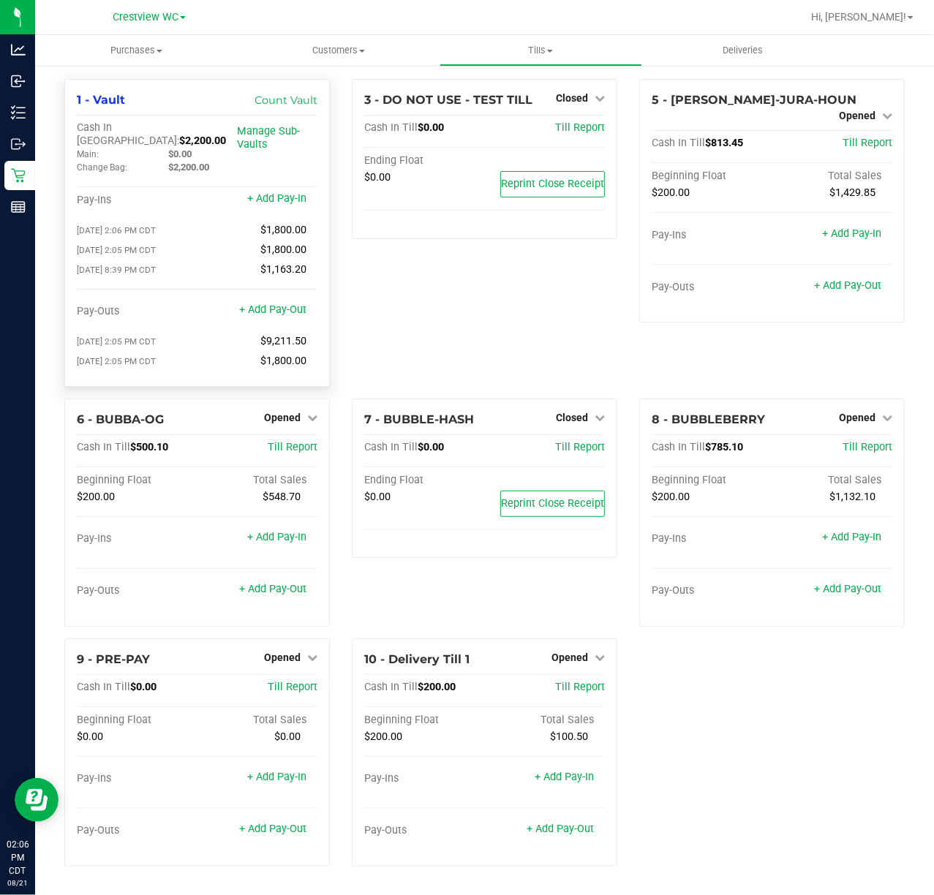
click at [170, 194] on div "Pay-Ins" at bounding box center [137, 200] width 121 height 13
drag, startPoint x: 150, startPoint y: 127, endPoint x: 197, endPoint y: 124, distance: 47.6
click at [197, 124] on div "Cash In Vault: $2,200.00" at bounding box center [157, 134] width 160 height 26
click at [161, 161] on div "$2,200.00" at bounding box center [202, 167] width 91 height 13
click at [262, 135] on link "Manage Sub-Vaults" at bounding box center [268, 138] width 63 height 26
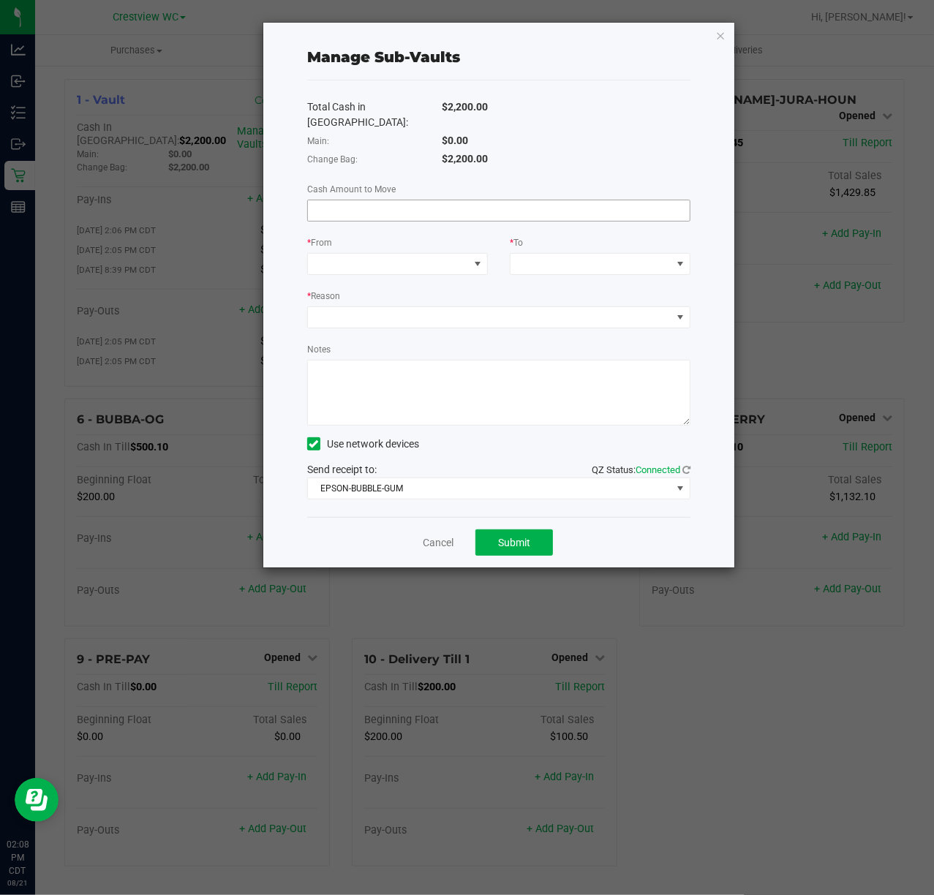
click at [381, 200] on input at bounding box center [499, 210] width 382 height 20
click at [426, 535] on link "Cancel" at bounding box center [438, 542] width 31 height 15
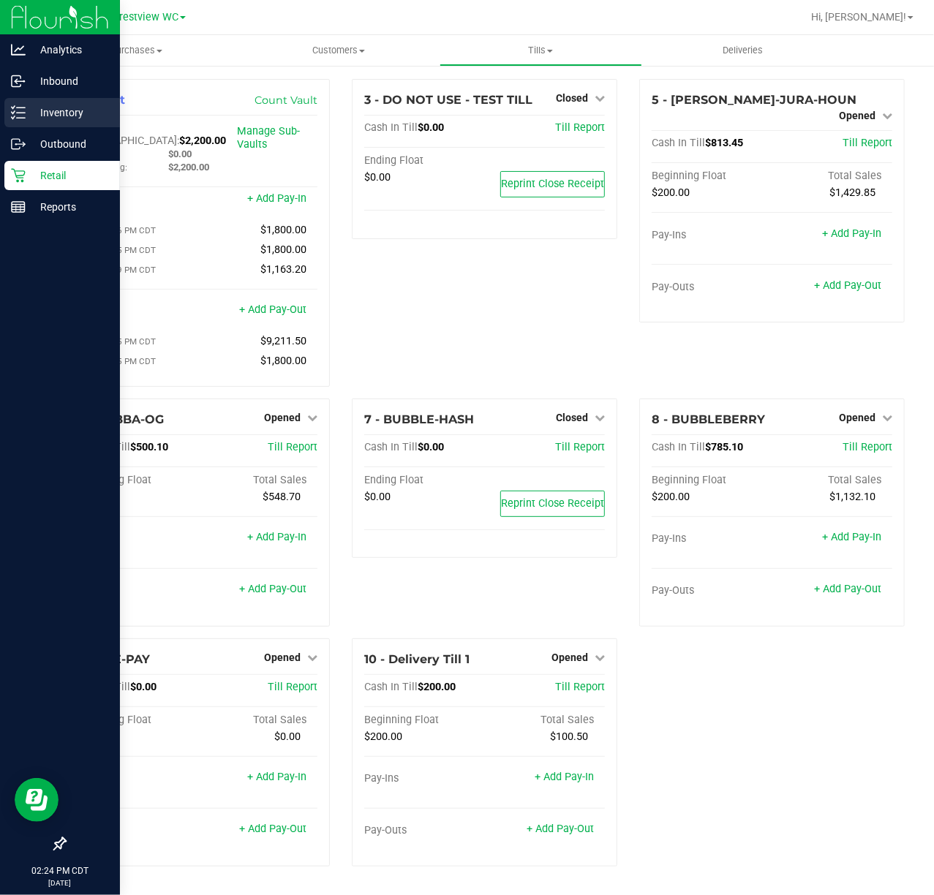
click at [12, 108] on icon at bounding box center [13, 107] width 3 height 2
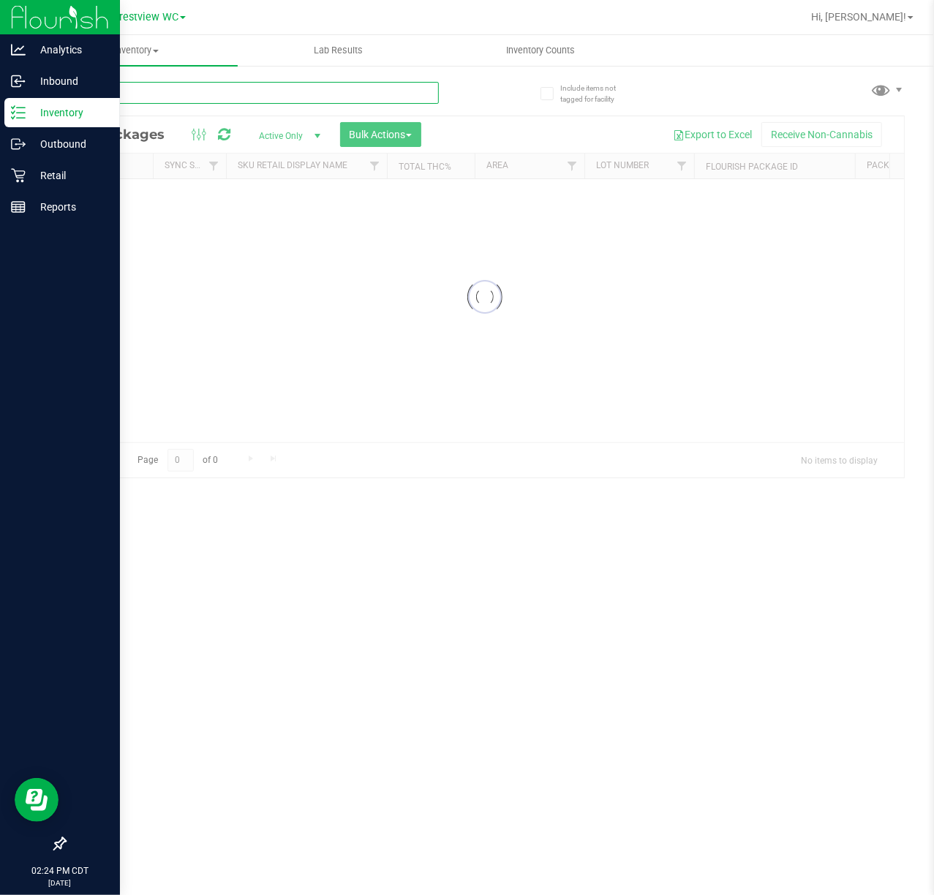
click at [158, 86] on input "text" at bounding box center [251, 93] width 374 height 22
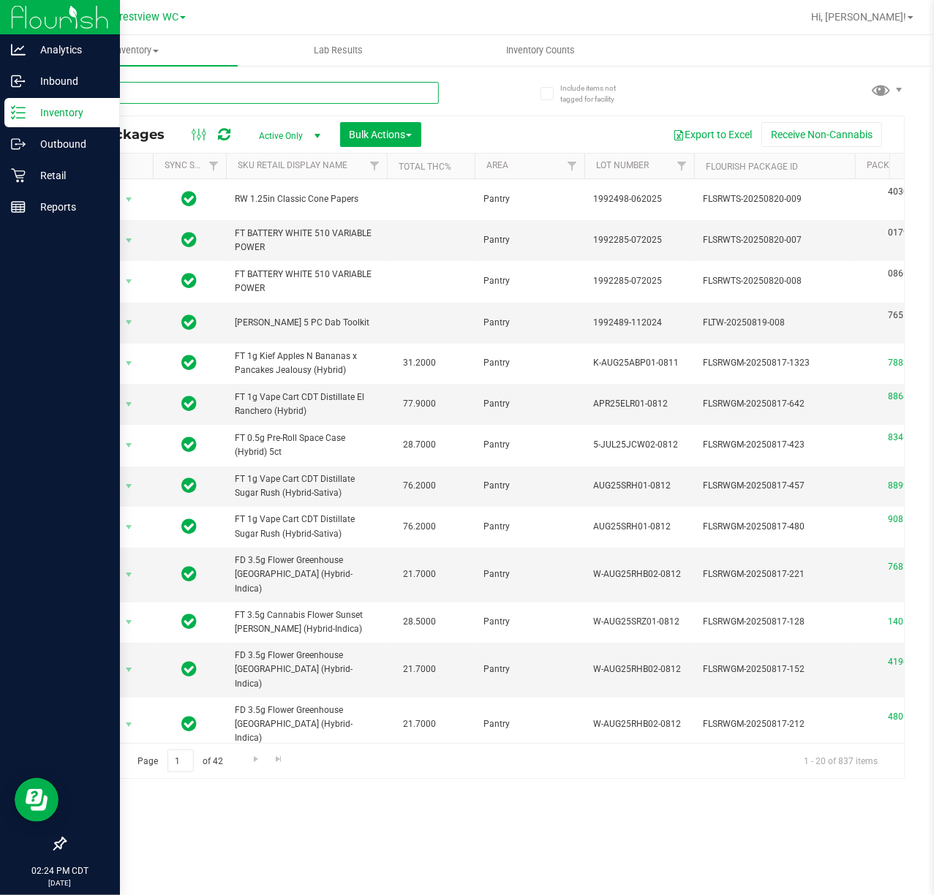
type input "oze"
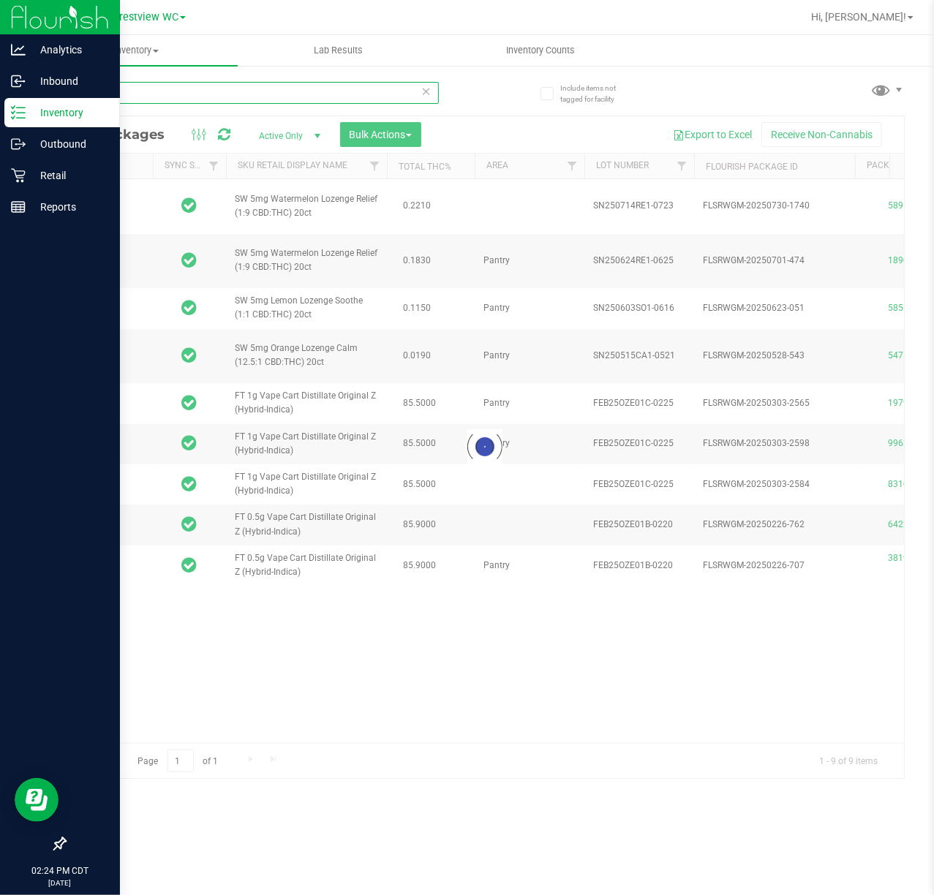
type input "[DATE]"
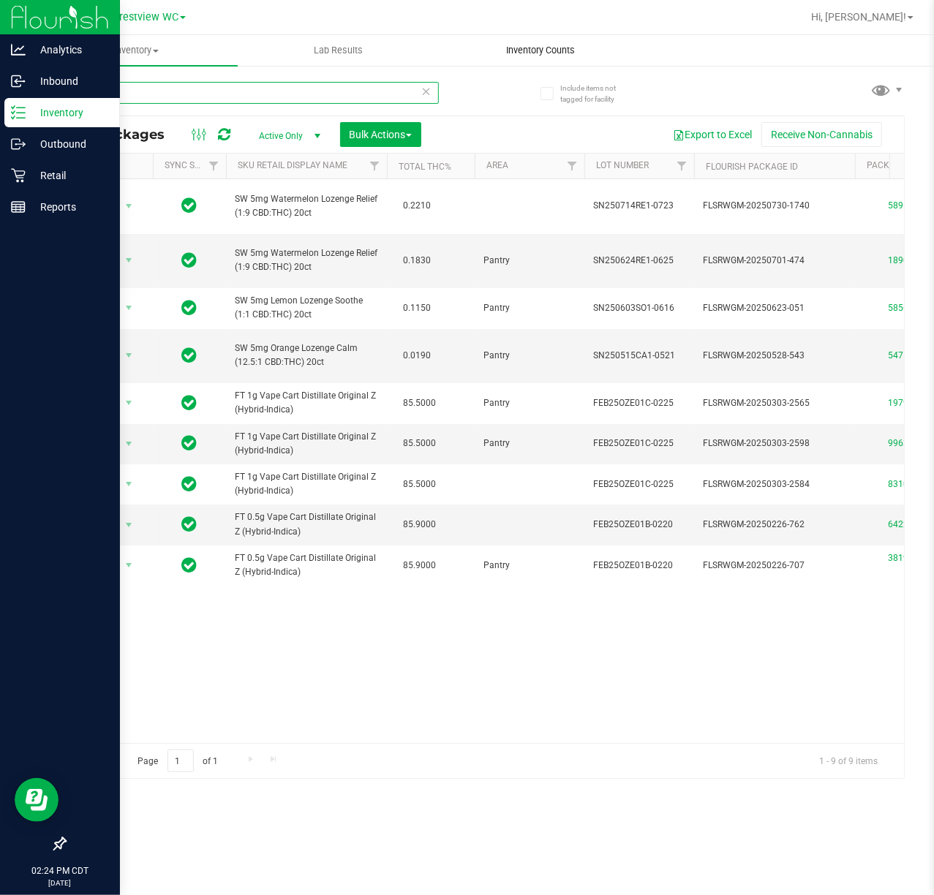
type input "oze"
click at [12, 191] on link "Retail" at bounding box center [60, 176] width 120 height 31
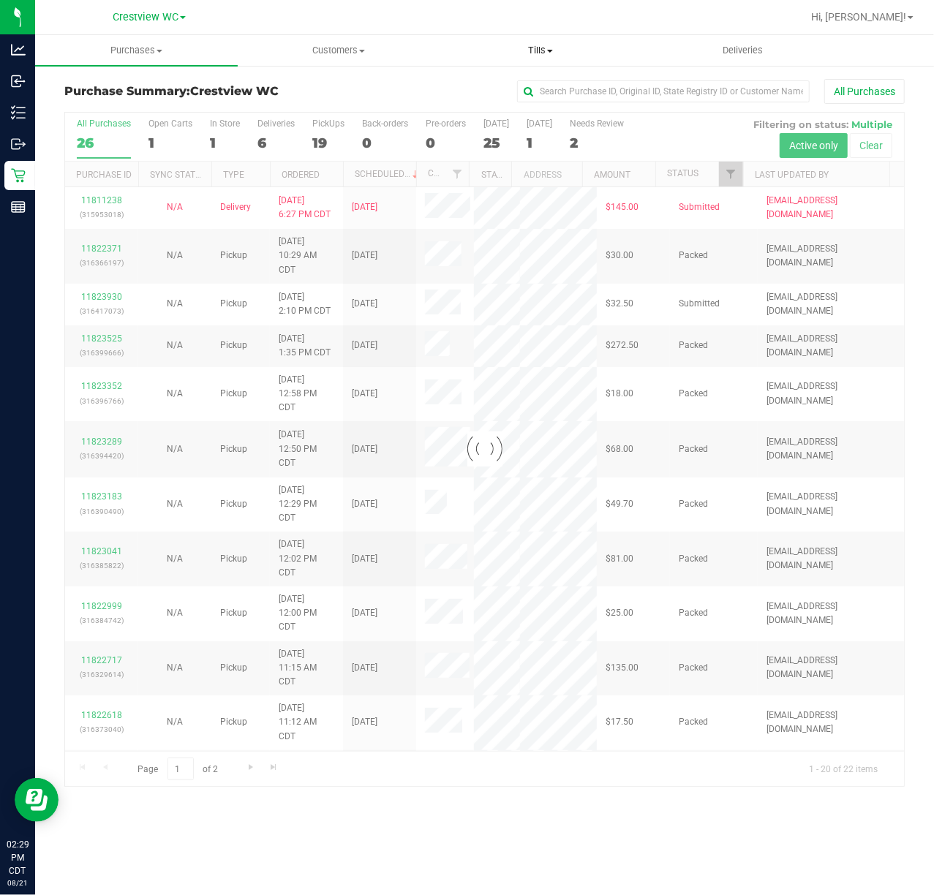
click at [541, 53] on span "Tills" at bounding box center [540, 50] width 201 height 13
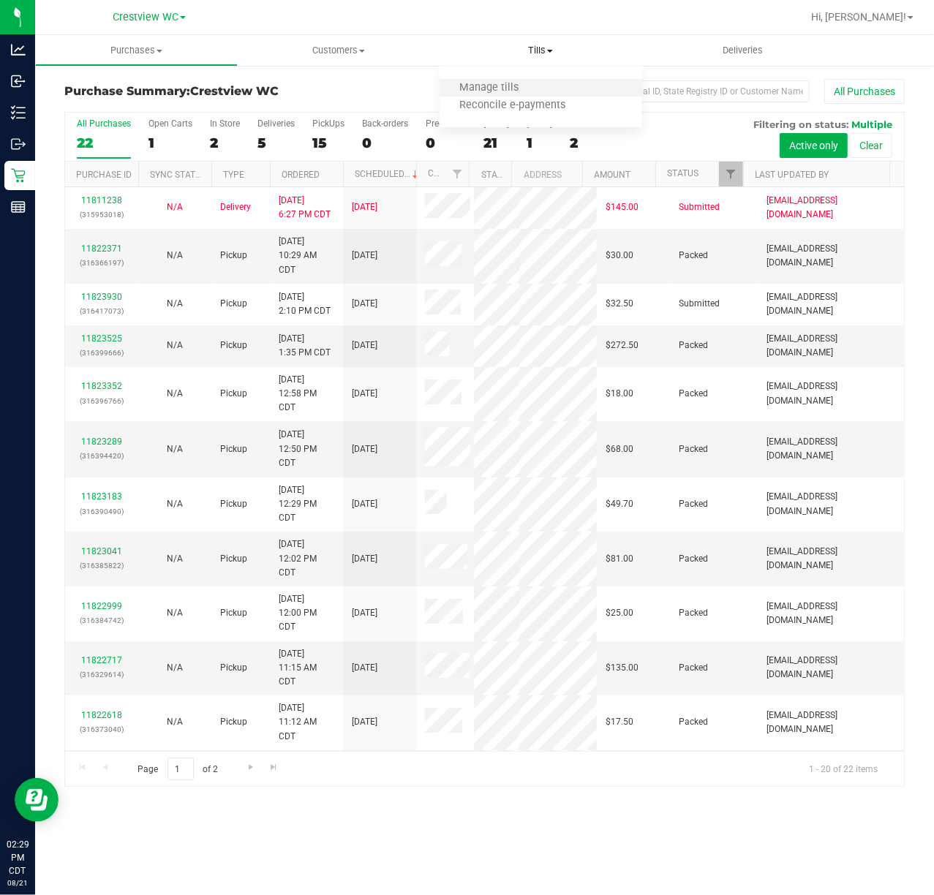
click at [540, 88] on li "Manage tills" at bounding box center [540, 89] width 203 height 18
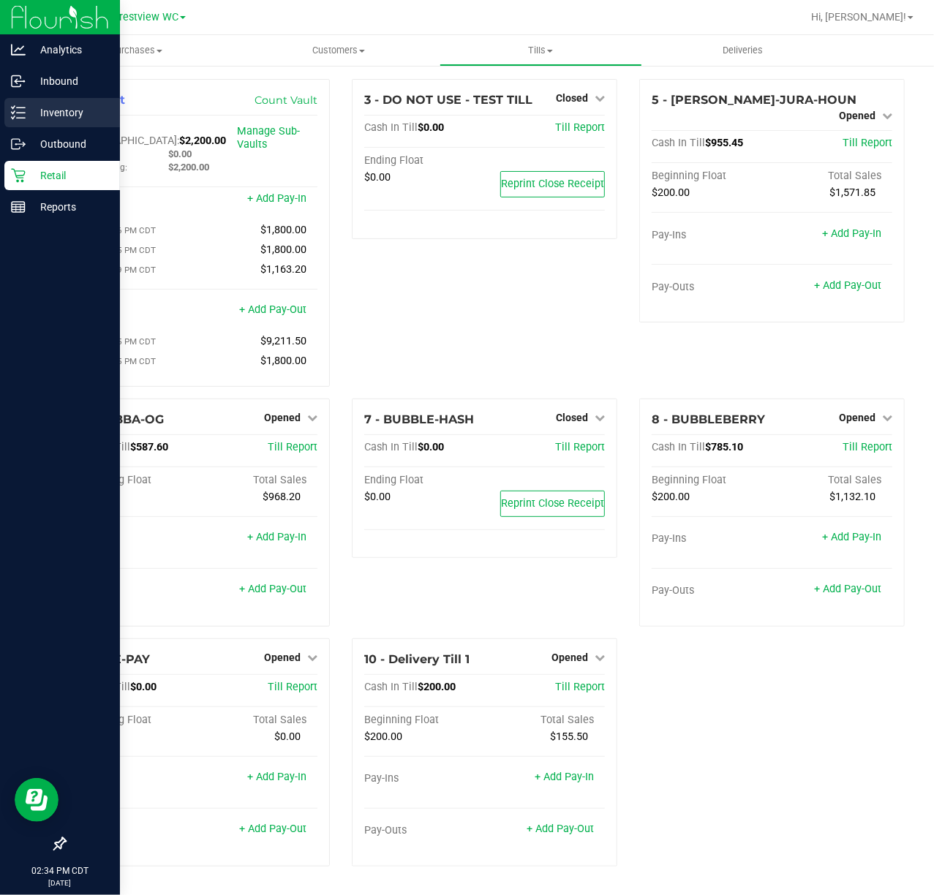
click at [22, 109] on icon at bounding box center [18, 112] width 15 height 15
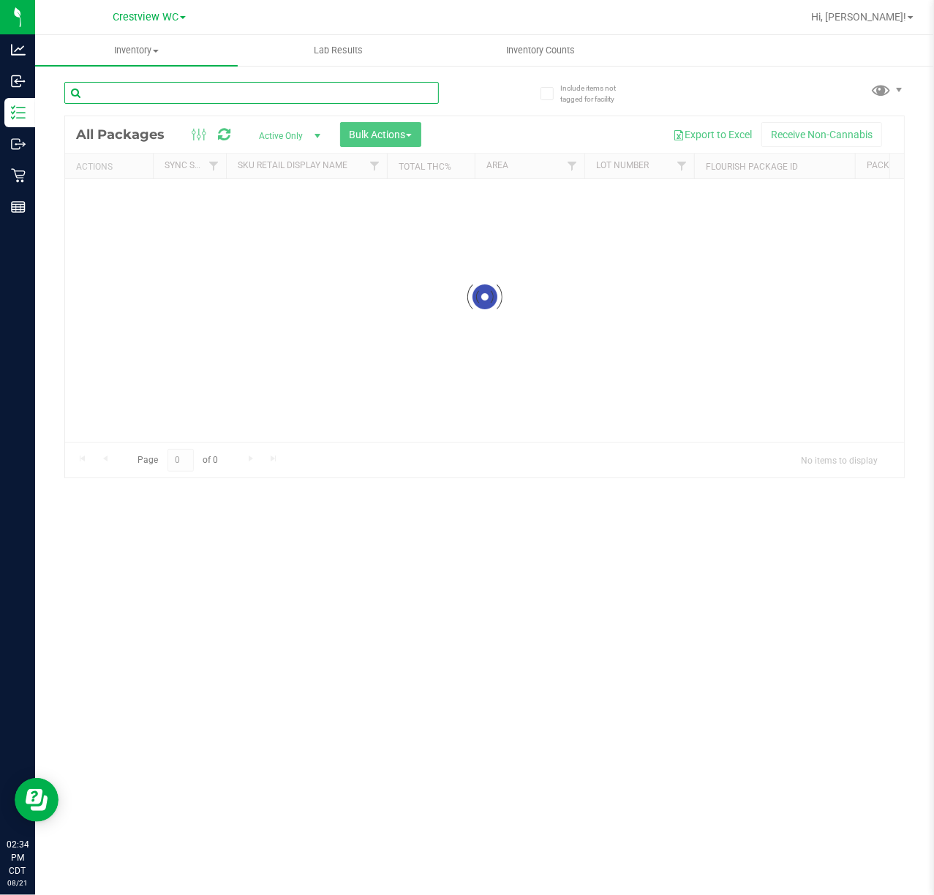
click at [235, 89] on input "text" at bounding box center [251, 93] width 374 height 22
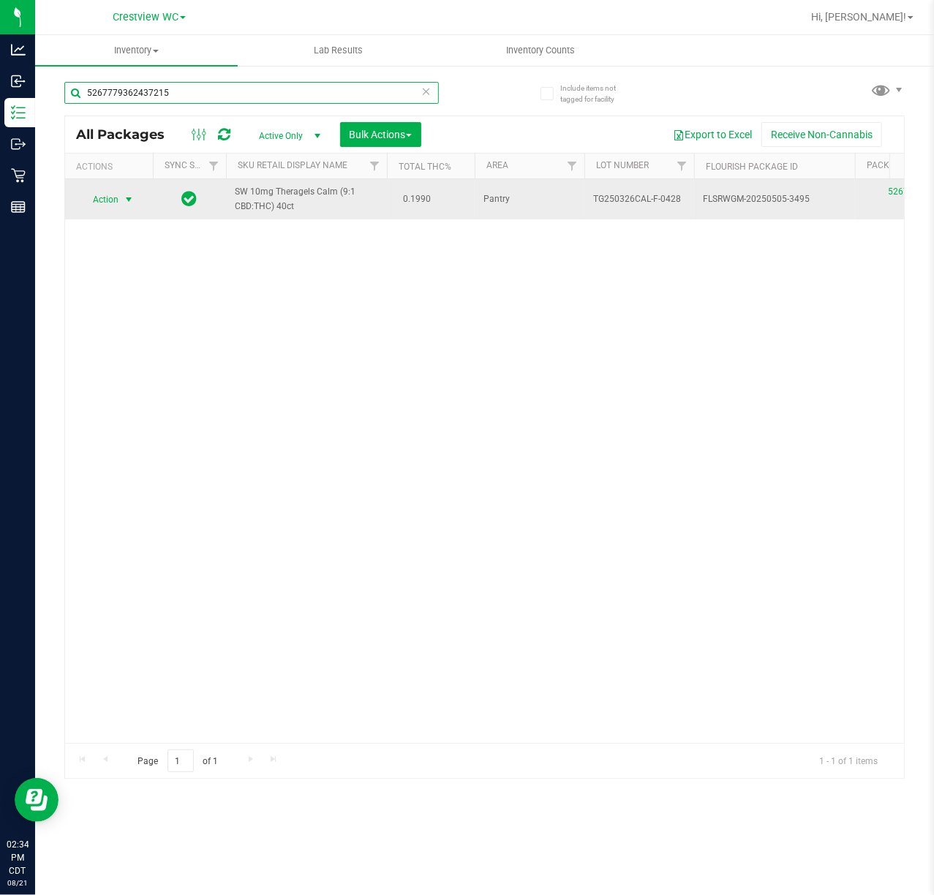
type input "5267779362437215"
click at [124, 194] on span "select" at bounding box center [129, 200] width 12 height 12
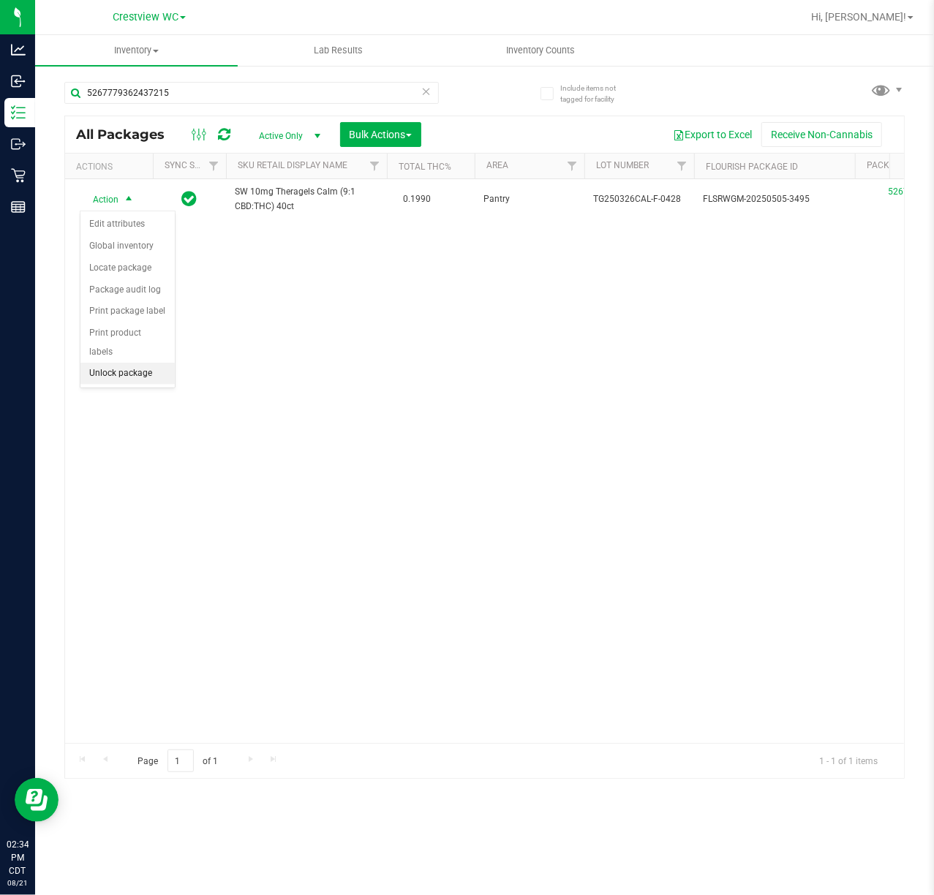
click at [118, 369] on li "Unlock package" at bounding box center [127, 374] width 94 height 22
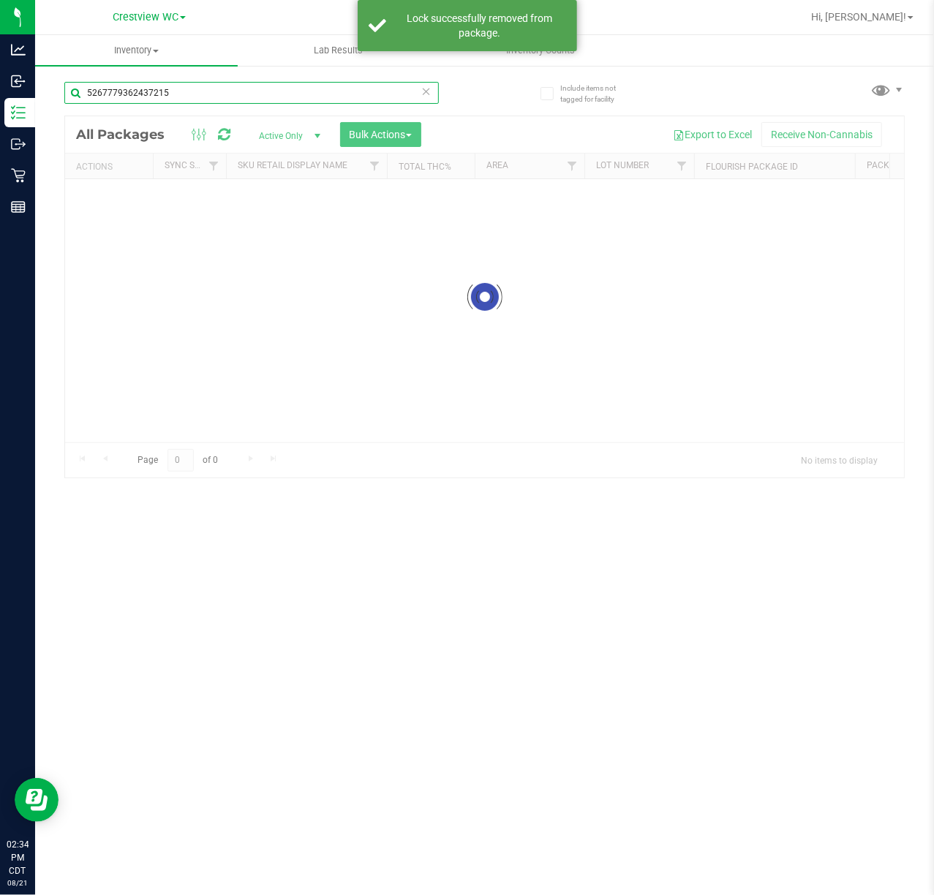
click at [222, 94] on input "5267779362437215" at bounding box center [251, 93] width 374 height 22
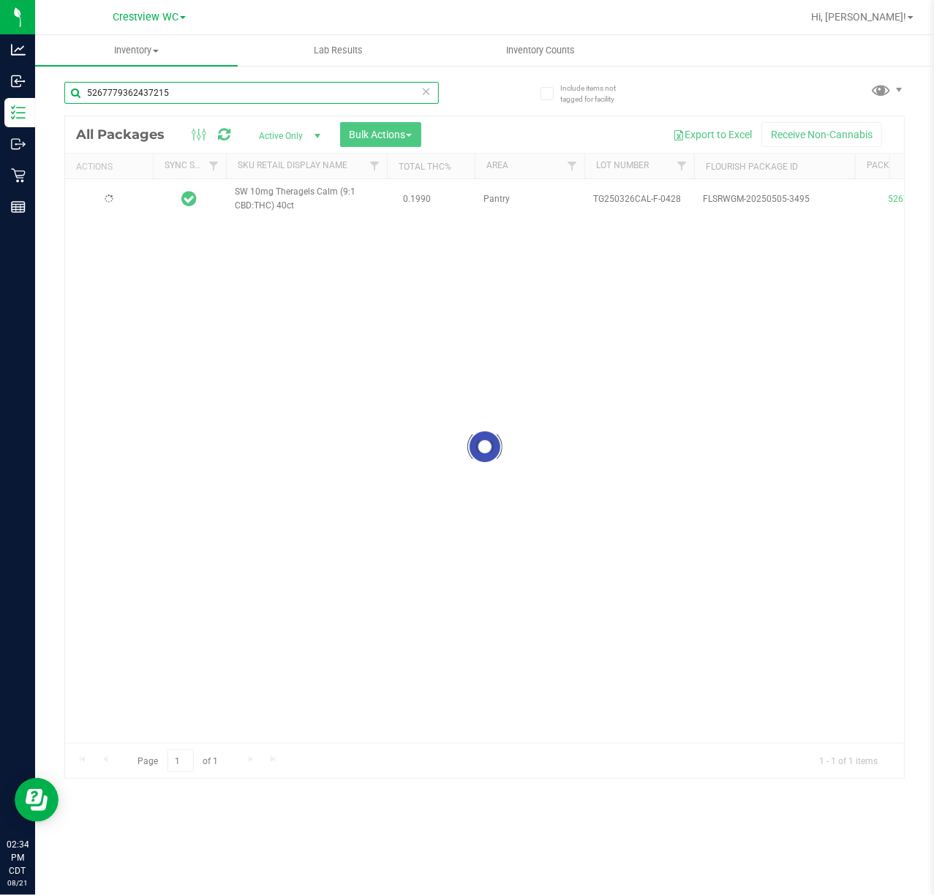
click at [222, 94] on input "5267779362437215" at bounding box center [251, 93] width 374 height 22
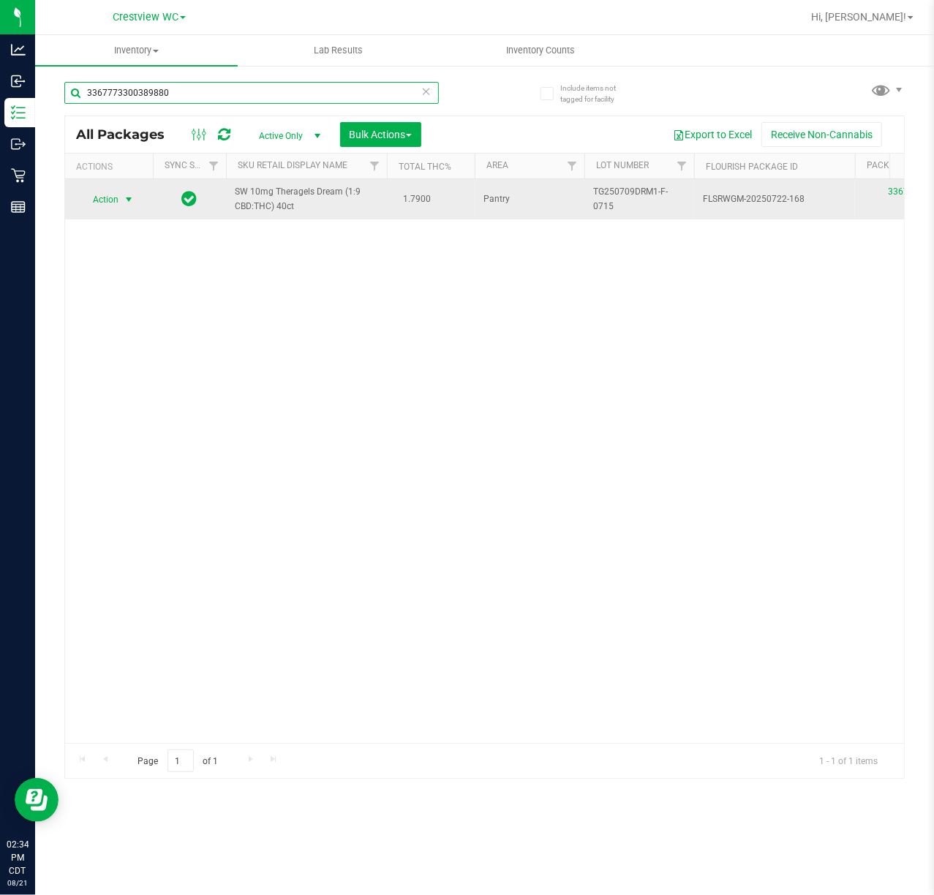
type input "3367773300389880"
click at [97, 203] on span "Action" at bounding box center [99, 199] width 39 height 20
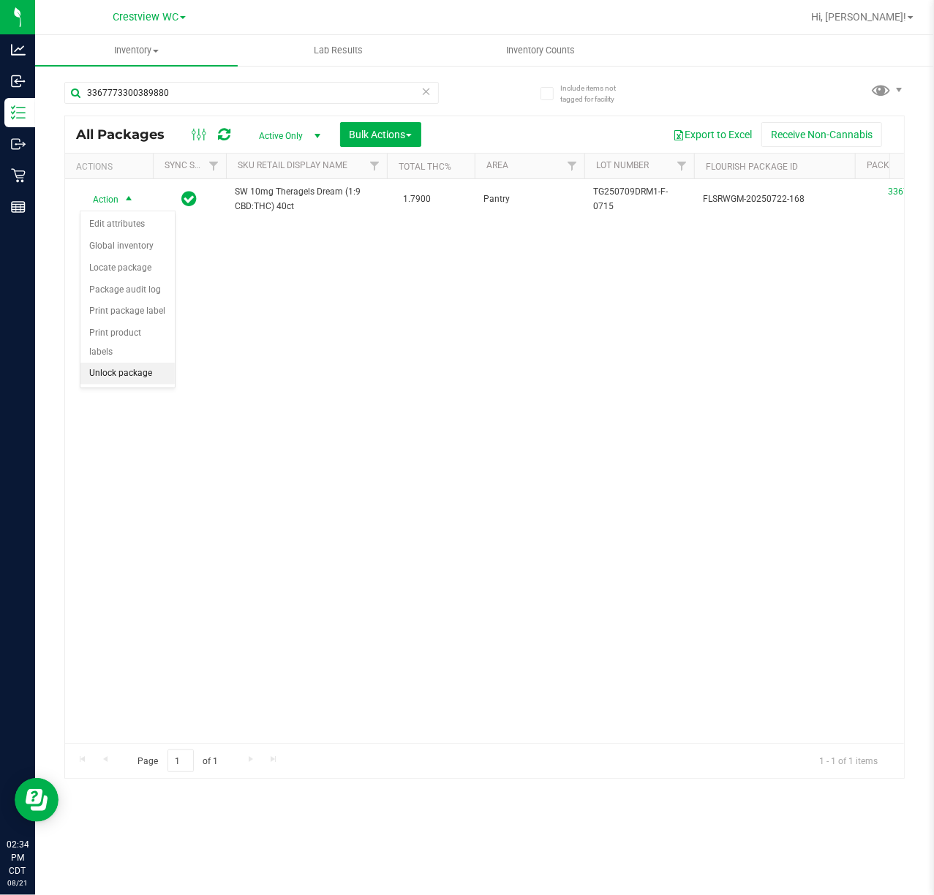
click at [149, 381] on li "Unlock package" at bounding box center [127, 374] width 94 height 22
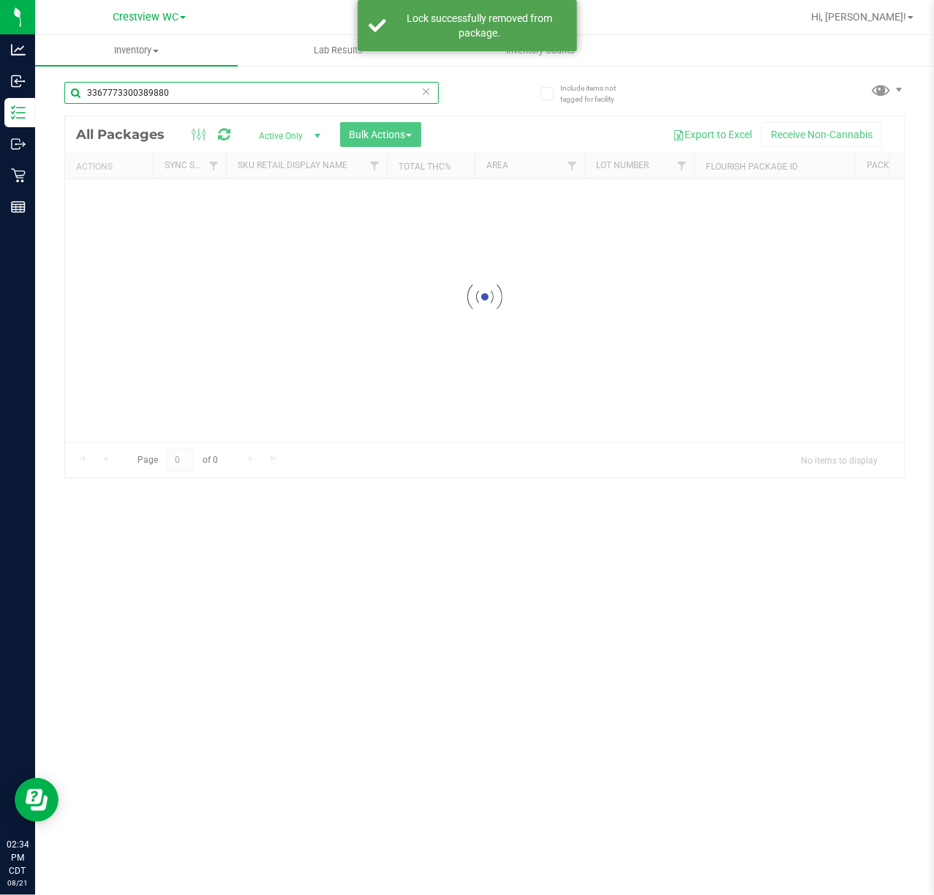
click at [221, 94] on input "3367773300389880" at bounding box center [251, 93] width 374 height 22
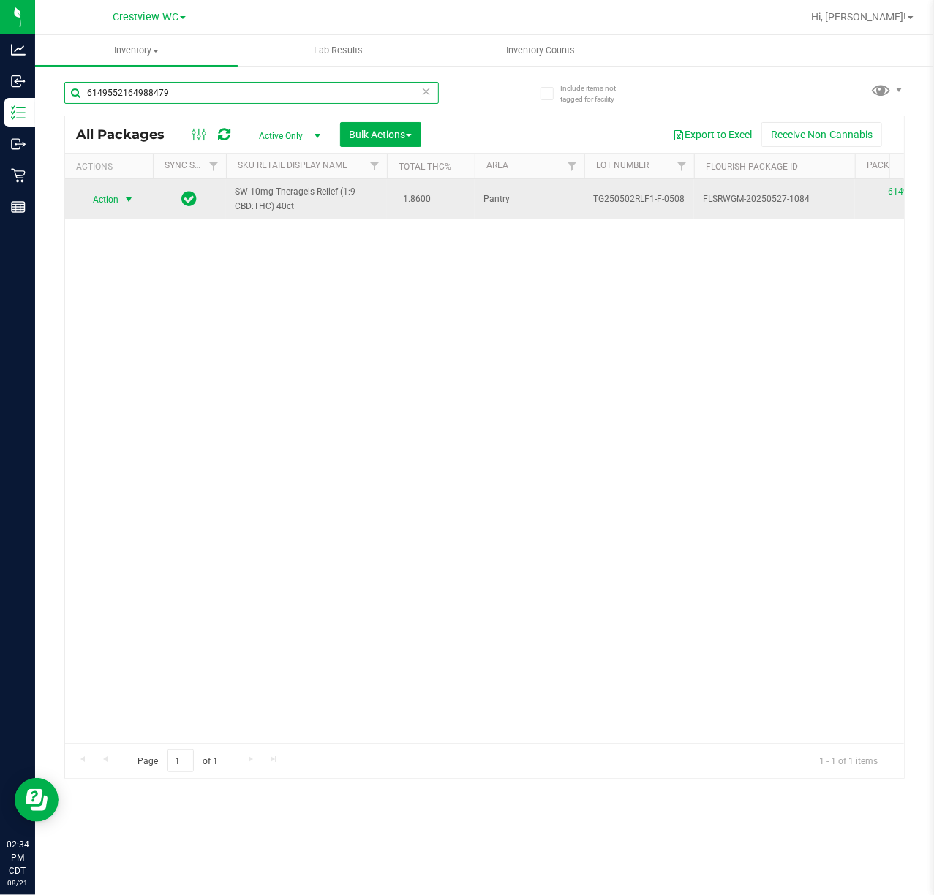
type input "6149552164988479"
click at [135, 192] on span "select" at bounding box center [129, 199] width 18 height 20
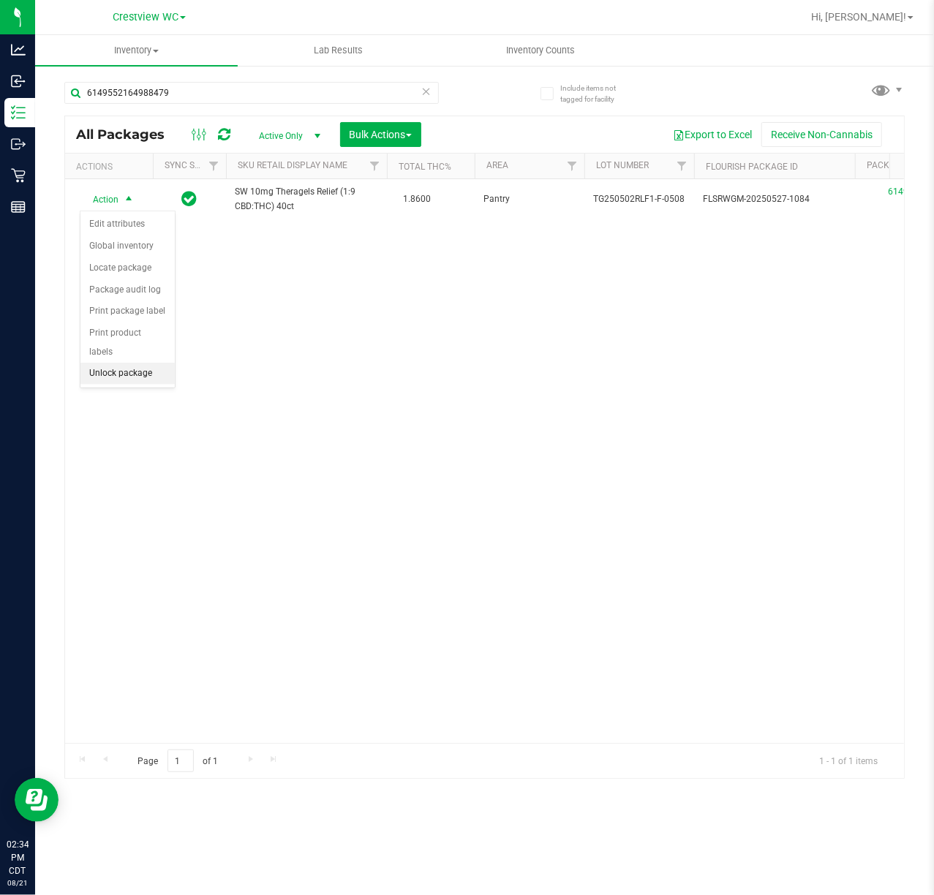
click at [140, 380] on li "Unlock package" at bounding box center [127, 374] width 94 height 22
click at [252, 105] on div "6149552164988479" at bounding box center [251, 99] width 374 height 34
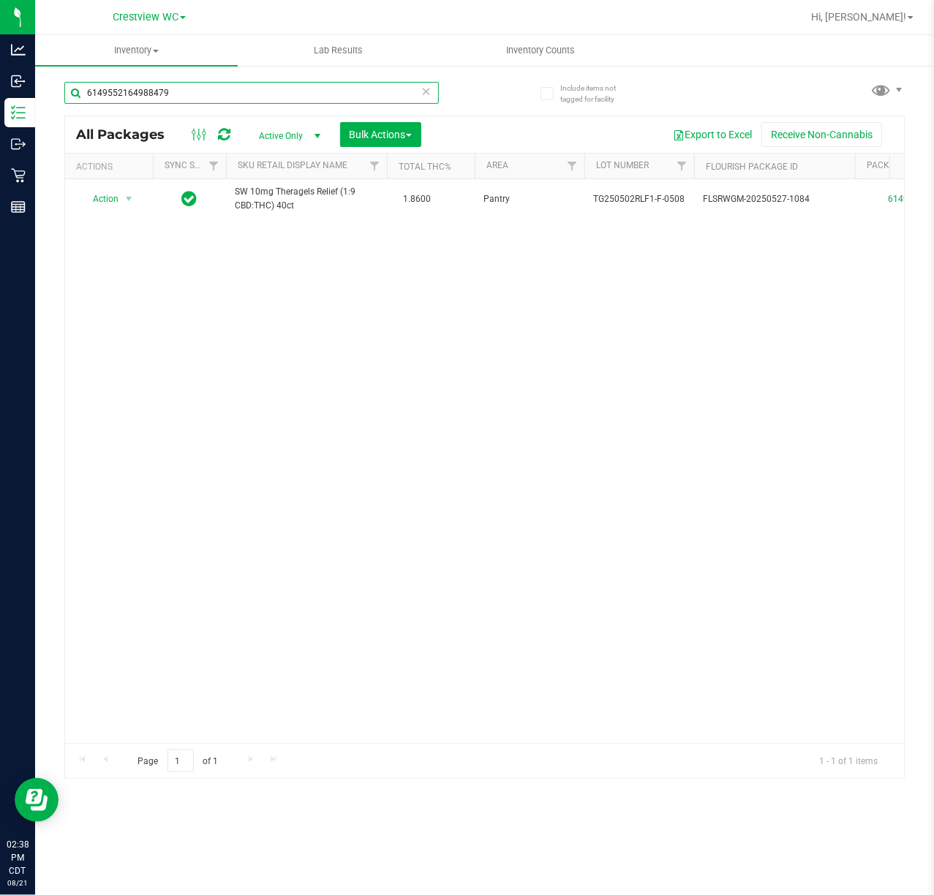
click at [249, 98] on input "6149552164988479" at bounding box center [251, 93] width 374 height 22
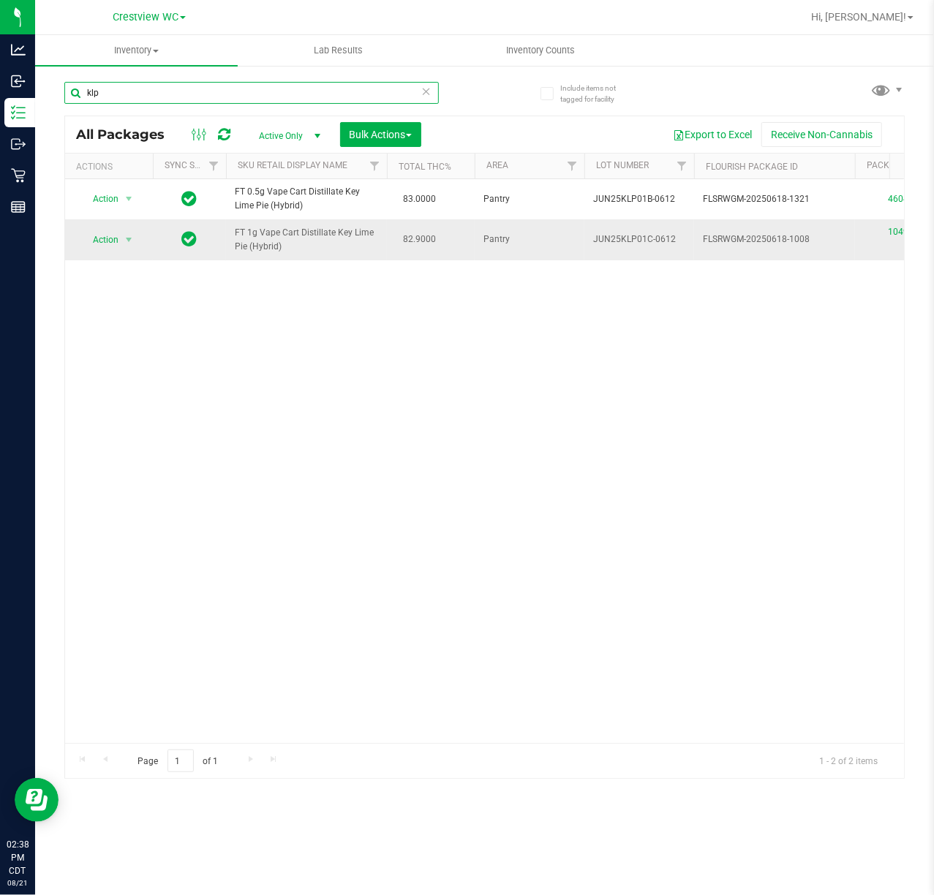
type input "klp"
drag, startPoint x: 112, startPoint y: 227, endPoint x: 113, endPoint y: 234, distance: 7.3
click at [112, 229] on td "Action Action Edit attributes Global inventory Locate package Package audit log…" at bounding box center [109, 239] width 88 height 40
click at [121, 255] on td "Action Action Edit attributes Global inventory Locate package Package audit log…" at bounding box center [109, 239] width 88 height 40
click at [121, 252] on td "Action Action Edit attributes Global inventory Locate package Package audit log…" at bounding box center [109, 239] width 88 height 40
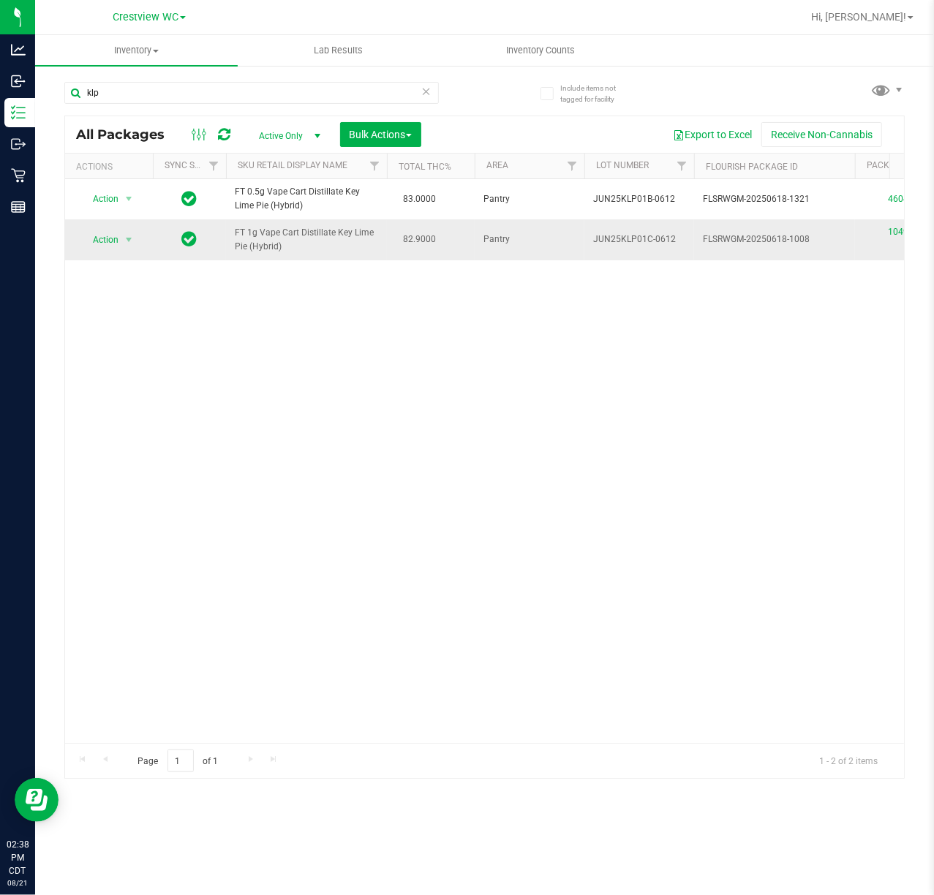
click at [121, 246] on span "select" at bounding box center [129, 240] width 18 height 20
click at [117, 415] on li "Unlock package" at bounding box center [127, 415] width 94 height 22
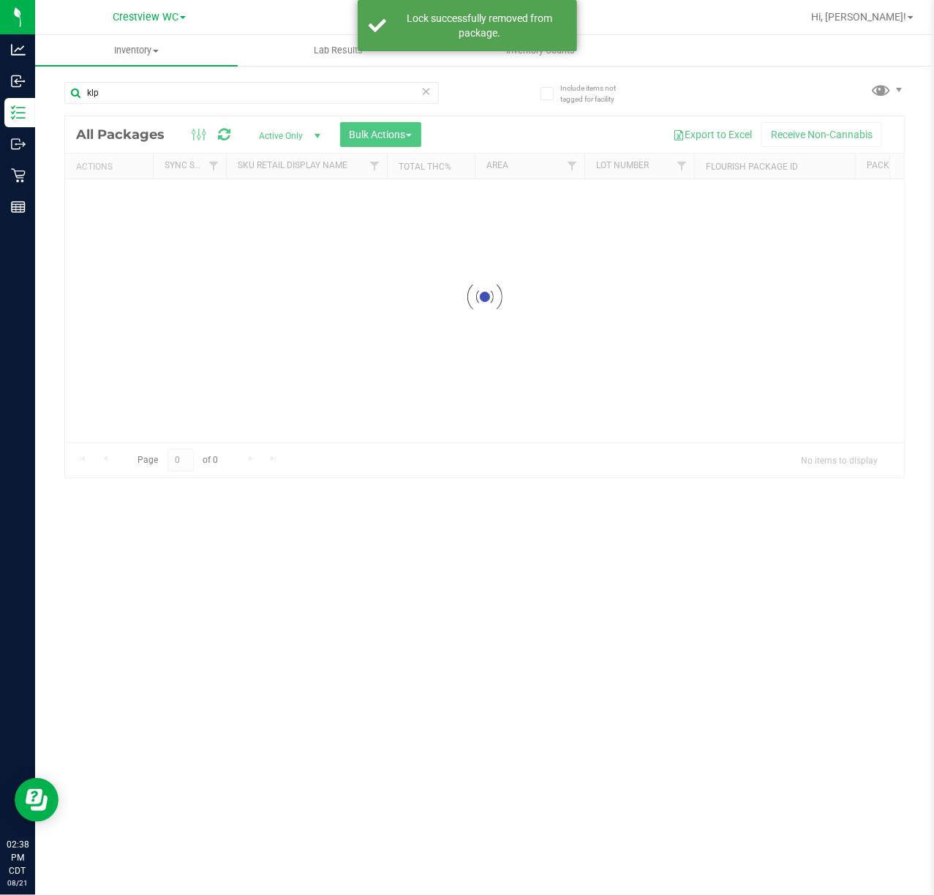
click at [155, 80] on div "klp" at bounding box center [274, 92] width 420 height 47
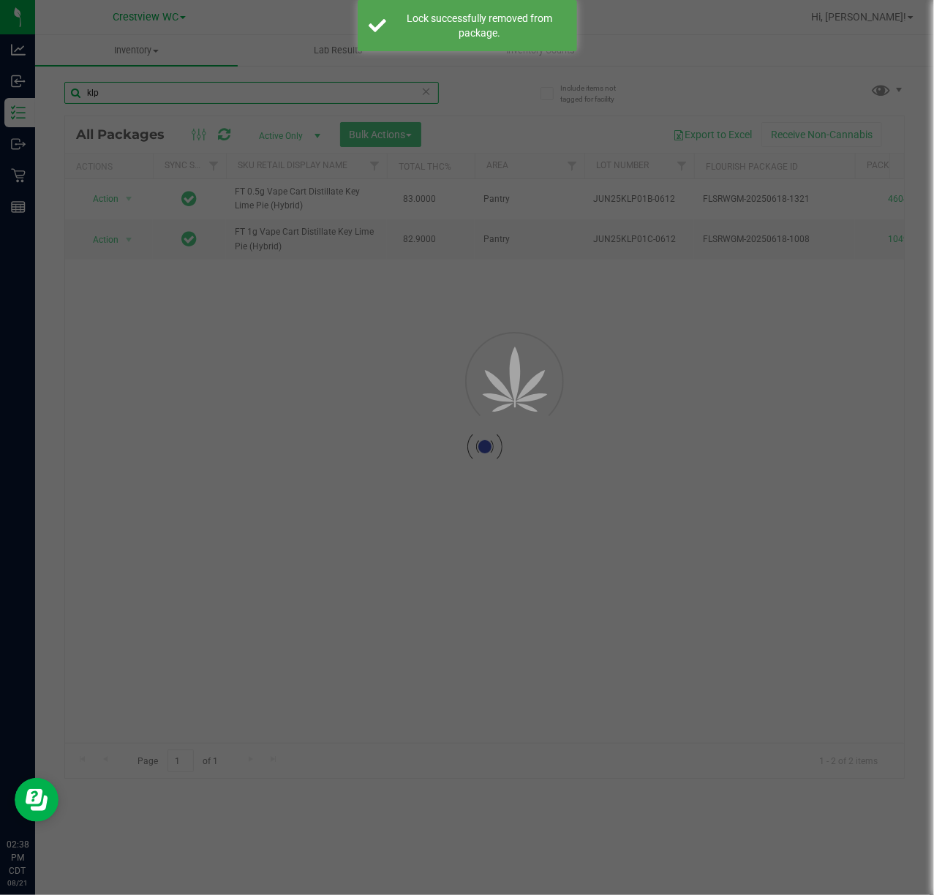
click at [155, 86] on input "klp" at bounding box center [251, 93] width 374 height 22
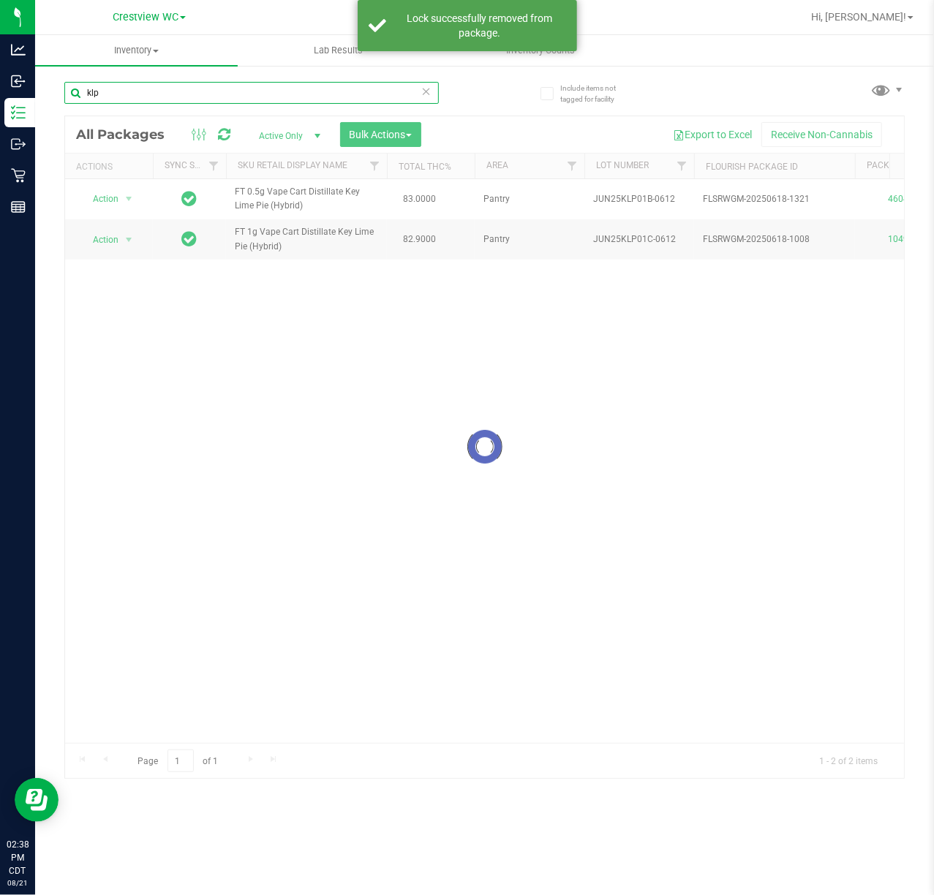
click at [155, 86] on input "klp" at bounding box center [251, 93] width 374 height 22
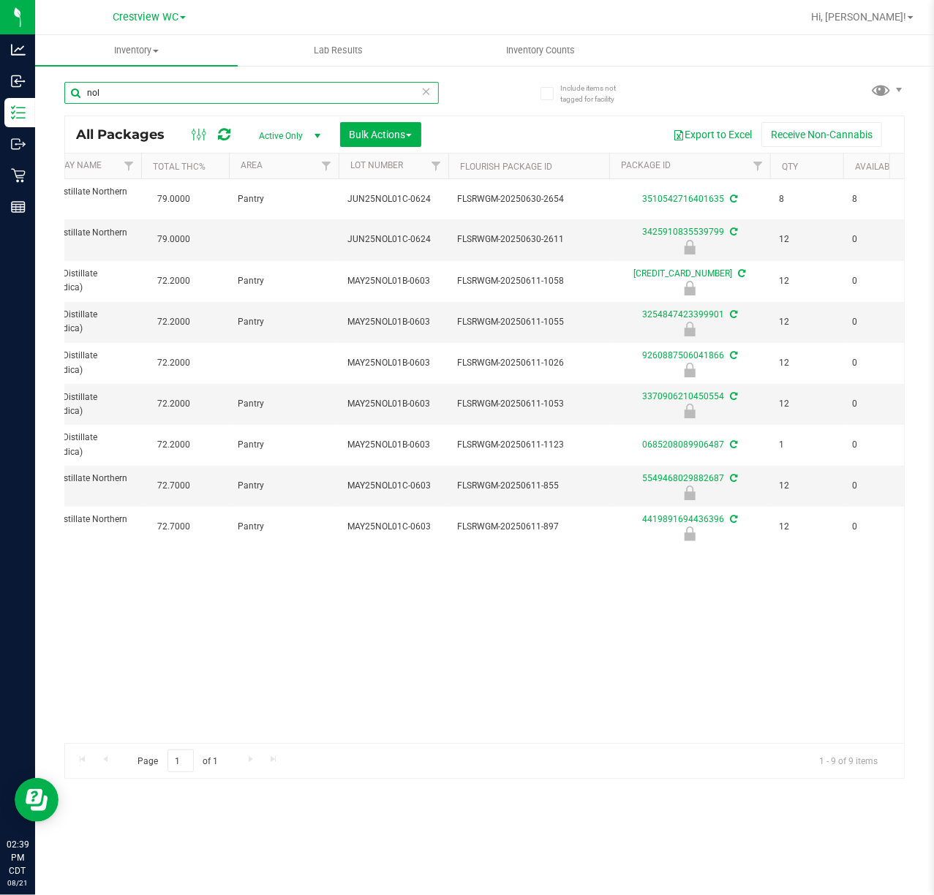
scroll to position [0, 284]
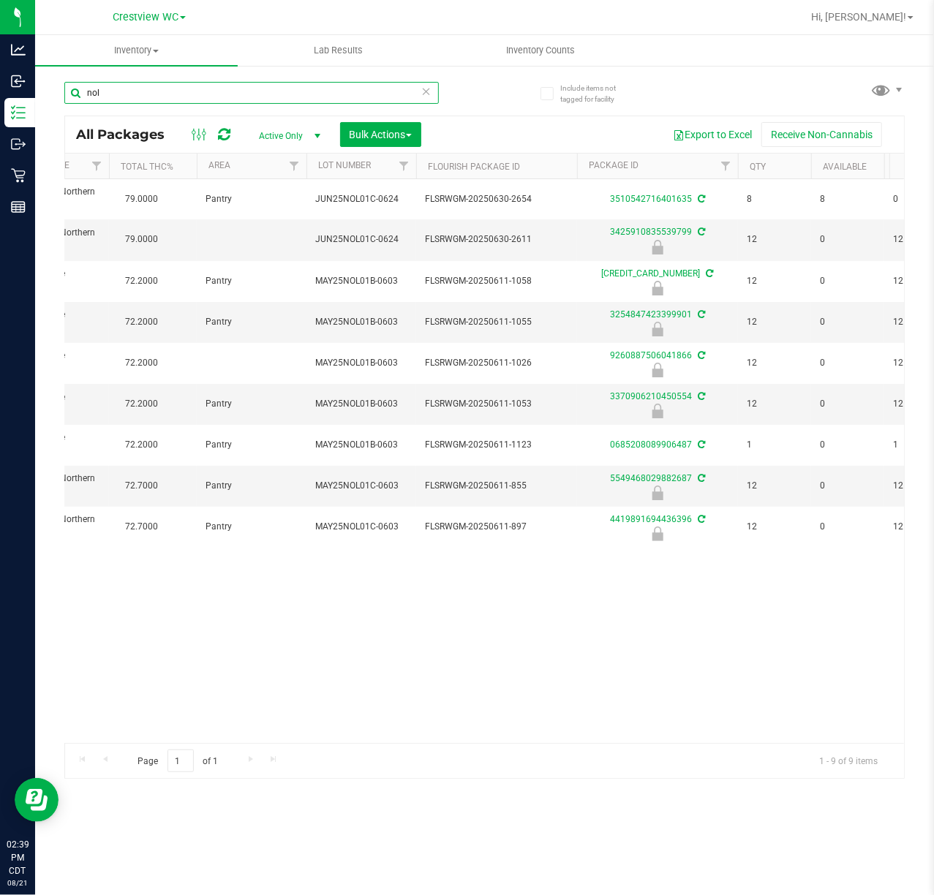
click at [177, 82] on input "nol" at bounding box center [251, 93] width 374 height 22
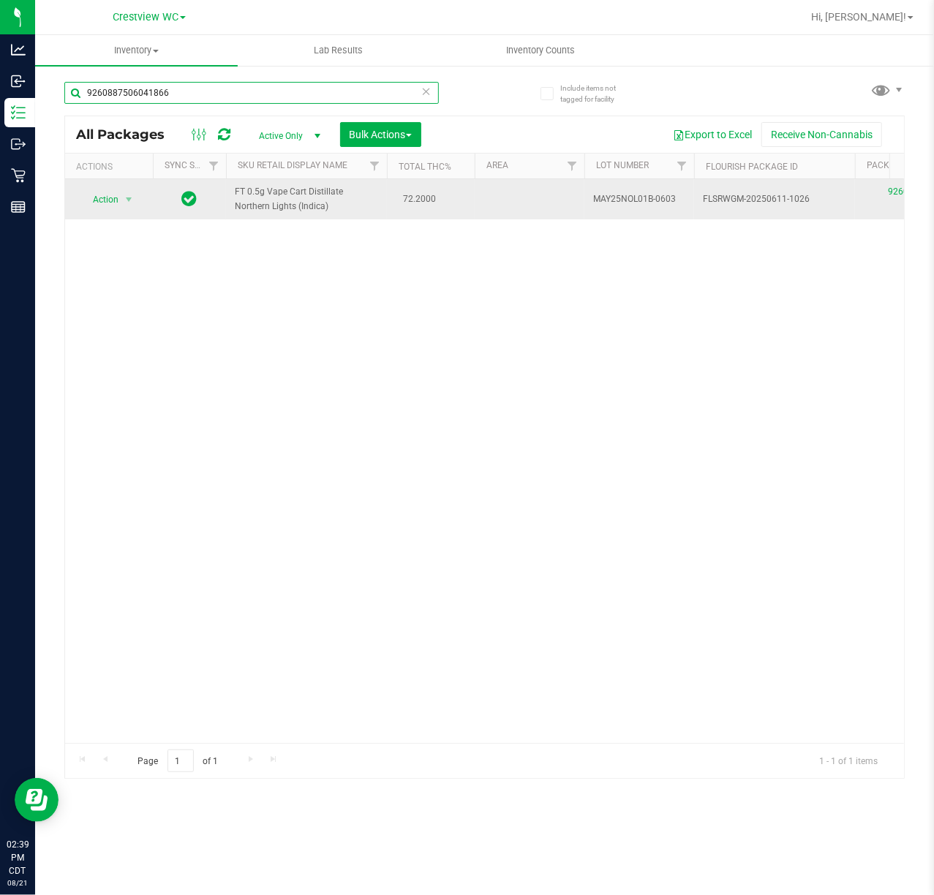
type input "9260887506041866"
click at [136, 211] on td "Action Action Edit attributes Global inventory Locate package Package audit log…" at bounding box center [109, 199] width 88 height 40
click at [132, 206] on span "select" at bounding box center [129, 199] width 18 height 20
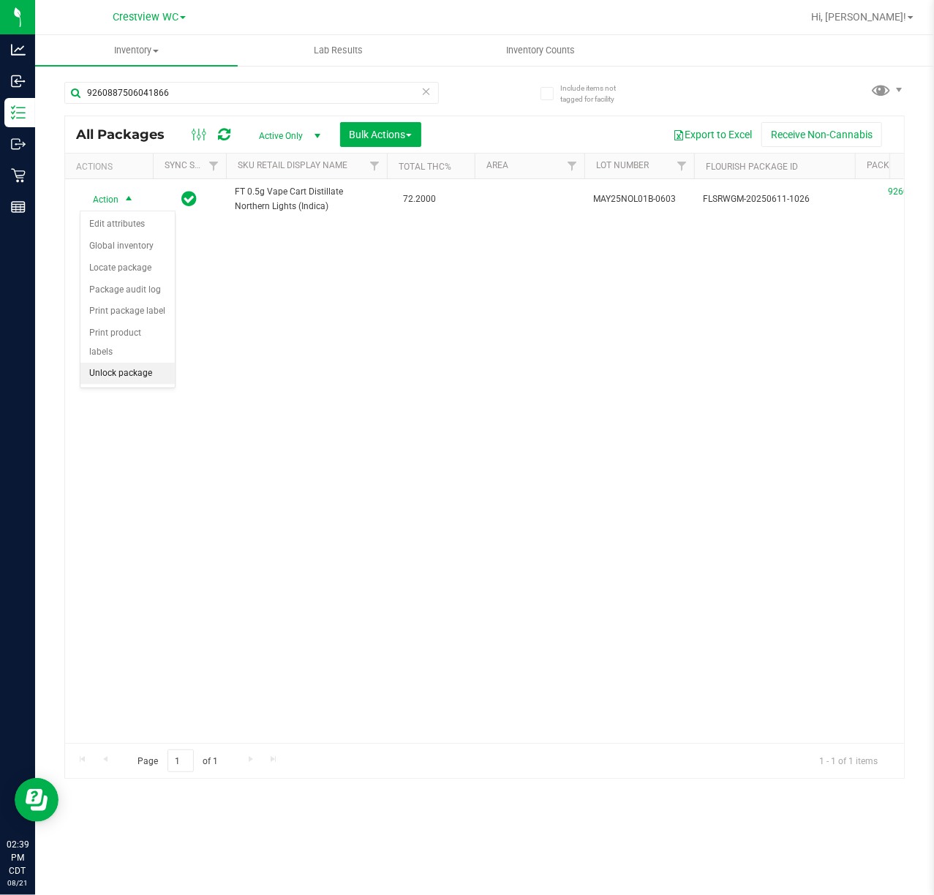
click at [127, 379] on li "Unlock package" at bounding box center [127, 374] width 94 height 22
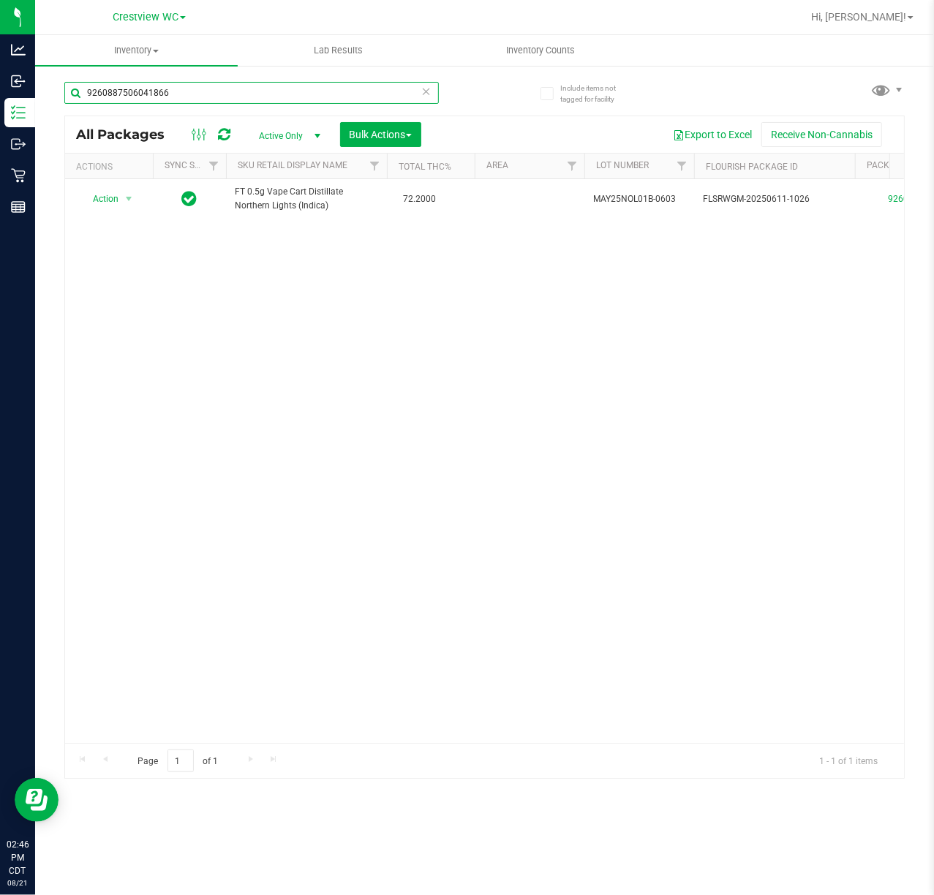
click at [226, 98] on input "9260887506041866" at bounding box center [251, 93] width 374 height 22
click at [222, 98] on input "9260887506041866" at bounding box center [251, 93] width 374 height 22
click at [224, 97] on input "9260887506041866" at bounding box center [251, 93] width 374 height 22
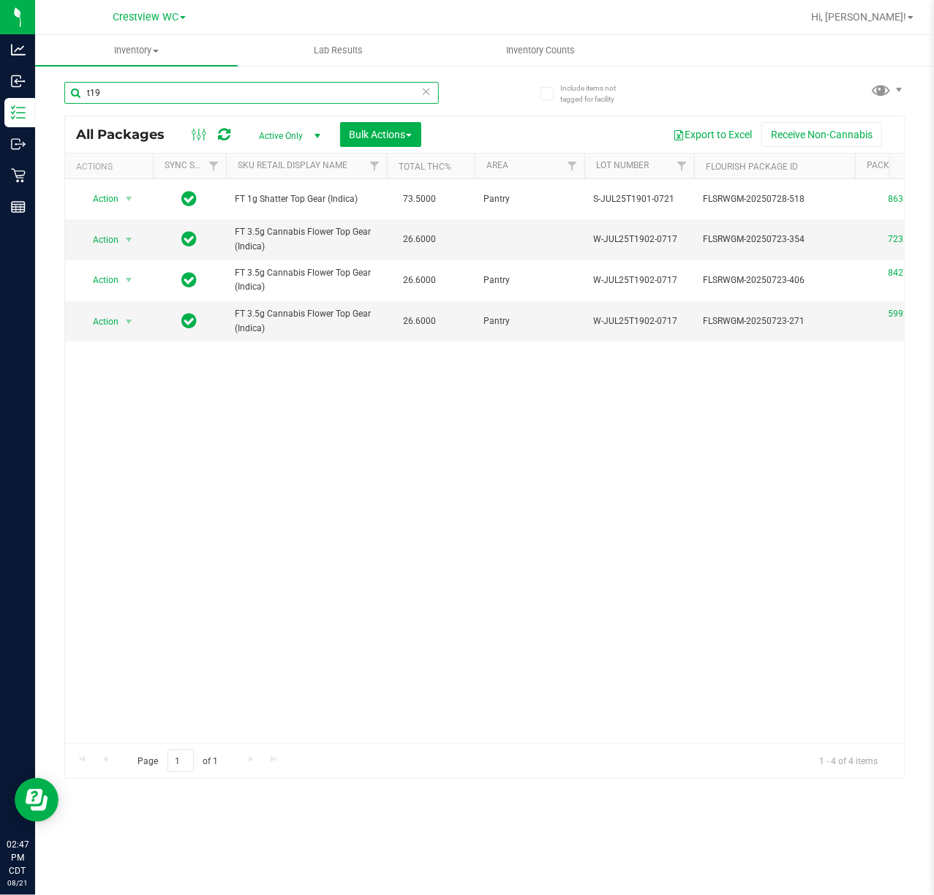
click at [197, 99] on input "t19" at bounding box center [251, 93] width 374 height 22
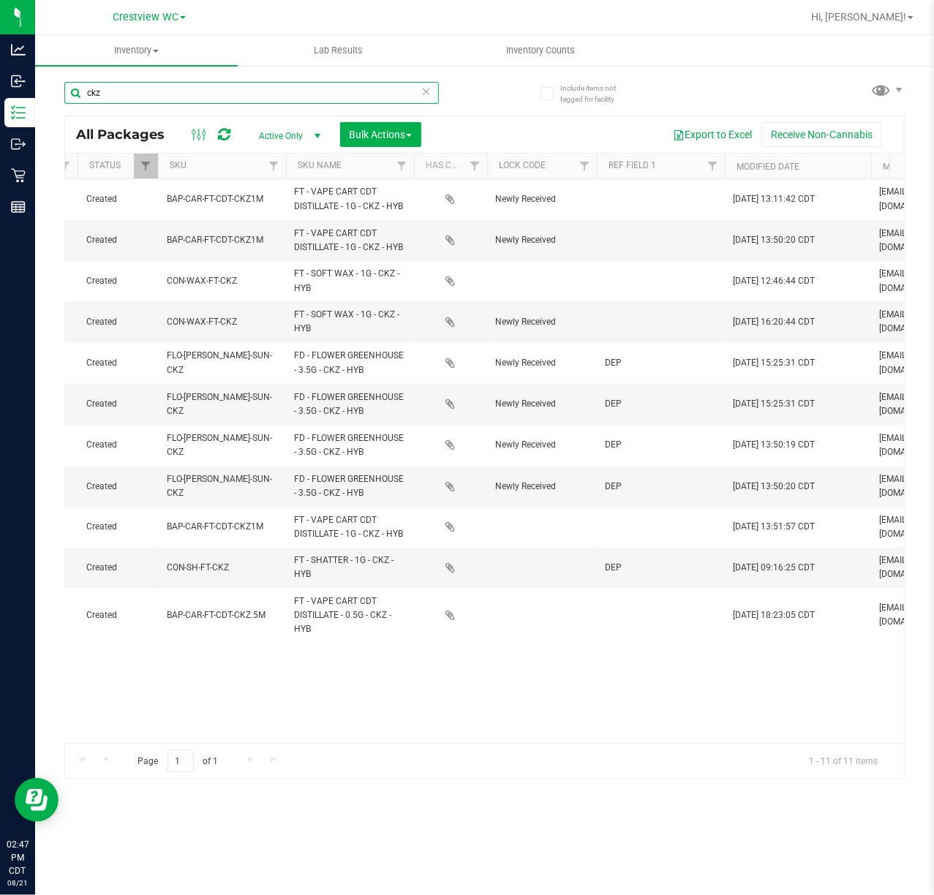
scroll to position [0, 1475]
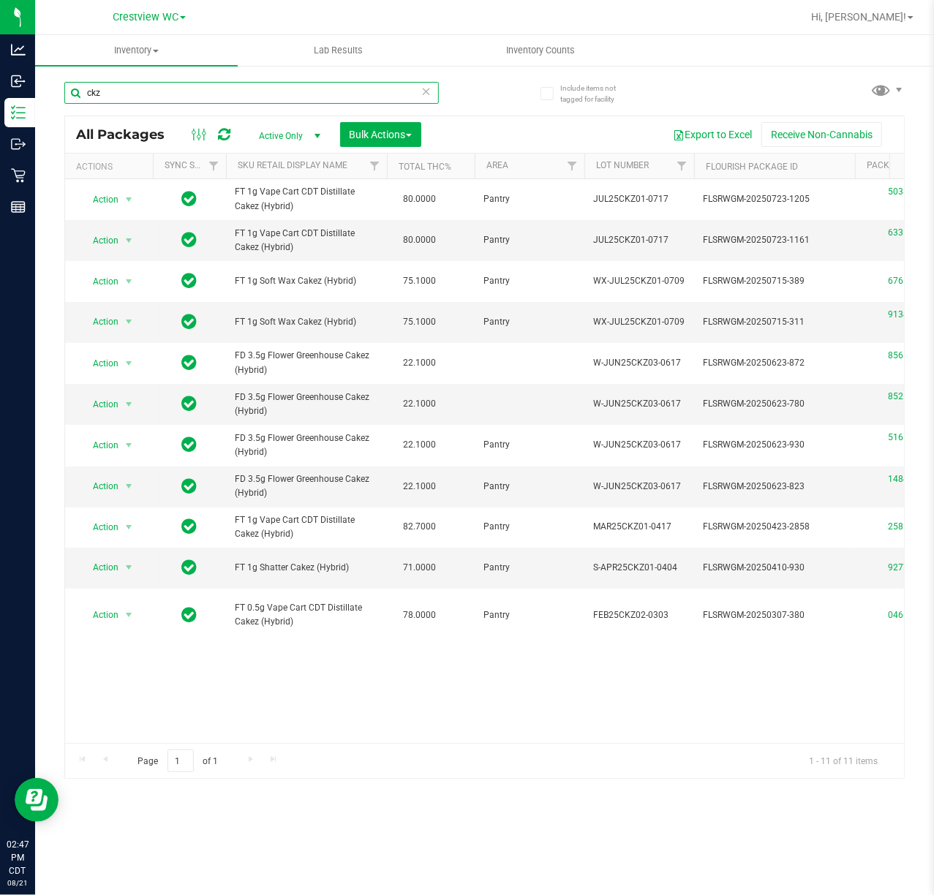
click at [278, 99] on input "ckz" at bounding box center [251, 93] width 374 height 22
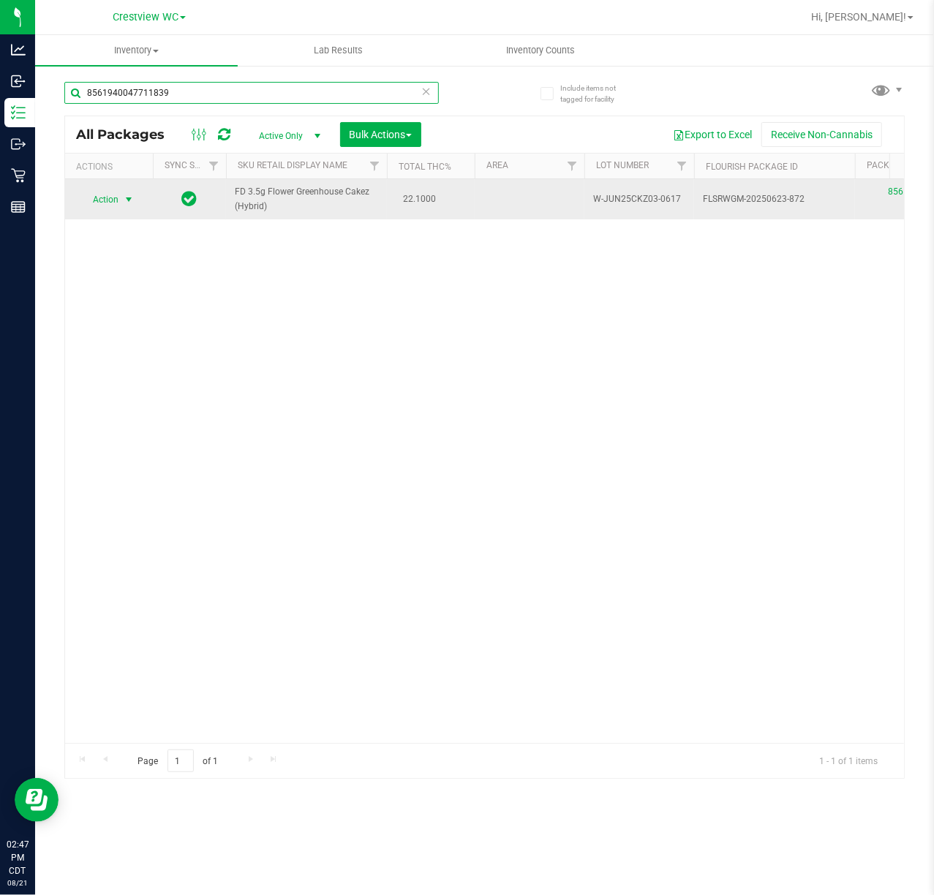
type input "8561940047711839"
click at [97, 194] on span "Action" at bounding box center [99, 199] width 39 height 20
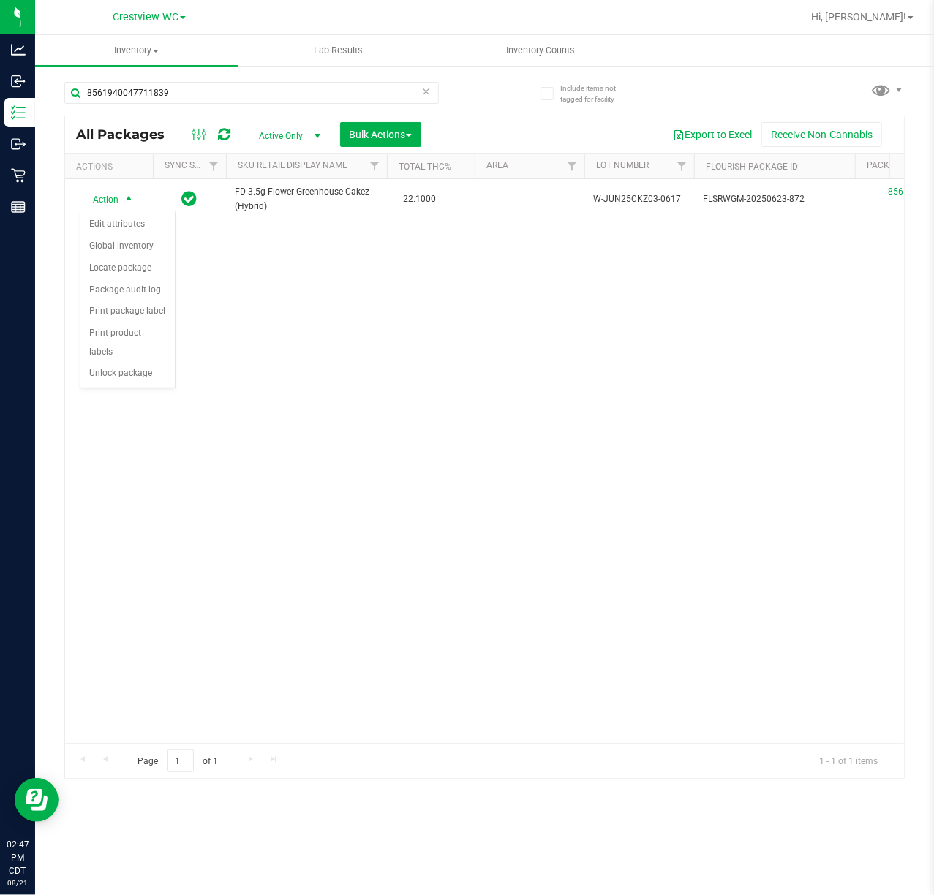
click at [145, 385] on ul "Edit attributes Global inventory Locate package Package audit log Print package…" at bounding box center [127, 298] width 94 height 171
click at [104, 392] on div "Action Action Edit attributes Global inventory Locate package Package audit log…" at bounding box center [484, 461] width 839 height 564
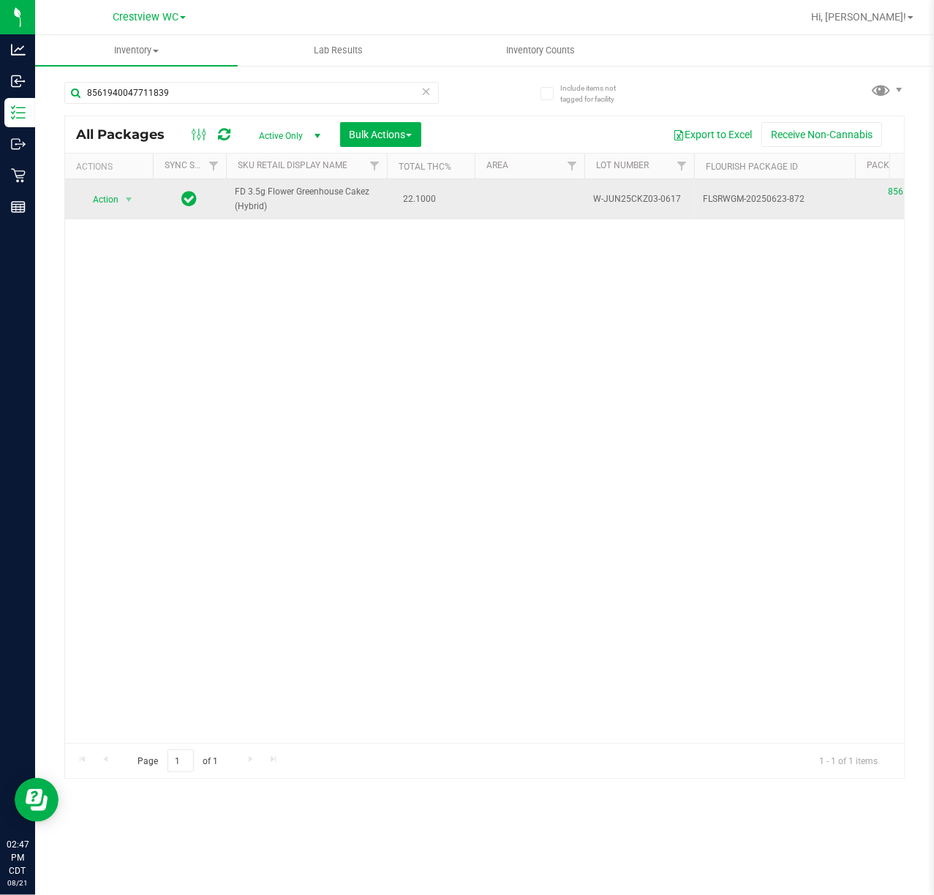
click at [145, 208] on td "Action Action Edit attributes Global inventory Locate package Package audit log…" at bounding box center [109, 199] width 88 height 40
click at [133, 208] on span "select" at bounding box center [129, 199] width 18 height 20
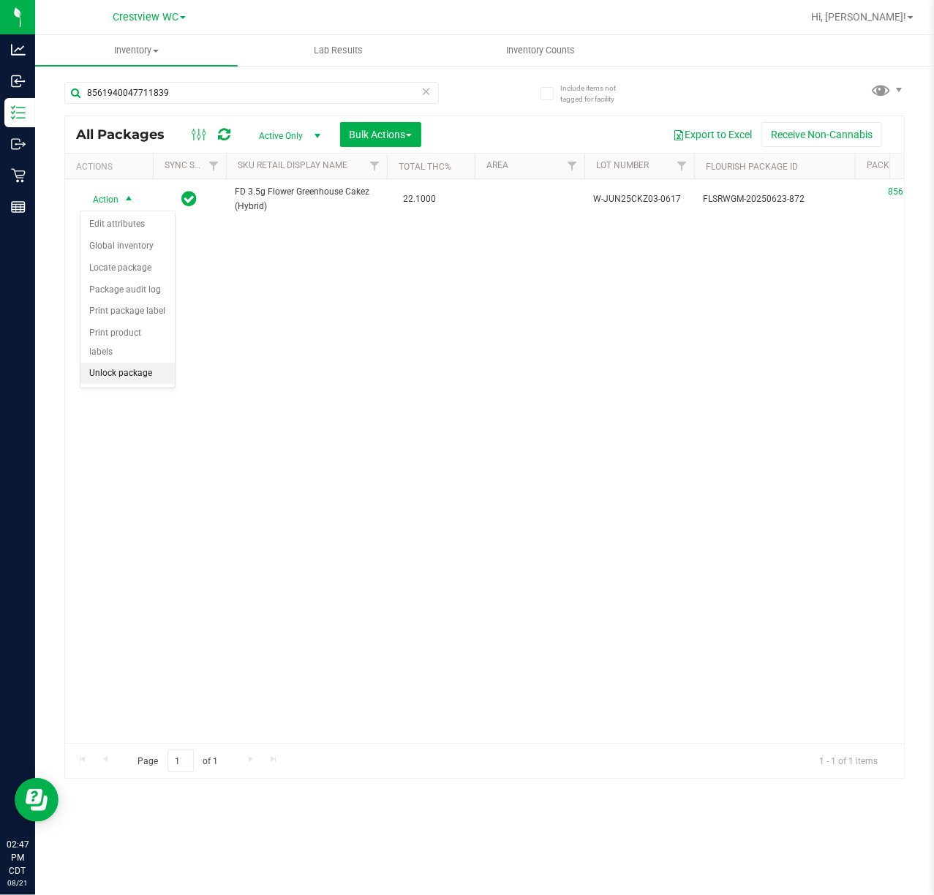
click at [118, 382] on li "Unlock package" at bounding box center [127, 374] width 94 height 22
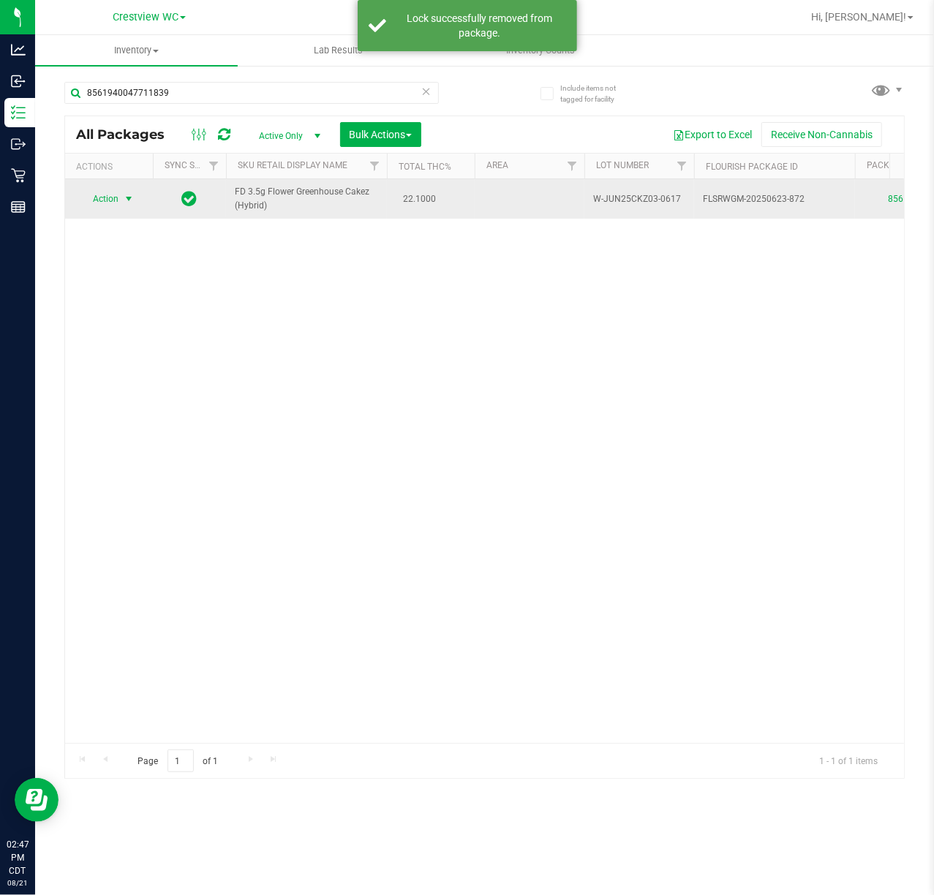
click at [113, 203] on span "Action" at bounding box center [99, 199] width 39 height 20
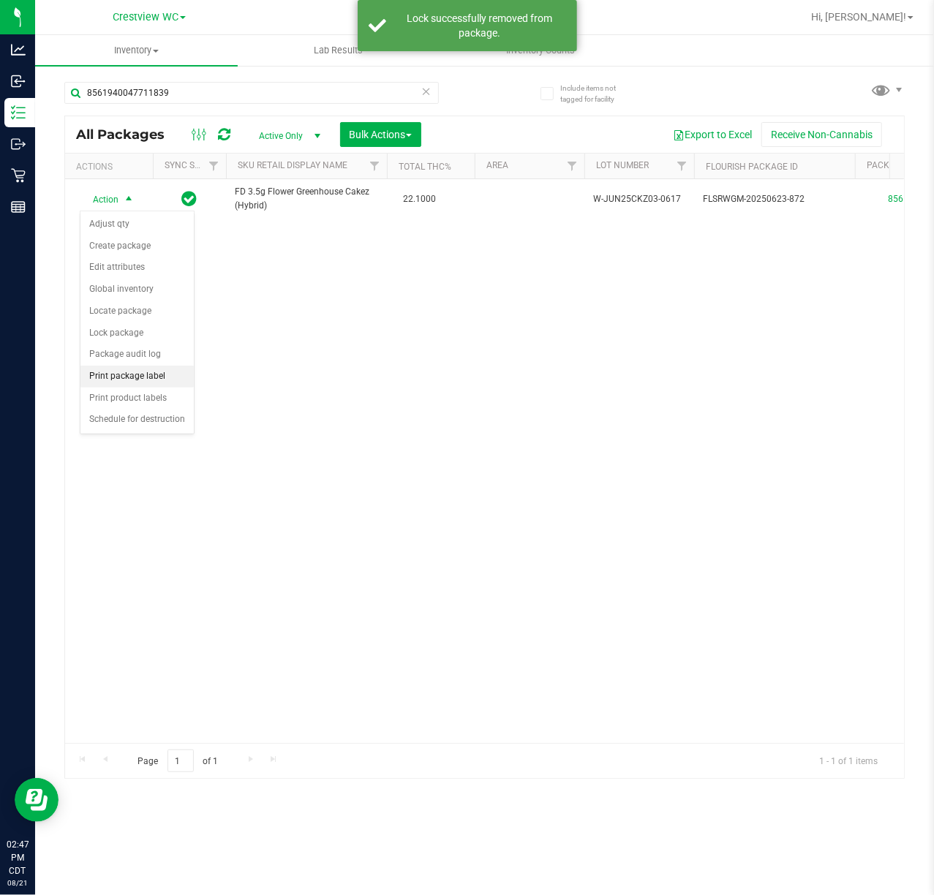
click at [156, 381] on li "Print package label" at bounding box center [136, 377] width 113 height 22
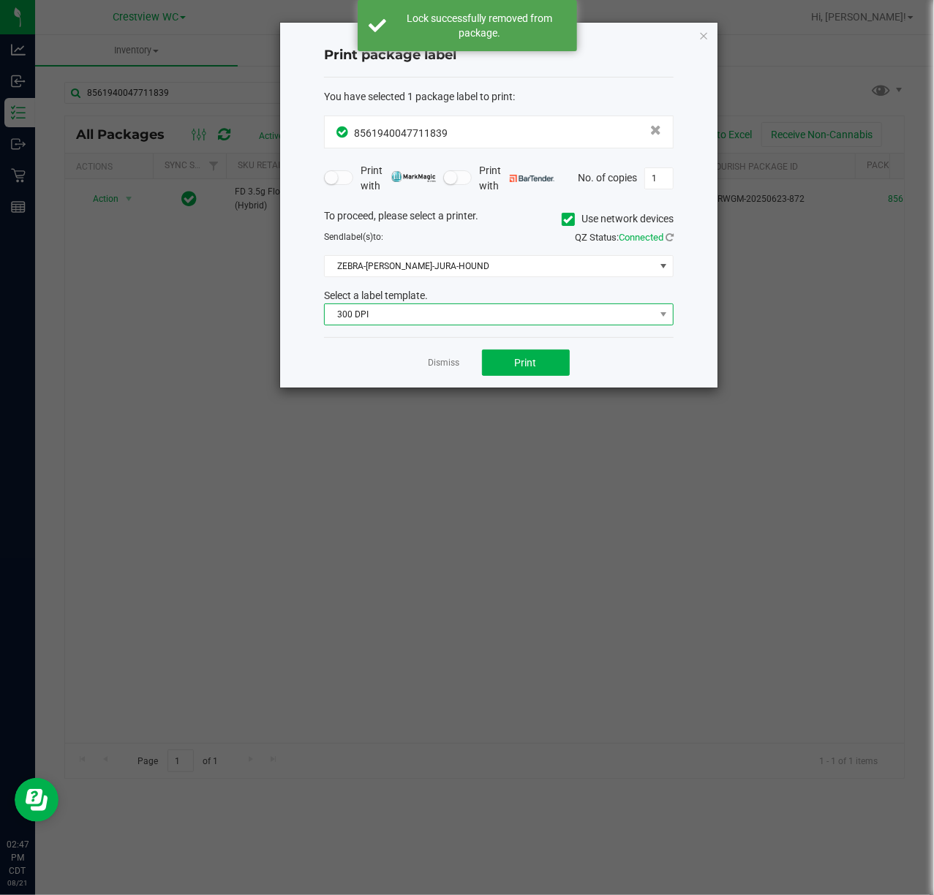
click at [533, 325] on span "300 DPI" at bounding box center [490, 314] width 330 height 20
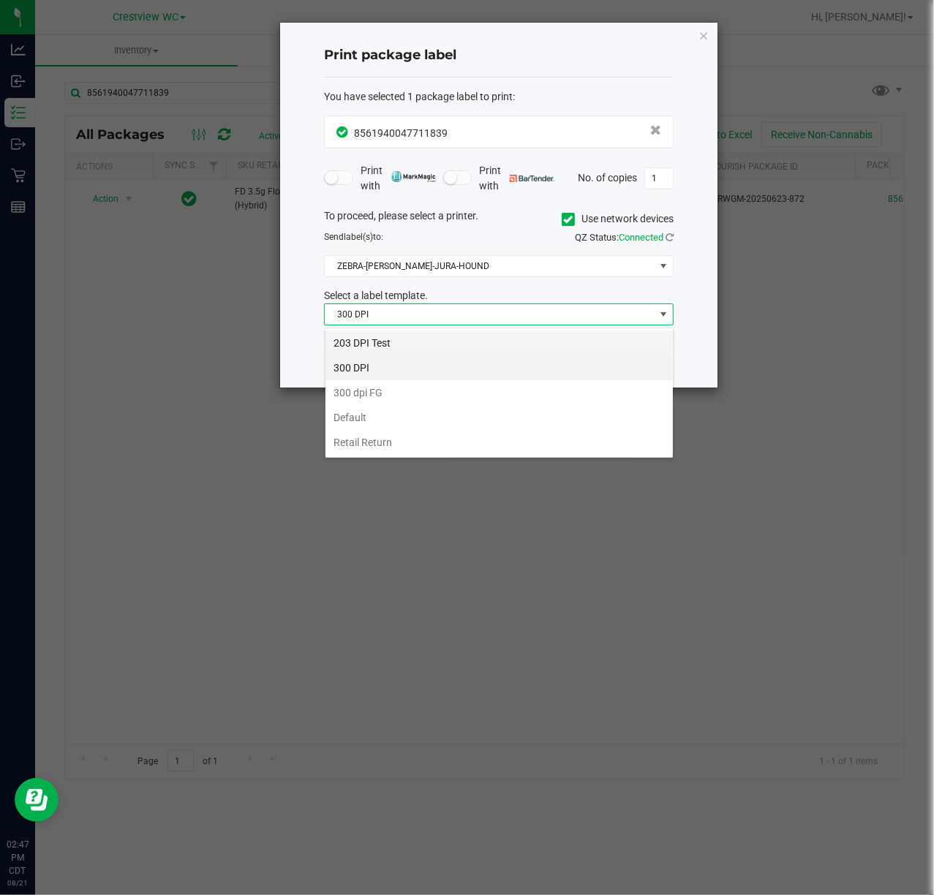
click at [495, 338] on li "203 DPI Test" at bounding box center [498, 342] width 347 height 25
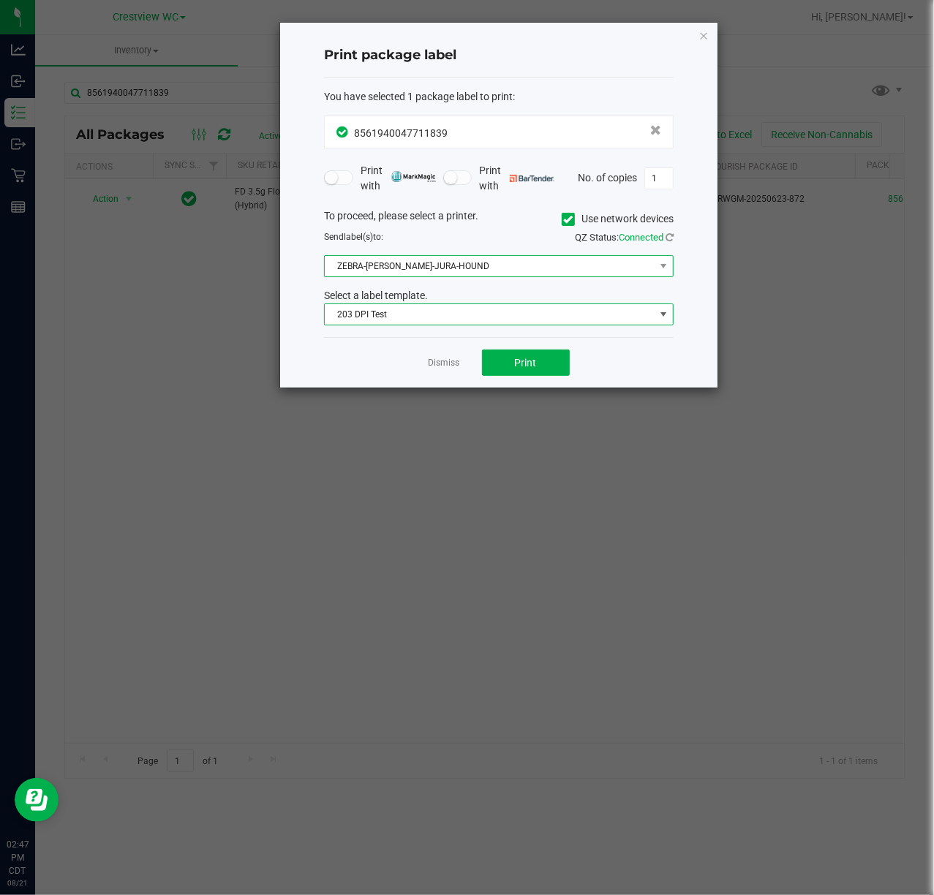
click at [529, 271] on span "ZEBRA-[PERSON_NAME]-JURA-HOUND" at bounding box center [490, 266] width 330 height 20
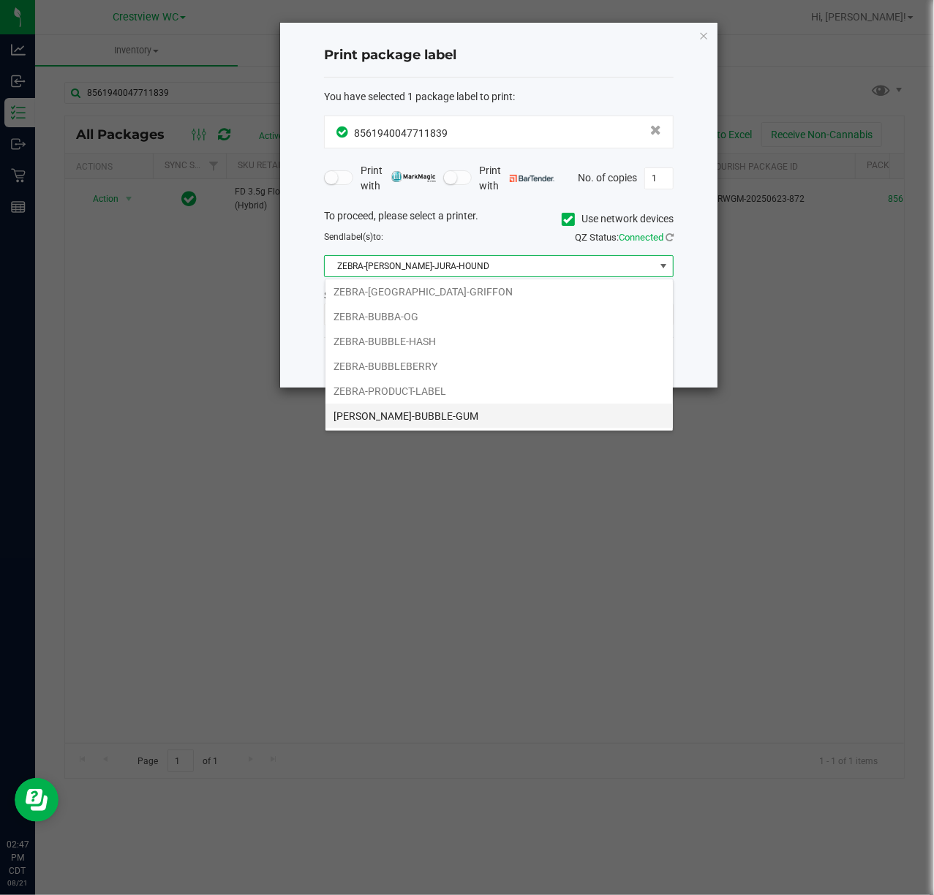
click at [458, 416] on li "[PERSON_NAME]-BUBBLE-GUM" at bounding box center [498, 416] width 347 height 25
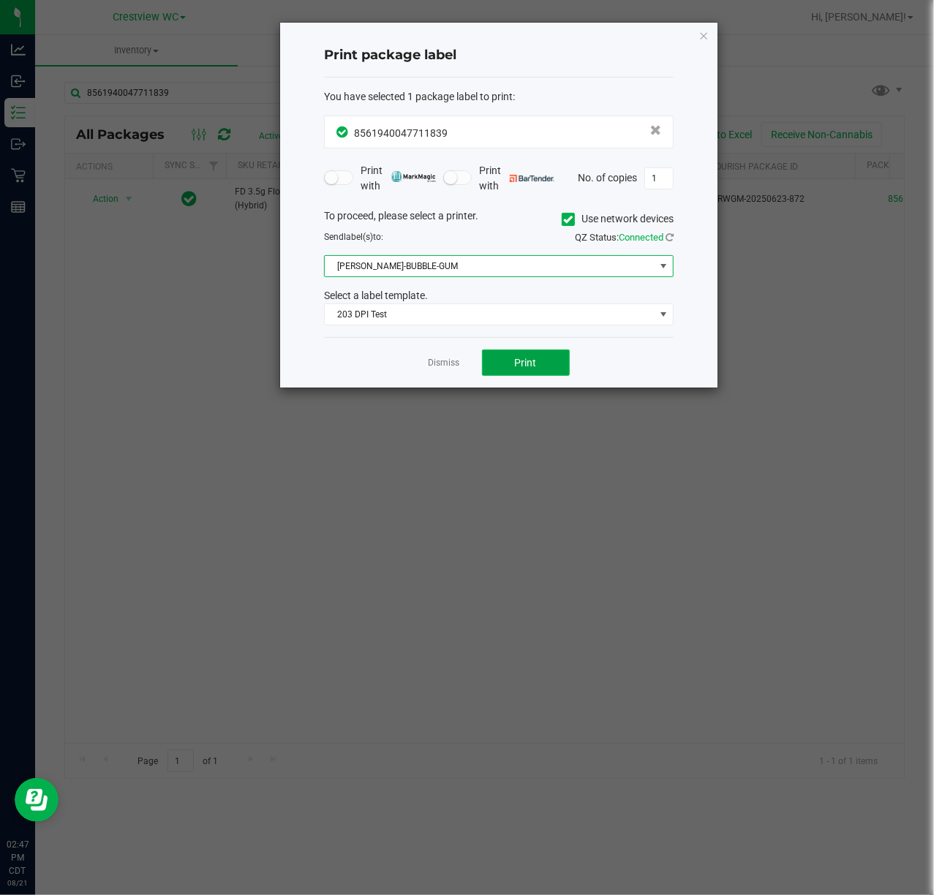
click at [502, 357] on button "Print" at bounding box center [526, 362] width 88 height 26
click at [446, 366] on link "Dismiss" at bounding box center [443, 363] width 31 height 12
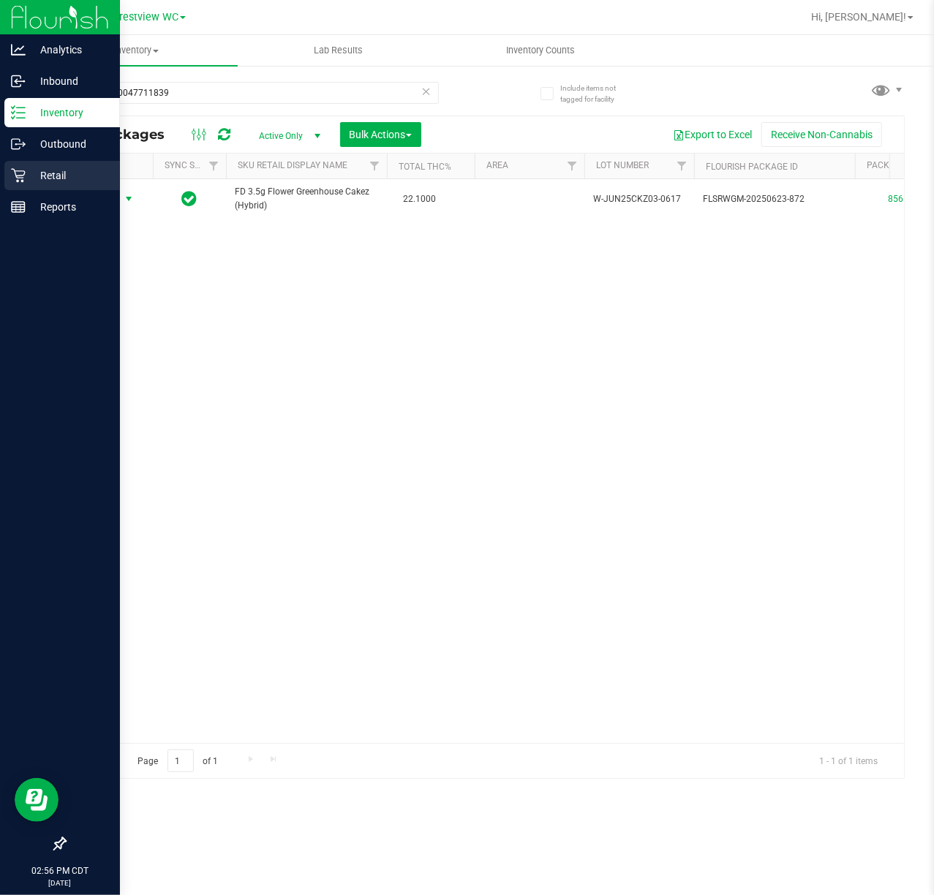
click at [28, 179] on p "Retail" at bounding box center [70, 176] width 88 height 18
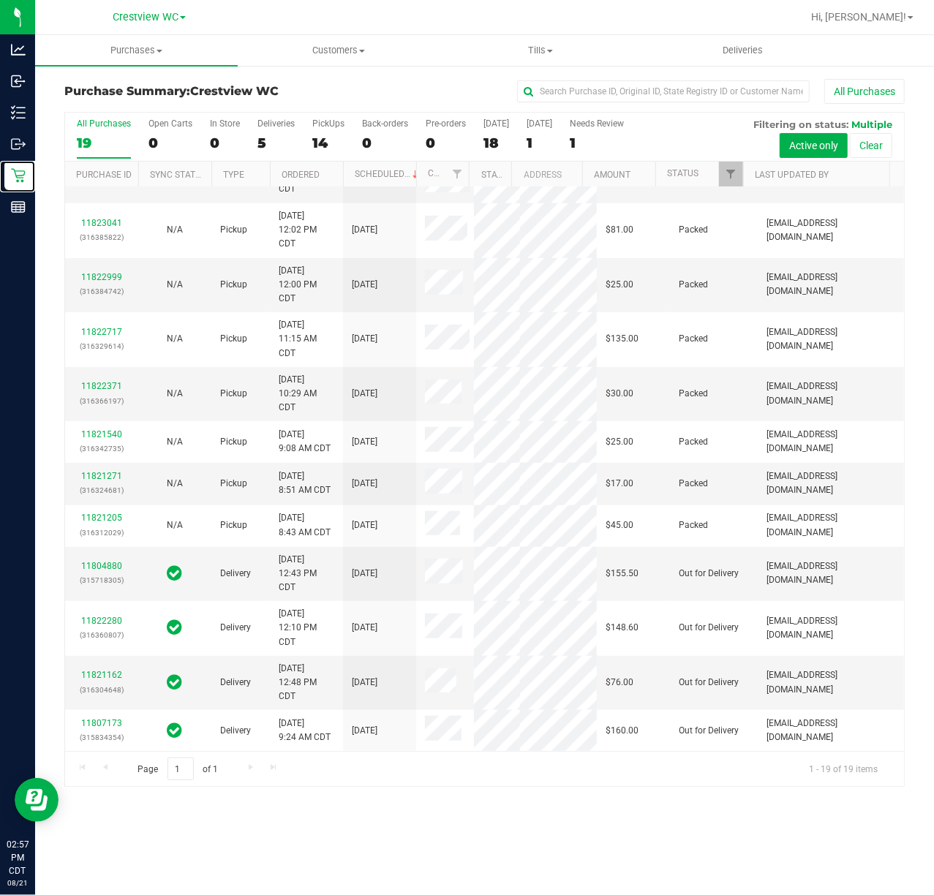
scroll to position [617, 0]
click at [319, 143] on div "14" at bounding box center [328, 143] width 32 height 17
click at [0, 0] on input "PickUps 14" at bounding box center [0, 0] width 0 height 0
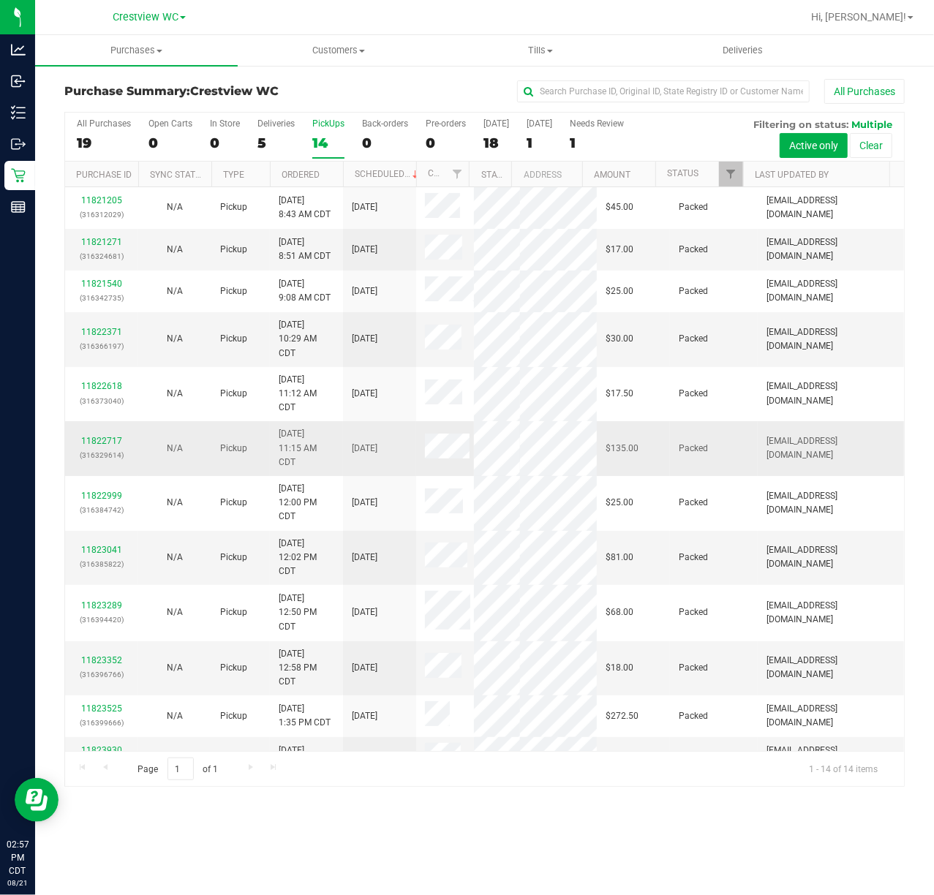
scroll to position [231, 0]
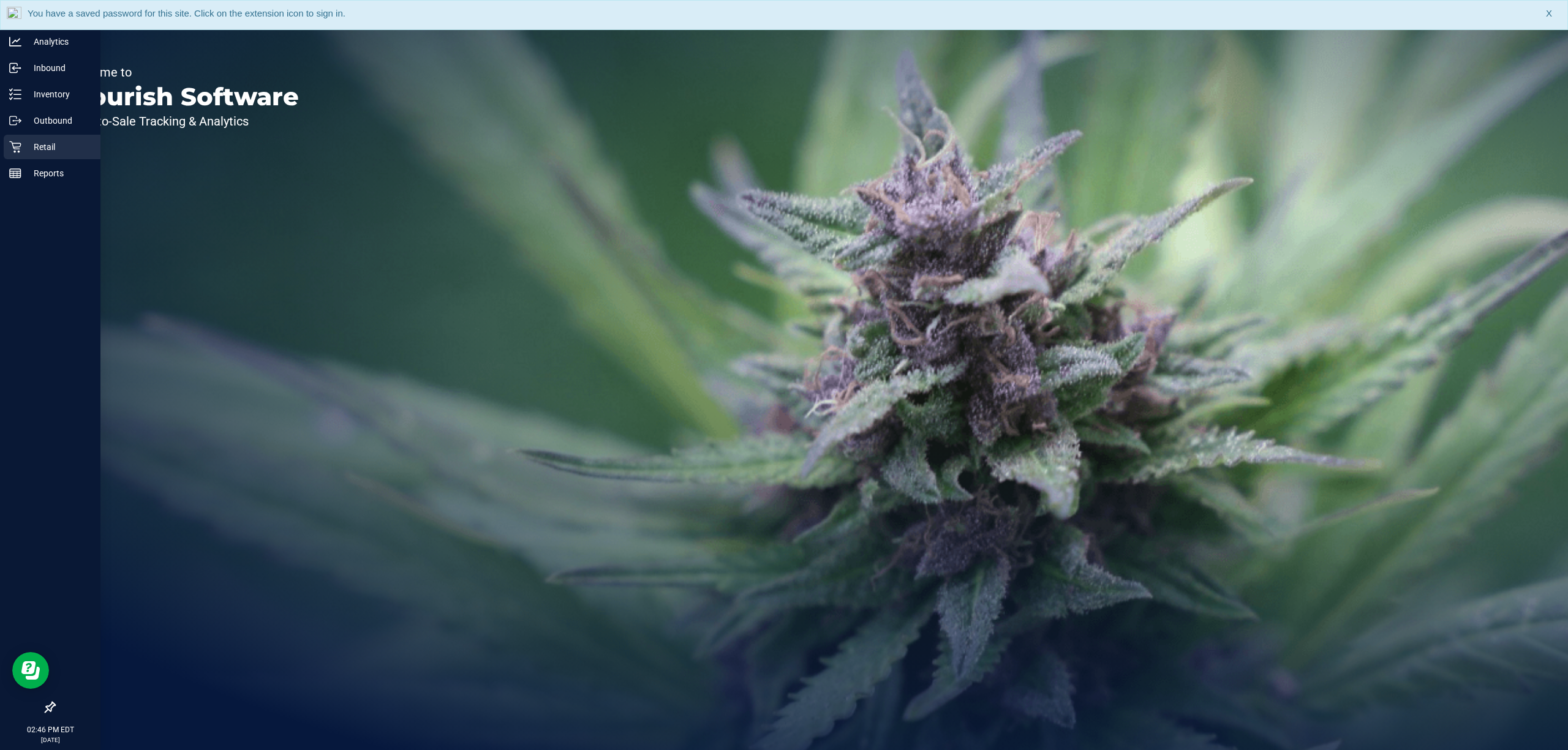
click at [40, 145] on p "Retail" at bounding box center [59, 147] width 74 height 15
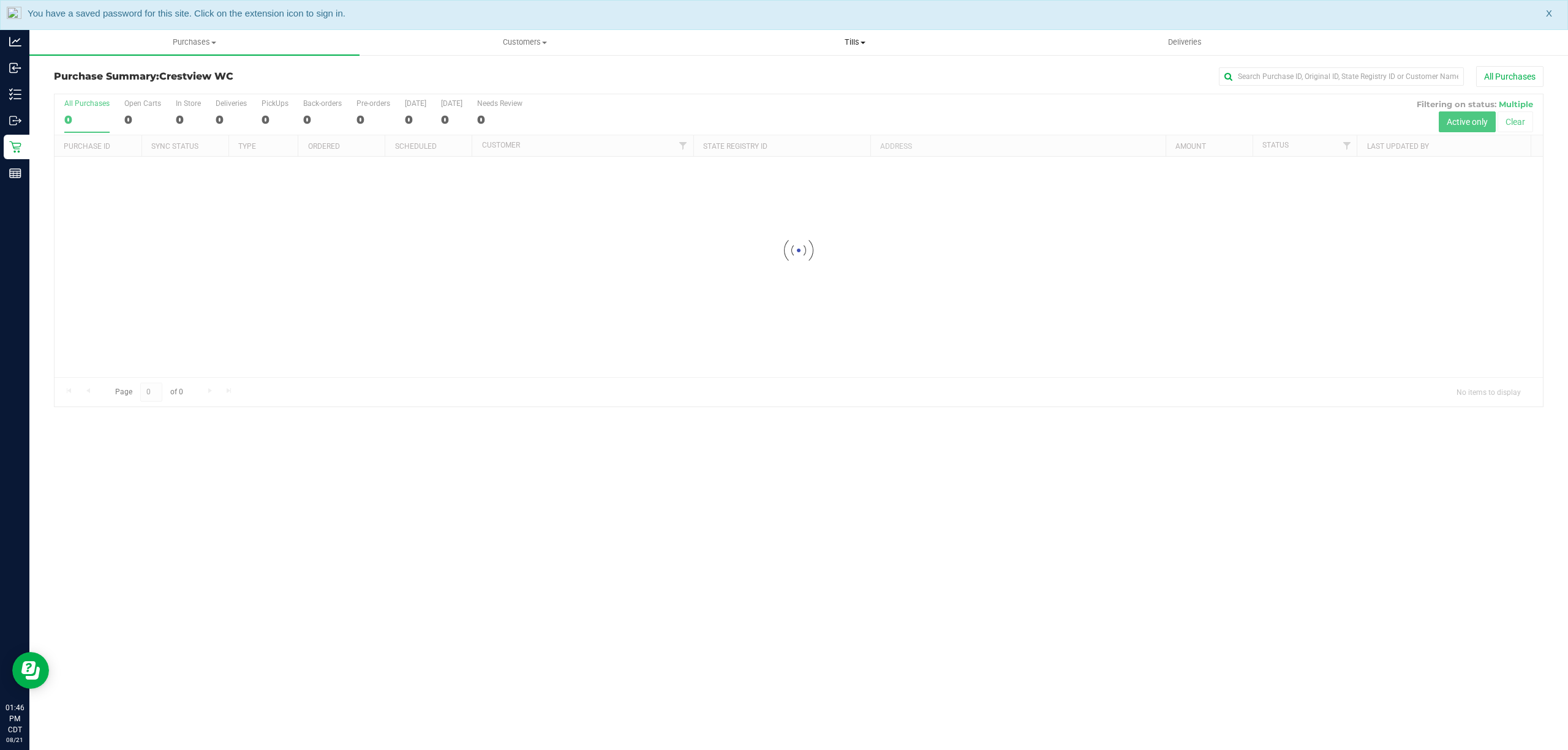
click at [874, 45] on span "Tills" at bounding box center [854, 42] width 329 height 11
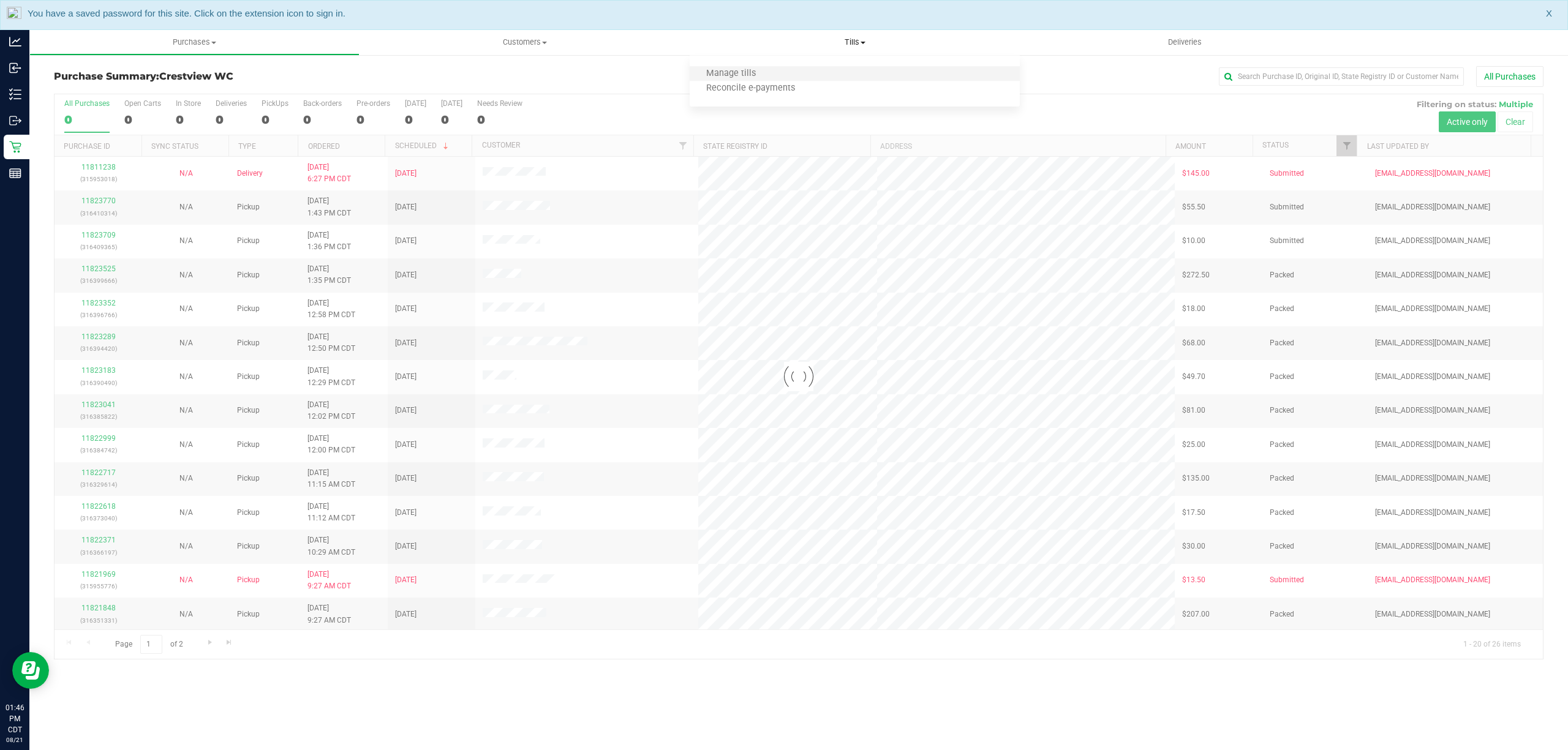
click at [855, 72] on li "Manage tills" at bounding box center [854, 74] width 330 height 15
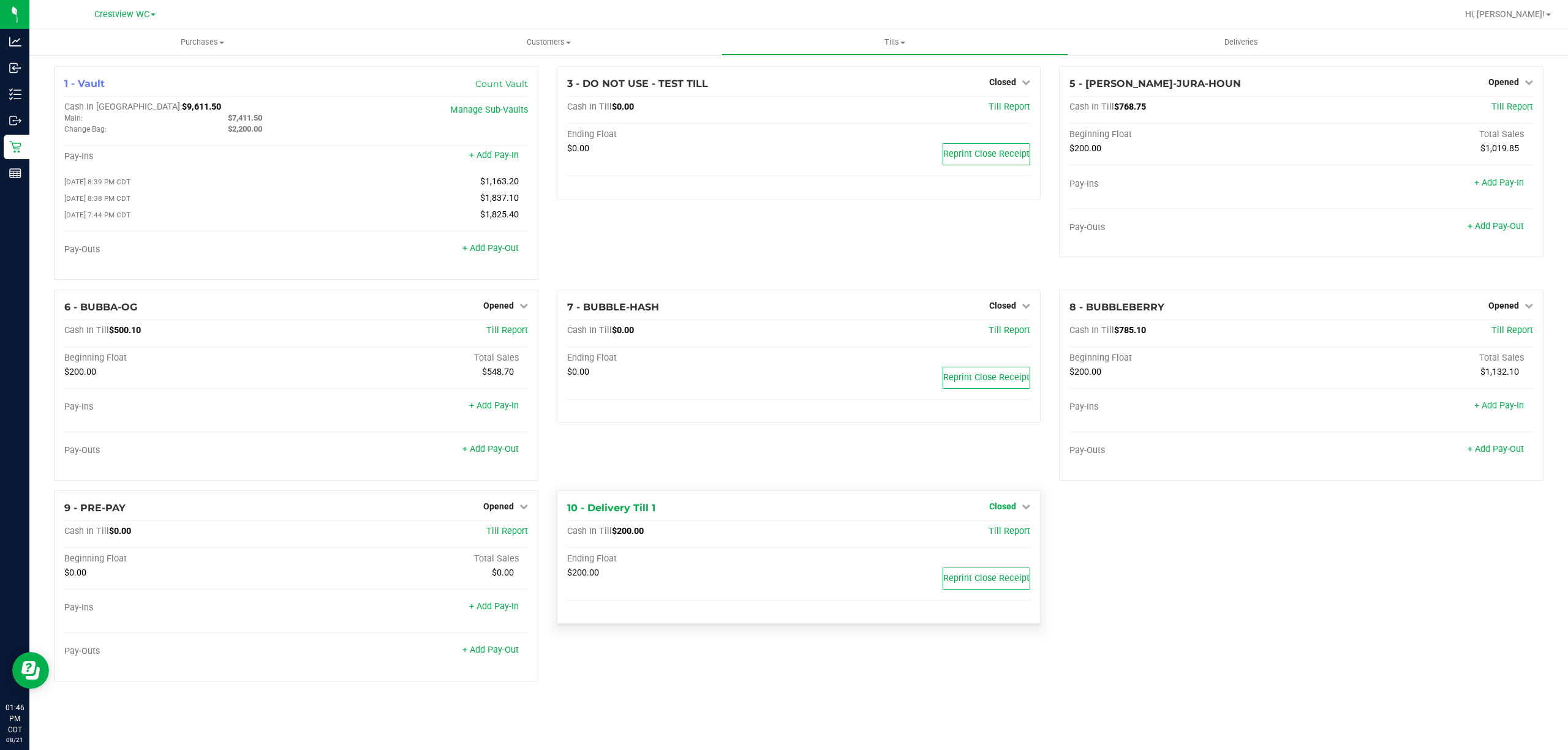
click at [1012, 511] on span "Closed" at bounding box center [1003, 506] width 27 height 10
click at [993, 536] on link "Open Till" at bounding box center [1002, 532] width 33 height 10
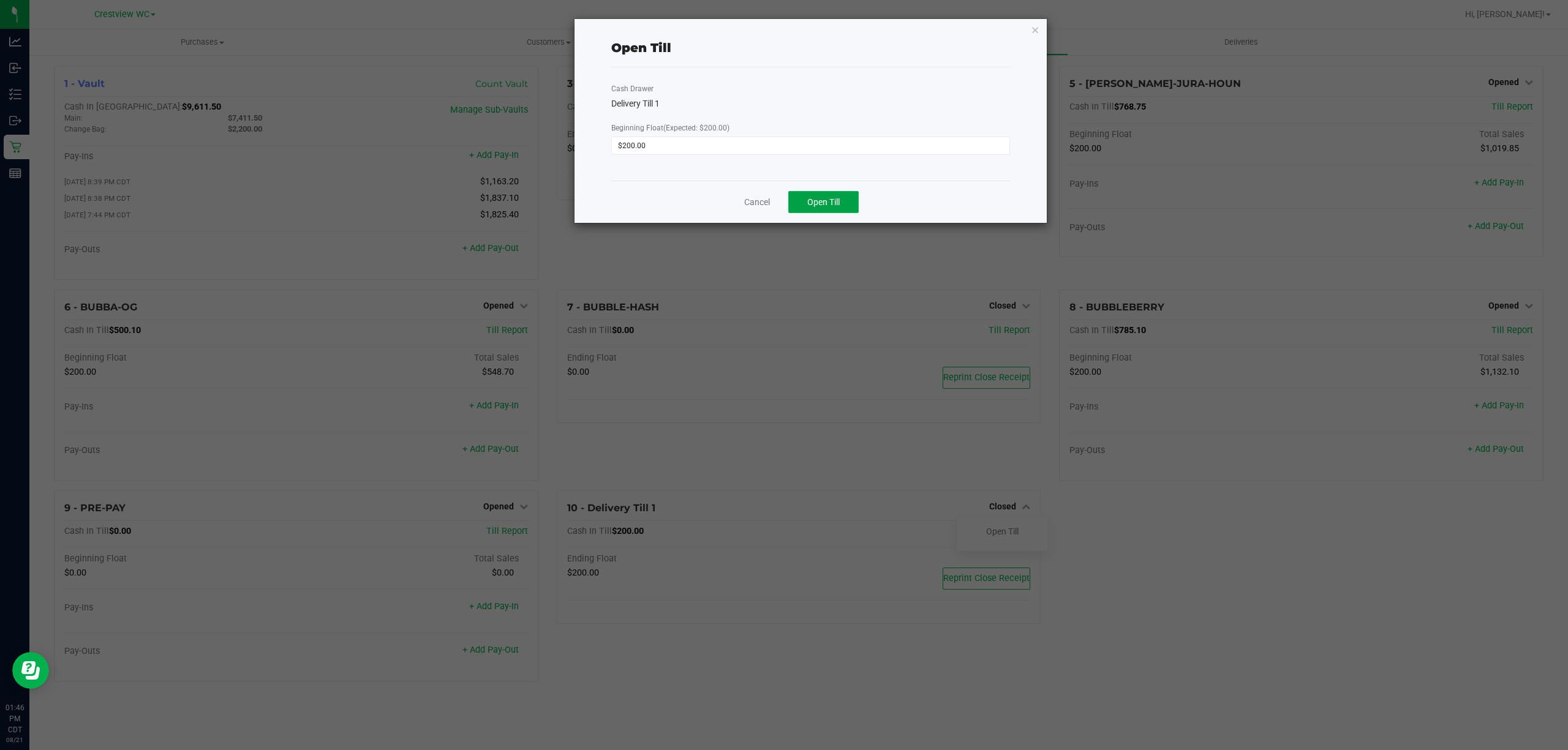
click at [837, 192] on button "Open Till" at bounding box center [823, 202] width 70 height 22
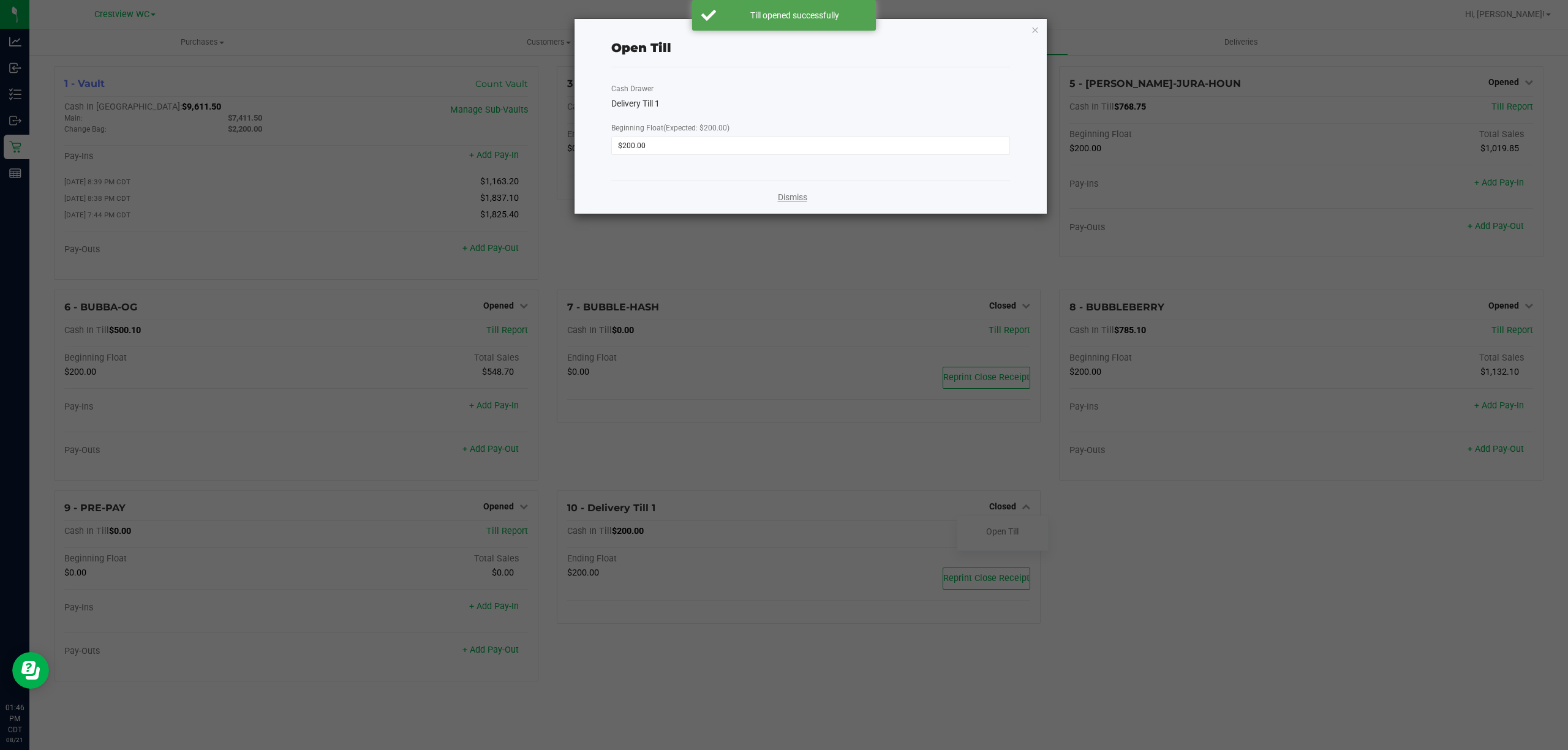
click at [797, 194] on link "Dismiss" at bounding box center [792, 197] width 29 height 13
